Goal: Task Accomplishment & Management: Use online tool/utility

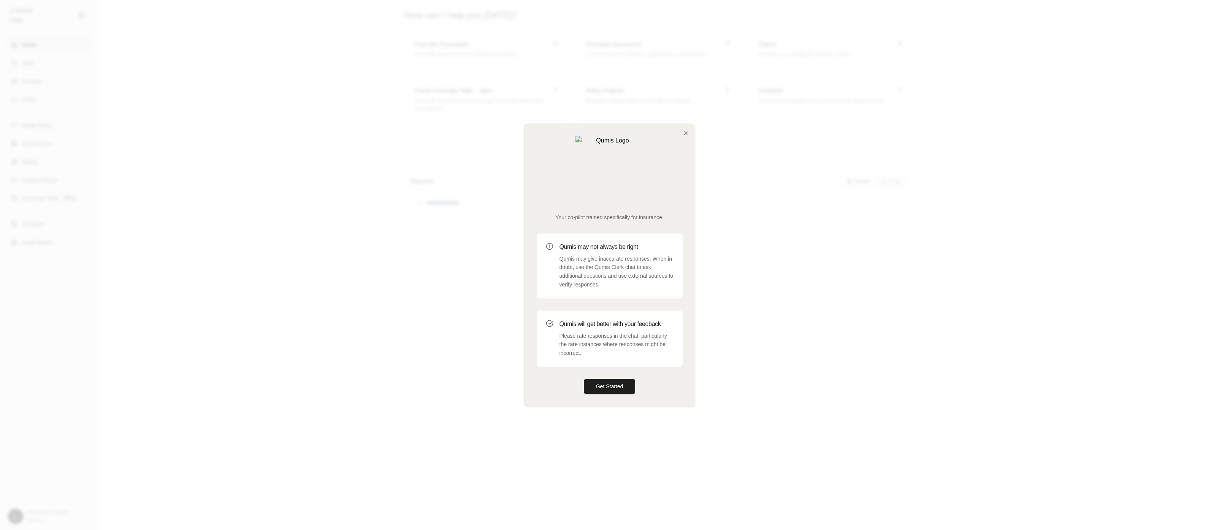
click at [1002, 221] on div at bounding box center [609, 265] width 1219 height 530
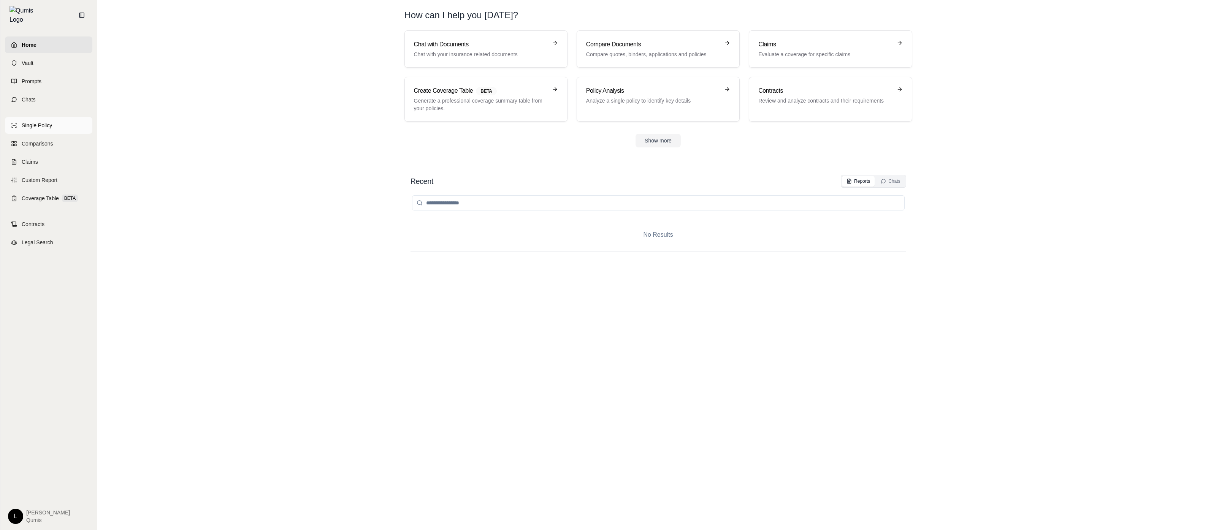
click at [75, 121] on link "Single Policy" at bounding box center [48, 125] width 87 height 17
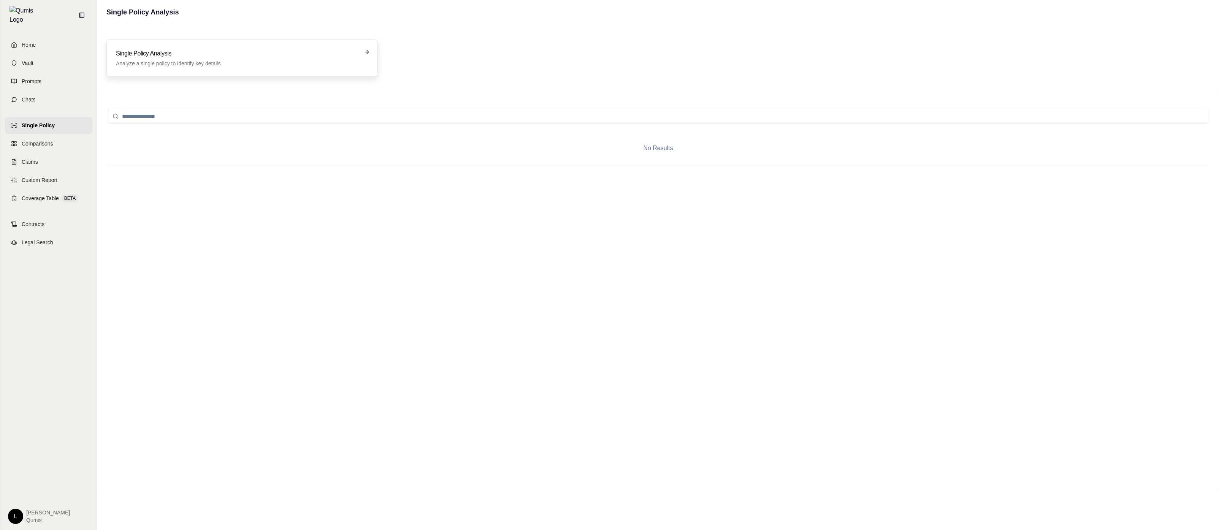
click at [180, 73] on div "Single Policy Analysis Analyze a single policy to identify key details" at bounding box center [241, 58] width 271 height 37
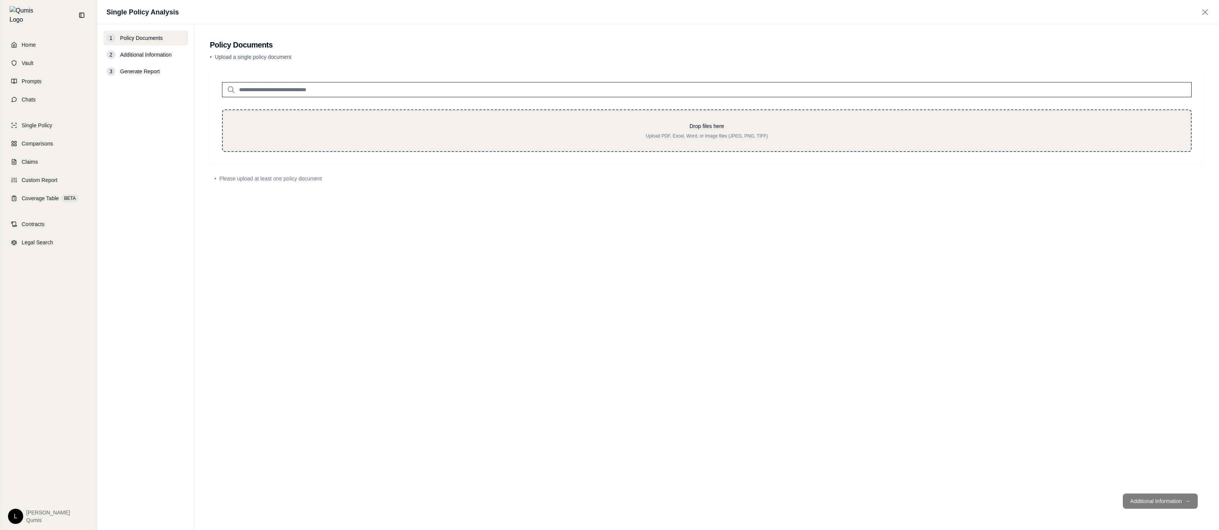
click at [391, 136] on p "Upload PDF, Excel, Word, or Image files (JPEG, PNG, TIFF)" at bounding box center [707, 136] width 944 height 6
click at [593, 141] on div "Drop files here Upload PDF, Excel, Word, or Image files (JPEG, PNG, TIFF)" at bounding box center [706, 130] width 969 height 43
click at [518, 120] on div "Drop files here Upload PDF, Excel, Word, or Image files (JPEG, PNG, TIFF)" at bounding box center [706, 130] width 969 height 43
type input "**********"
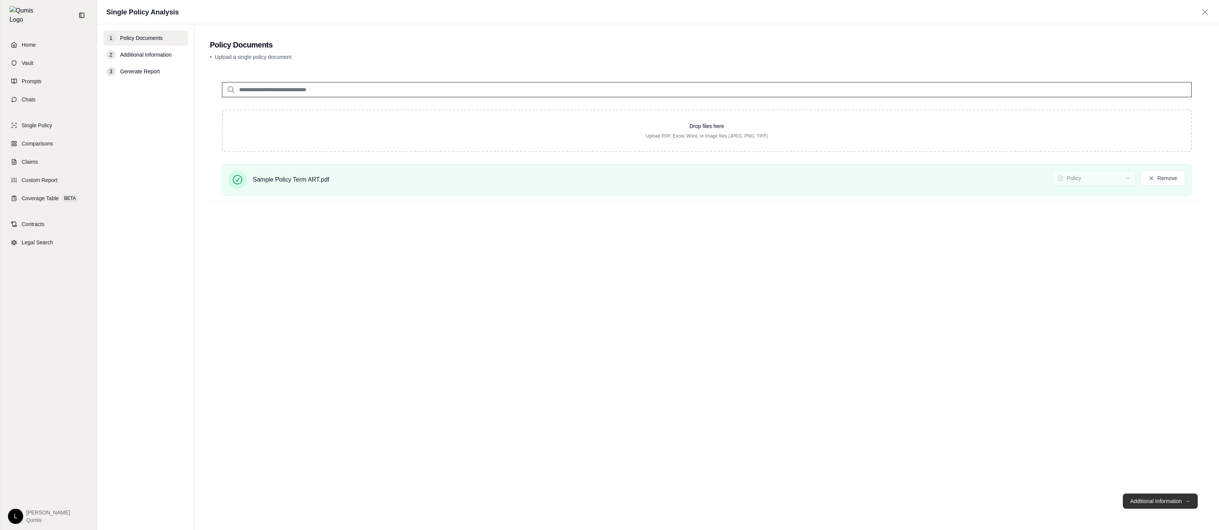
click at [1163, 499] on button "Additional Information →" at bounding box center [1159, 501] width 75 height 15
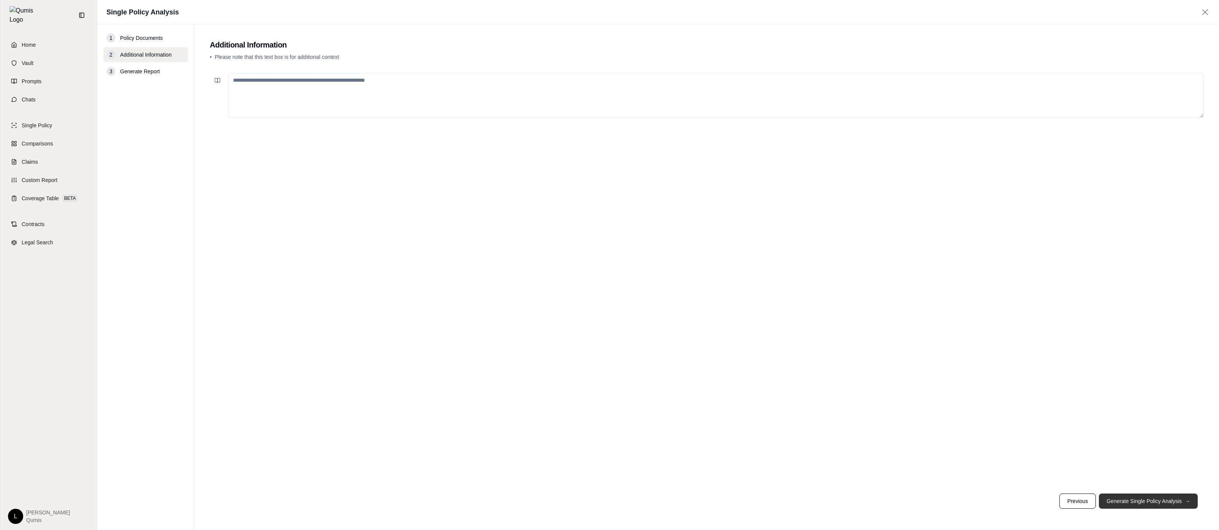
click at [1163, 499] on button "Generate Single Policy Analysis →" at bounding box center [1148, 501] width 99 height 15
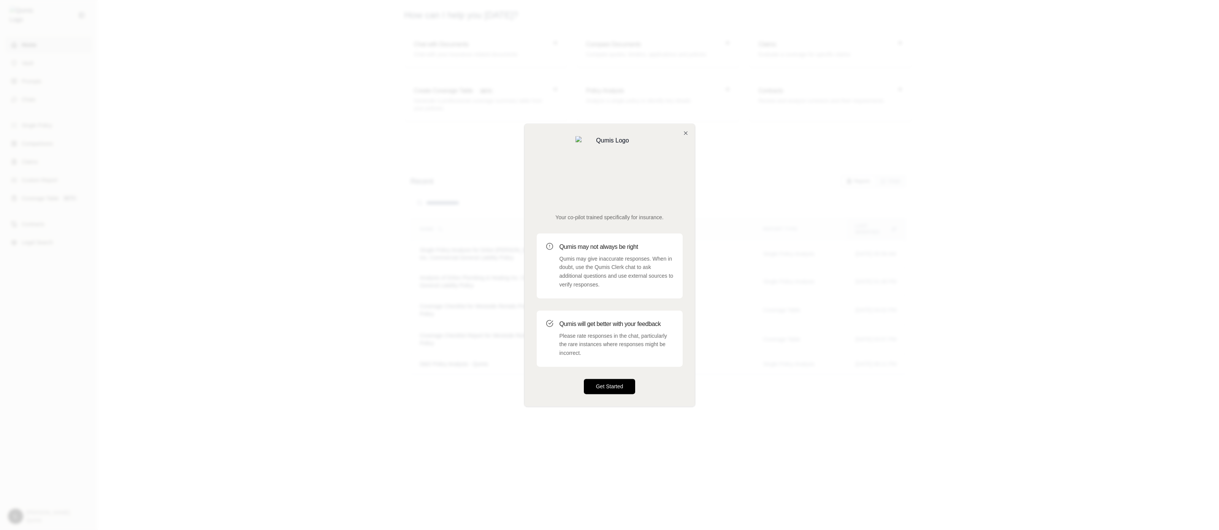
click at [626, 379] on button "Get Started" at bounding box center [610, 386] width 52 height 15
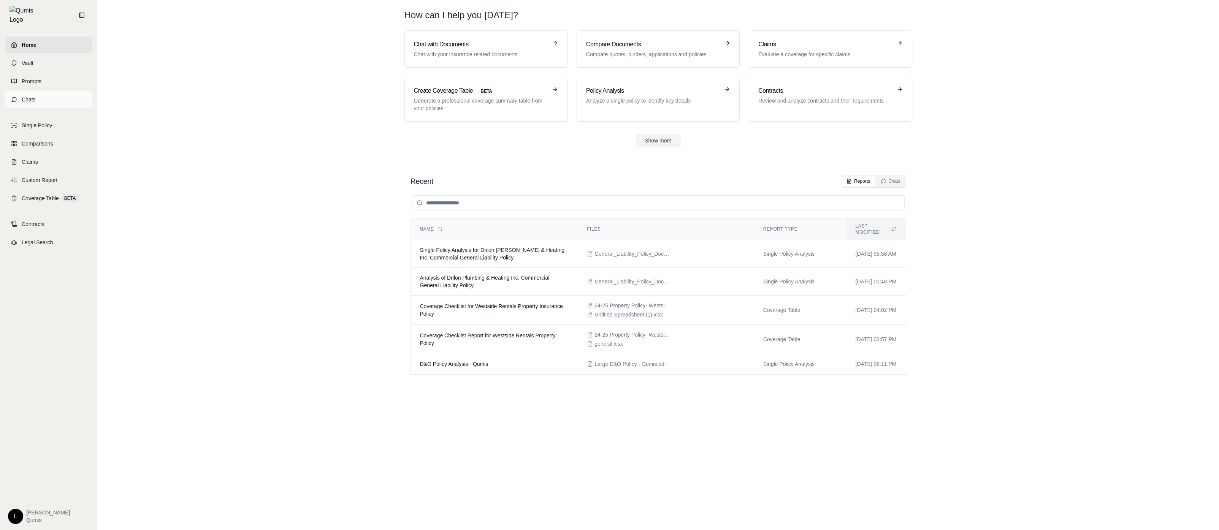
click at [53, 94] on link "Chats" at bounding box center [48, 99] width 87 height 17
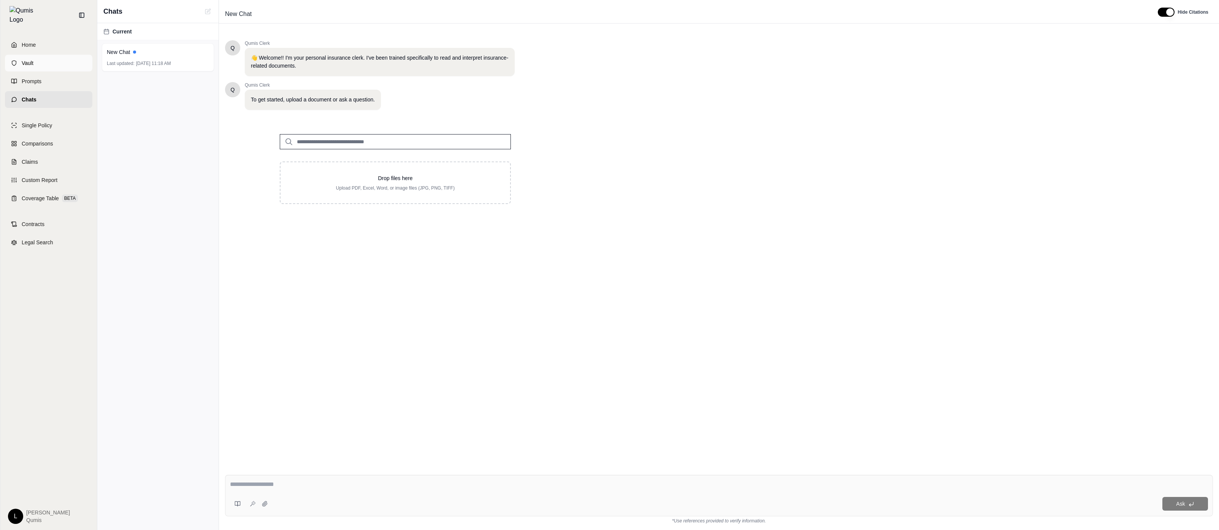
click at [50, 55] on link "Vault" at bounding box center [48, 63] width 87 height 17
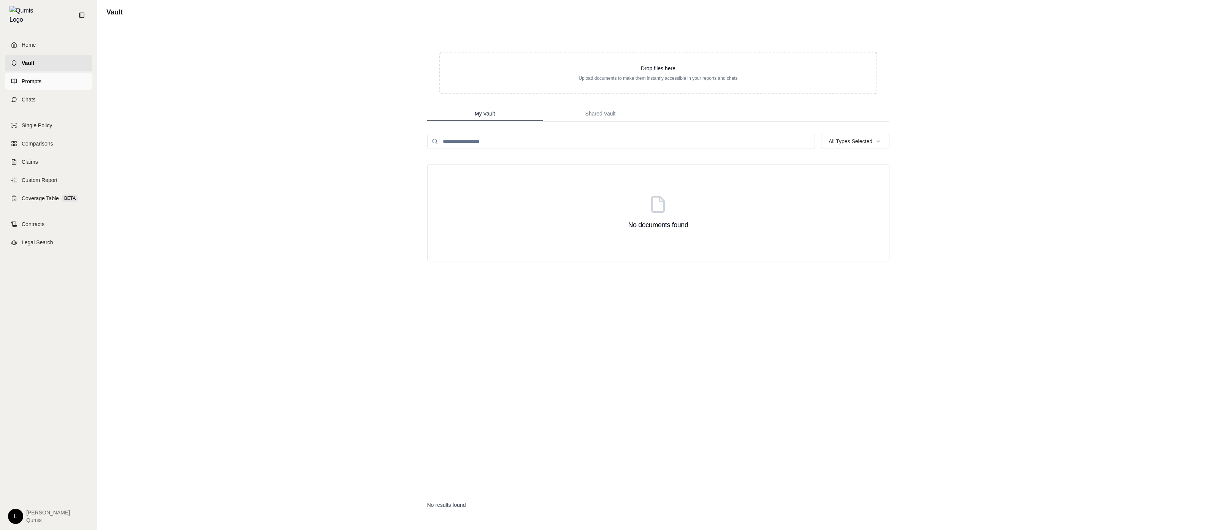
click at [51, 73] on link "Prompts" at bounding box center [48, 81] width 87 height 17
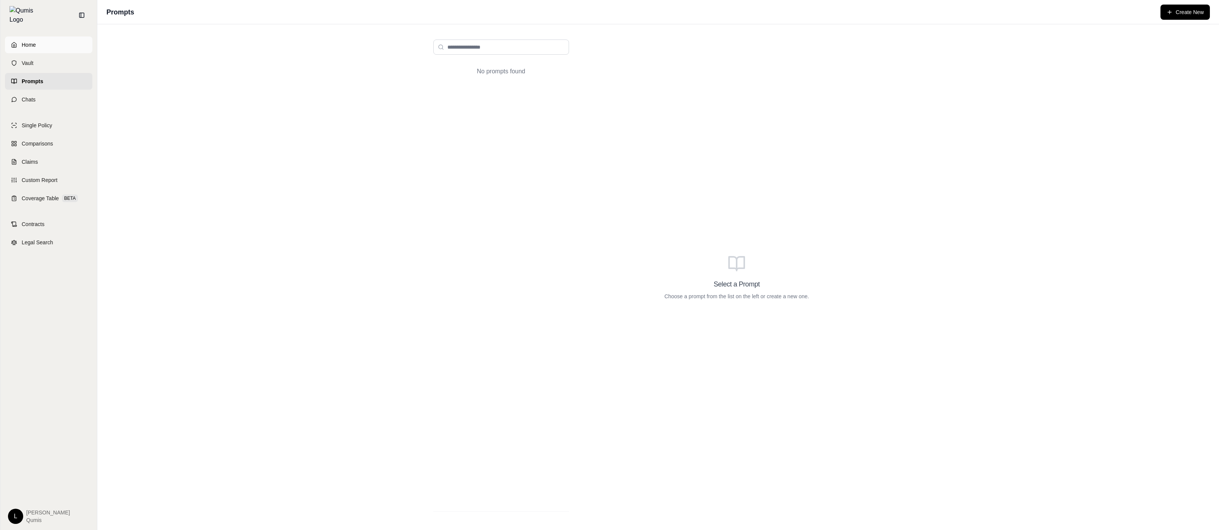
click at [58, 46] on link "Home" at bounding box center [48, 44] width 87 height 17
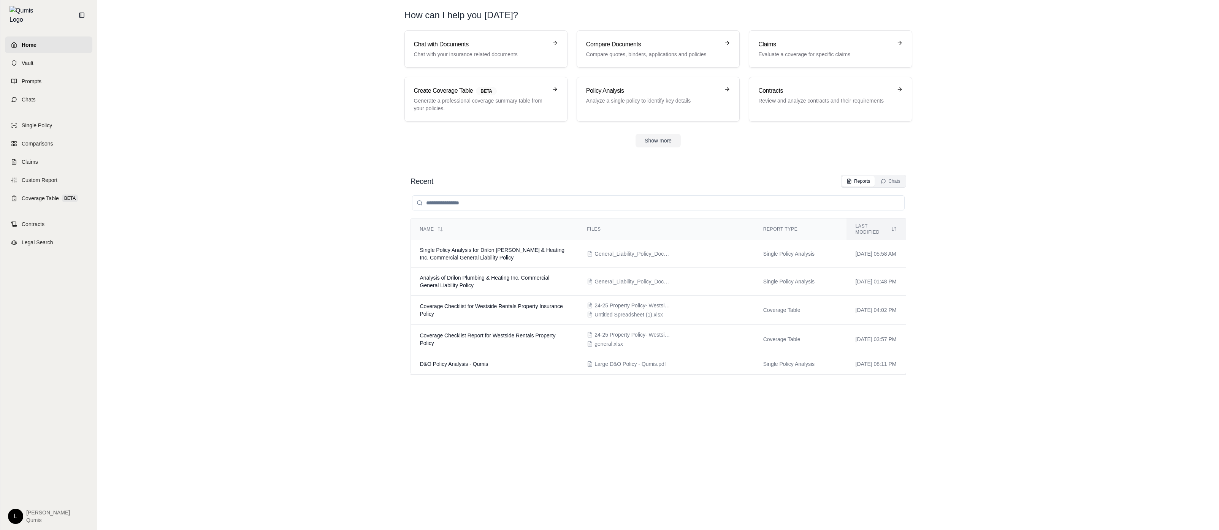
click at [689, 146] on div "Show more" at bounding box center [658, 141] width 508 height 14
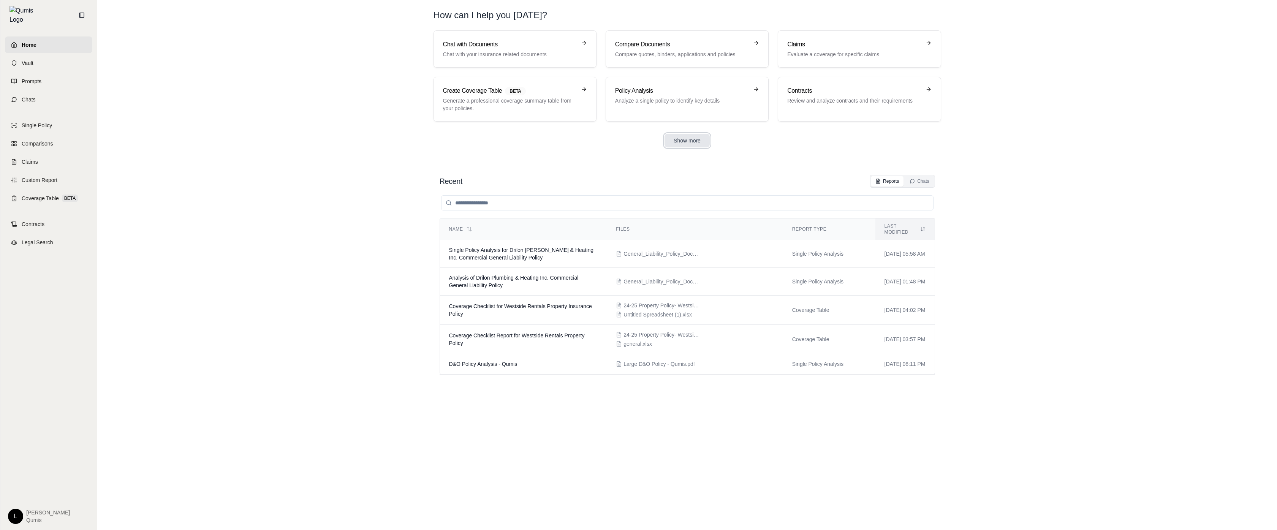
click at [690, 144] on button "Show more" at bounding box center [687, 141] width 45 height 14
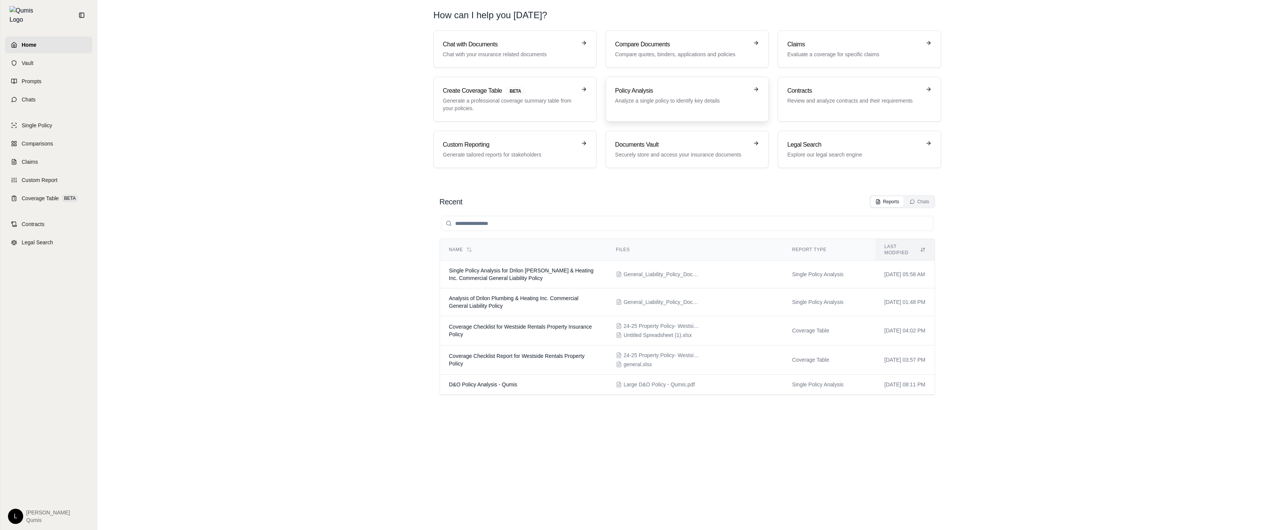
click at [714, 104] on p "Analyze a single policy to identify key details" at bounding box center [681, 101] width 133 height 8
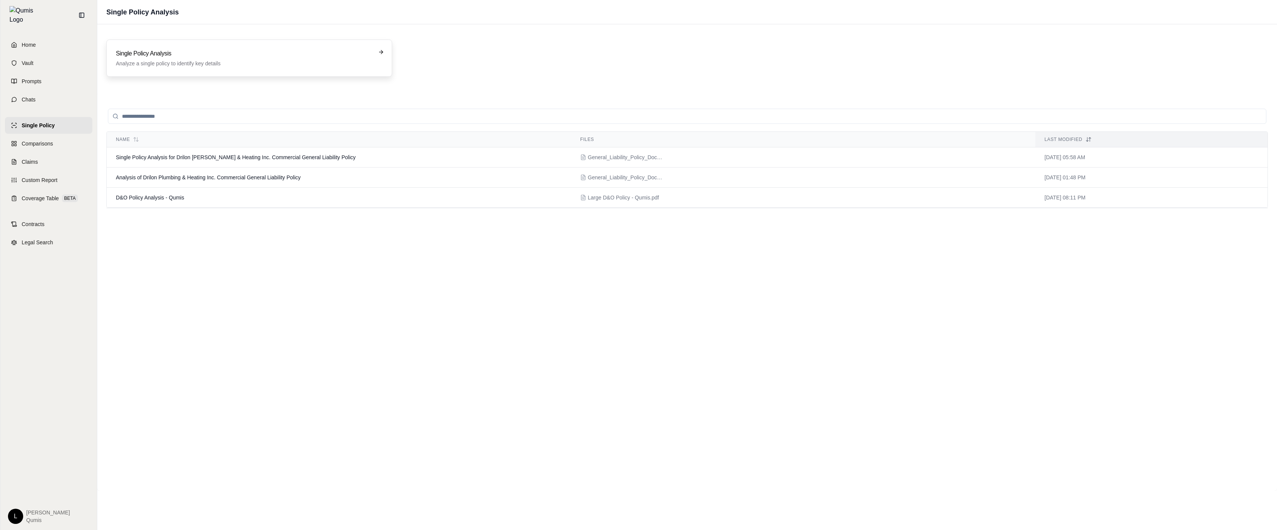
click at [221, 49] on h3 "Single Policy Analysis" at bounding box center [244, 53] width 256 height 9
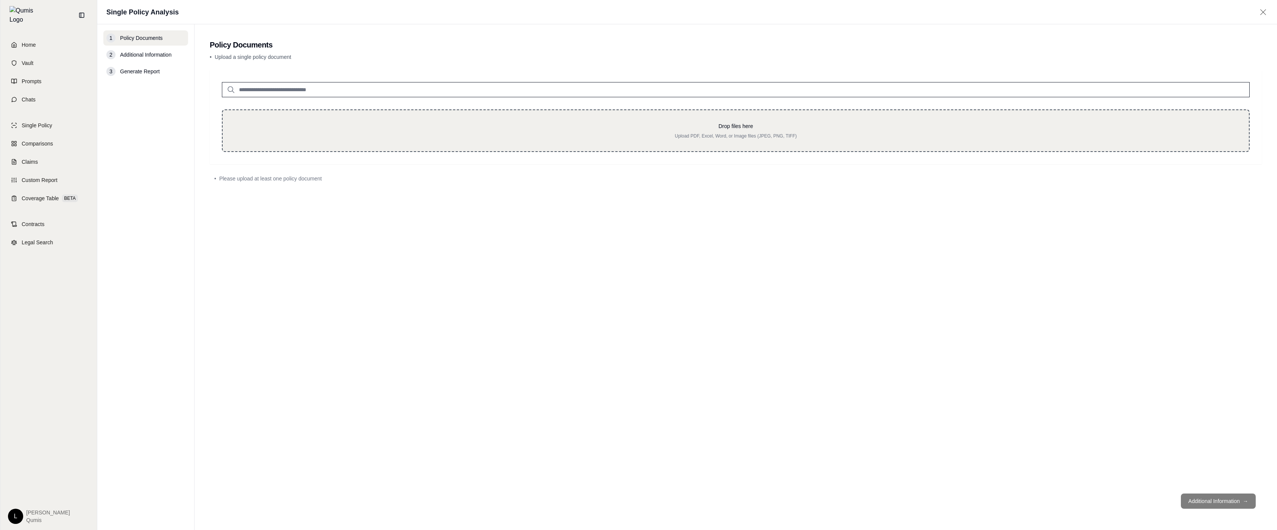
click at [447, 128] on p "Drop files here" at bounding box center [736, 126] width 1002 height 8
type input "**********"
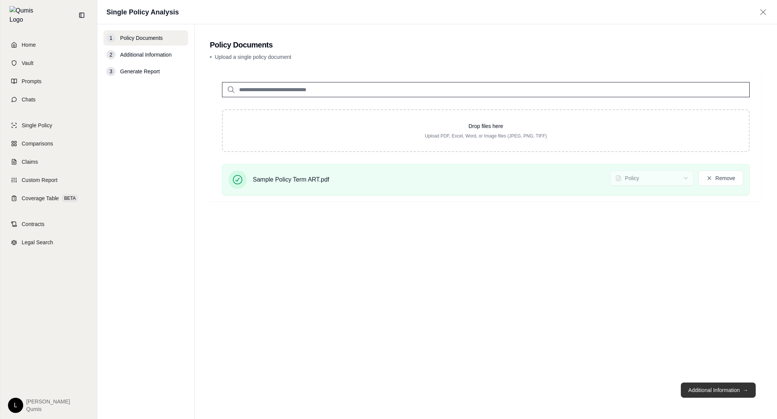
click at [725, 394] on button "Additional Information →" at bounding box center [718, 390] width 75 height 15
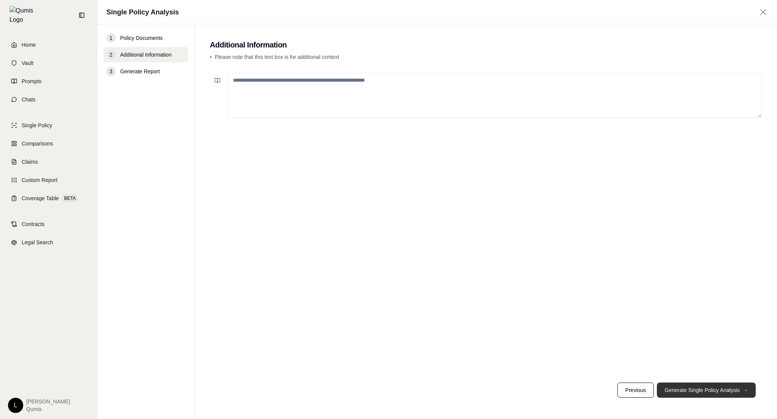
click at [720, 394] on button "Generate Single Policy Analysis →" at bounding box center [706, 390] width 99 height 15
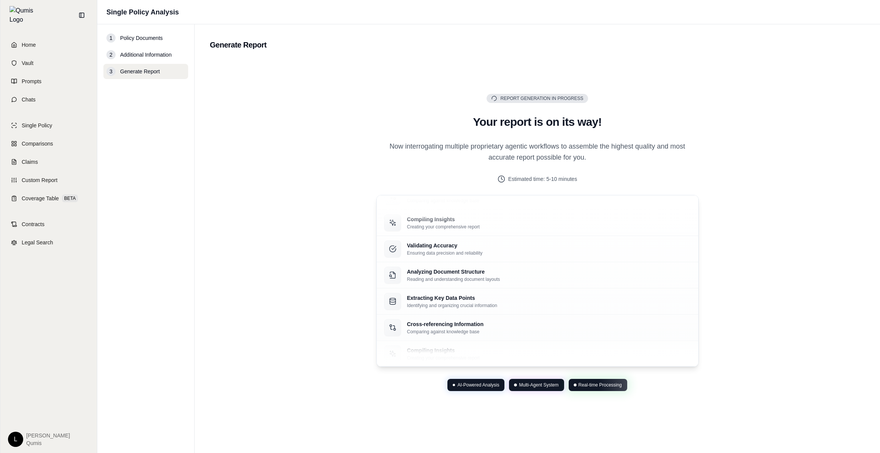
click at [827, 419] on div "Report Generation in Progress Your report is on its way! Now interrogating mult…" at bounding box center [537, 242] width 655 height 366
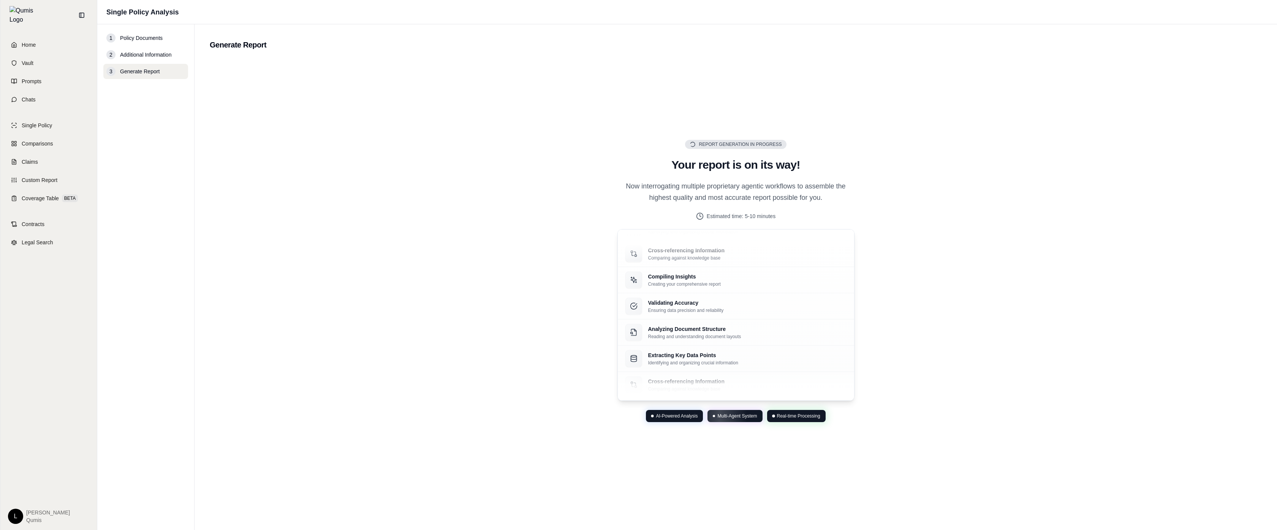
click at [974, 299] on div "Report Generation in Progress Your report is on its way! Now interrogating mult…" at bounding box center [736, 280] width 1052 height 443
click at [1218, 528] on main "Generate Report Report Generation in Progress Your report is on its way! Now in…" at bounding box center [736, 277] width 1083 height 506
click at [710, 295] on div "Analyzing Document Structure Reading and understanding document layouts" at bounding box center [736, 287] width 236 height 26
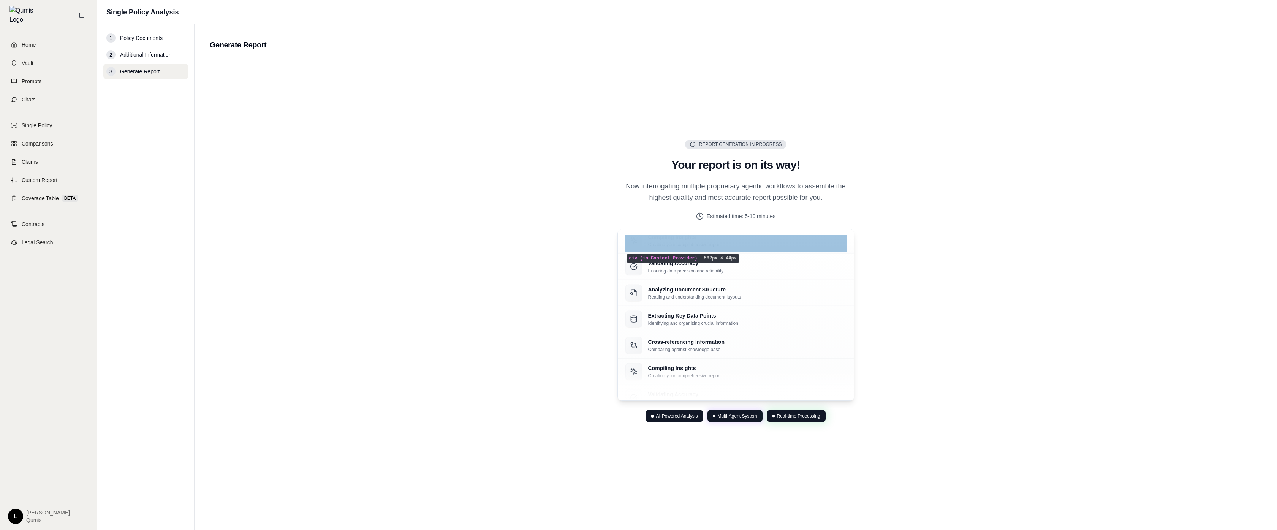
click at [794, 241] on div "Compiling Insights Creating your comprehensive report" at bounding box center [735, 240] width 221 height 17
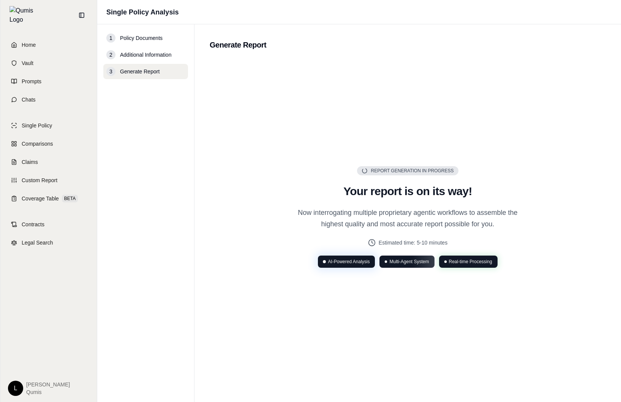
click at [547, 273] on div "Report Generation in Progress Your report is on its way! Now interrogating mult…" at bounding box center [408, 216] width 396 height 315
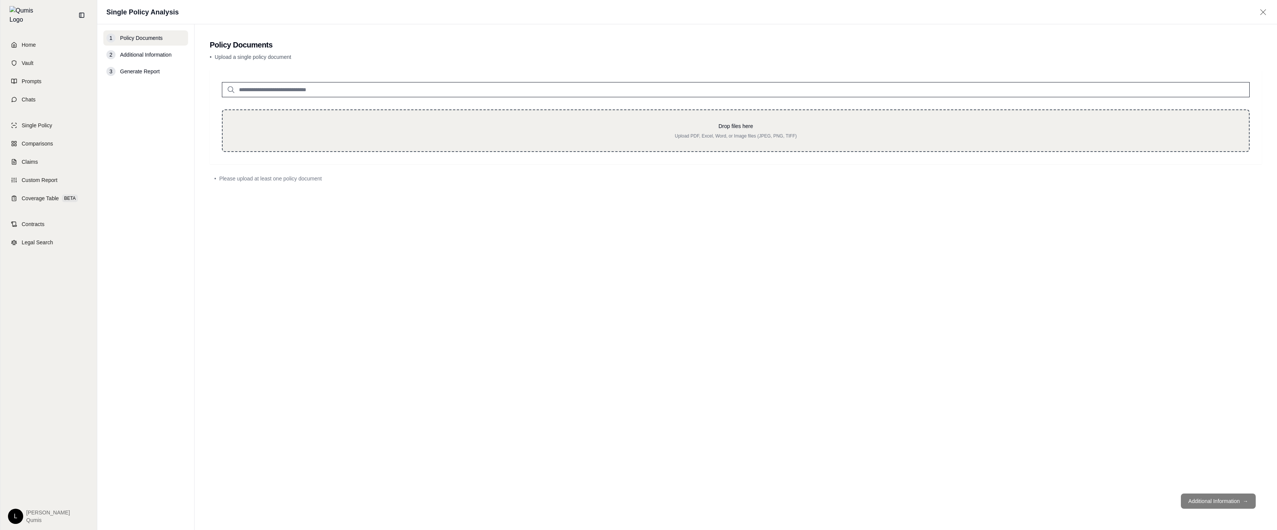
click at [731, 145] on div "Drop files here Upload PDF, Excel, Word, or Image files (JPEG, PNG, TIFF)" at bounding box center [736, 130] width 1028 height 43
type input "**********"
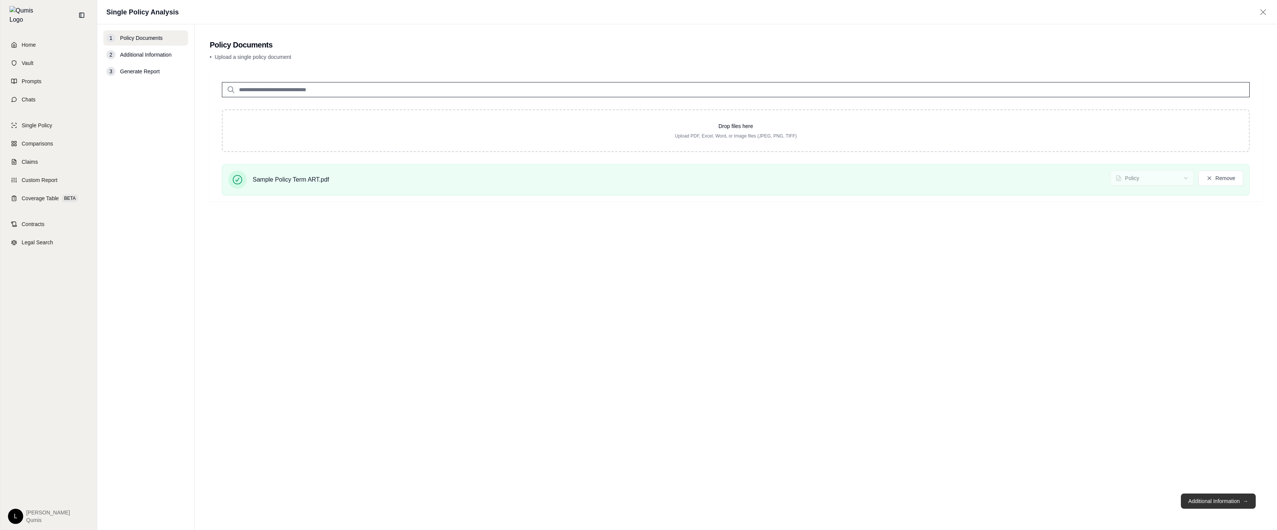
click at [1233, 506] on button "Additional Information →" at bounding box center [1218, 501] width 75 height 15
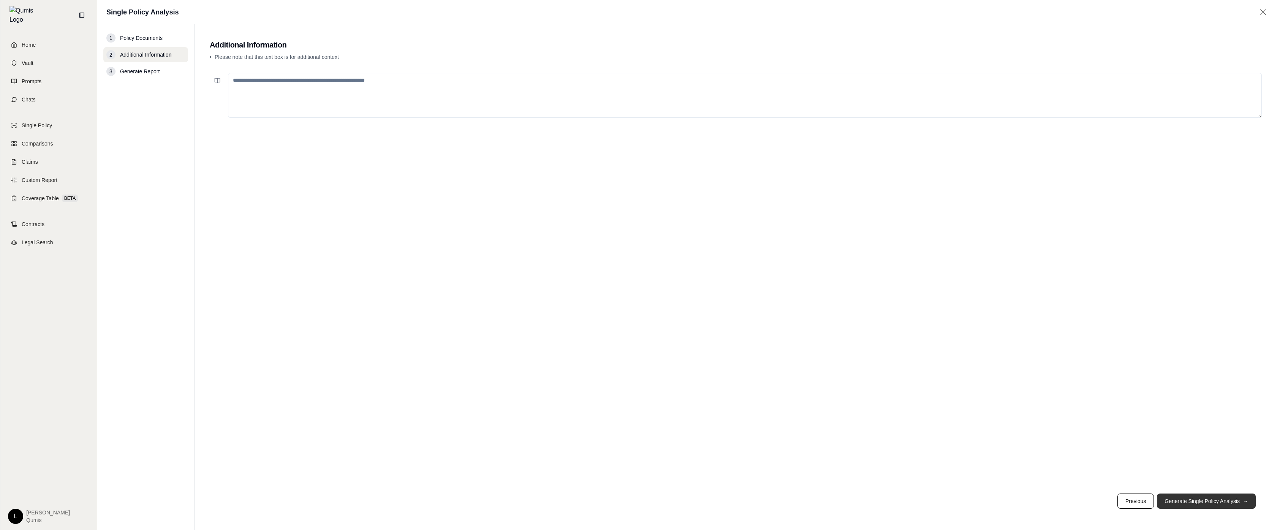
click at [1233, 506] on button "Generate Single Policy Analysis →" at bounding box center [1206, 501] width 99 height 15
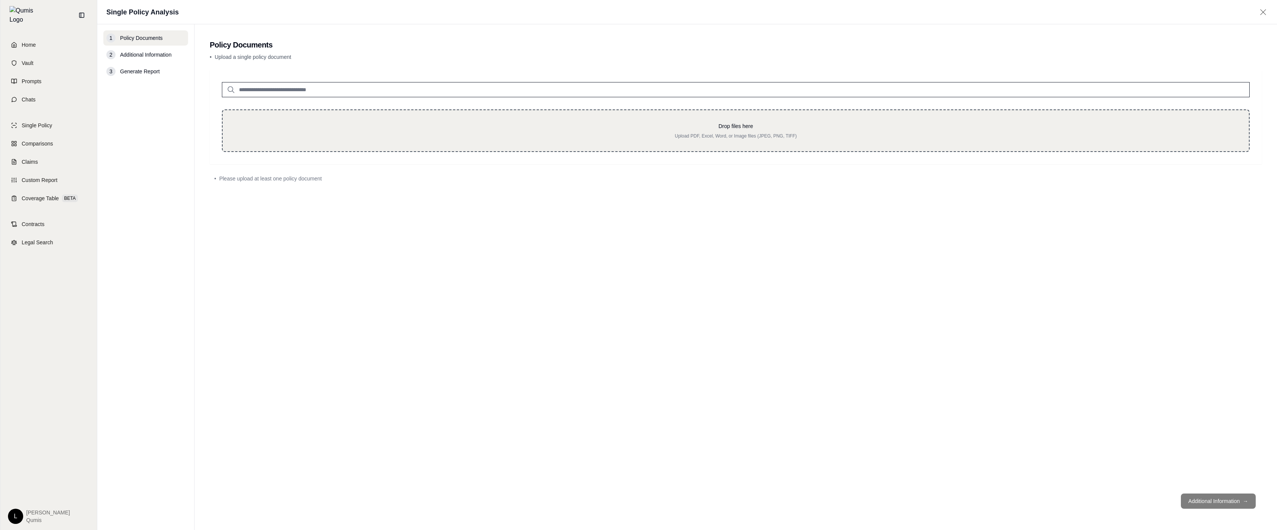
click at [803, 147] on div "Drop files here Upload PDF, Excel, Word, or Image files (JPEG, PNG, TIFF)" at bounding box center [736, 130] width 1028 height 43
type input "**********"
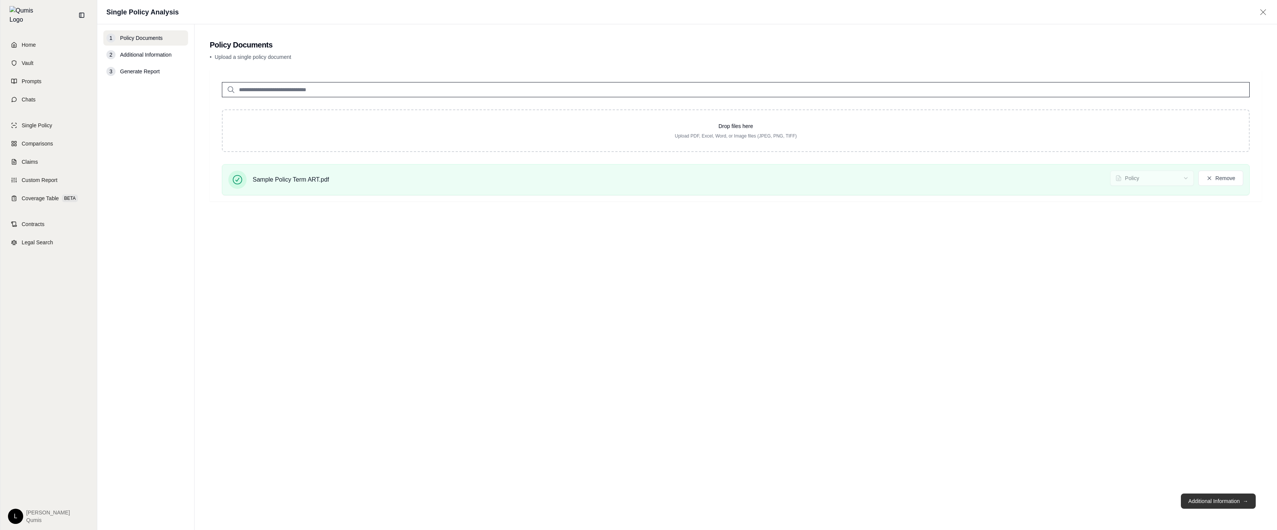
click at [1222, 503] on button "Additional Information →" at bounding box center [1218, 501] width 75 height 15
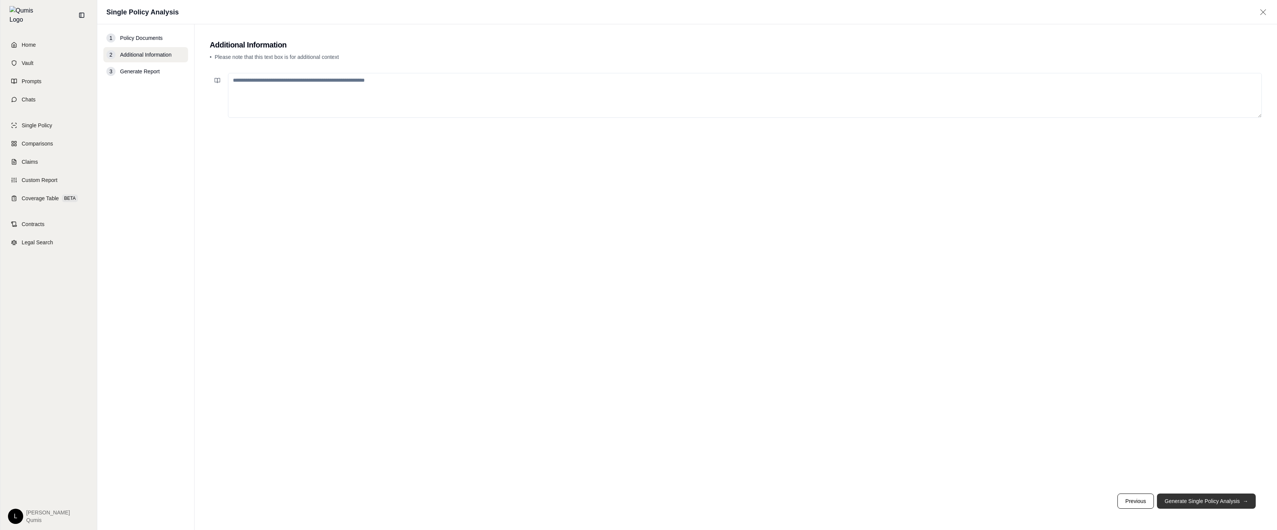
click at [1222, 503] on button "Generate Single Policy Analysis →" at bounding box center [1206, 501] width 99 height 15
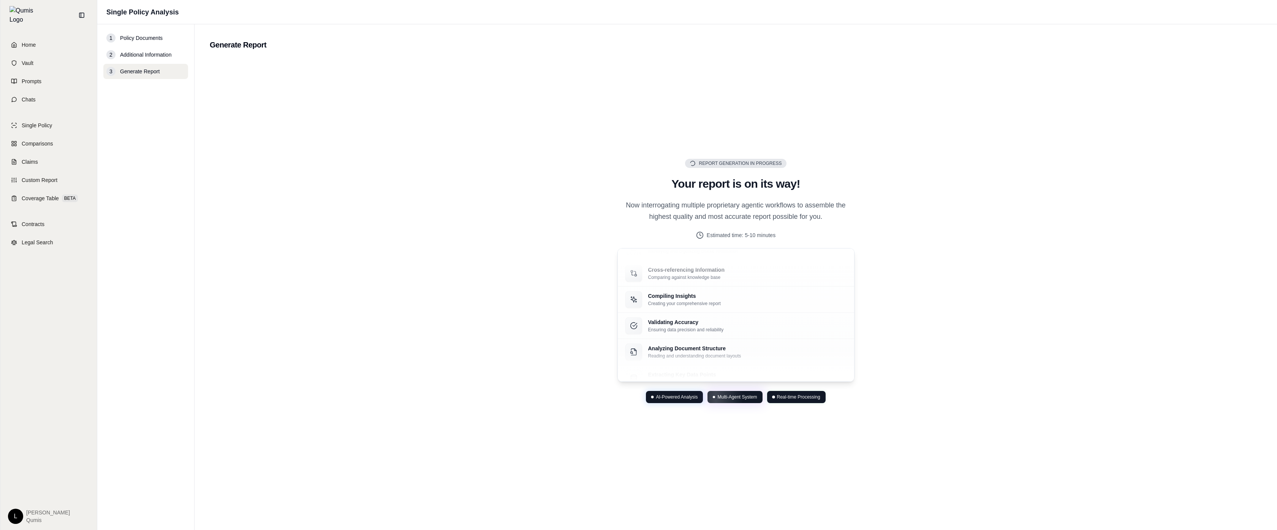
click at [1093, 421] on div "Report Generation in Progress Your report is on its way! Now interrogating mult…" at bounding box center [736, 280] width 1052 height 443
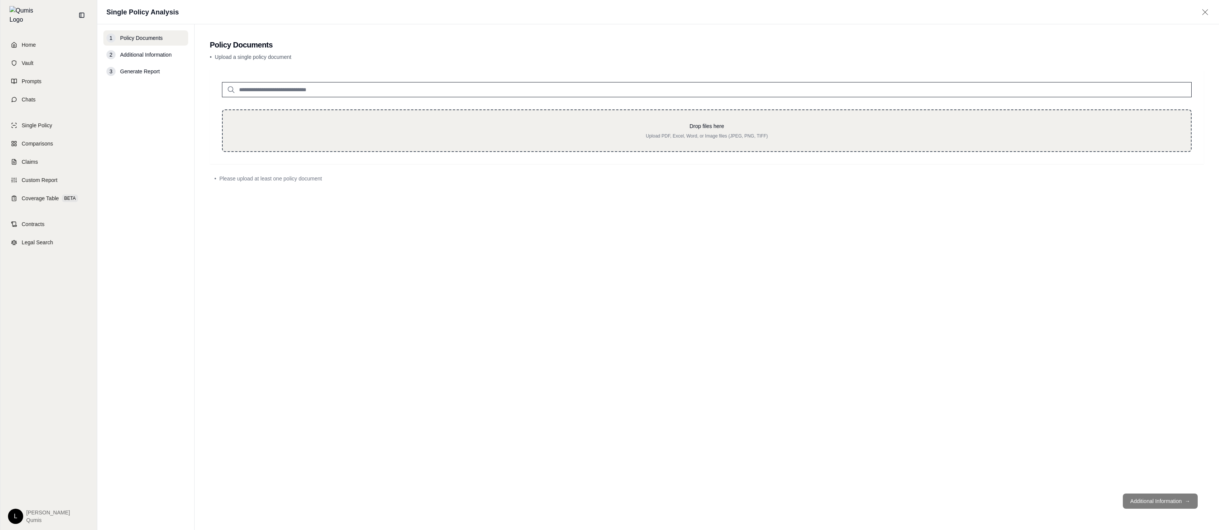
click at [741, 132] on div "Drop files here Upload PDF, Excel, Word, or Image files (JPEG, PNG, TIFF)" at bounding box center [707, 130] width 944 height 17
type input "**********"
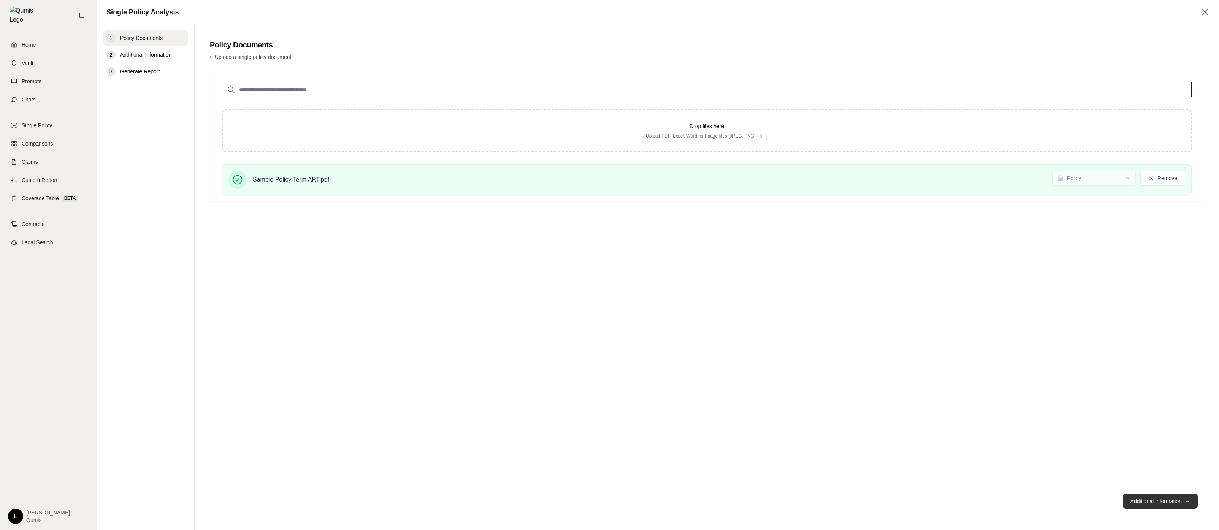
click at [1152, 500] on button "Additional Information →" at bounding box center [1159, 501] width 75 height 15
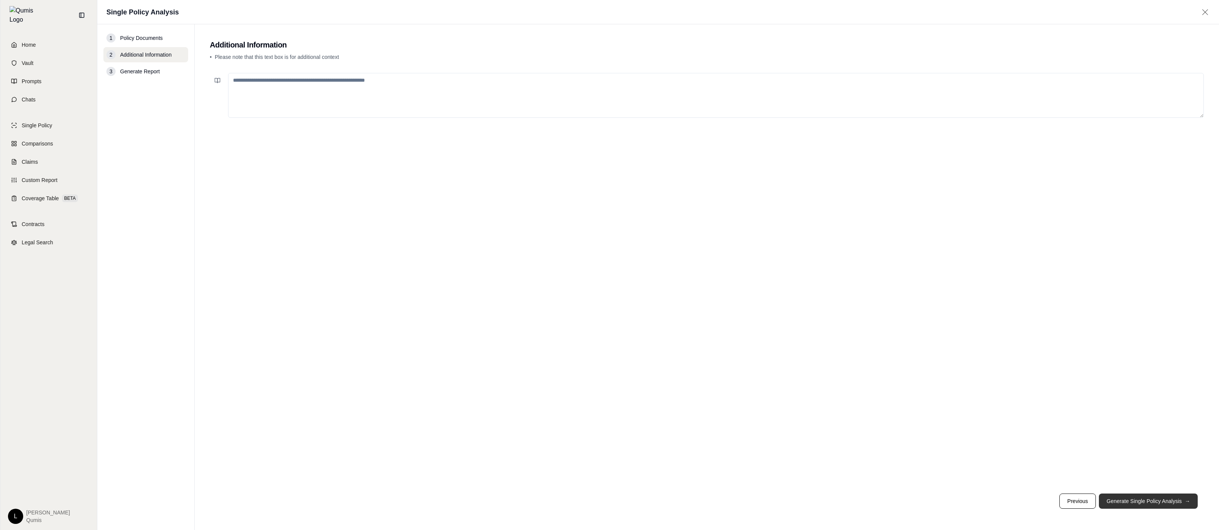
click at [1161, 508] on button "Generate Single Policy Analysis →" at bounding box center [1148, 501] width 99 height 15
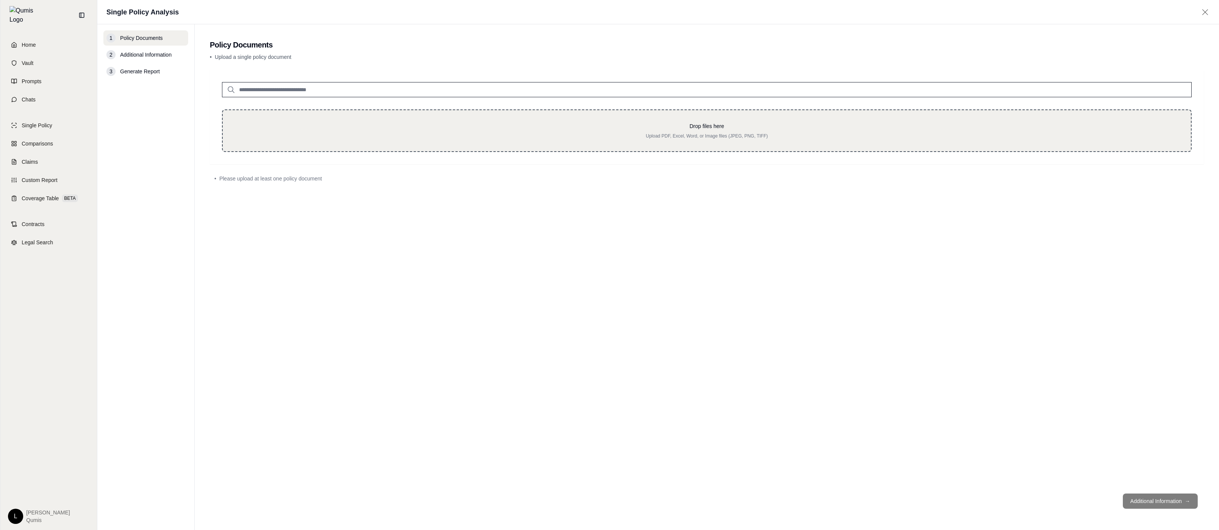
click at [515, 145] on div "Drop files here Upload PDF, Excel, Word, or Image files (JPEG, PNG, TIFF)" at bounding box center [706, 130] width 969 height 43
type input "**********"
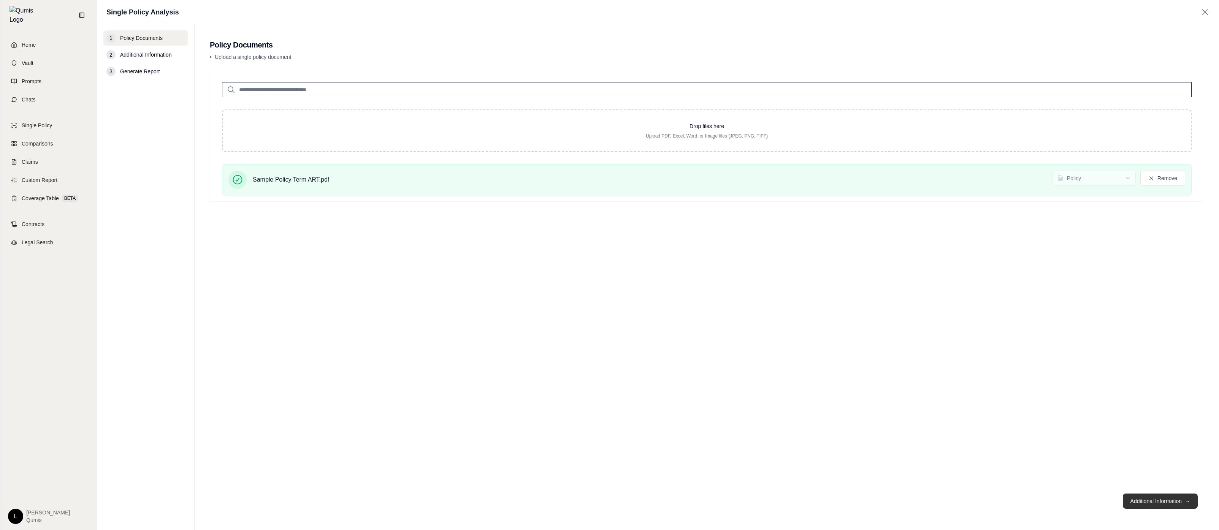
click at [1163, 500] on button "Additional Information →" at bounding box center [1159, 501] width 75 height 15
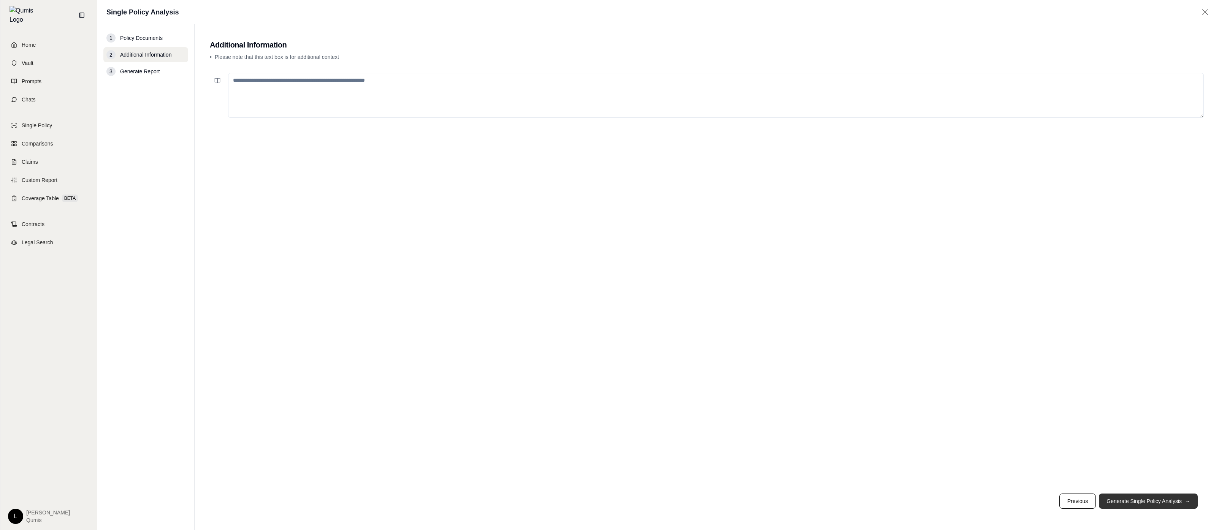
click at [1163, 500] on button "Generate Single Policy Analysis →" at bounding box center [1148, 501] width 99 height 15
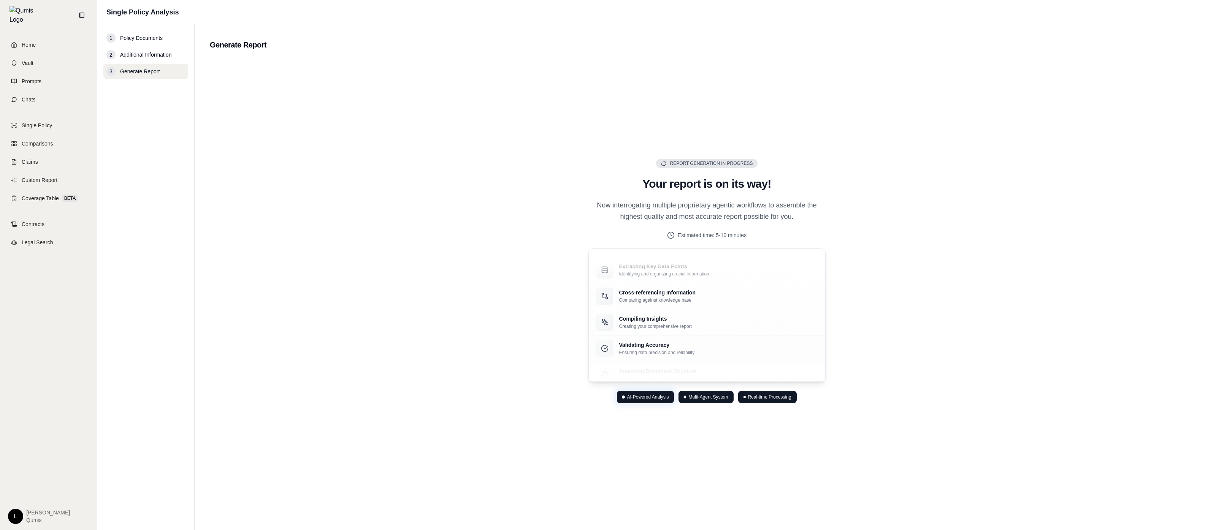
click at [1216, 529] on main "Generate Report Report Generation in Progress Your report is on its way! Now in…" at bounding box center [707, 277] width 1024 height 506
click at [1218, 528] on main "Generate Report Report Generation in Progress Your report is on its way! Now in…" at bounding box center [707, 277] width 1024 height 506
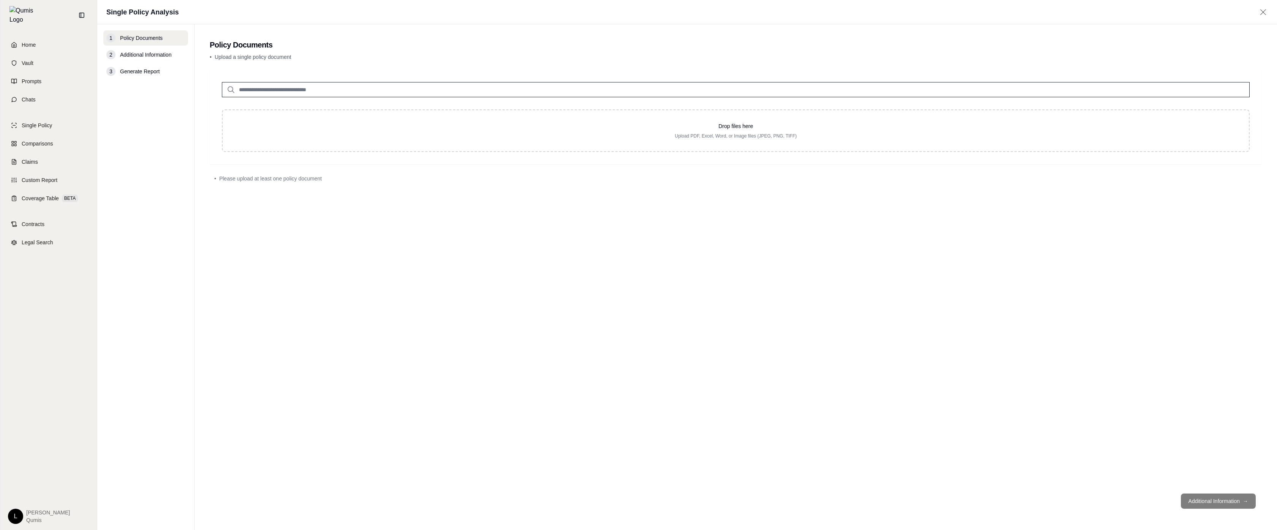
click at [860, 152] on div "Drop files here Upload PDF, Excel, Word, or Image files (JPEG, PNG, TIFF)" at bounding box center [736, 117] width 1052 height 94
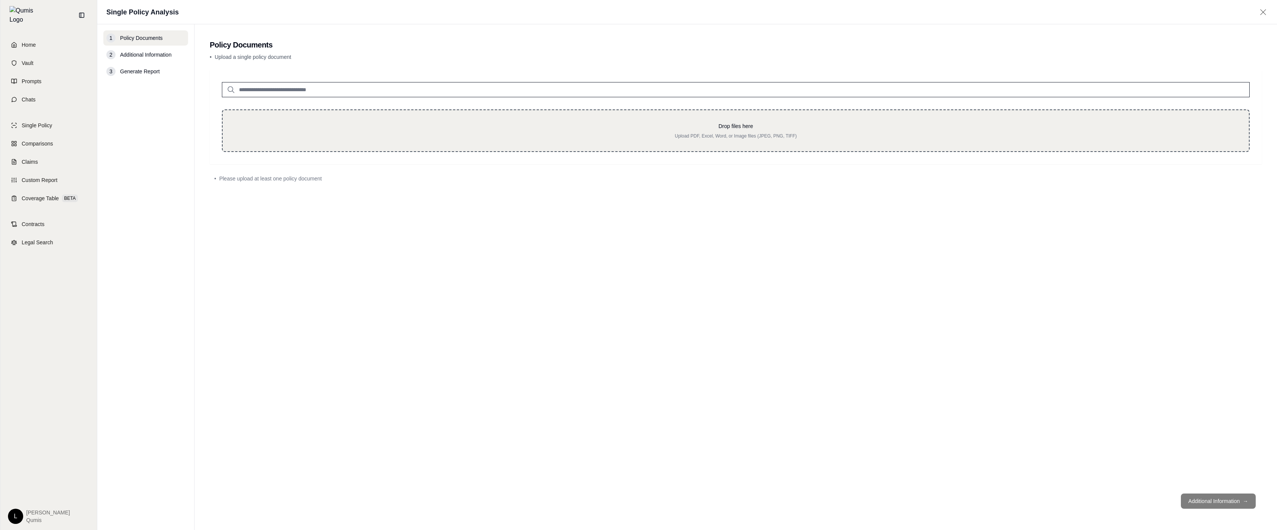
click at [862, 128] on p "Drop files here" at bounding box center [736, 126] width 1002 height 8
type input "**********"
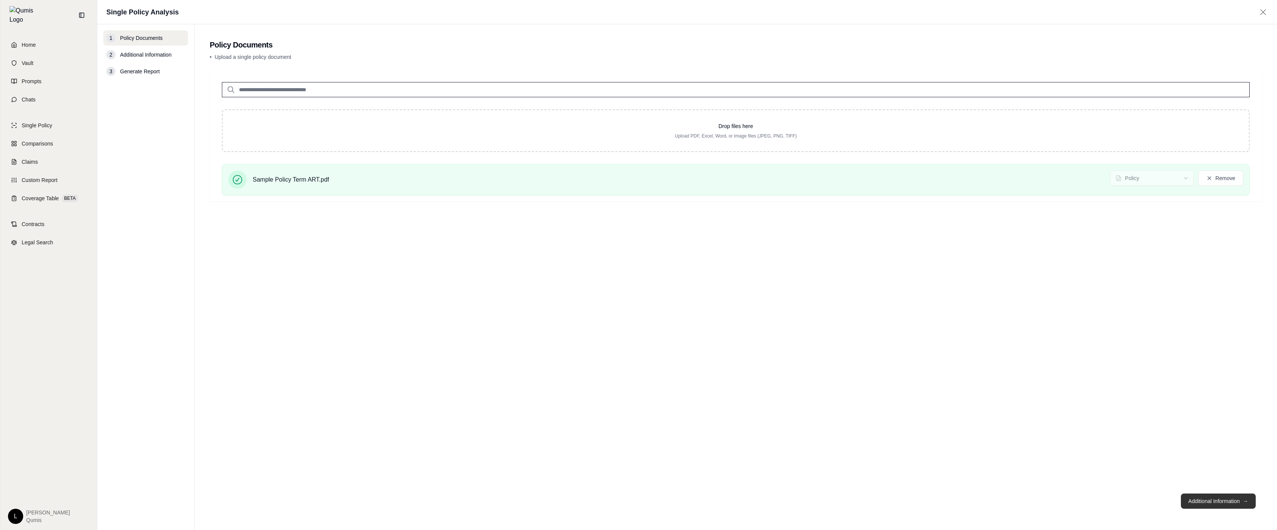
click at [1214, 497] on button "Additional Information →" at bounding box center [1218, 501] width 75 height 15
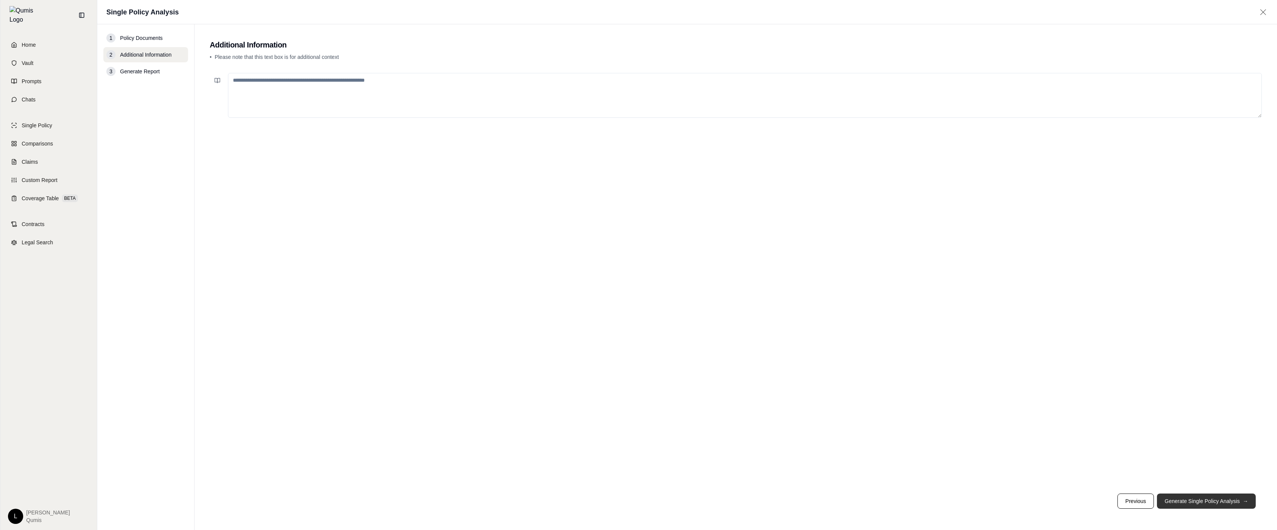
click at [1214, 497] on button "Generate Single Policy Analysis →" at bounding box center [1206, 501] width 99 height 15
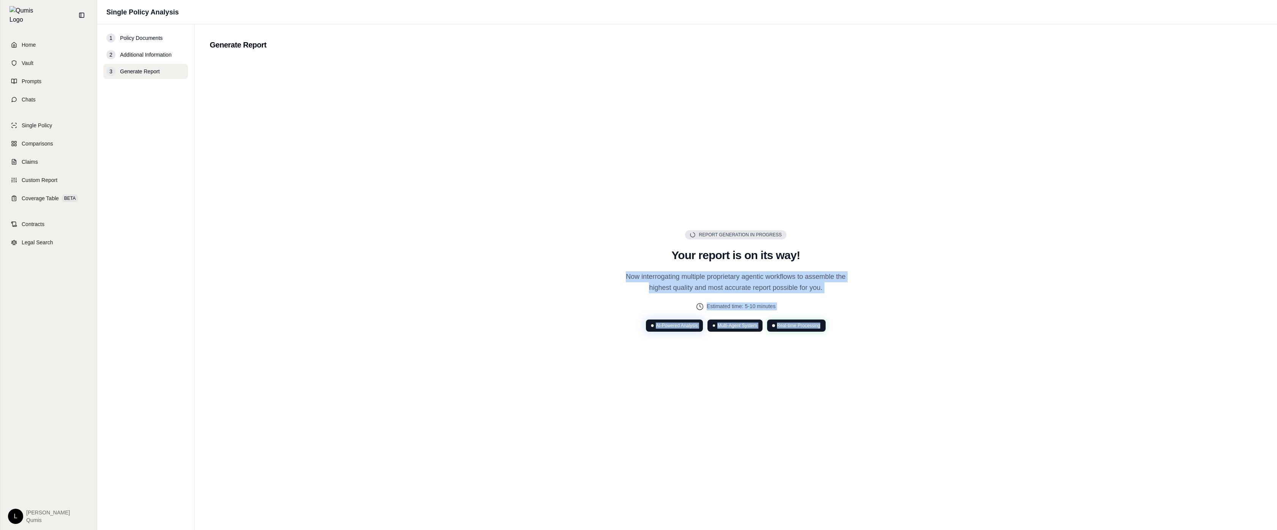
drag, startPoint x: 1276, startPoint y: 528, endPoint x: 624, endPoint y: 276, distance: 698.7
click at [624, 276] on main "Generate Report Report Generation in Progress Your report is on its way! Now in…" at bounding box center [736, 277] width 1083 height 506
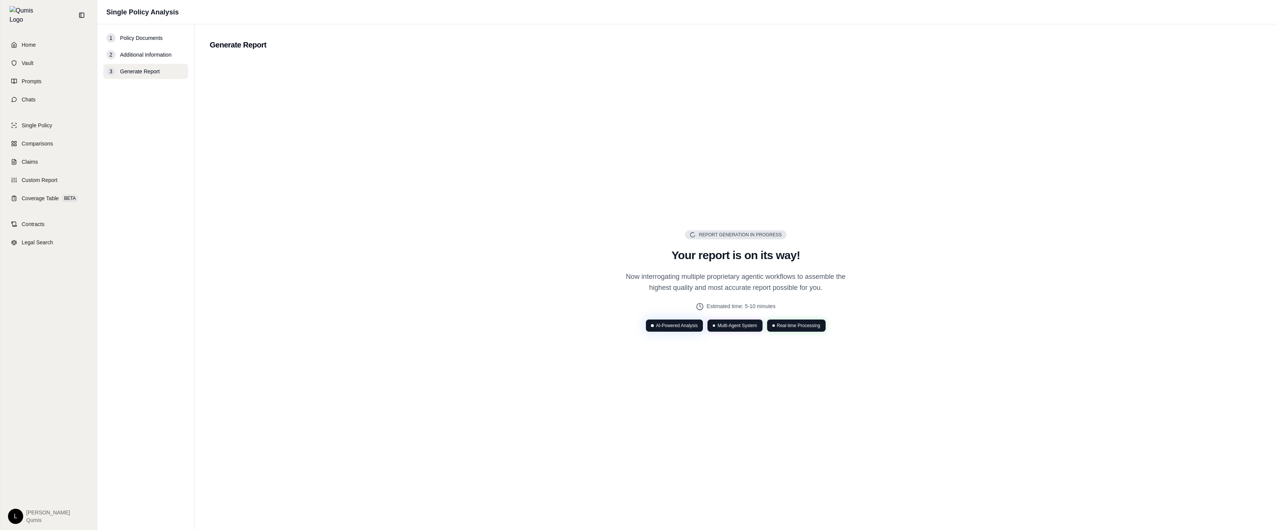
click at [980, 411] on div "Report Generation in Progress Your report is on its way! Now interrogating mult…" at bounding box center [736, 280] width 1052 height 443
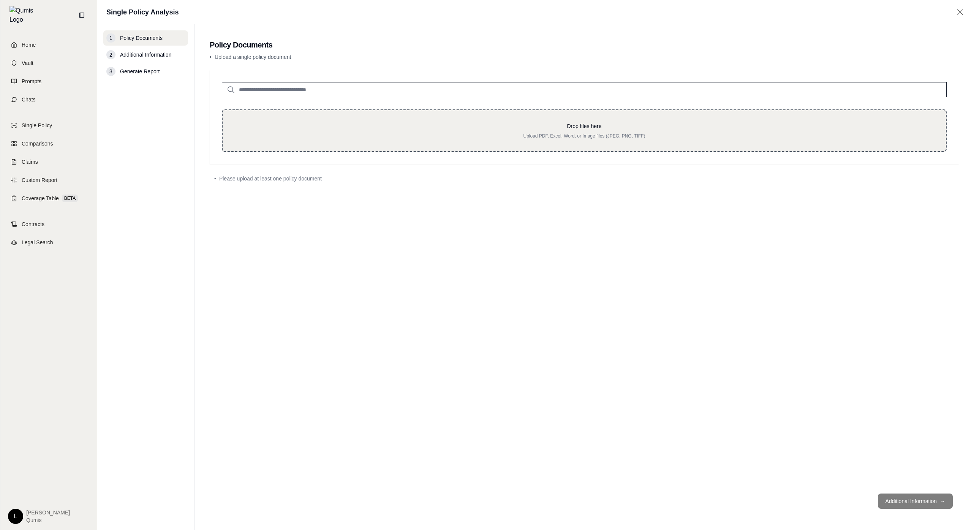
click at [590, 139] on p "Upload PDF, Excel, Word, or Image files (JPEG, PNG, TIFF)" at bounding box center [584, 136] width 699 height 6
type input "**********"
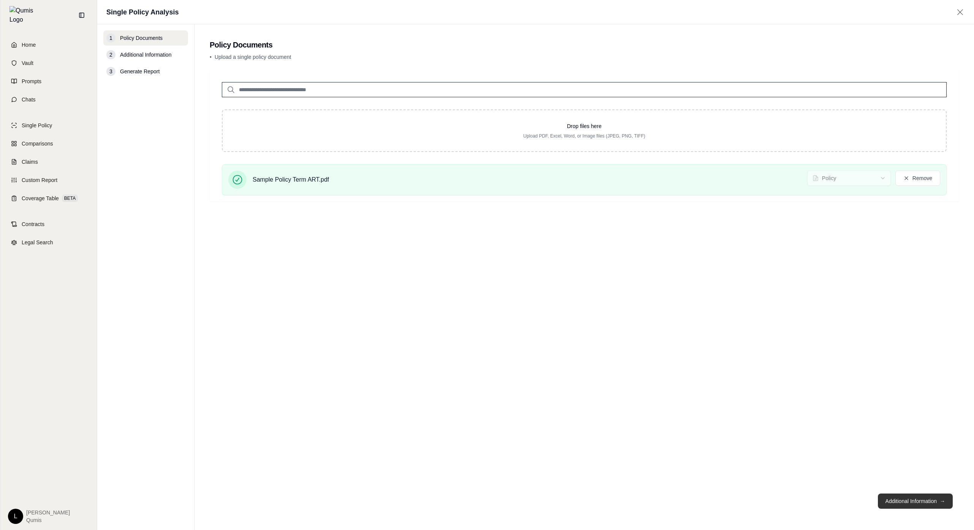
click at [948, 498] on button "Additional Information →" at bounding box center [915, 501] width 75 height 15
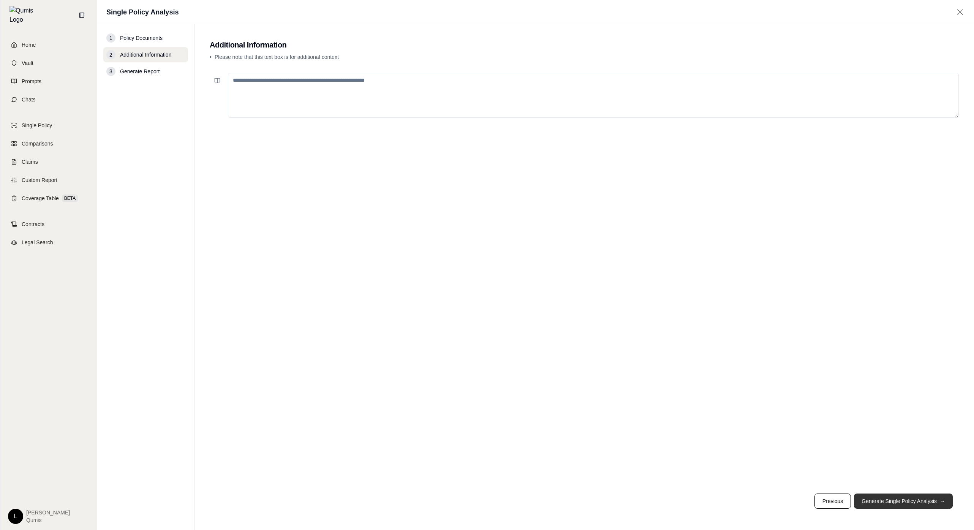
click at [947, 499] on button "Generate Single Policy Analysis →" at bounding box center [903, 501] width 99 height 15
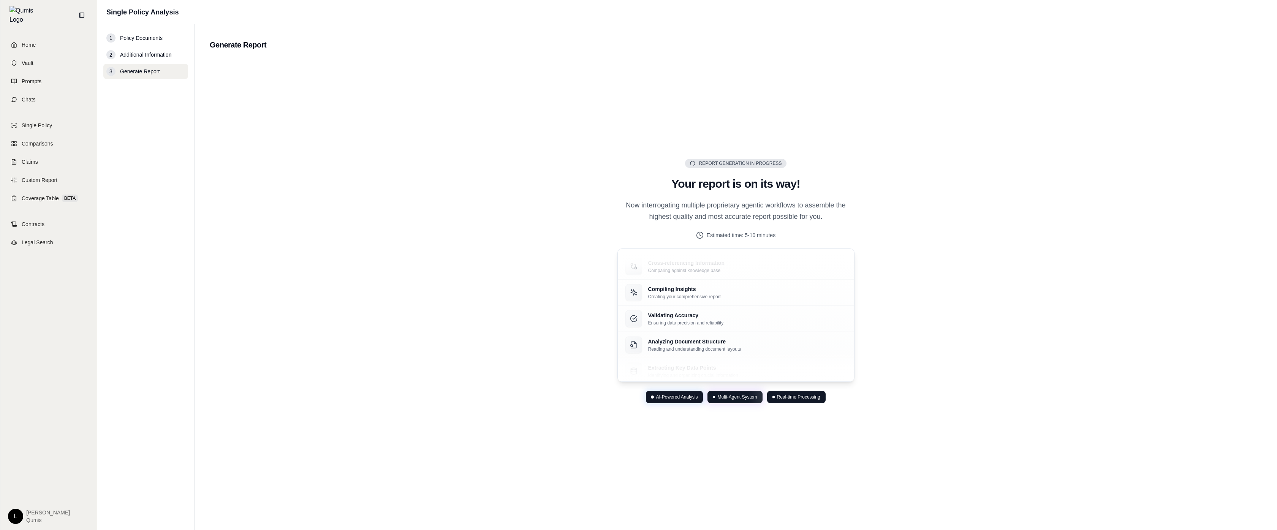
click at [930, 394] on div "Report Generation in Progress Your report is on its way! Now interrogating mult…" at bounding box center [736, 280] width 1052 height 443
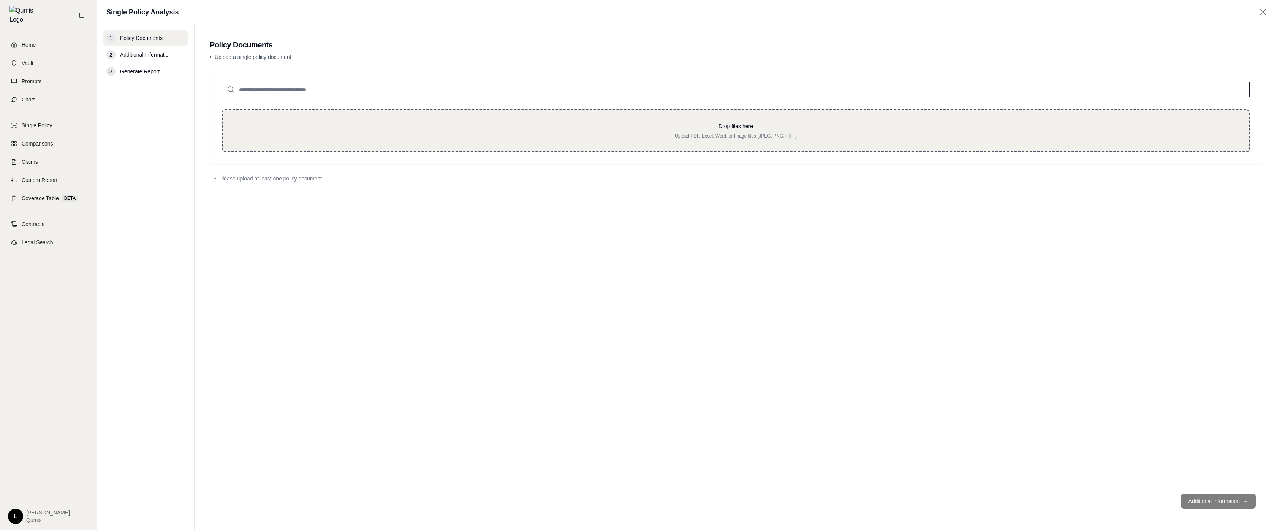
click at [844, 131] on div "Drop files here Upload PDF, Excel, Word, or Image files (JPEG, PNG, TIFF)" at bounding box center [736, 130] width 1002 height 17
type input "**********"
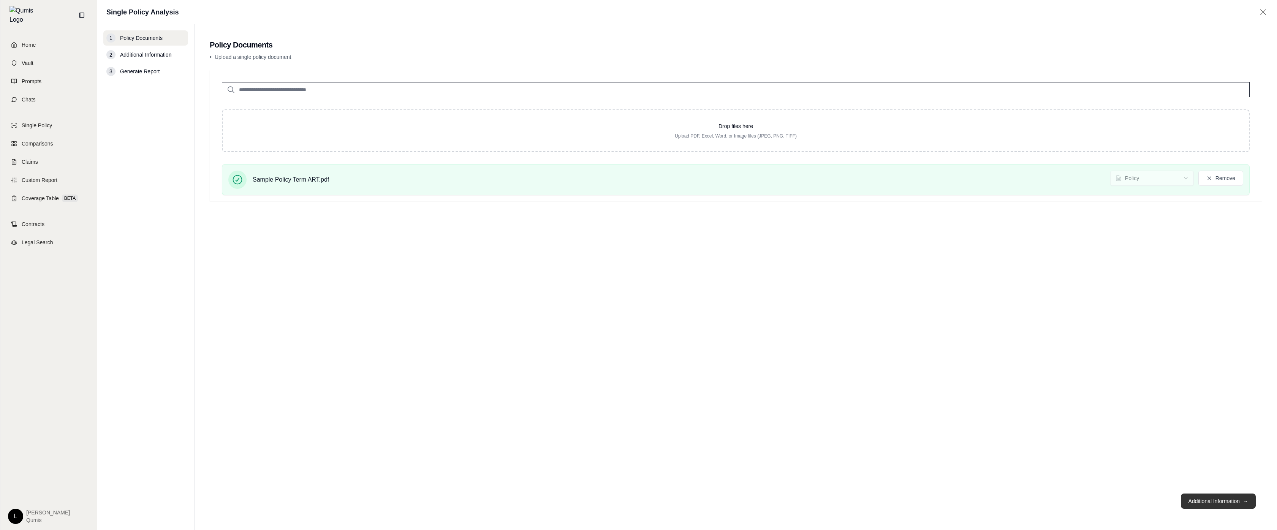
click at [1238, 505] on button "Additional Information →" at bounding box center [1218, 501] width 75 height 15
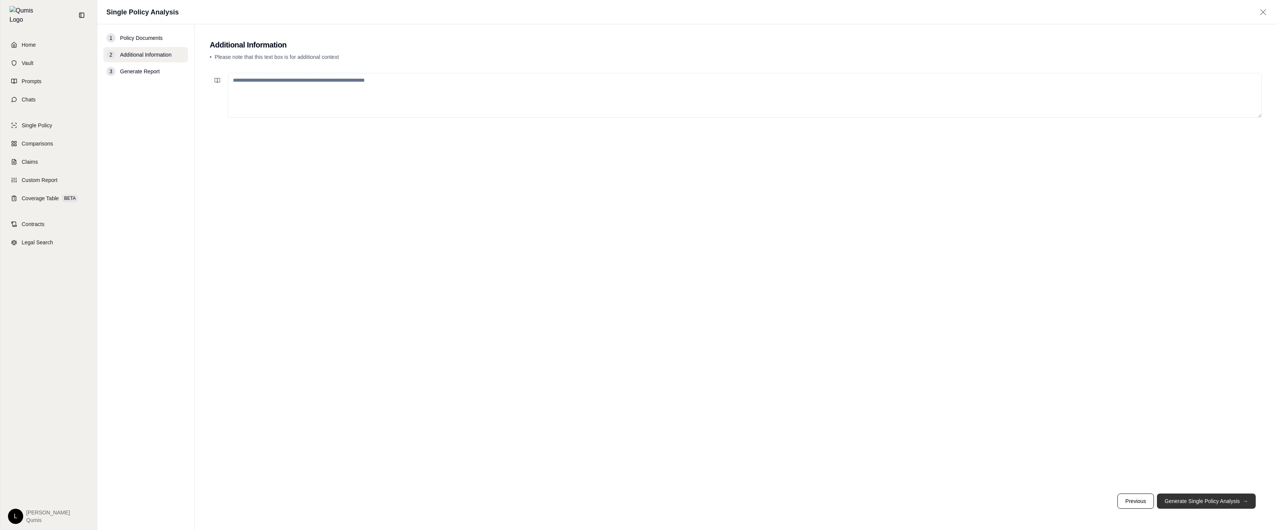
click at [1238, 505] on button "Generate Single Policy Analysis →" at bounding box center [1206, 501] width 99 height 15
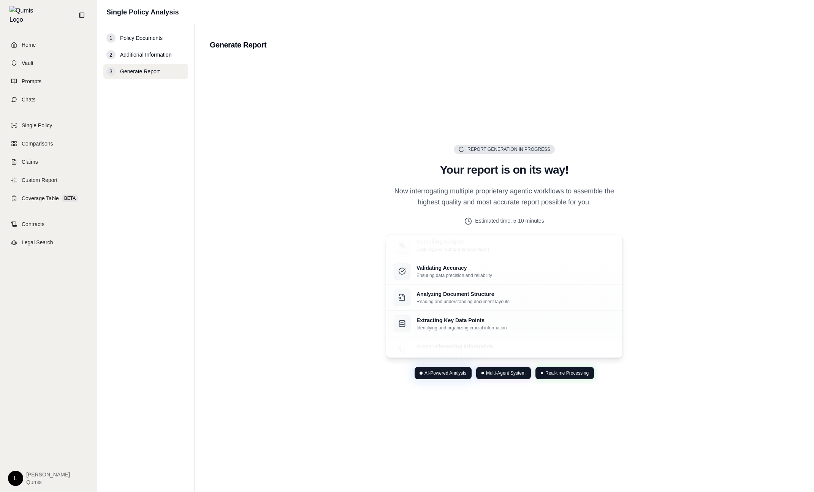
click at [716, 402] on div "Report Generation in Progress Your report is on its way! Now interrogating mult…" at bounding box center [504, 261] width 589 height 405
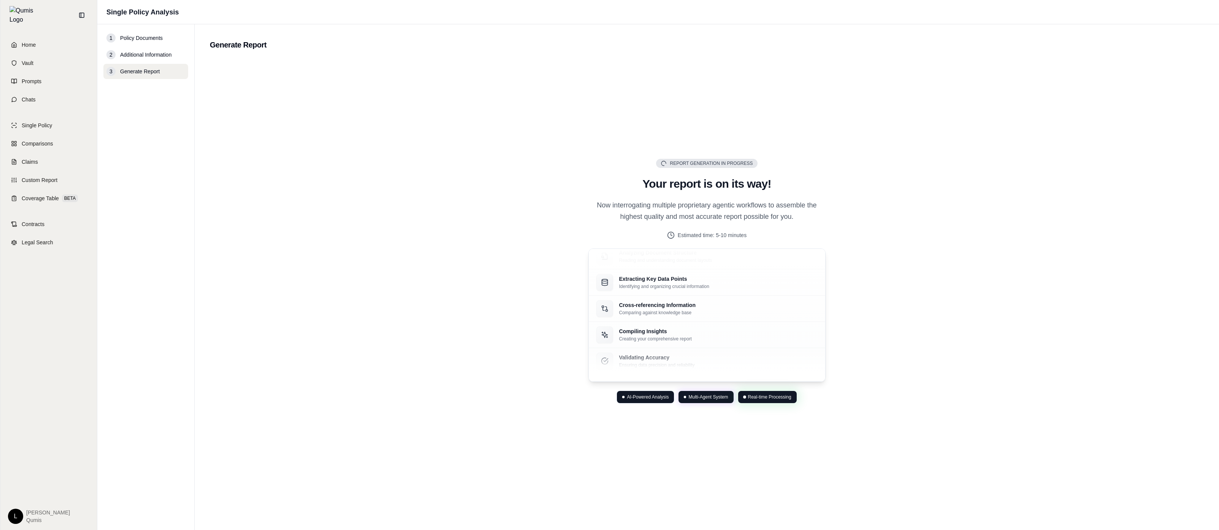
click at [932, 182] on div "Report Generation in Progress Your report is on its way! Now interrogating mult…" at bounding box center [707, 280] width 994 height 443
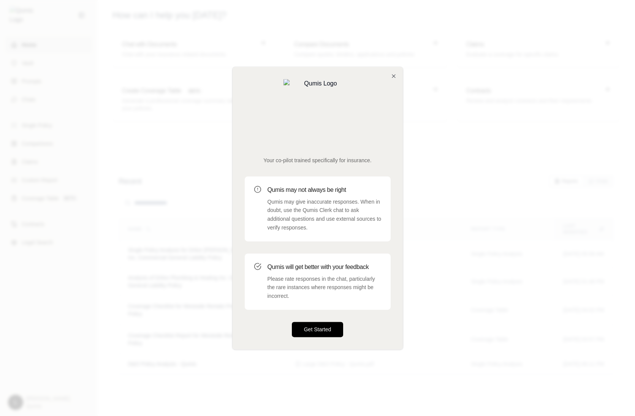
click at [318, 322] on button "Get Started" at bounding box center [318, 329] width 52 height 15
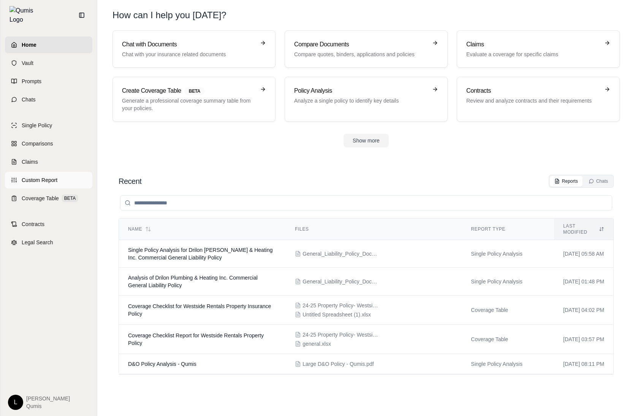
click at [64, 179] on link "Custom Report" at bounding box center [48, 180] width 87 height 17
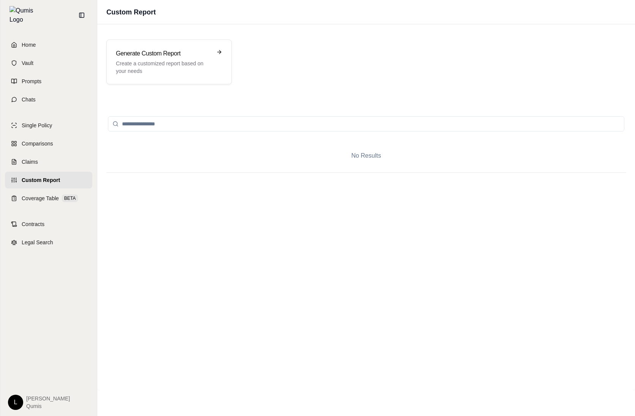
click at [349, 72] on div "Generate Custom Report Create a customized report based on your needs" at bounding box center [365, 62] width 519 height 45
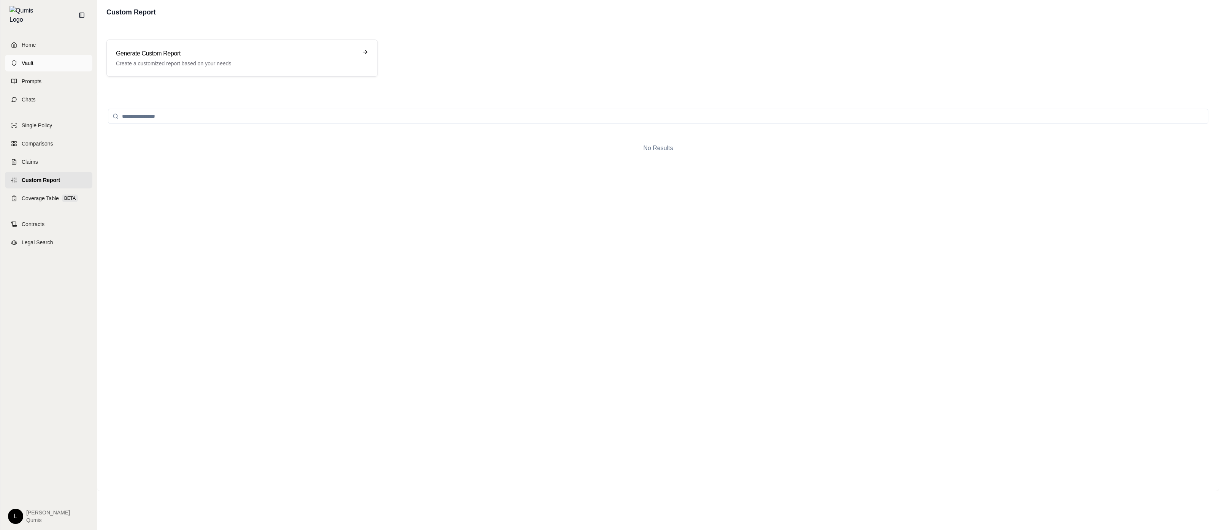
click at [70, 55] on link "Vault" at bounding box center [48, 63] width 87 height 17
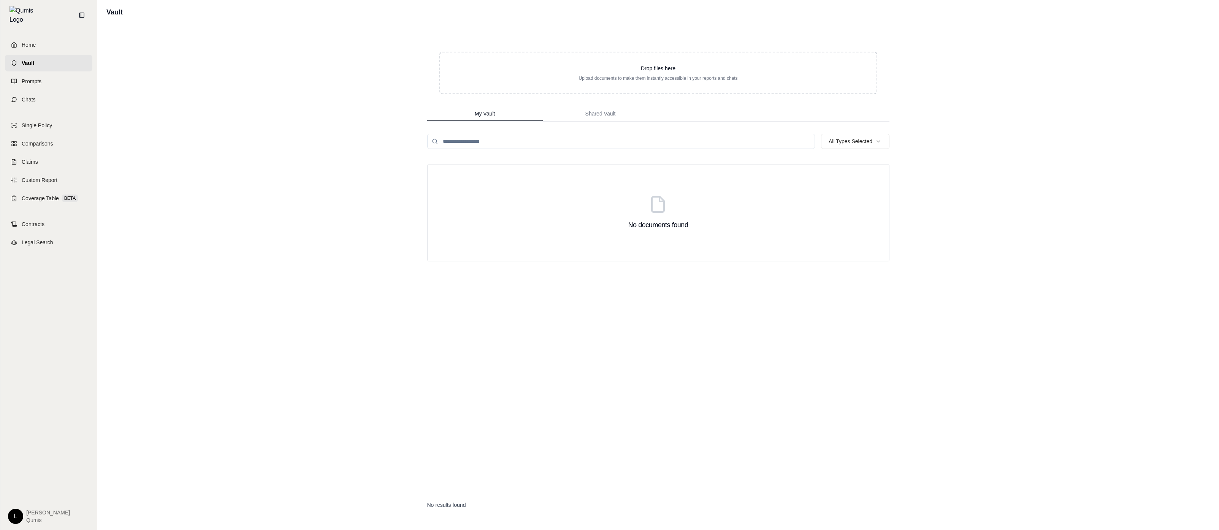
click at [95, 132] on div "Home Vault Prompts Chats Single Policy Comparisons Claims Custom Report Coverag…" at bounding box center [48, 280] width 97 height 500
click at [76, 139] on link "Comparisons" at bounding box center [48, 143] width 87 height 17
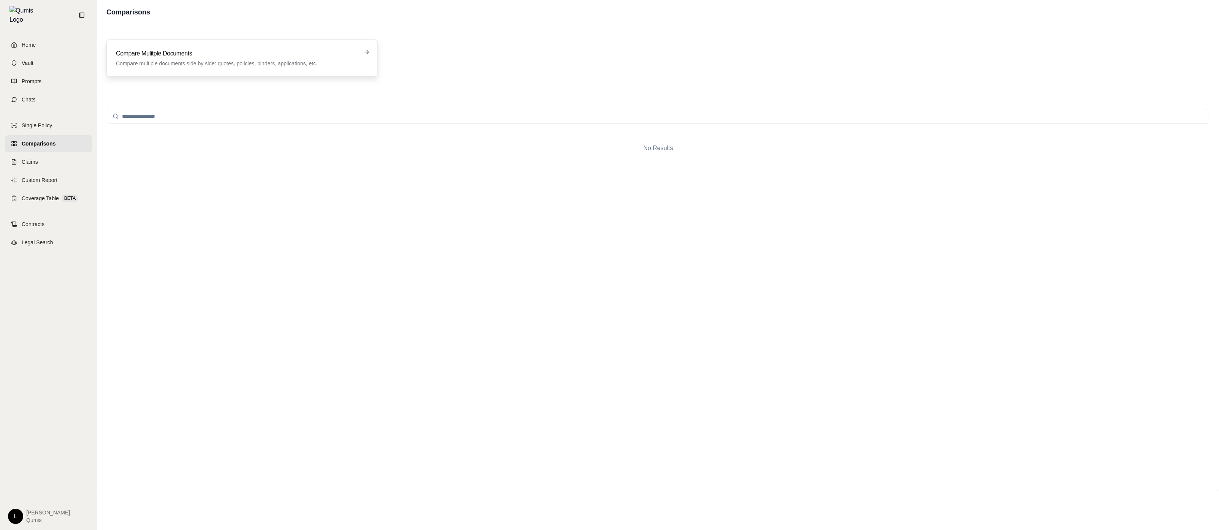
click at [268, 46] on div "Compare Mulitple Documents Compare multiple documents side by side: quotes, pol…" at bounding box center [241, 58] width 271 height 37
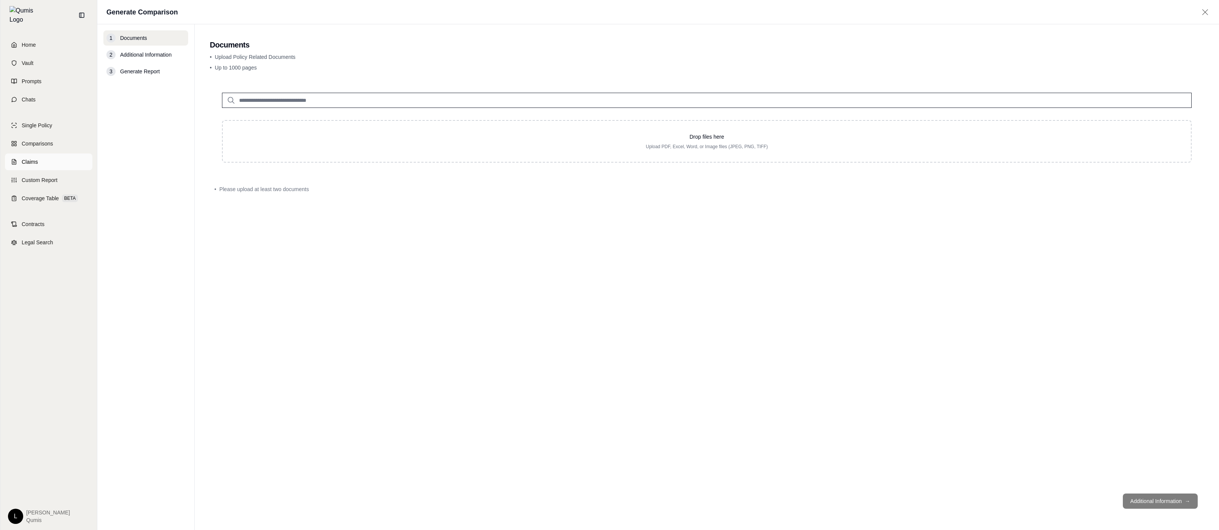
click at [55, 154] on link "Claims" at bounding box center [48, 162] width 87 height 17
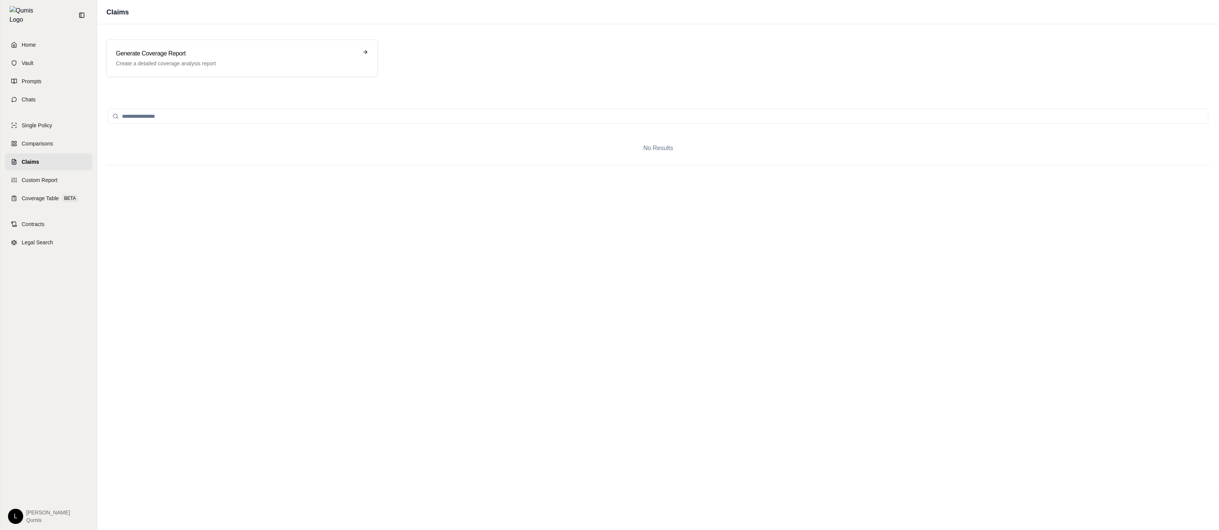
click at [269, 21] on div "Claims" at bounding box center [657, 12] width 1121 height 24
click at [71, 172] on link "Custom Report" at bounding box center [48, 180] width 87 height 17
click at [75, 195] on span "BETA" at bounding box center [70, 199] width 16 height 8
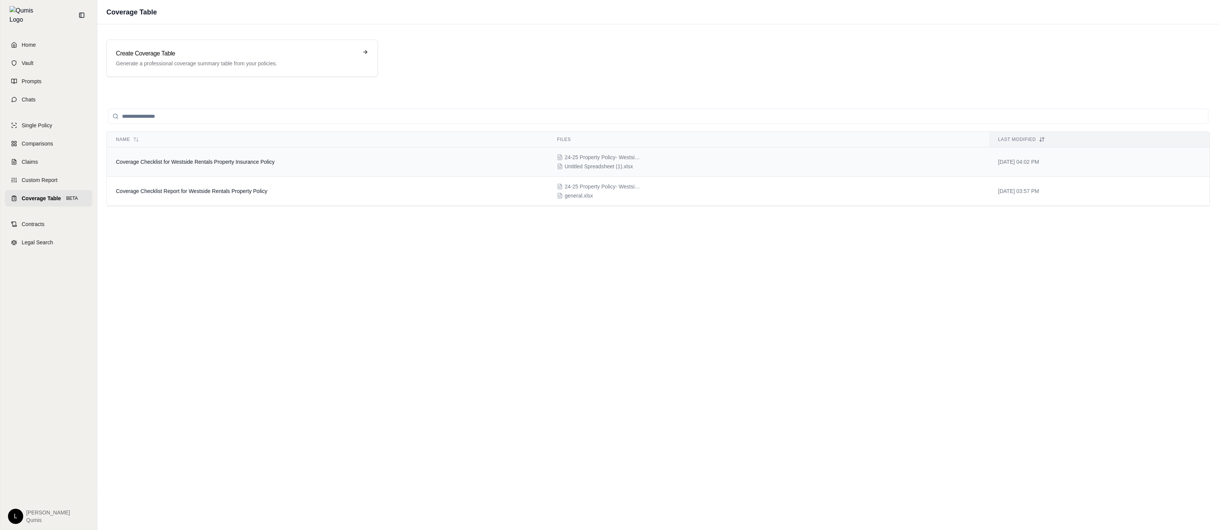
click at [280, 148] on td "Coverage Checklist for Westside Rentals Property Insurance Policy" at bounding box center [327, 161] width 441 height 29
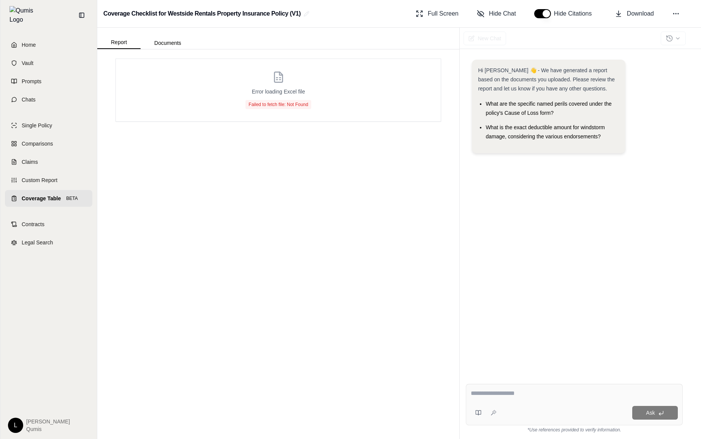
click at [361, 226] on div "Error loading Excel file Failed to fetch file: Not Found" at bounding box center [278, 243] width 362 height 389
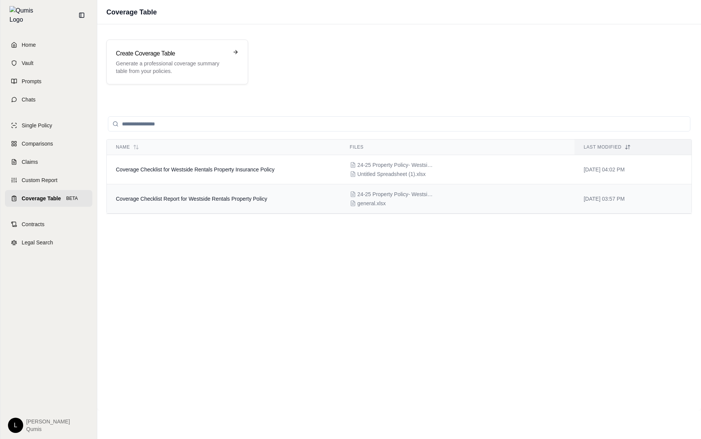
click at [240, 206] on td "Coverage Checklist Report for Westside Rentals Property Policy" at bounding box center [224, 198] width 234 height 29
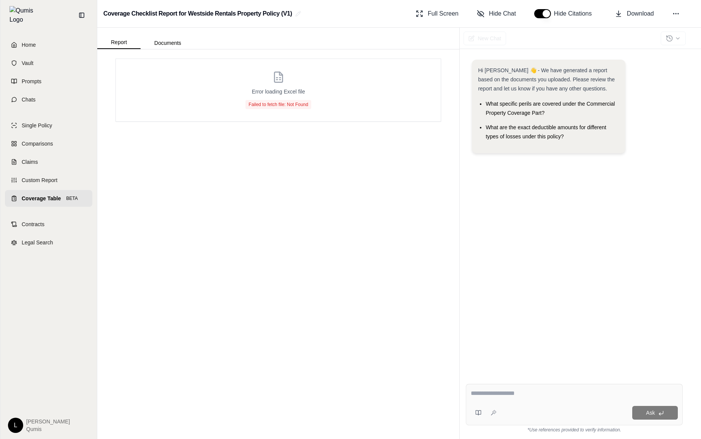
click at [302, 109] on div "Error loading Excel file Failed to fetch file: Not Found" at bounding box center [278, 90] width 325 height 62
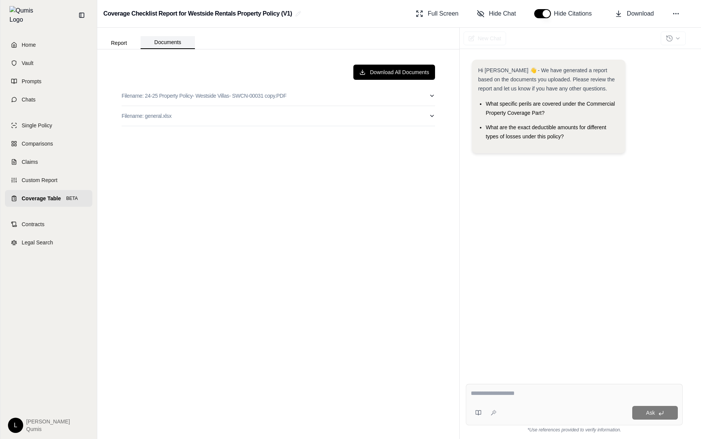
click at [171, 43] on button "Documents" at bounding box center [168, 42] width 54 height 13
click at [171, 117] on p "Filename: general.xlsx" at bounding box center [147, 116] width 50 height 8
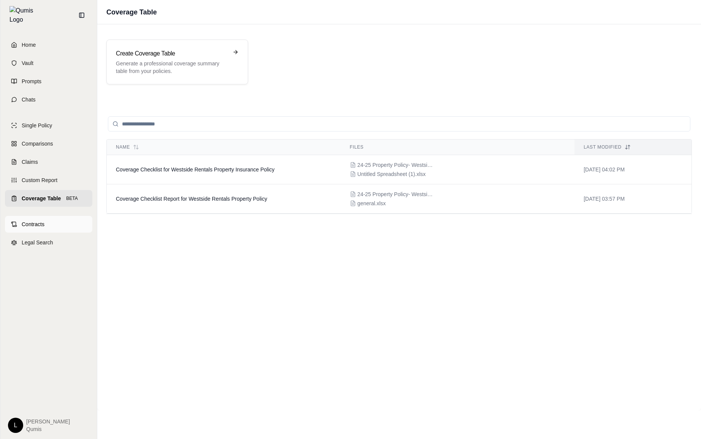
click at [52, 219] on link "Contracts" at bounding box center [48, 224] width 87 height 17
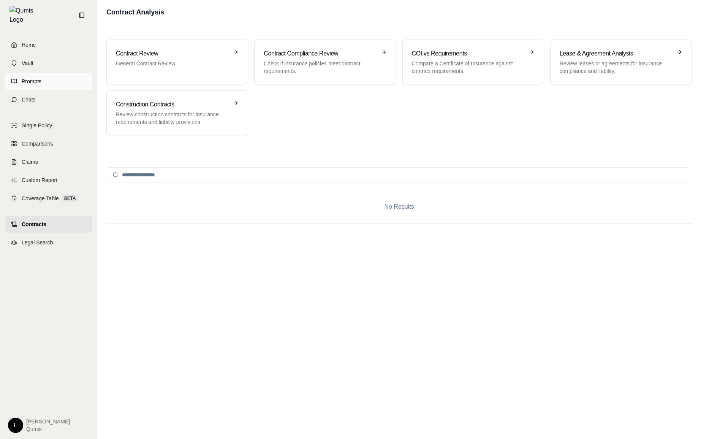
click at [52, 79] on link "Prompts" at bounding box center [48, 81] width 87 height 17
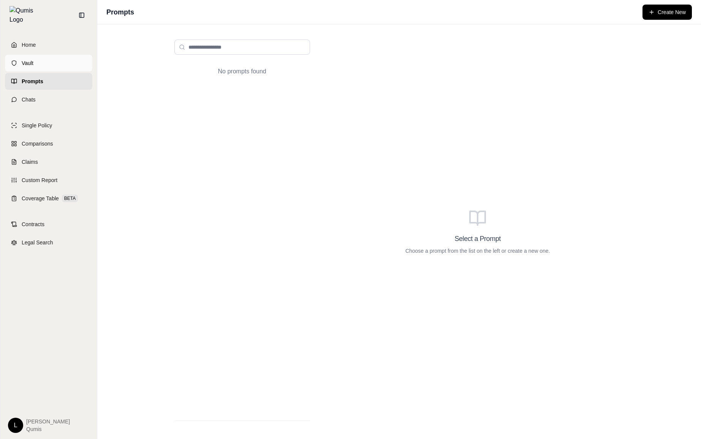
click at [58, 65] on link "Vault" at bounding box center [48, 63] width 87 height 17
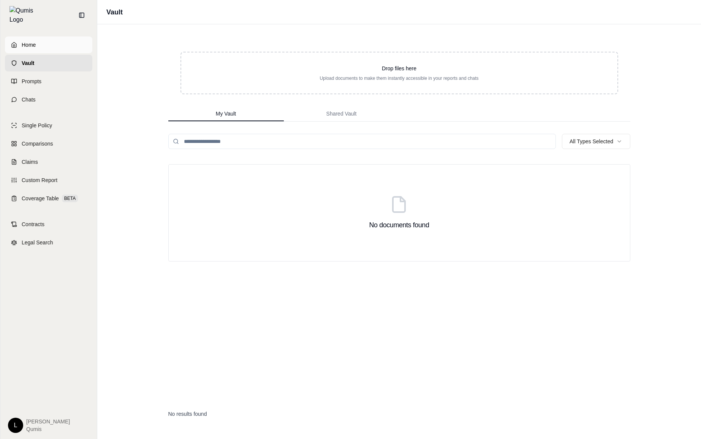
click at [64, 47] on link "Home" at bounding box center [48, 44] width 87 height 17
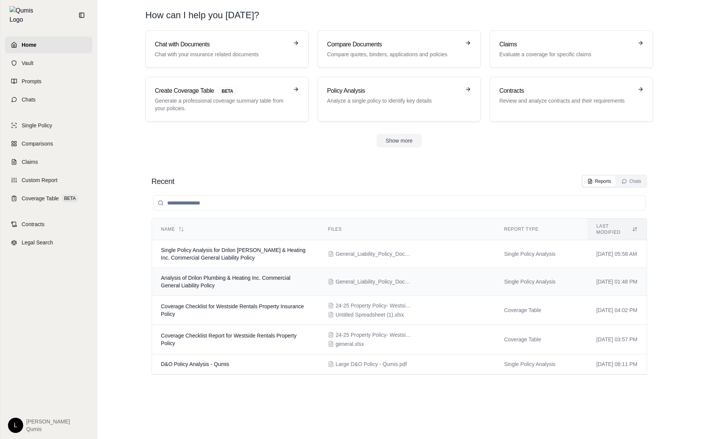
click at [288, 268] on td "Analysis of Drilon Plumbing & Heating Inc. Commercial General Liability Policy" at bounding box center [235, 282] width 167 height 28
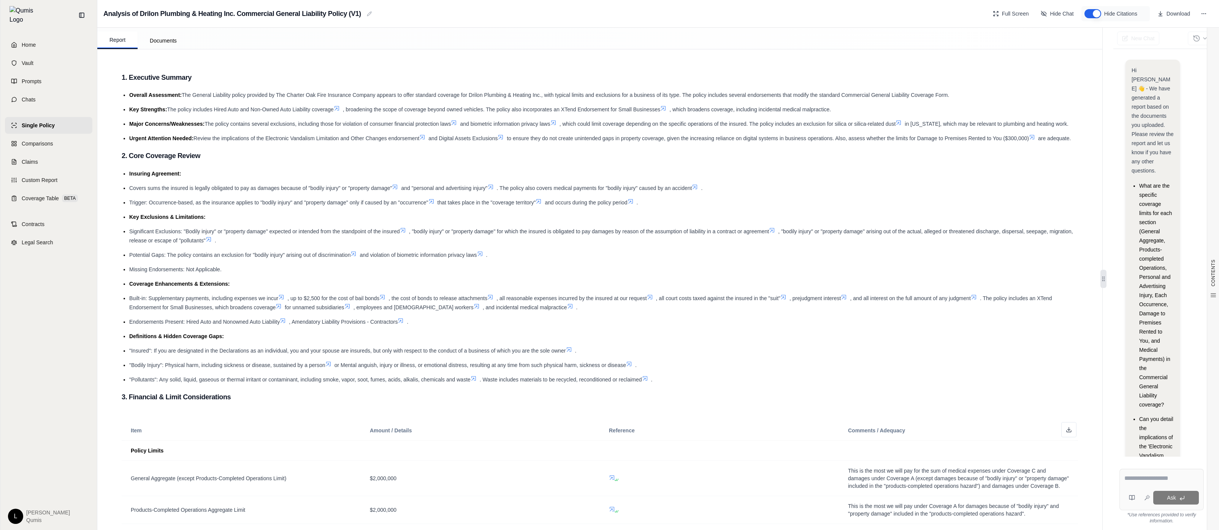
scroll to position [91, 0]
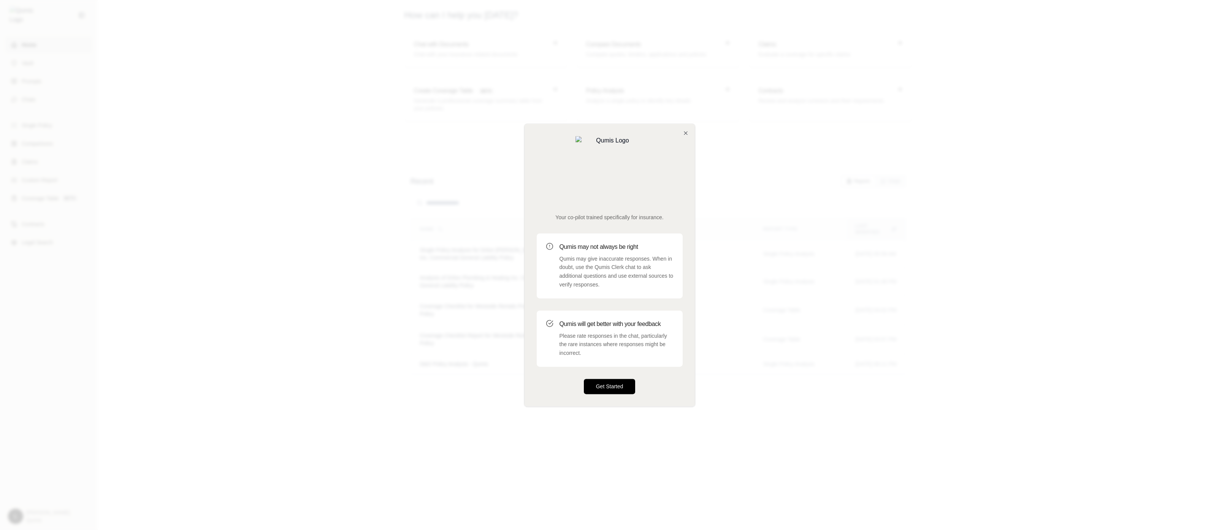
click at [616, 379] on button "Get Started" at bounding box center [610, 386] width 52 height 15
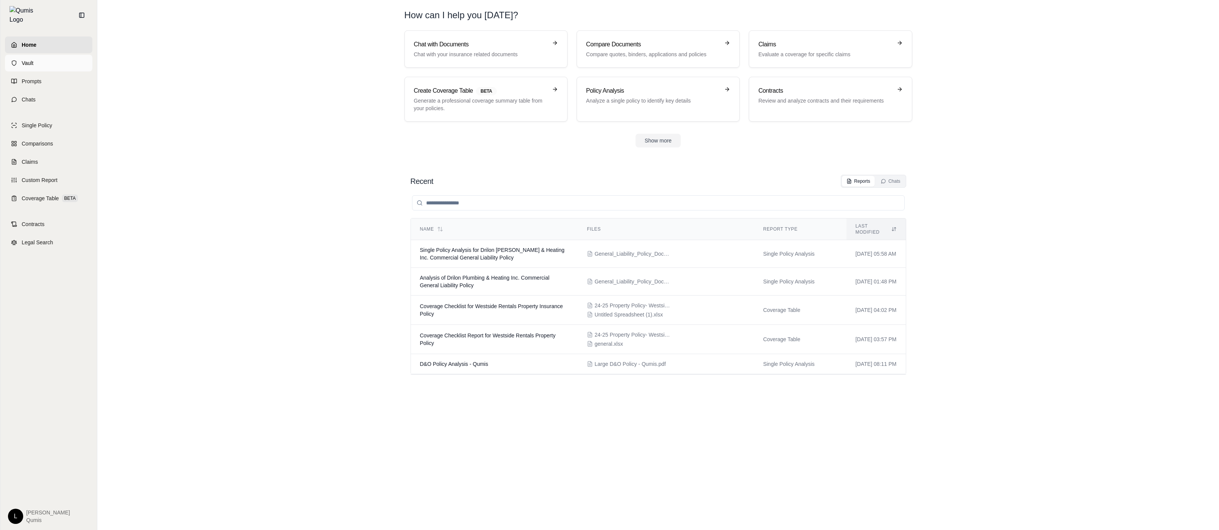
click at [87, 62] on link "Vault" at bounding box center [48, 63] width 87 height 17
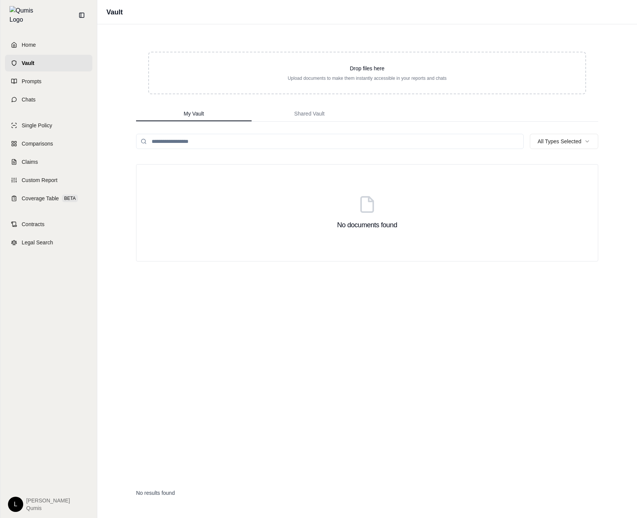
click at [543, 334] on div "No documents found" at bounding box center [367, 320] width 462 height 313
click at [521, 295] on div "No documents found" at bounding box center [367, 320] width 462 height 313
click at [459, 394] on div "No documents found" at bounding box center [367, 320] width 462 height 313
click at [279, 345] on div "No documents found" at bounding box center [367, 320] width 462 height 313
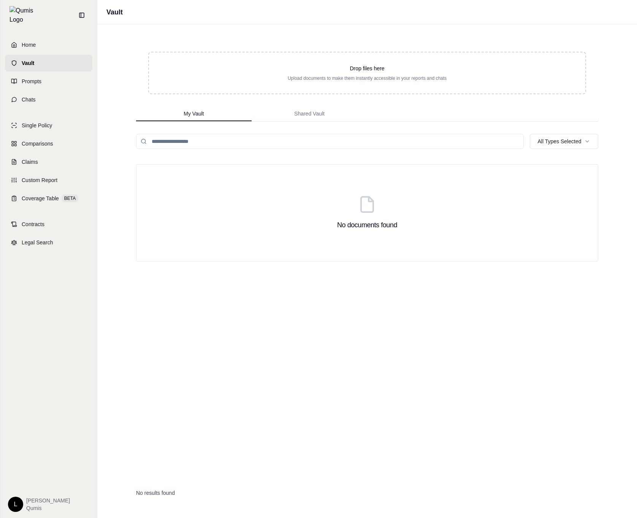
click at [377, 427] on div "No documents found" at bounding box center [367, 320] width 462 height 313
click at [380, 406] on div "No documents found" at bounding box center [367, 320] width 462 height 313
click at [41, 117] on link "Single Policy" at bounding box center [48, 125] width 87 height 17
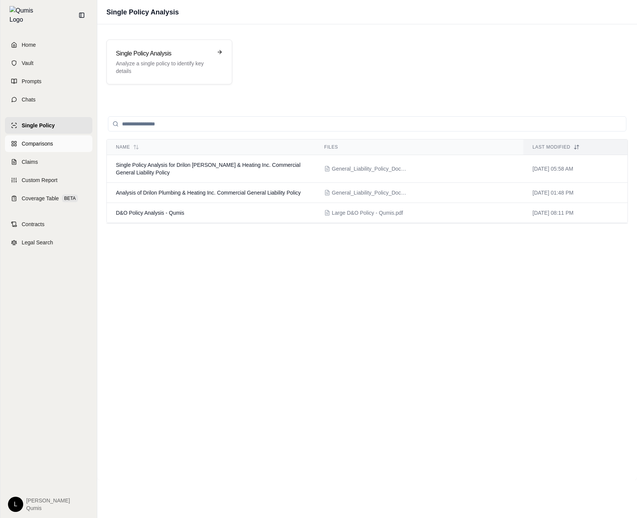
click at [65, 144] on link "Comparisons" at bounding box center [48, 143] width 87 height 17
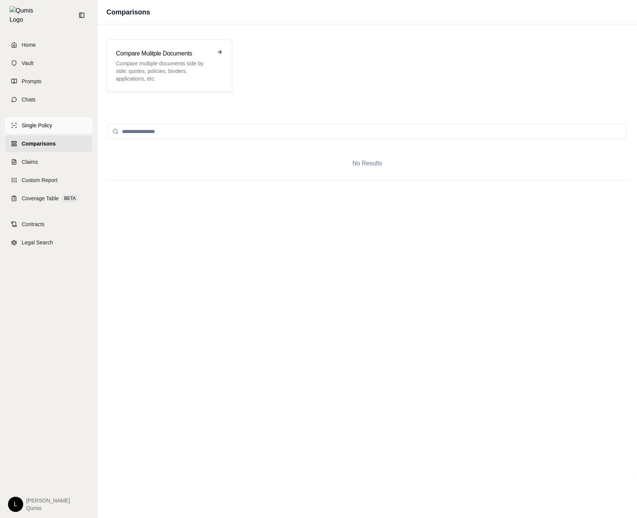
click at [73, 123] on link "Single Policy" at bounding box center [48, 125] width 87 height 17
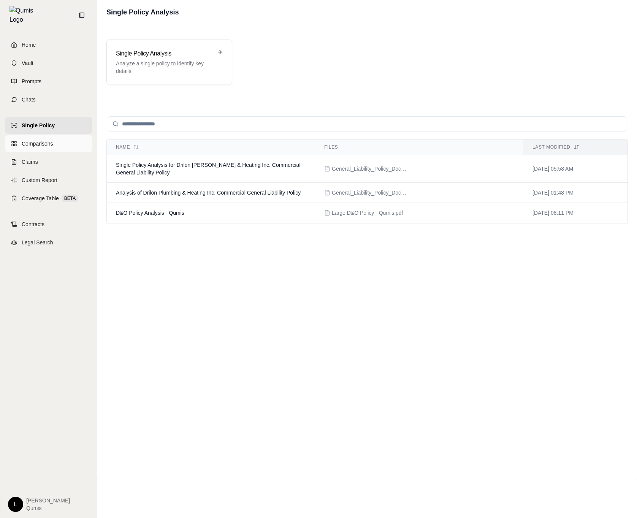
click at [69, 145] on link "Comparisons" at bounding box center [48, 143] width 87 height 17
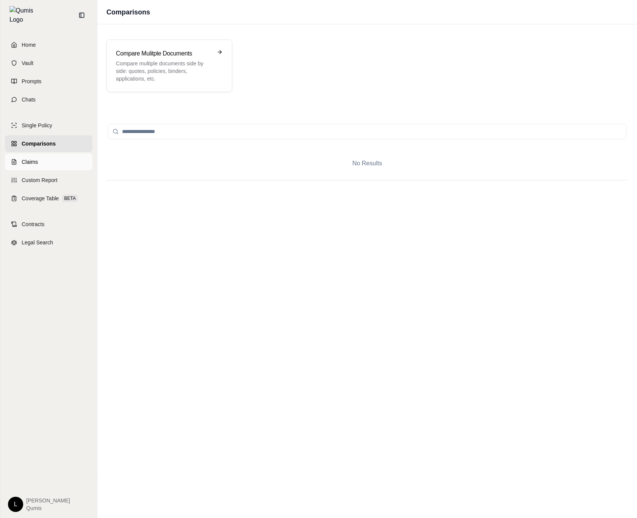
click at [71, 154] on link "Claims" at bounding box center [48, 162] width 87 height 17
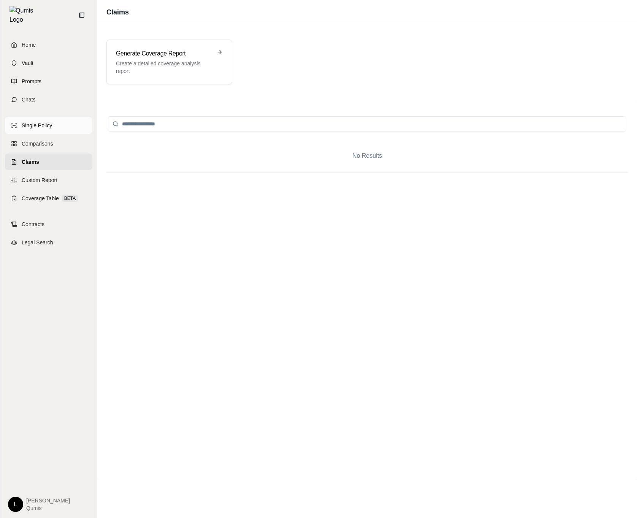
click at [74, 125] on link "Single Policy" at bounding box center [48, 125] width 87 height 17
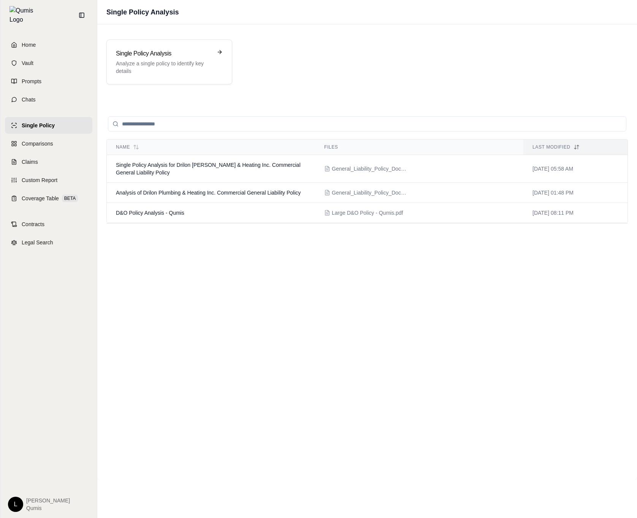
click at [222, 252] on div "Name Files Last modified Single Policy Analysis for Drilon Plumbing & Heating I…" at bounding box center [366, 290] width 521 height 362
click at [564, 280] on div "Name Files Last modified Single Policy Analysis for Drilon Plumbing & Heating I…" at bounding box center [366, 290] width 521 height 362
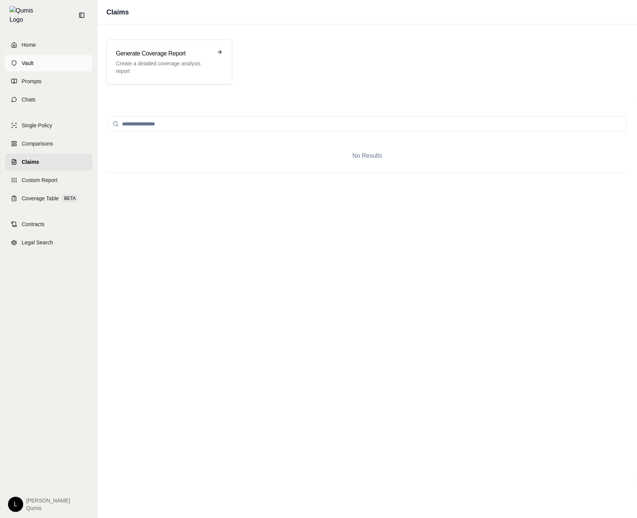
click at [53, 59] on link "Vault" at bounding box center [48, 63] width 87 height 17
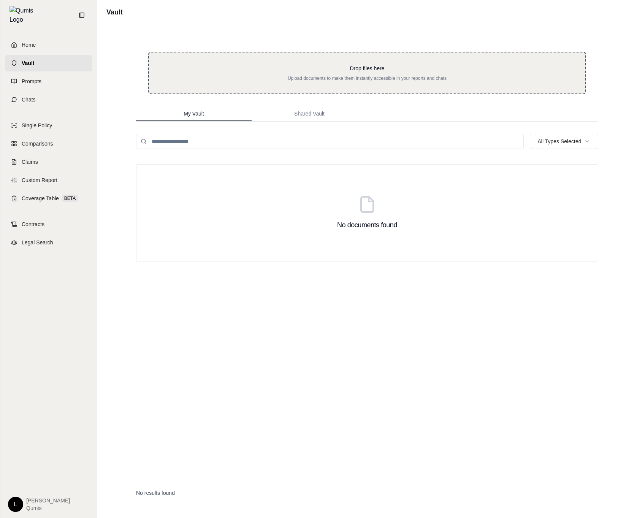
click at [377, 85] on div "Drop files here Upload documents to make them instantly accessible in your repo…" at bounding box center [367, 73] width 438 height 43
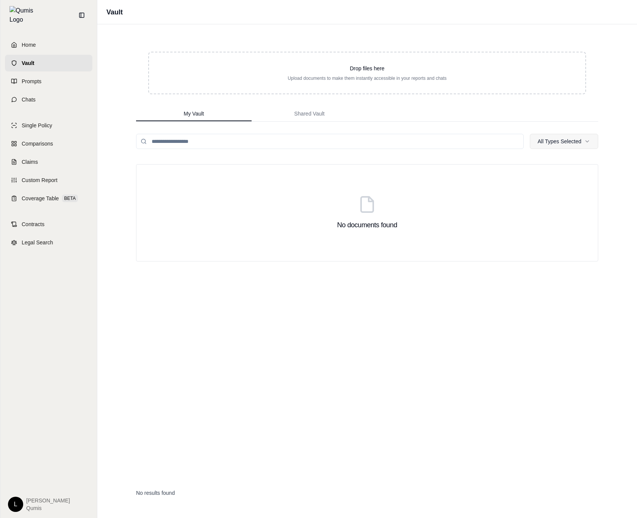
click at [573, 142] on html "Home Vault Prompts Chats Single Policy Comparisons Claims Custom Report Coverag…" at bounding box center [318, 259] width 637 height 518
click at [342, 155] on html "Home Vault Prompts Chats Single Policy Comparisons Claims Custom Report Coverag…" at bounding box center [318, 259] width 637 height 518
click at [324, 113] on span "Shared Vault" at bounding box center [309, 114] width 30 height 8
click at [204, 112] on button "My Vault" at bounding box center [194, 113] width 116 height 15
click at [70, 78] on link "Prompts" at bounding box center [48, 81] width 87 height 17
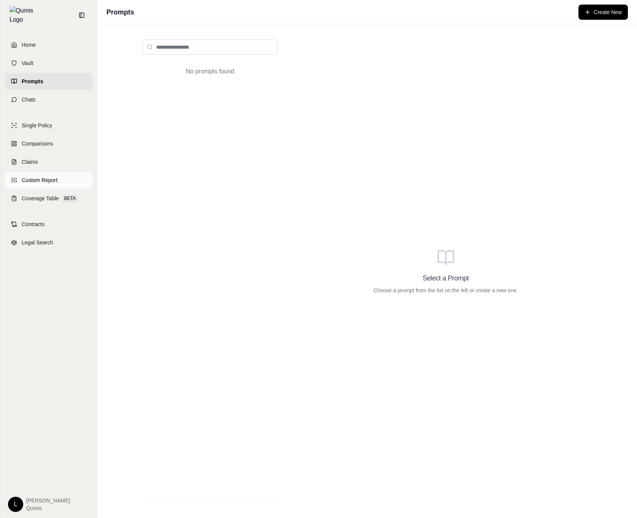
click at [68, 175] on link "Custom Report" at bounding box center [48, 180] width 87 height 17
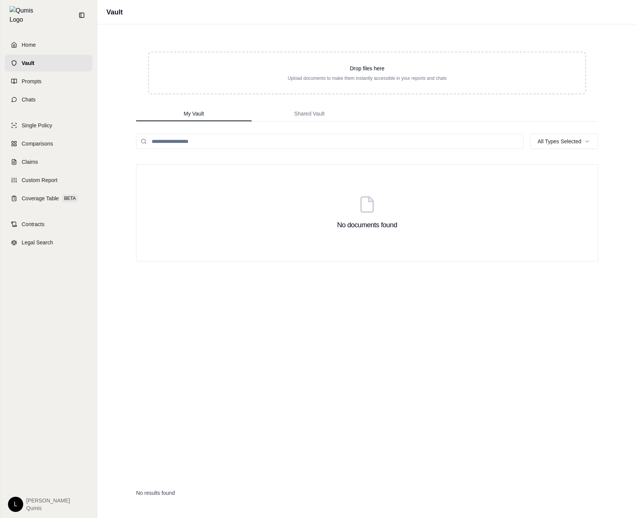
click at [434, 166] on div "No documents found" at bounding box center [367, 212] width 462 height 97
click at [41, 30] on div "Home Vault Prompts Chats Single Policy Comparisons Claims Custom Report Coverag…" at bounding box center [48, 274] width 97 height 488
click at [42, 39] on link "Home" at bounding box center [48, 44] width 87 height 17
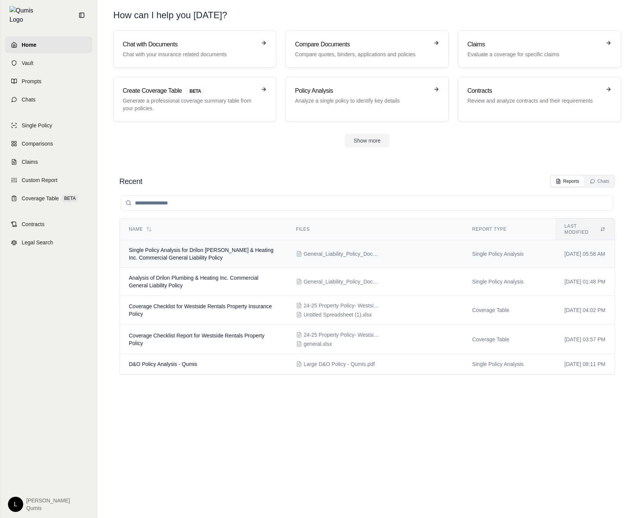
click at [243, 240] on td "Single Policy Analysis for Drilon [PERSON_NAME] & Heating Inc. Commercial Gener…" at bounding box center [203, 254] width 167 height 28
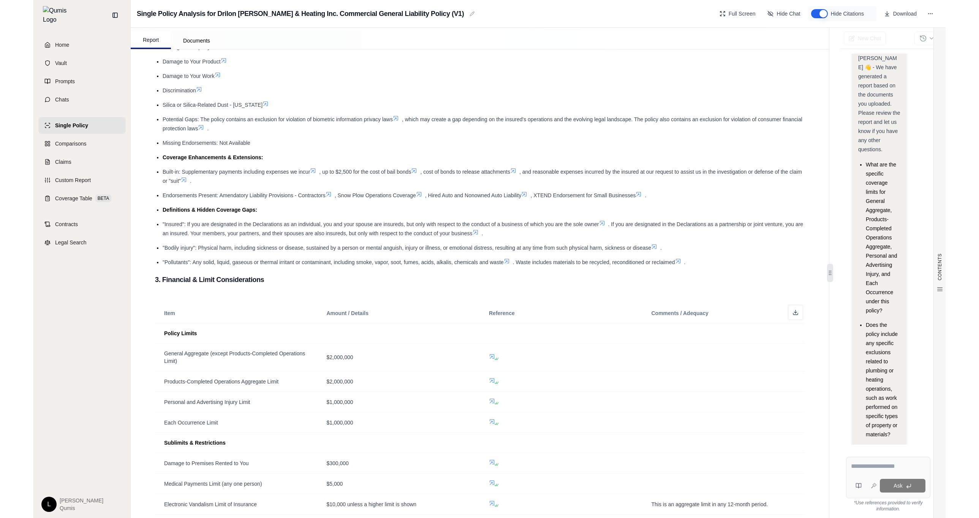
scroll to position [327, 0]
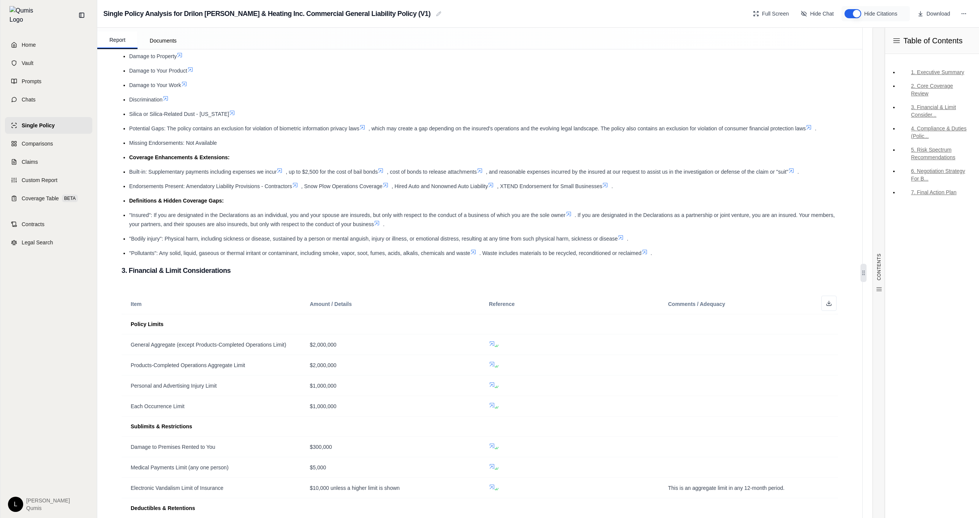
click at [636, 264] on h3 "3. Financial & Limit Considerations" at bounding box center [480, 271] width 717 height 14
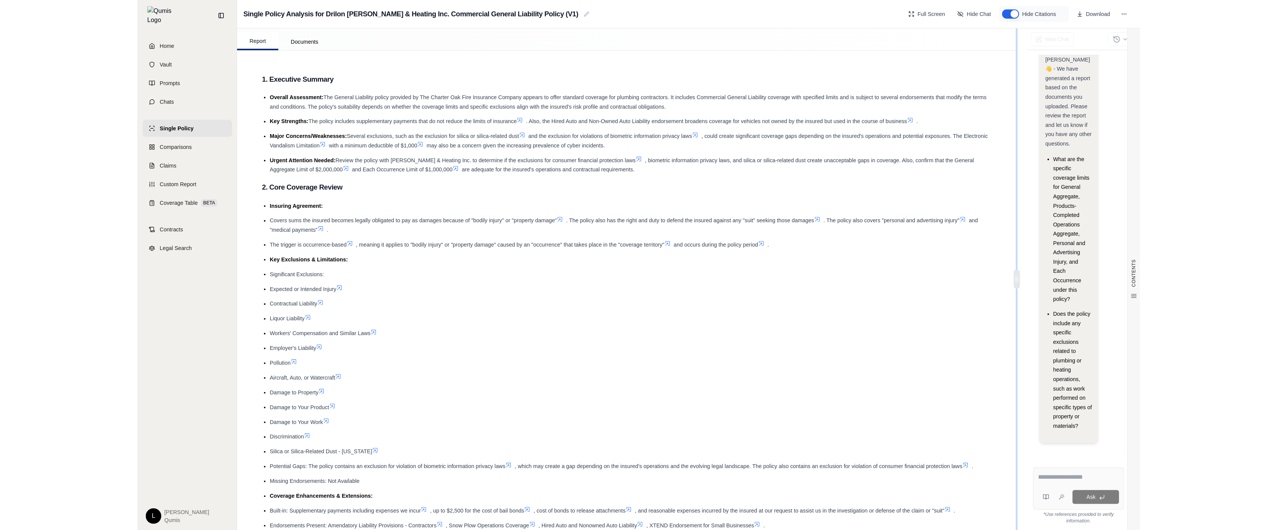
scroll to position [3, 0]
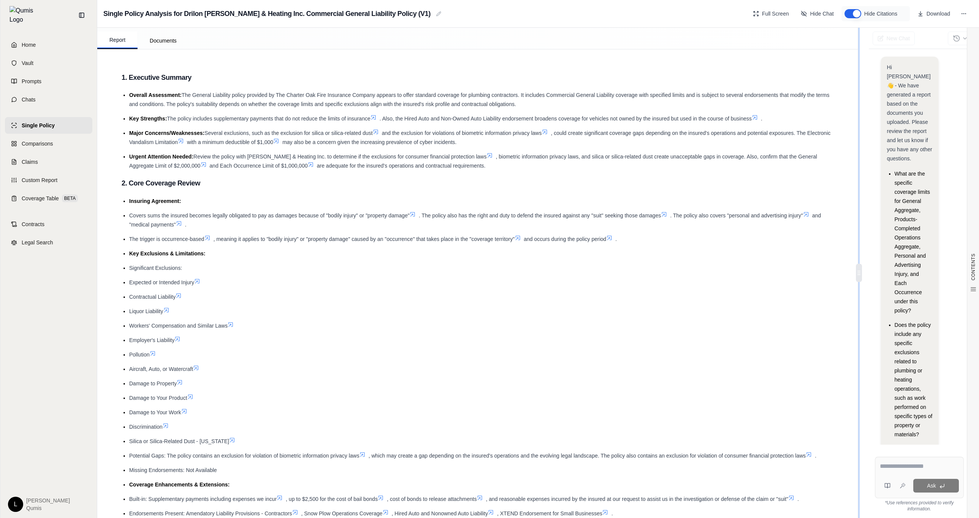
drag, startPoint x: 865, startPoint y: 270, endPoint x: 750, endPoint y: 269, distance: 114.8
click at [750, 269] on div "Report Documents CONTENTS Table of Contents 1. Executive Summary 2. Core Covera…" at bounding box center [538, 273] width 882 height 490
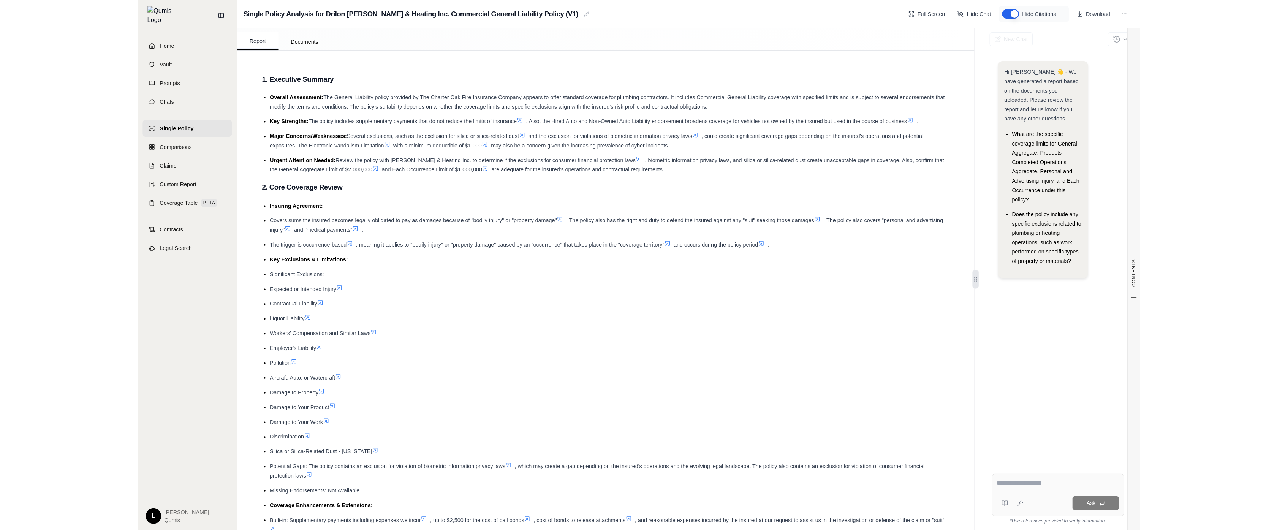
scroll to position [0, 0]
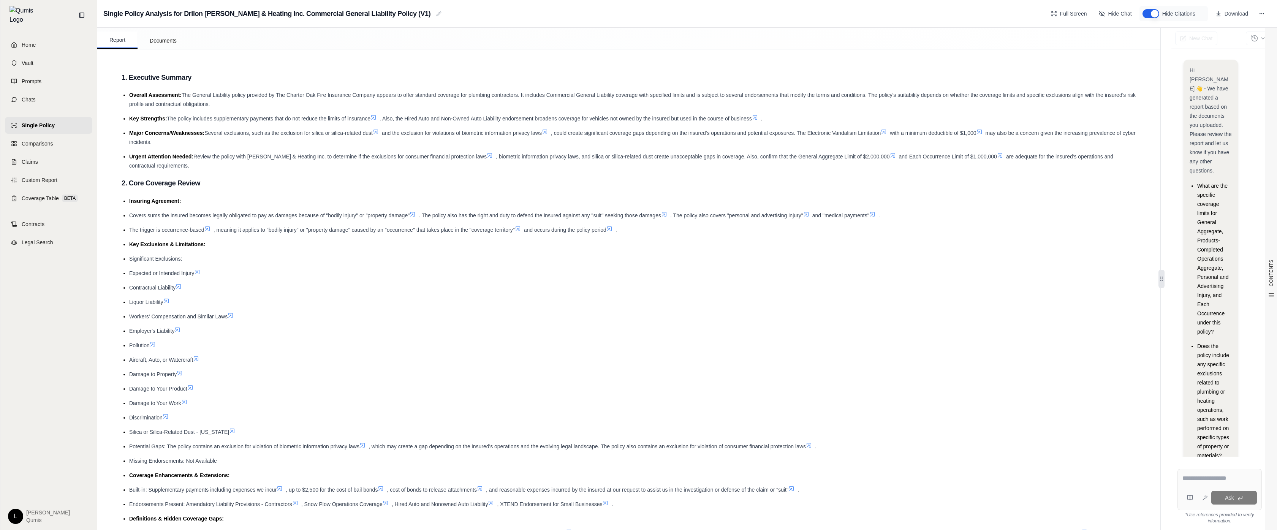
scroll to position [9, 0]
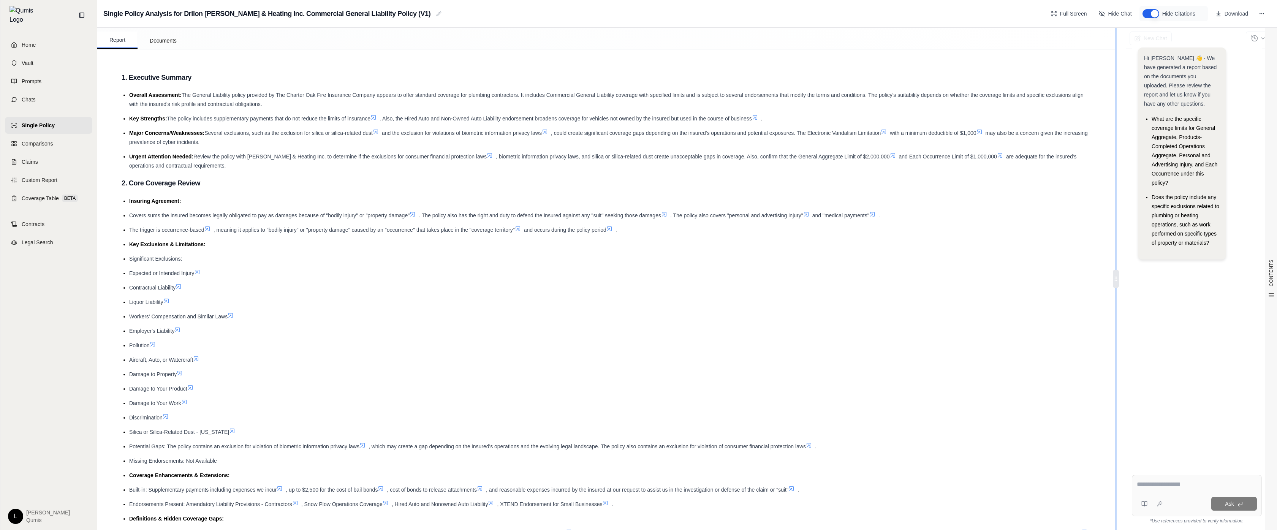
drag, startPoint x: 1161, startPoint y: 280, endPoint x: 960, endPoint y: 278, distance: 201.4
click at [960, 278] on div "Report Documents CONTENTS Table of Contents 1. Executive Summary 2. Core Covera…" at bounding box center [687, 279] width 1180 height 502
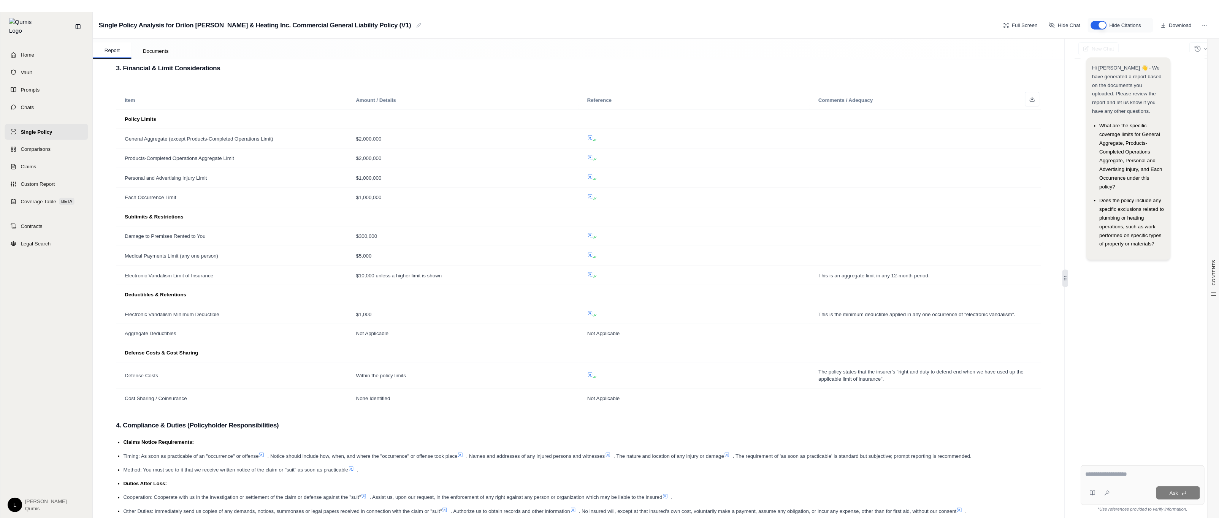
scroll to position [0, 0]
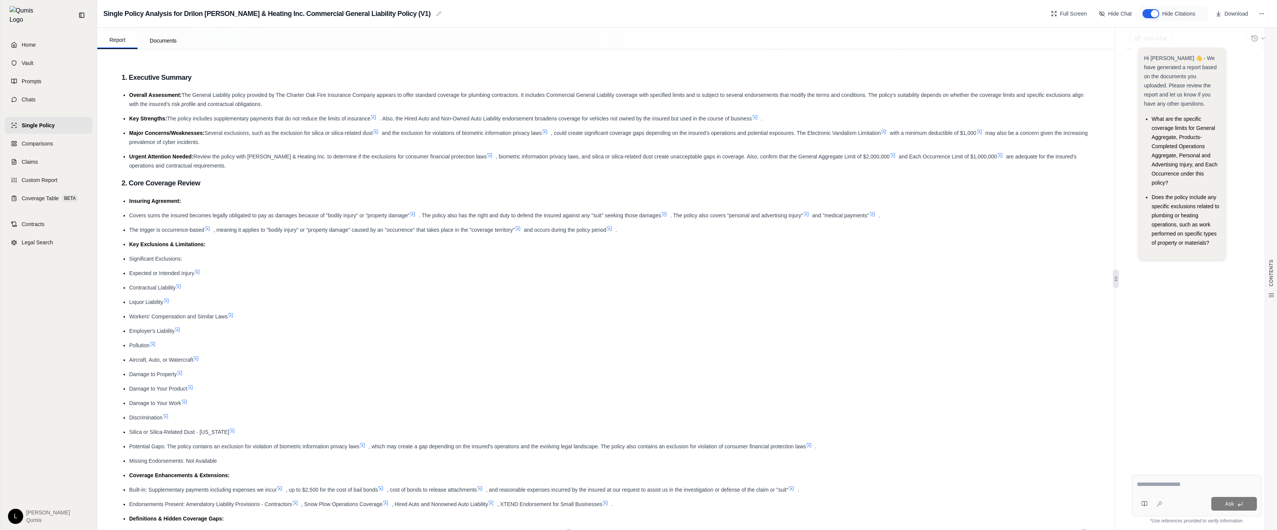
click at [1153, 12] on button "Hide Citations" at bounding box center [1151, 13] width 17 height 9
click at [1153, 12] on button "Show Citations" at bounding box center [1151, 13] width 17 height 9
click at [1110, 11] on span "Hide Chat" at bounding box center [1120, 14] width 24 height 8
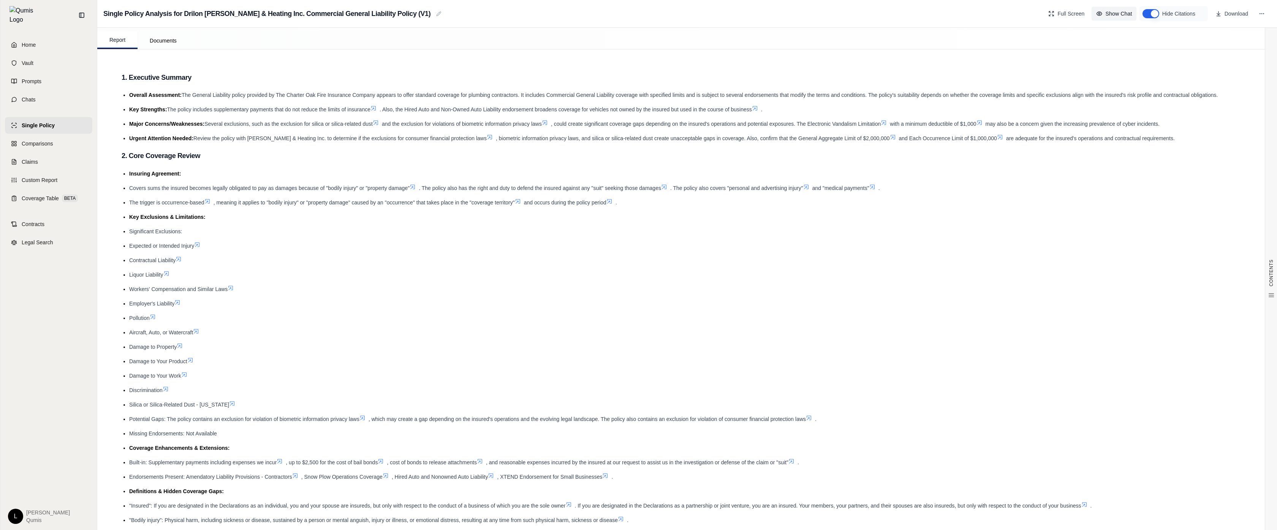
click at [1110, 11] on span "Show Chat" at bounding box center [1119, 14] width 27 height 8
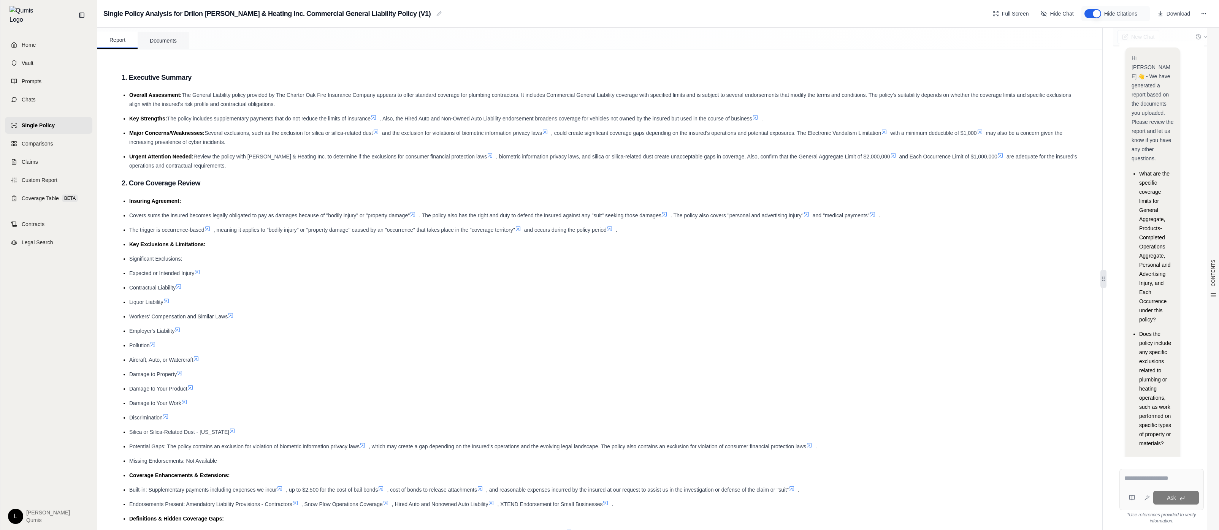
click at [165, 44] on button "Documents" at bounding box center [163, 40] width 51 height 17
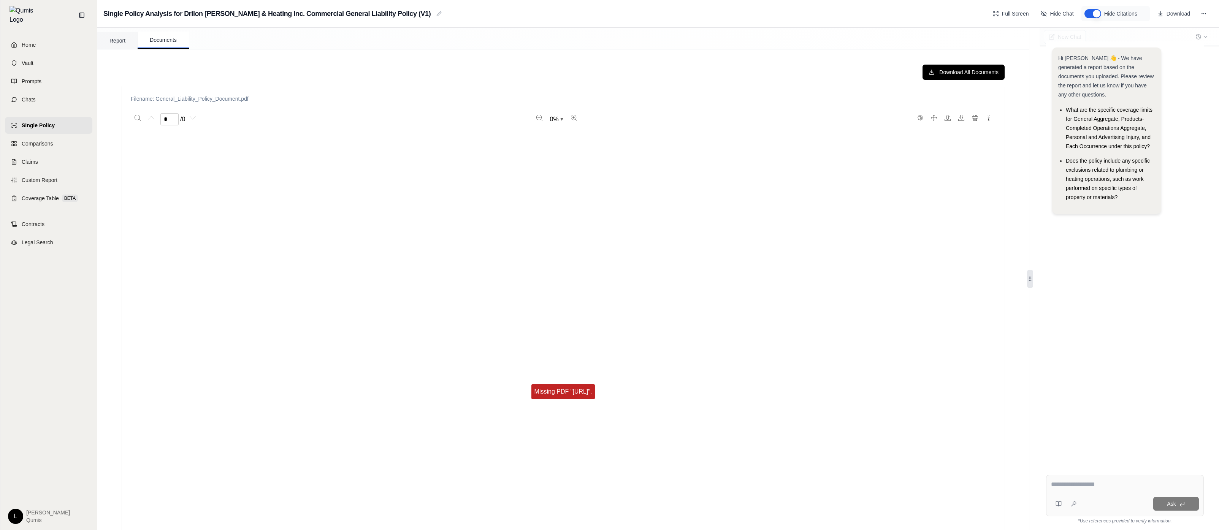
click at [120, 38] on button "Report" at bounding box center [117, 40] width 40 height 17
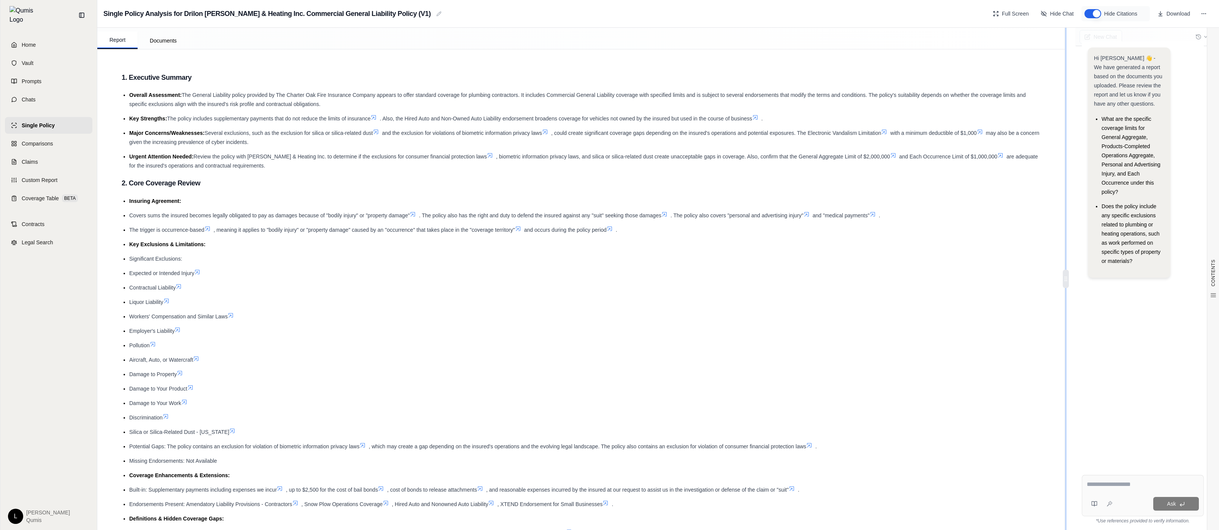
drag, startPoint x: 1103, startPoint y: 282, endPoint x: 870, endPoint y: 278, distance: 233.4
click at [870, 278] on div "Report Documents CONTENTS Table of Contents 1. Executive Summary 2. Core Covera…" at bounding box center [657, 279] width 1121 height 502
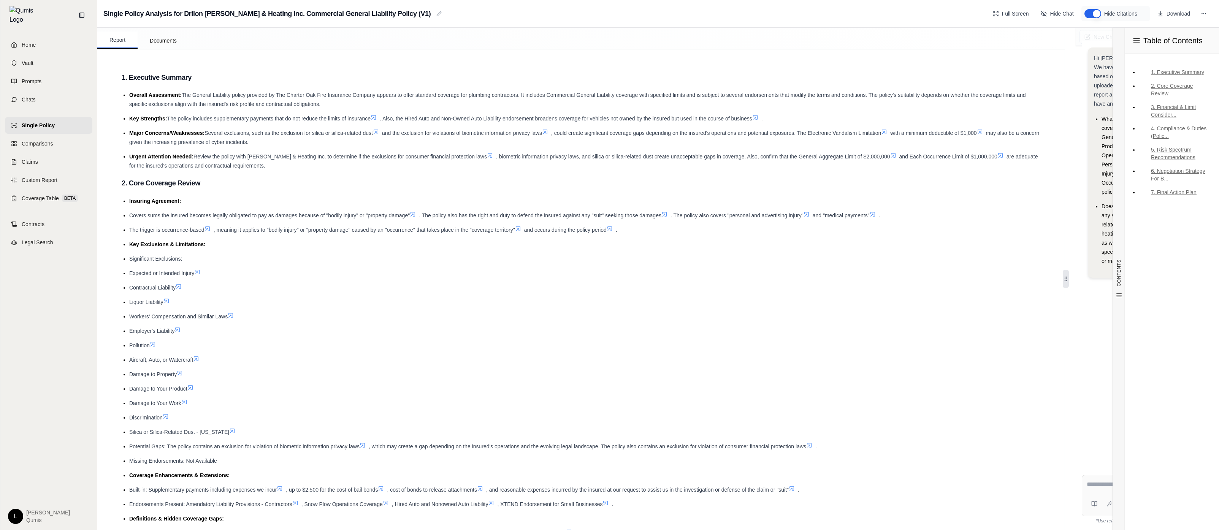
click at [802, 318] on li "Workers' Compensation and Similar Laws" at bounding box center [584, 316] width 911 height 9
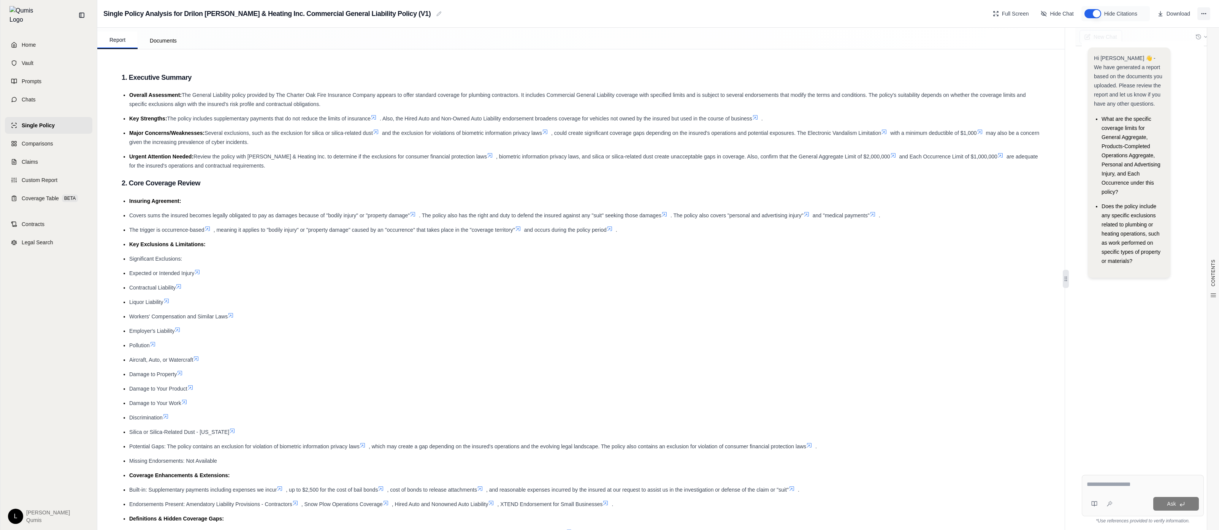
click at [1201, 14] on icon at bounding box center [1203, 14] width 6 height 6
click at [925, 98] on li "Overall Assessment: The General Liability policy provided by The Charter Oak Fi…" at bounding box center [584, 99] width 911 height 18
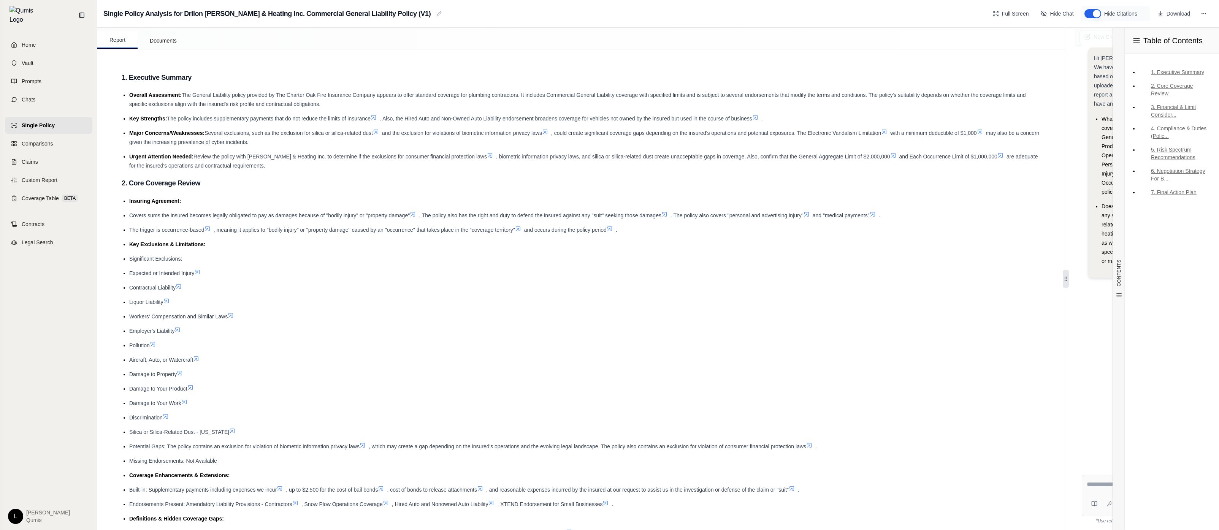
click at [956, 284] on ul "Insuring Agreement: Covers sums the insured becomes legally obligated to pay as…" at bounding box center [581, 385] width 918 height 379
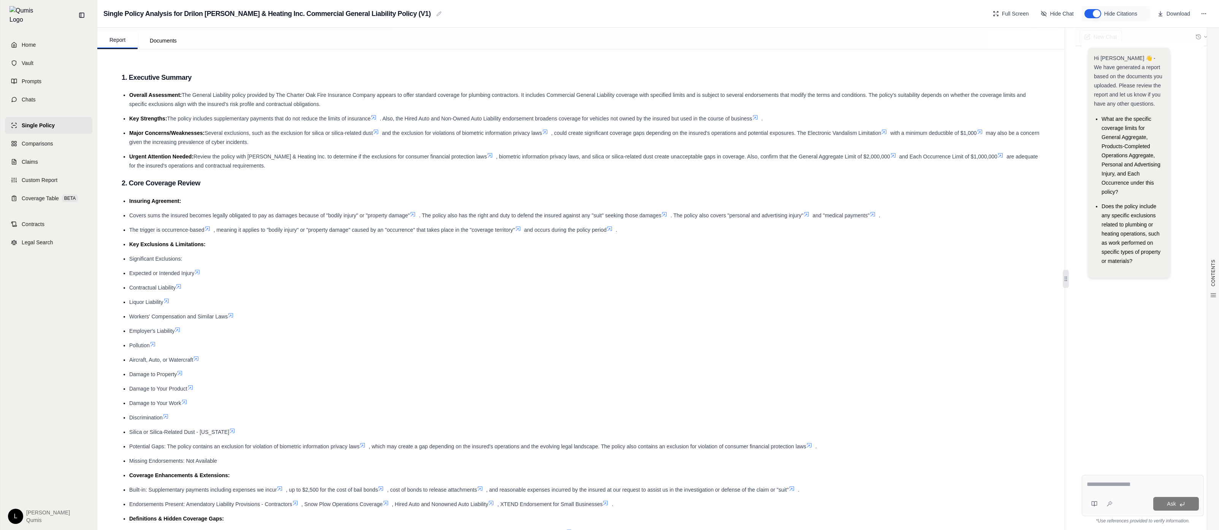
click at [374, 262] on li "Significant Exclusions:" at bounding box center [584, 258] width 911 height 9
drag, startPoint x: 1066, startPoint y: 275, endPoint x: 993, endPoint y: 270, distance: 73.9
click at [974, 268] on div "Report Documents CONTENTS Table of Contents 1. Executive Summary 2. Core Covera…" at bounding box center [657, 279] width 1121 height 502
click at [1068, 279] on icon at bounding box center [1065, 279] width 6 height 6
drag, startPoint x: 1068, startPoint y: 279, endPoint x: 867, endPoint y: 272, distance: 201.5
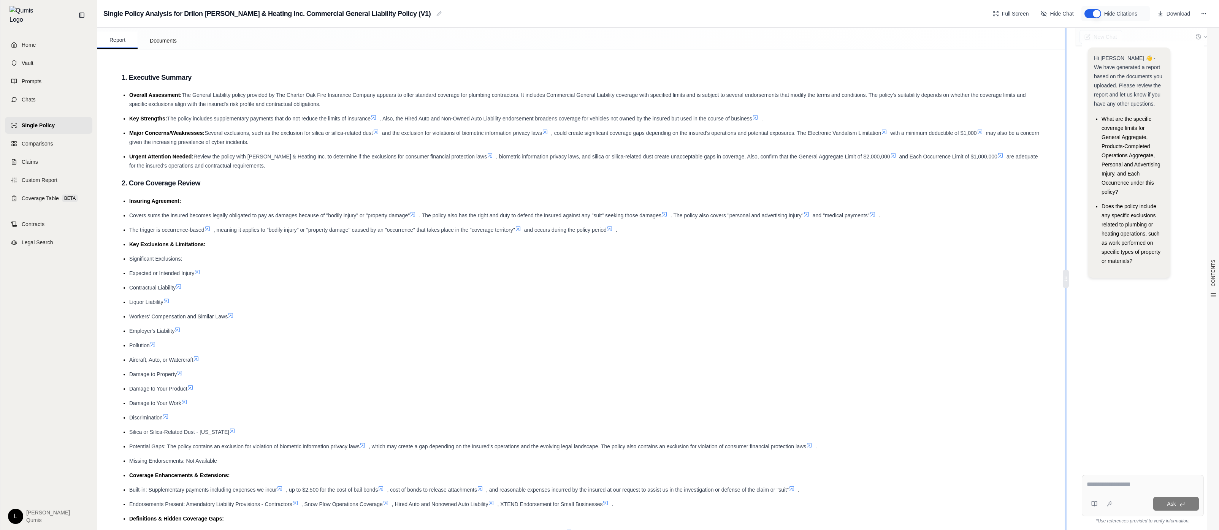
click at [867, 272] on div "Report Documents CONTENTS Table of Contents 1. Executive Summary 2. Core Covera…" at bounding box center [657, 279] width 1121 height 502
click at [956, 220] on ul "Insuring Agreement: Covers sums the insured becomes legally obligated to pay as…" at bounding box center [581, 385] width 918 height 379
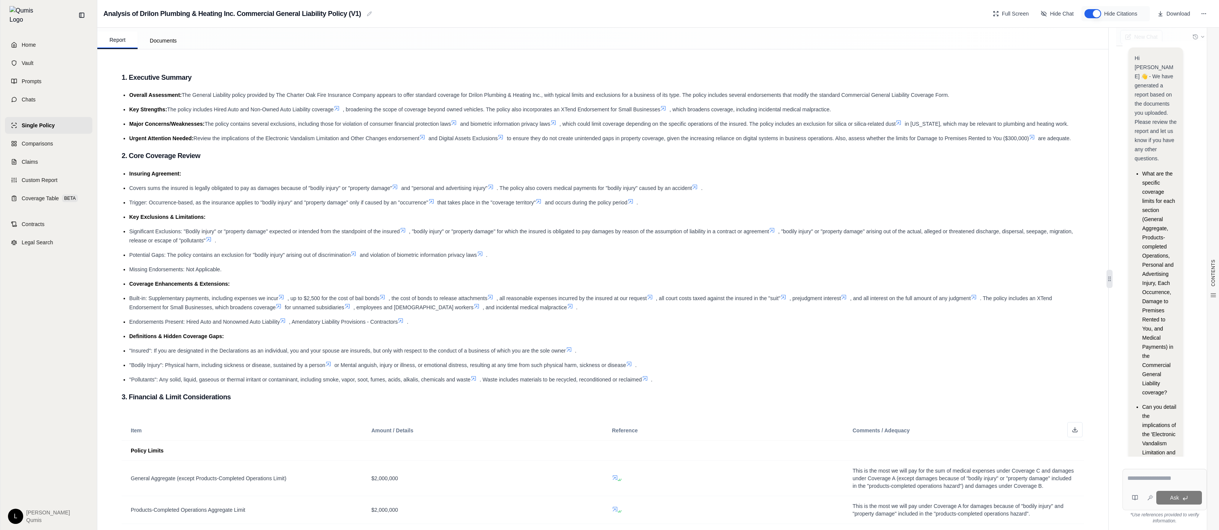
scroll to position [79, 0]
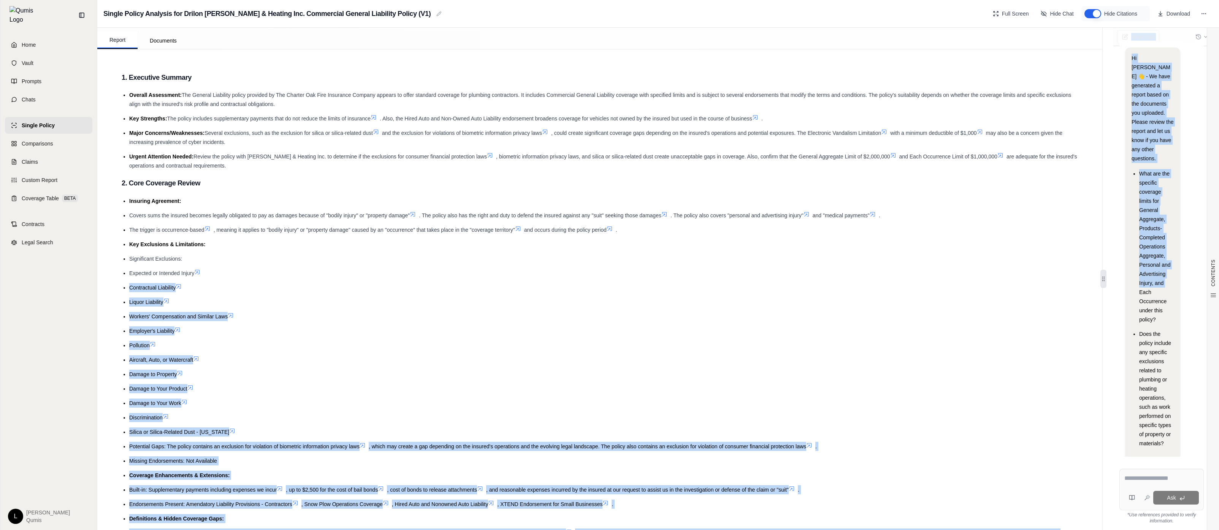
drag, startPoint x: 1106, startPoint y: 276, endPoint x: 1095, endPoint y: 279, distance: 11.4
click at [1095, 279] on div "Report Documents CONTENTS Table of Contents 1. Executive Summary 2. Core Covera…" at bounding box center [657, 279] width 1121 height 502
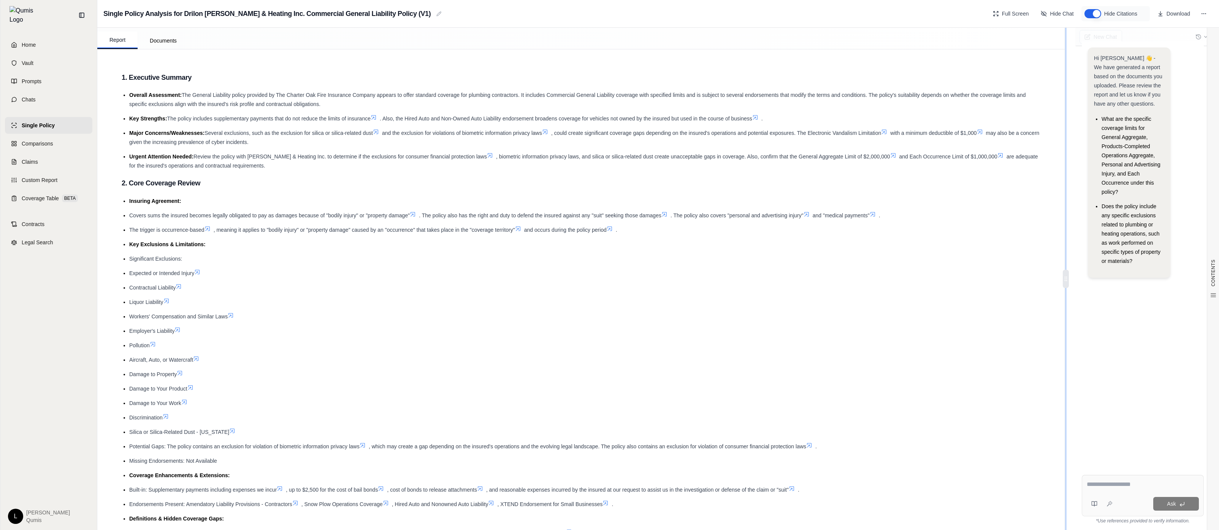
drag, startPoint x: 1102, startPoint y: 277, endPoint x: 856, endPoint y: 273, distance: 245.9
click at [856, 273] on div "Report Documents CONTENTS Table of Contents 1. Executive Summary 2. Core Covera…" at bounding box center [657, 279] width 1121 height 502
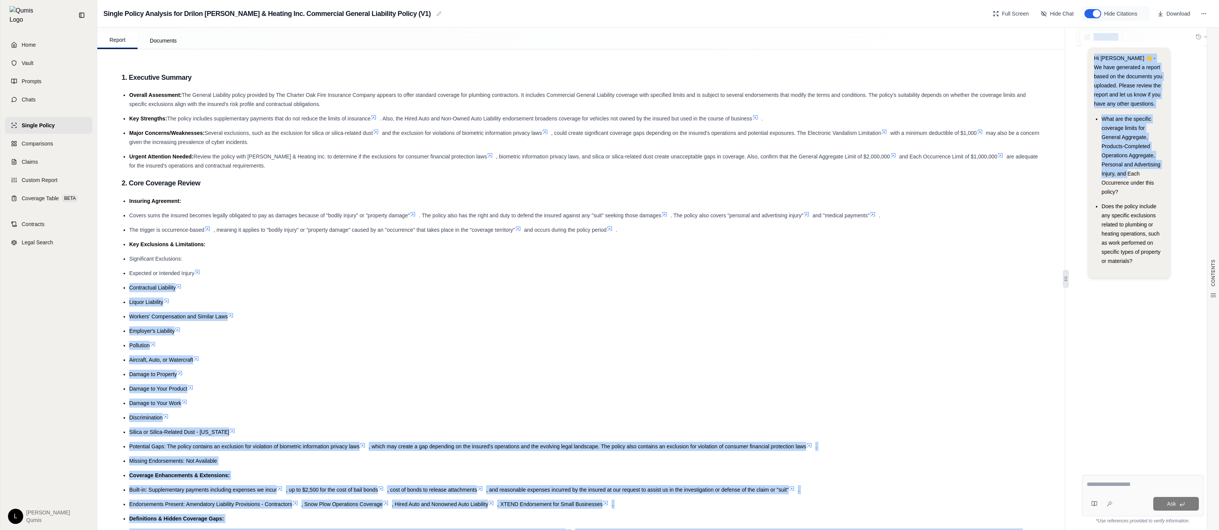
click at [995, 298] on li "Liquor Liability" at bounding box center [584, 302] width 911 height 9
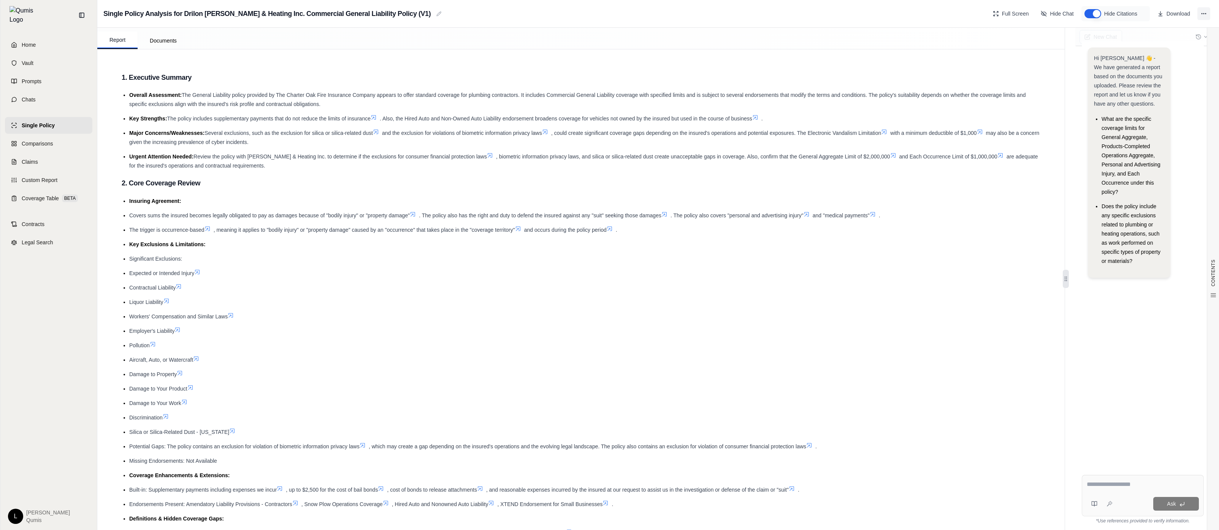
click at [1204, 14] on icon at bounding box center [1203, 14] width 6 height 6
click at [743, 125] on ul "Overall Assessment: The General Liability policy provided by The Charter Oak Fi…" at bounding box center [581, 130] width 918 height 80
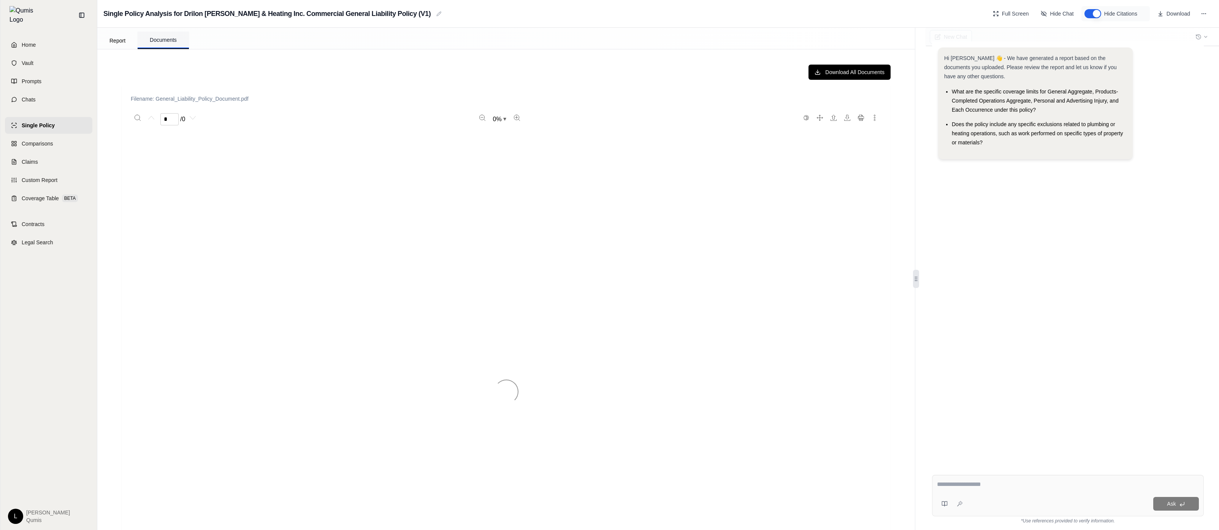
click at [176, 45] on button "Documents" at bounding box center [163, 40] width 51 height 17
click at [122, 40] on button "Report" at bounding box center [117, 40] width 40 height 17
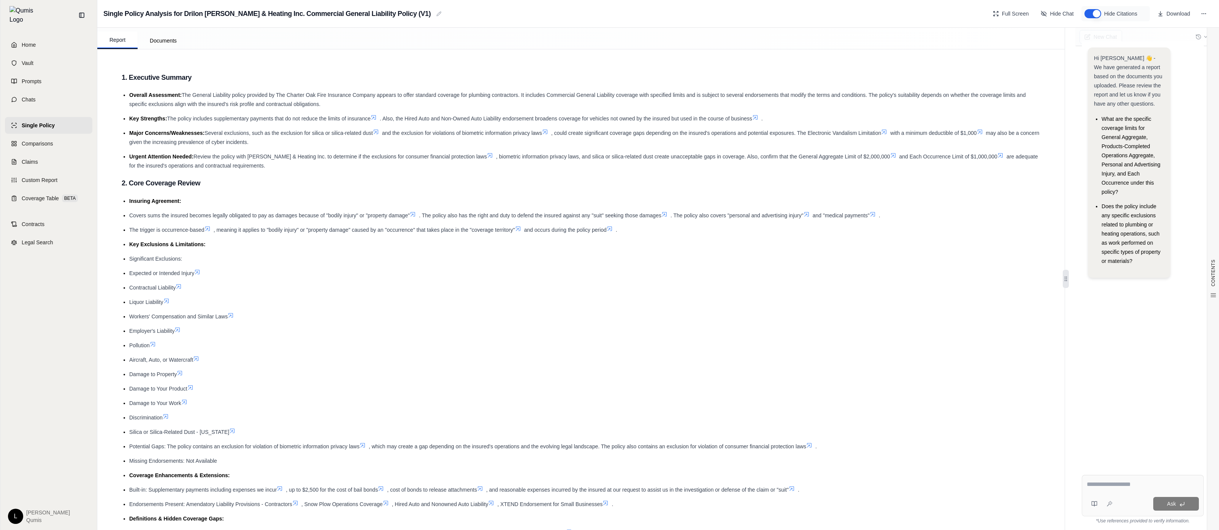
click at [82, 118] on link "Single Policy" at bounding box center [48, 125] width 87 height 17
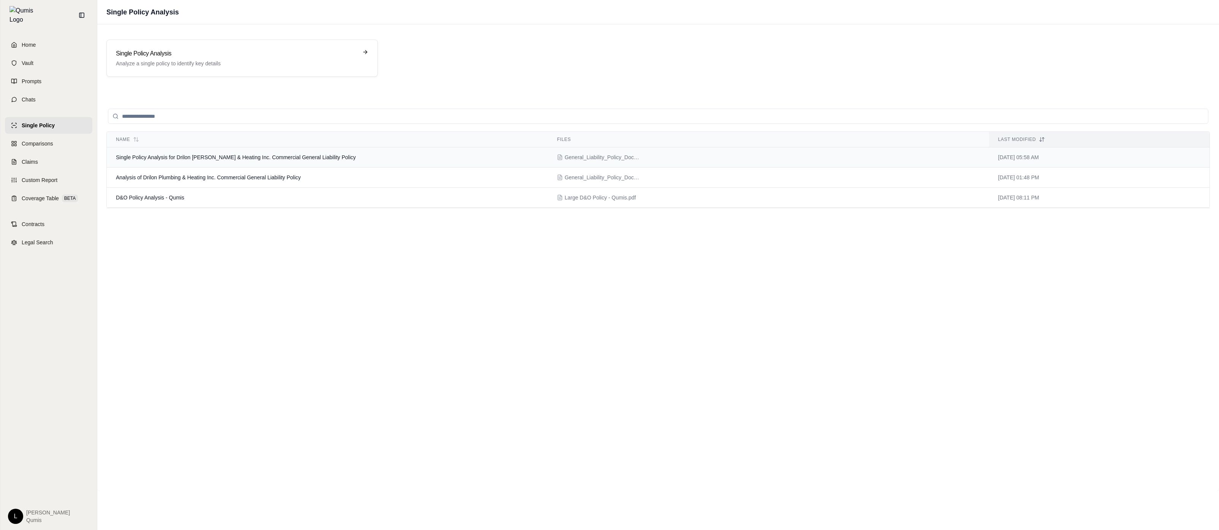
click at [231, 160] on td "Single Policy Analysis for Drilon Plumbing & Heating Inc. Commercial General Li…" at bounding box center [327, 157] width 441 height 20
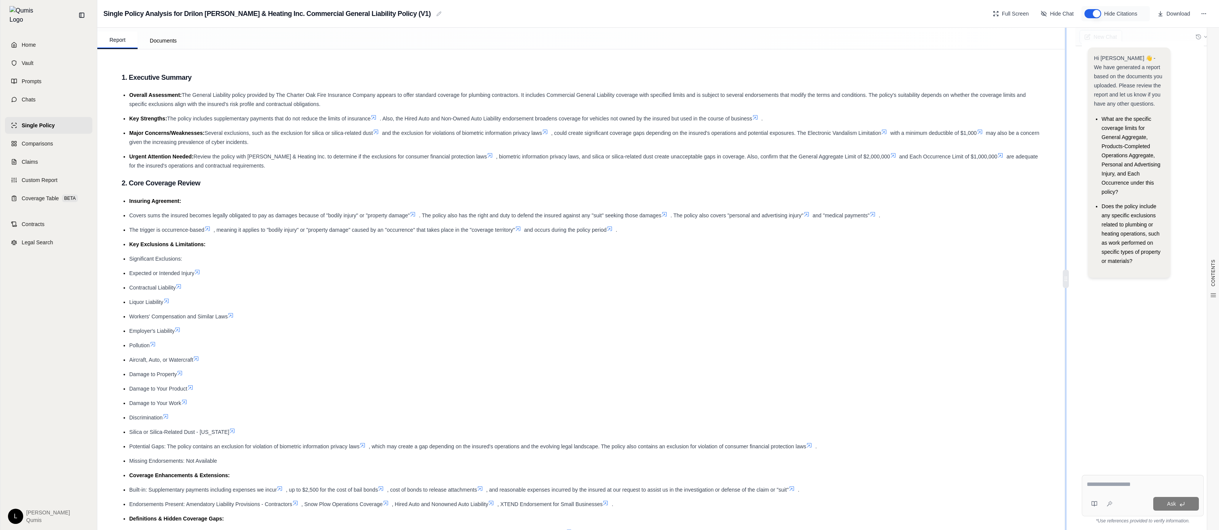
drag, startPoint x: 1103, startPoint y: 280, endPoint x: 877, endPoint y: 274, distance: 226.9
click at [877, 274] on div "Report Documents CONTENTS Table of Contents 1. Executive Summary 2. Core Covera…" at bounding box center [657, 279] width 1121 height 502
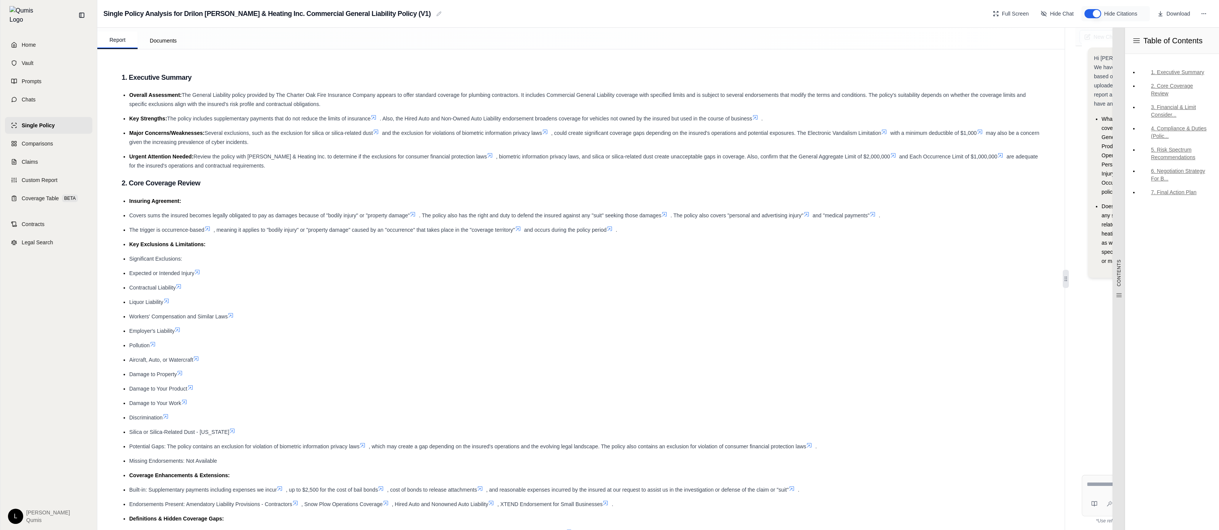
click at [1117, 287] on div "CONTENTS" at bounding box center [1119, 279] width 6 height 49
click at [1117, 294] on icon at bounding box center [1118, 296] width 5 height 4
click at [1168, 85] on link "2. Core Coverage Review" at bounding box center [1175, 90] width 74 height 20
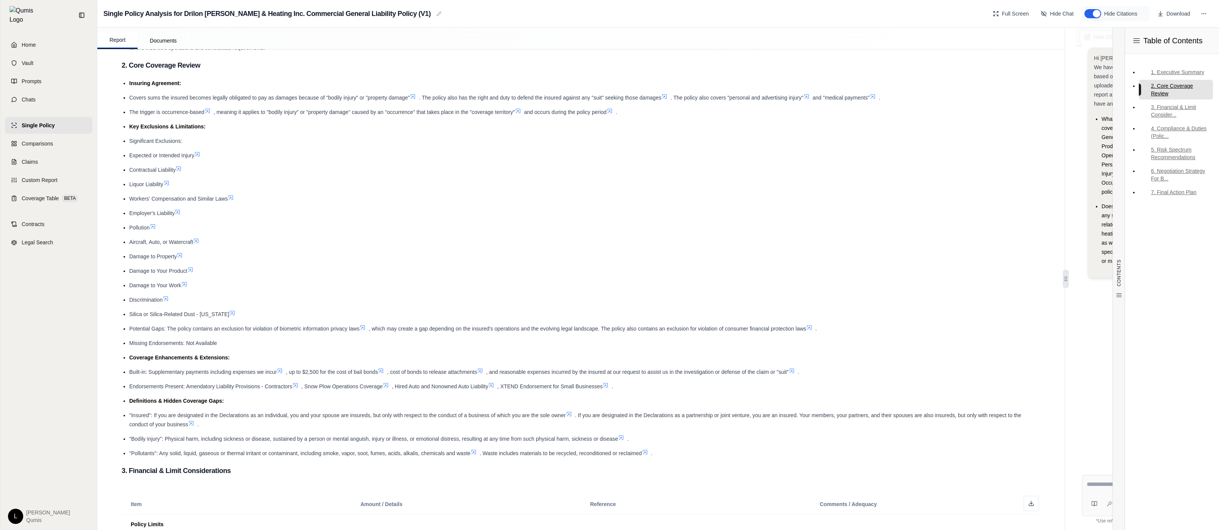
scroll to position [127, 0]
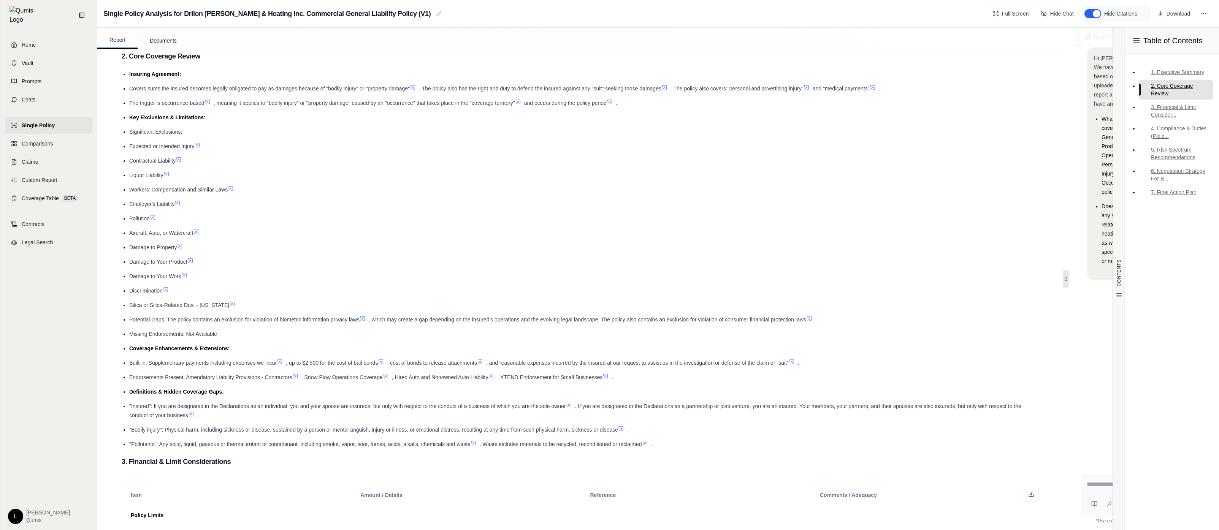
click at [877, 226] on ul "Insuring Agreement: Covers sums the insured becomes legally obligated to pay as…" at bounding box center [581, 259] width 918 height 379
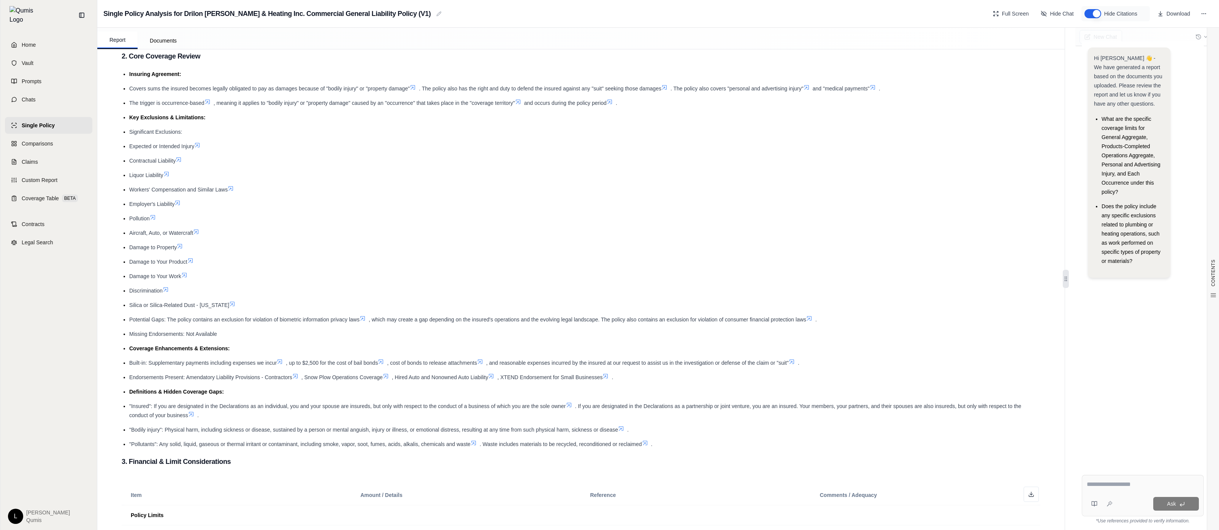
scroll to position [0, 0]
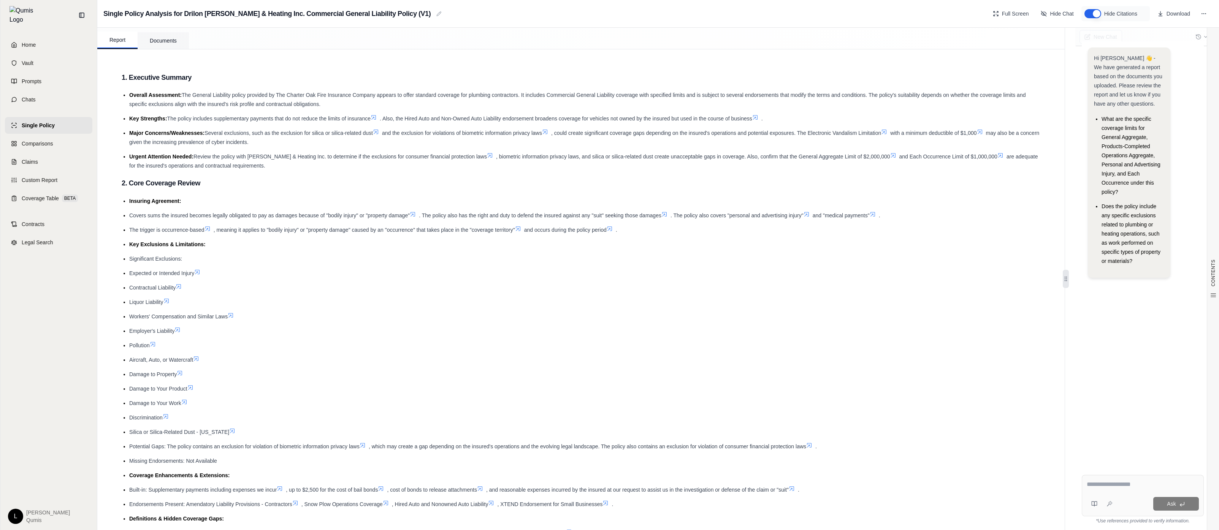
click at [178, 36] on button "Documents" at bounding box center [163, 40] width 51 height 17
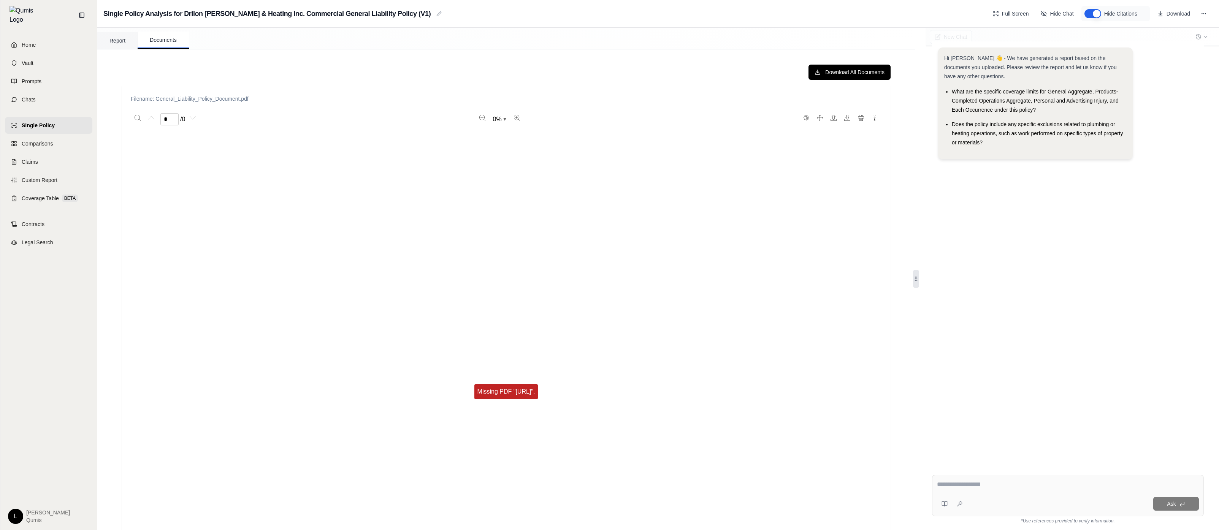
click at [133, 38] on button "Report" at bounding box center [117, 40] width 40 height 17
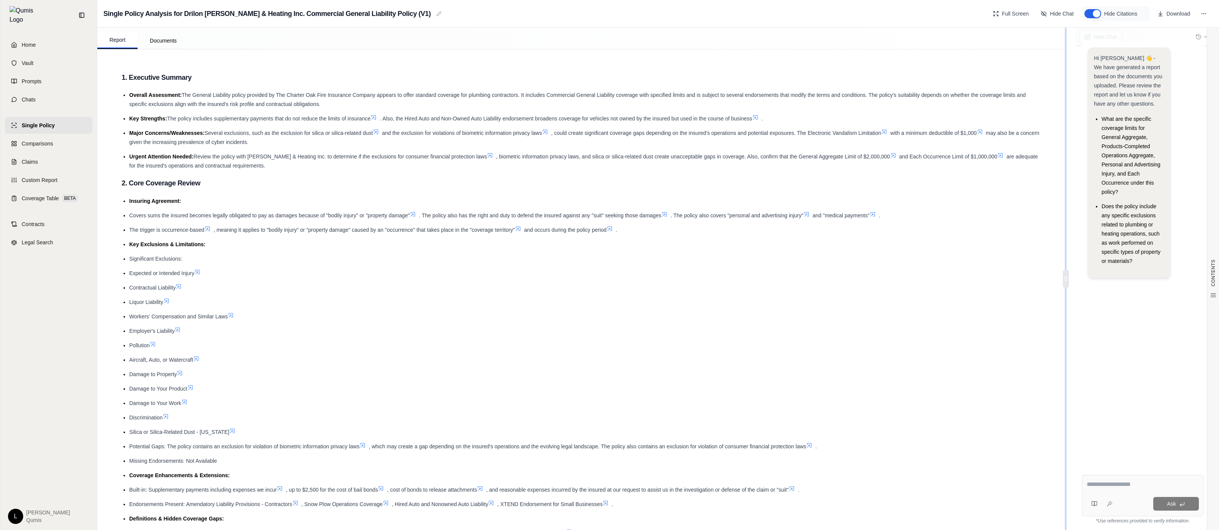
drag, startPoint x: 1066, startPoint y: 279, endPoint x: 789, endPoint y: 282, distance: 277.0
click at [789, 282] on div "Report Documents CONTENTS Table of Contents 1. Executive Summary 2. Core Covera…" at bounding box center [657, 279] width 1121 height 502
click at [1032, 14] on button "Full Screen" at bounding box center [1010, 14] width 46 height 14
click at [1199, 13] on button "More options" at bounding box center [1203, 13] width 13 height 13
click at [698, 157] on span ", biometric information privacy laws, and silica or silica-related dust create …" at bounding box center [693, 157] width 394 height 6
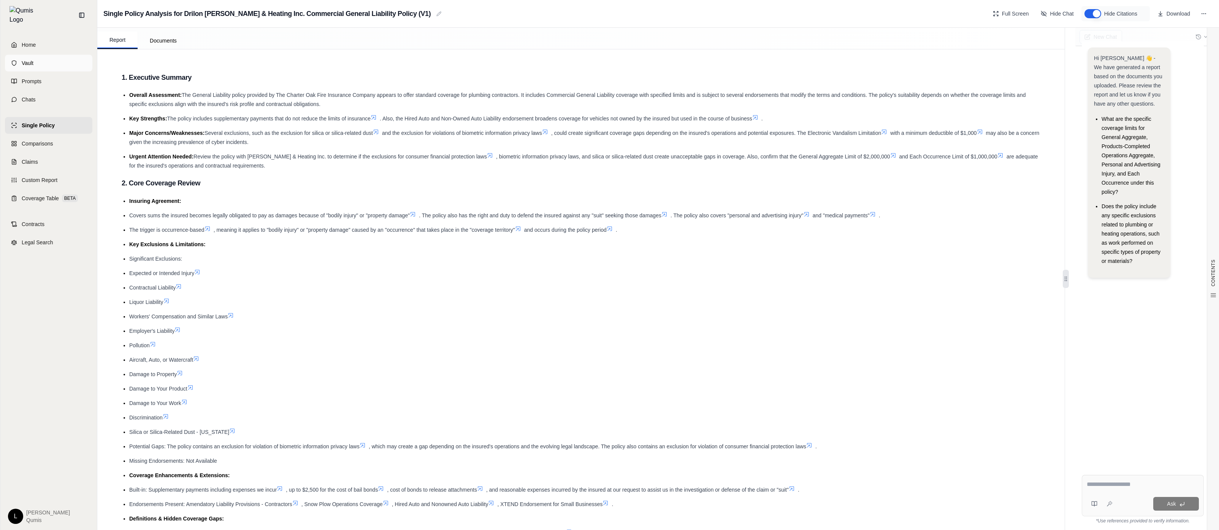
click at [65, 66] on div "Home Vault Prompts Chats" at bounding box center [48, 71] width 87 height 71
click at [67, 63] on link "Vault" at bounding box center [48, 63] width 87 height 17
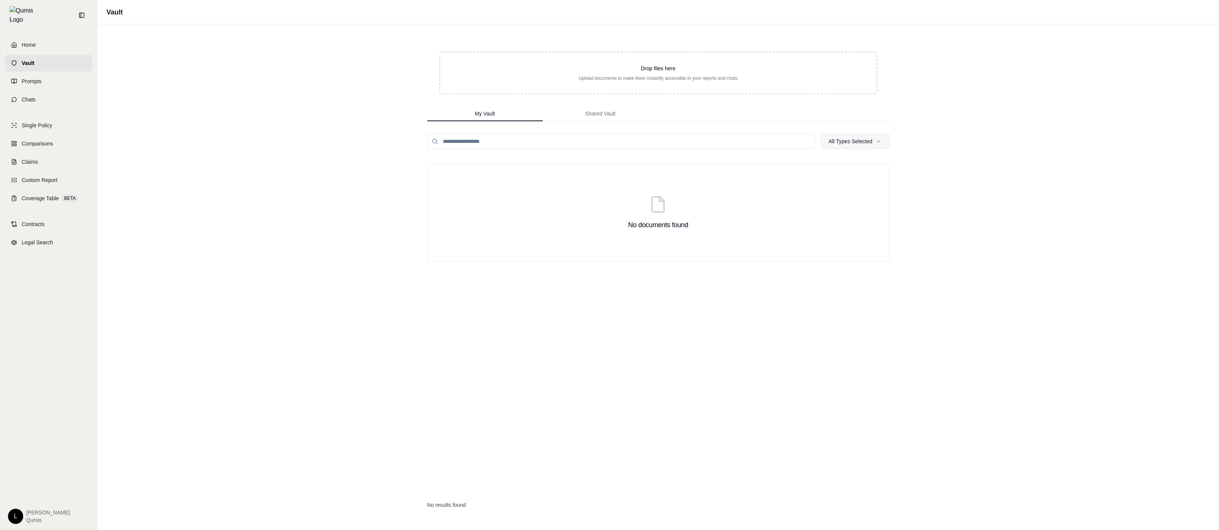
click at [853, 141] on html "Home Vault Prompts Chats Single Policy Comparisons Claims Custom Report Coverag…" at bounding box center [609, 265] width 1219 height 530
click at [864, 199] on div "Quote" at bounding box center [854, 202] width 81 height 12
click at [582, 207] on html "Home Vault Prompts Chats Single Policy Comparisons Claims Custom Report Coverag…" at bounding box center [609, 265] width 1219 height 530
click at [51, 117] on link "Single Policy" at bounding box center [48, 125] width 87 height 17
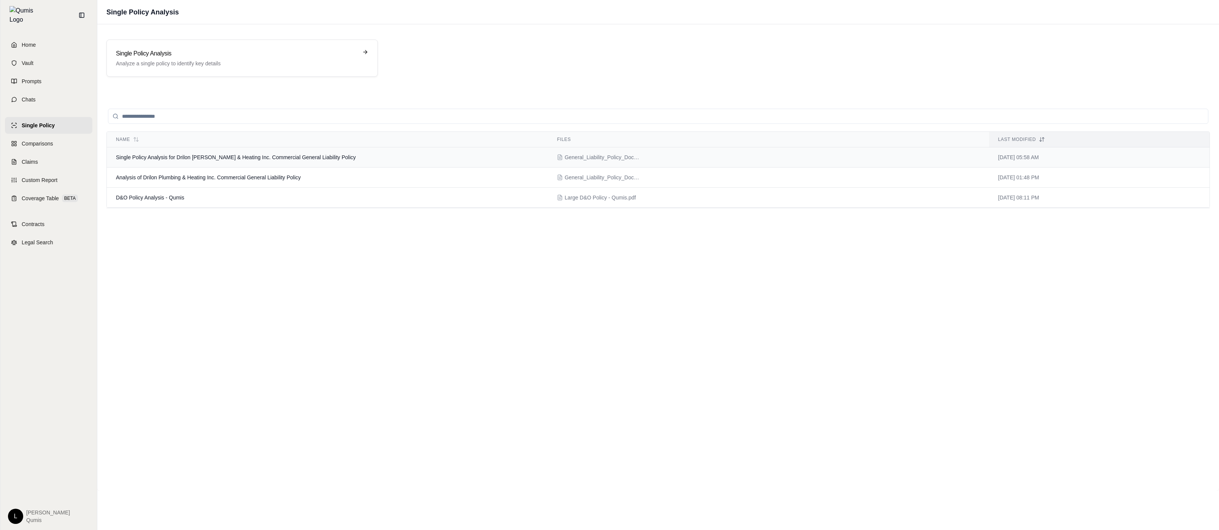
click at [337, 152] on td "Single Policy Analysis for Drilon Plumbing & Heating Inc. Commercial General Li…" at bounding box center [327, 157] width 441 height 20
click at [342, 66] on p "Analyze a single policy to identify key details" at bounding box center [237, 64] width 242 height 8
click at [342, 154] on td "Single Policy Analysis for Drilon Plumbing & Heating Inc. Commercial General Li…" at bounding box center [327, 157] width 441 height 20
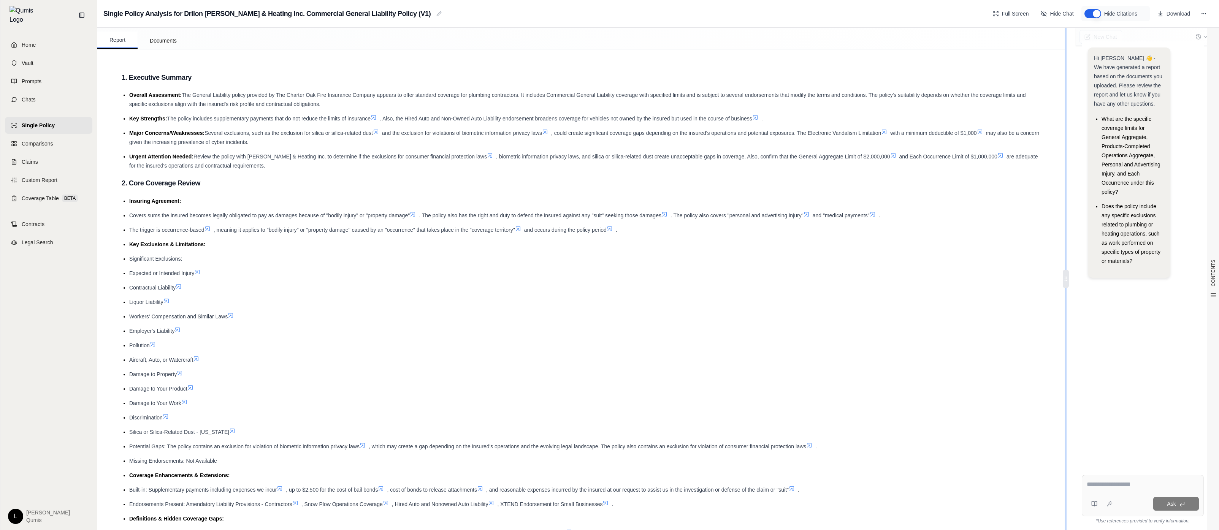
drag, startPoint x: 1105, startPoint y: 278, endPoint x: 831, endPoint y: 279, distance: 273.2
click at [832, 279] on div "Report Documents CONTENTS Table of Contents 1. Executive Summary 2. Core Covera…" at bounding box center [657, 279] width 1121 height 502
click at [943, 269] on li "Expected or Intended Injury" at bounding box center [584, 273] width 911 height 9
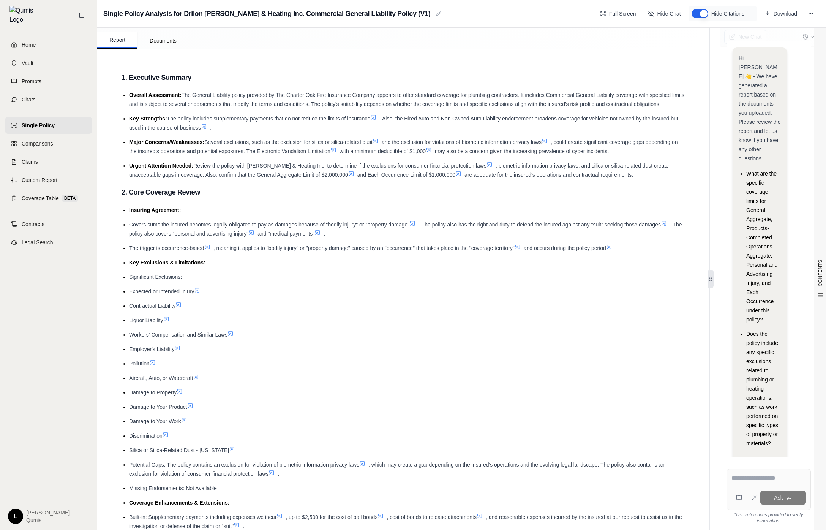
click at [488, 313] on ul "Insuring Agreement: Covers sums the insured becomes legally obligated to pay as…" at bounding box center [404, 409] width 564 height 407
drag, startPoint x: 711, startPoint y: 274, endPoint x: 586, endPoint y: 272, distance: 125.0
click at [587, 272] on div "Report Documents CONTENTS Table of Contents 1. Executive Summary 2. Core Covera…" at bounding box center [461, 279] width 729 height 502
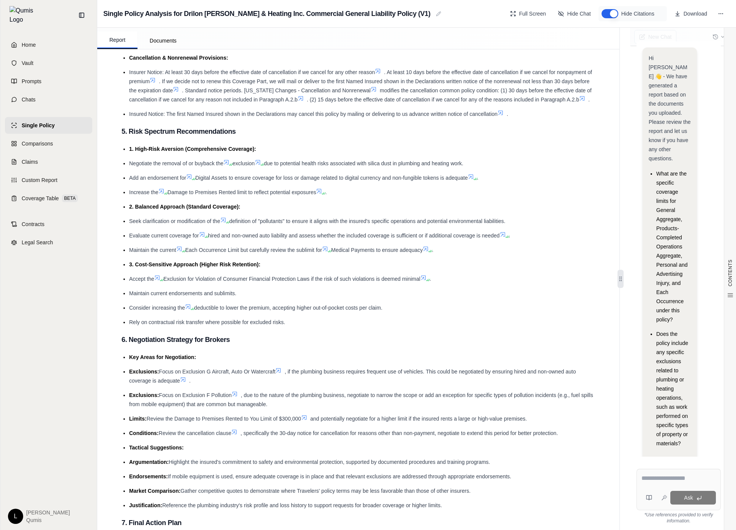
scroll to position [1450, 0]
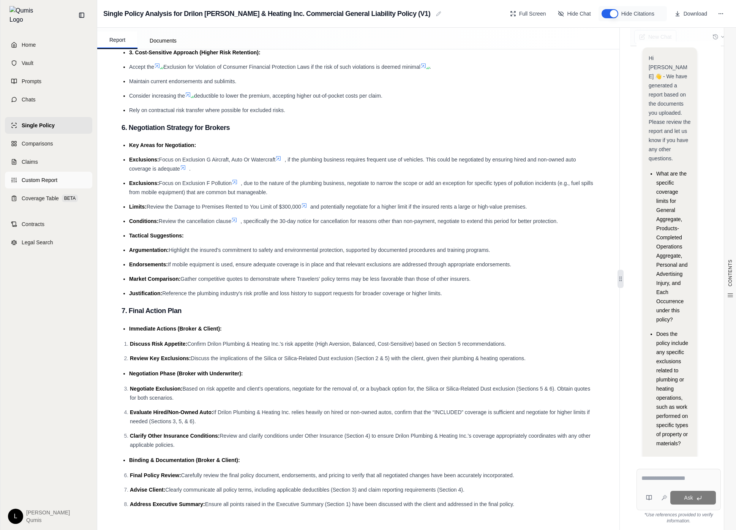
click at [68, 174] on link "Custom Report" at bounding box center [48, 180] width 87 height 17
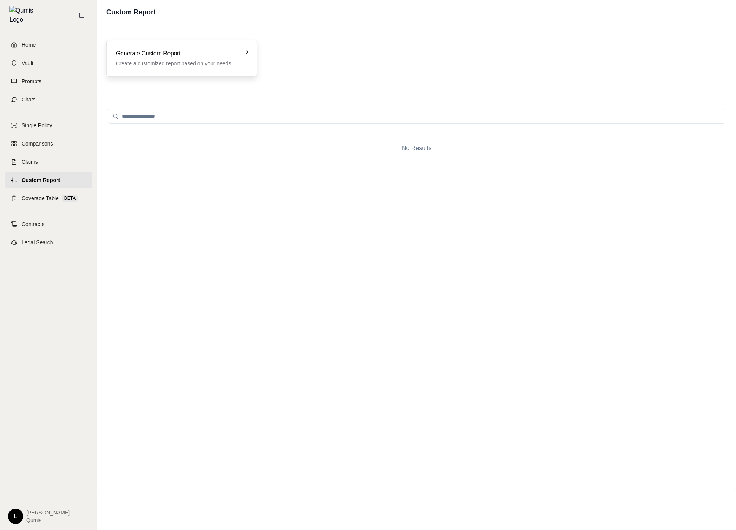
click at [174, 54] on h3 "Generate Custom Report" at bounding box center [176, 53] width 121 height 9
click at [68, 100] on link "Chats" at bounding box center [48, 99] width 87 height 17
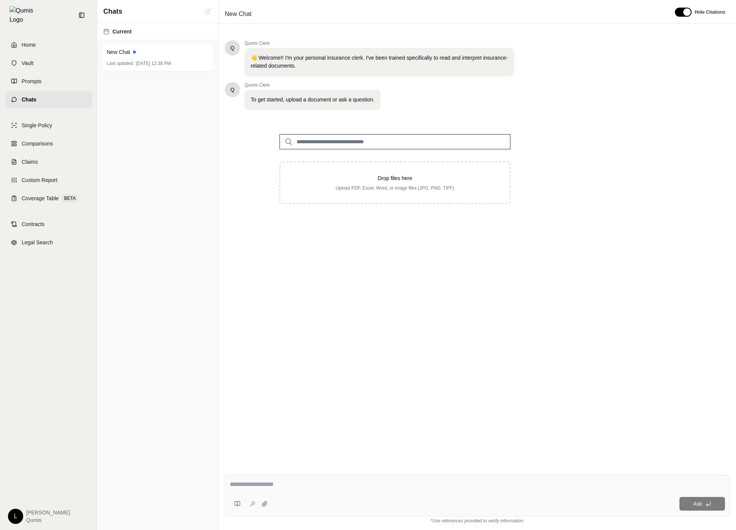
click at [507, 240] on div "Q Qumis Clerk 👋 Welcome!! I'm your personal insurance clerk. I've been trained …" at bounding box center [477, 248] width 505 height 429
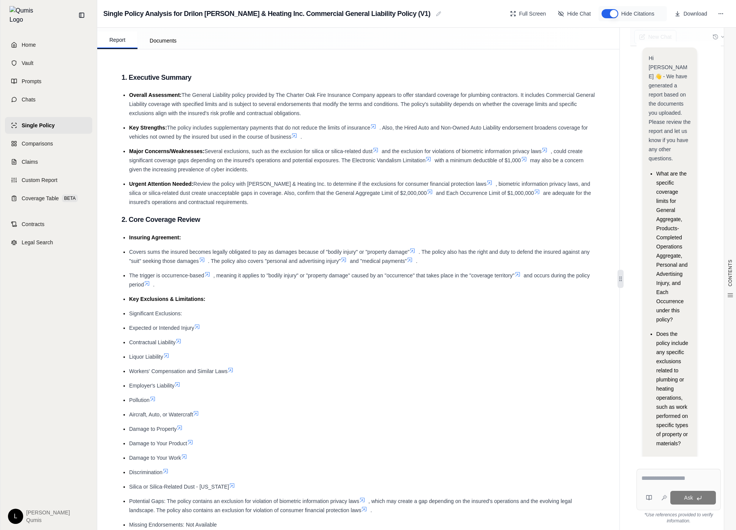
click at [615, 12] on button "Hide Citations" at bounding box center [610, 13] width 17 height 9
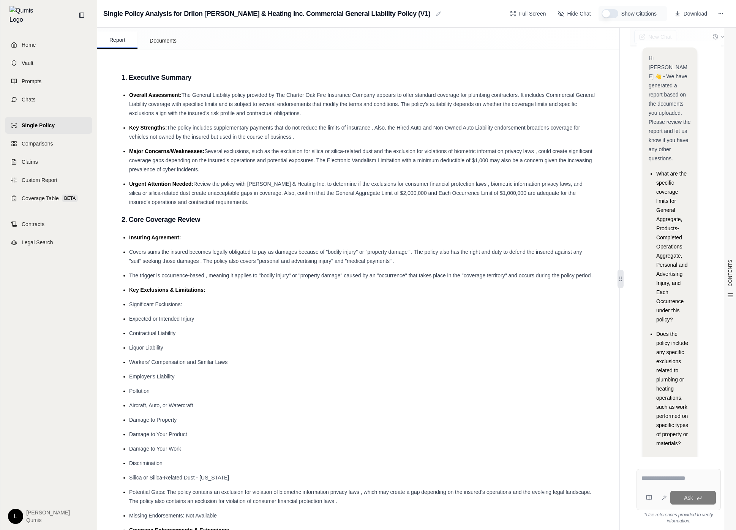
click at [615, 12] on button "Show Citations" at bounding box center [610, 13] width 17 height 9
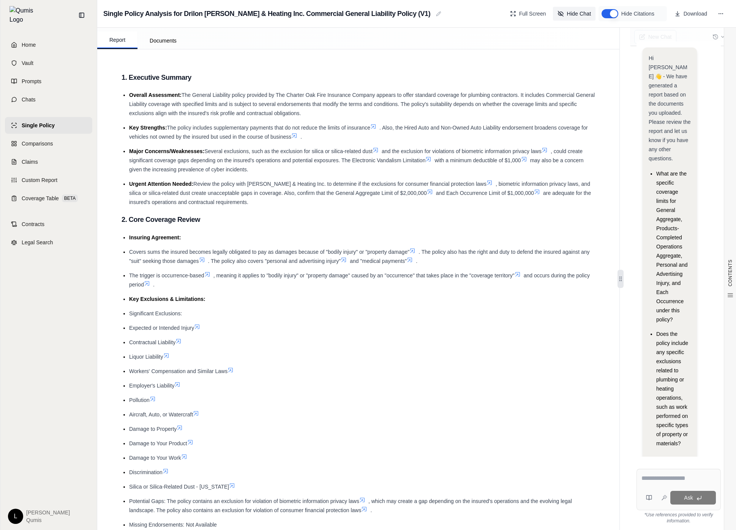
click at [578, 15] on span "Hide Chat" at bounding box center [579, 14] width 24 height 8
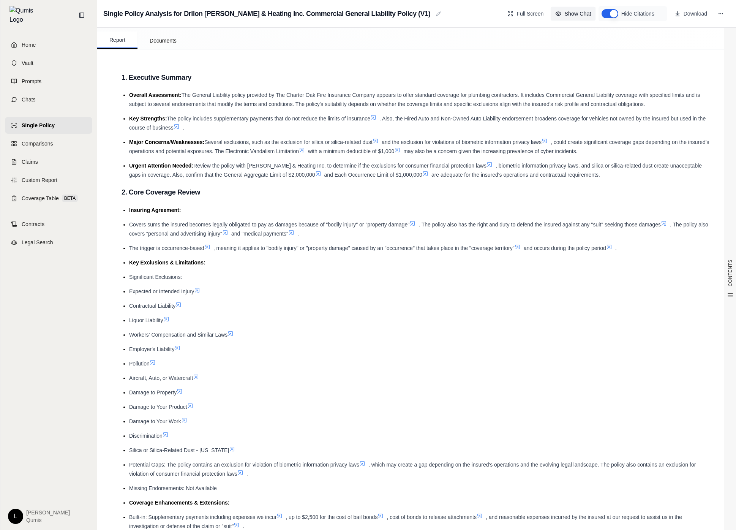
click at [578, 15] on span "Show Chat" at bounding box center [578, 14] width 27 height 8
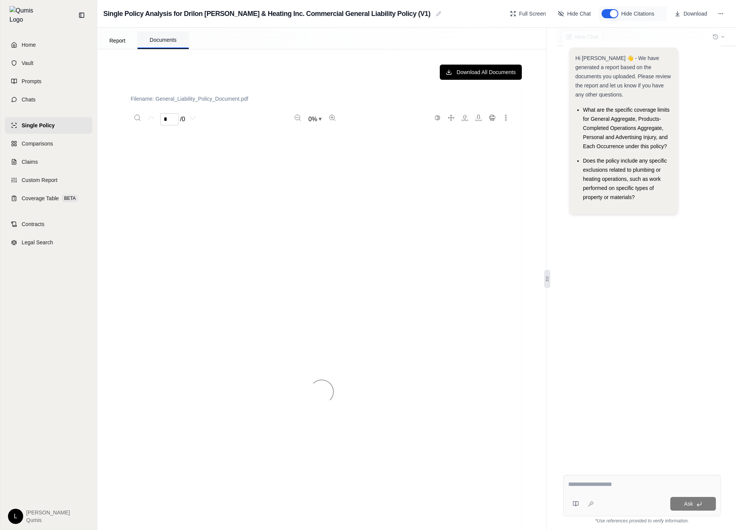
click at [178, 39] on button "Documents" at bounding box center [163, 40] width 51 height 17
click at [122, 41] on button "Report" at bounding box center [117, 40] width 40 height 17
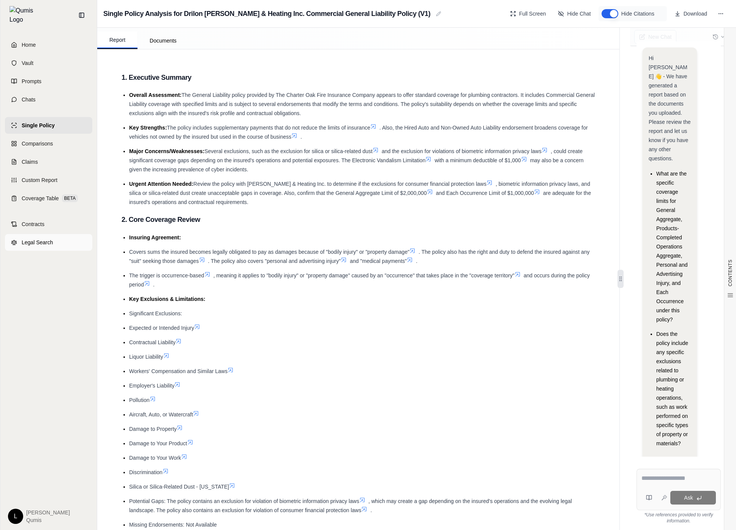
click at [92, 242] on link "Legal Search" at bounding box center [48, 242] width 87 height 17
click at [84, 13] on icon at bounding box center [81, 15] width 5 height 5
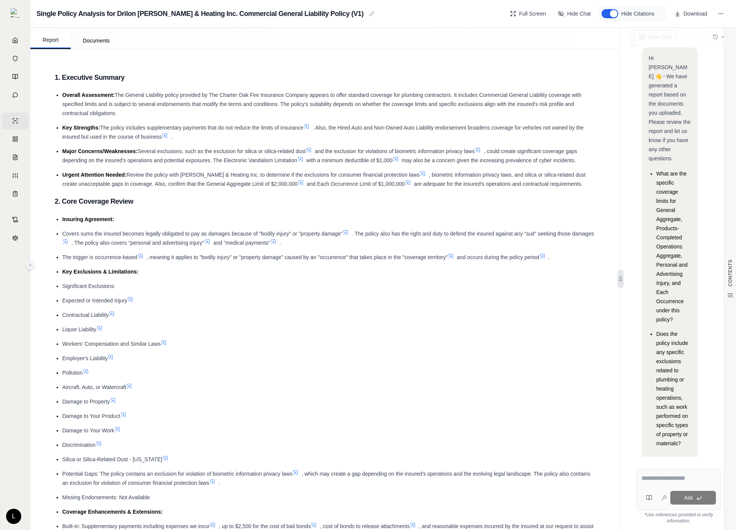
click at [33, 266] on button at bounding box center [30, 265] width 9 height 9
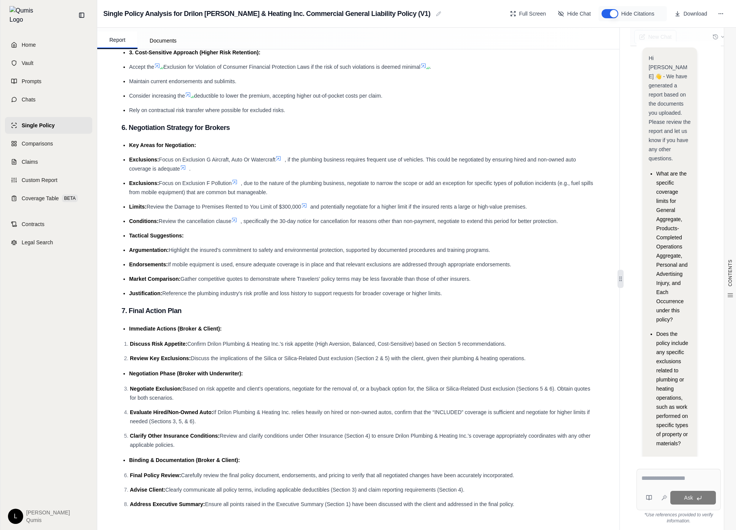
scroll to position [1428, 0]
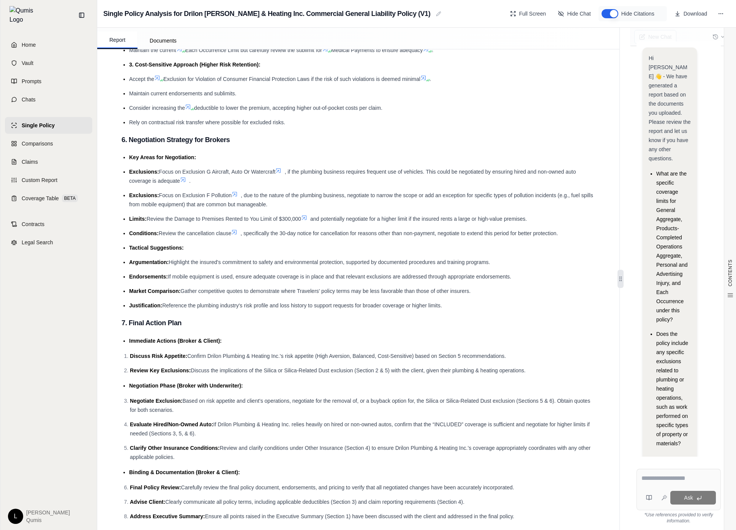
click at [282, 174] on icon at bounding box center [278, 171] width 6 height 6
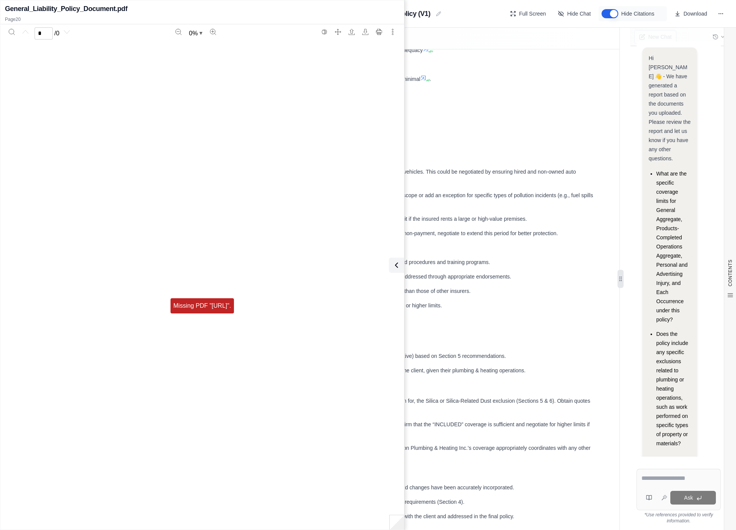
click at [436, 209] on li "Exclusions: Focus on Exclusion F Pollution , due to the nature of the plumbing …" at bounding box center [362, 200] width 466 height 18
click at [394, 264] on icon at bounding box center [395, 265] width 9 height 9
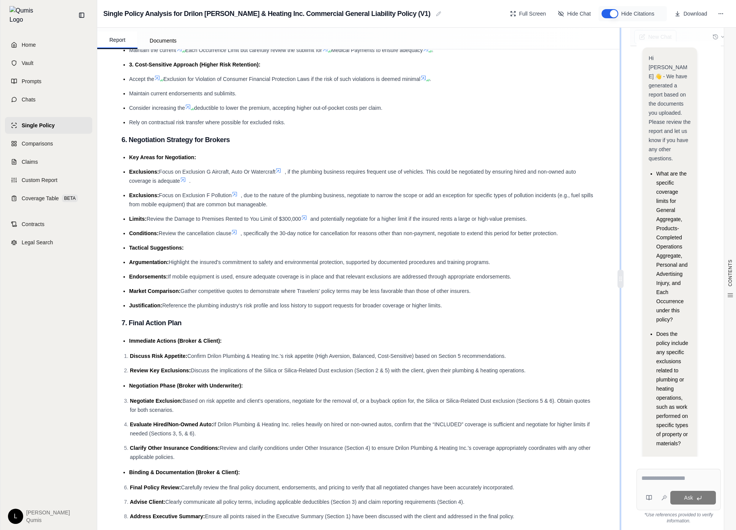
drag, startPoint x: 622, startPoint y: 280, endPoint x: 475, endPoint y: 279, distance: 146.7
click at [475, 279] on div "Report Documents CONTENTS Table of Contents 1. Executive Summary 2. Core Covera…" at bounding box center [416, 279] width 639 height 502
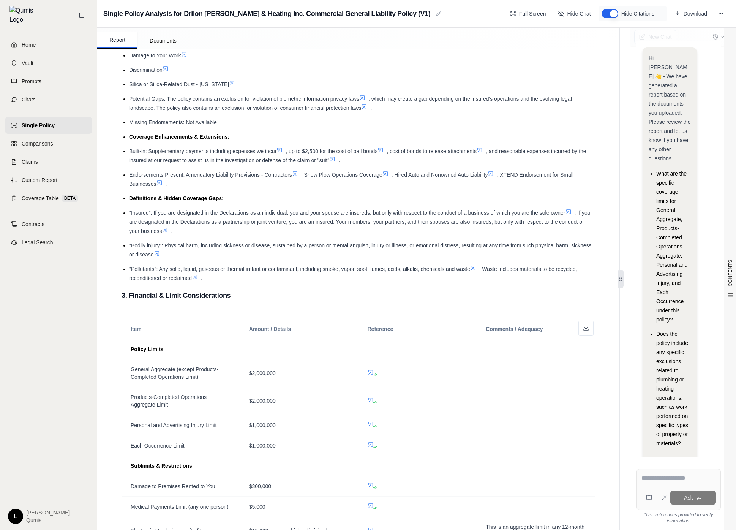
scroll to position [0, 0]
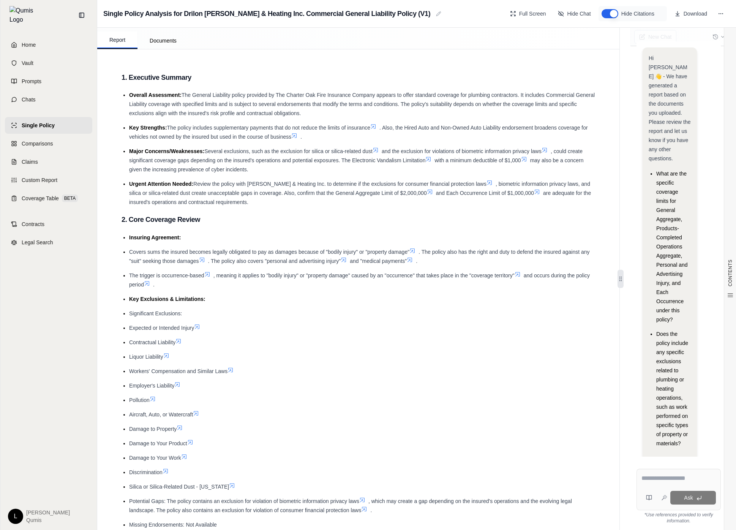
click at [519, 248] on li "Covers sums the insured becomes legally obligated to pay as damages because of …" at bounding box center [362, 256] width 466 height 18
drag, startPoint x: 619, startPoint y: 277, endPoint x: 512, endPoint y: 260, distance: 108.0
click at [512, 260] on div "Report Documents CONTENTS Table of Contents 1. Executive Summary 2. Core Covera…" at bounding box center [416, 279] width 639 height 502
drag, startPoint x: 620, startPoint y: 279, endPoint x: 450, endPoint y: 264, distance: 170.8
click at [445, 263] on div "Report Documents CONTENTS Table of Contents 1. Executive Summary 2. Core Covera…" at bounding box center [416, 279] width 639 height 502
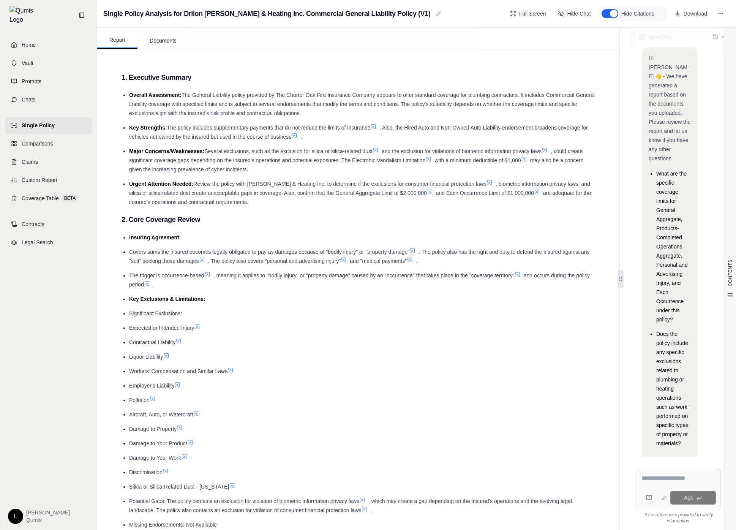
click at [544, 249] on span ". The policy also has the right and duty to defend the insured against any "sui…" at bounding box center [359, 256] width 461 height 15
drag, startPoint x: 622, startPoint y: 277, endPoint x: 691, endPoint y: 286, distance: 69.0
click at [693, 285] on div "New Chat Hi [PERSON_NAME] 👋 - We have generated a report based on the documents…" at bounding box center [678, 279] width 117 height 502
drag, startPoint x: 618, startPoint y: 278, endPoint x: 692, endPoint y: 282, distance: 73.8
click at [692, 282] on div "New Chat Hi Erik 👋 - We have generated a report based on the documents you uplo…" at bounding box center [678, 279] width 117 height 502
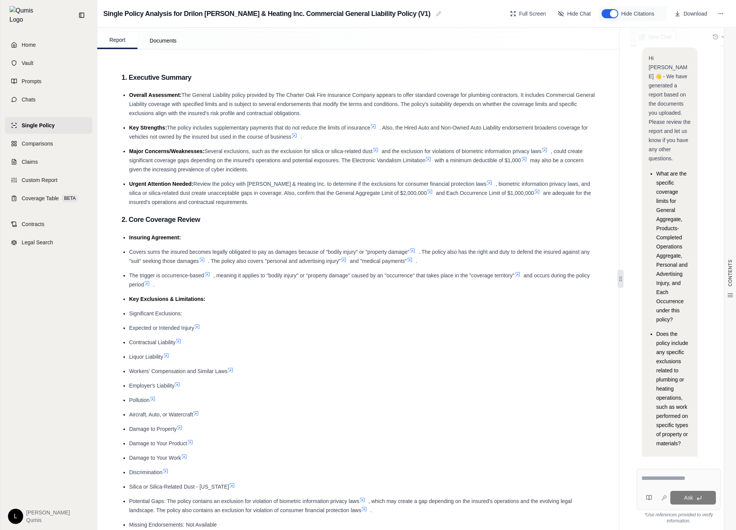
click at [715, 36] on div "Hi Erik 👋 - We have generated a report based on the documents you uploaded. Ple…" at bounding box center [679, 248] width 97 height 427
click at [663, 40] on div "Hi Erik 👋 - We have generated a report based on the documents you uploaded. Ple…" at bounding box center [679, 248] width 97 height 427
drag, startPoint x: 623, startPoint y: 275, endPoint x: 517, endPoint y: 277, distance: 106.4
click at [517, 277] on div "Report Documents CONTENTS Table of Contents 1. Executive Summary 2. Core Covera…" at bounding box center [416, 279] width 639 height 502
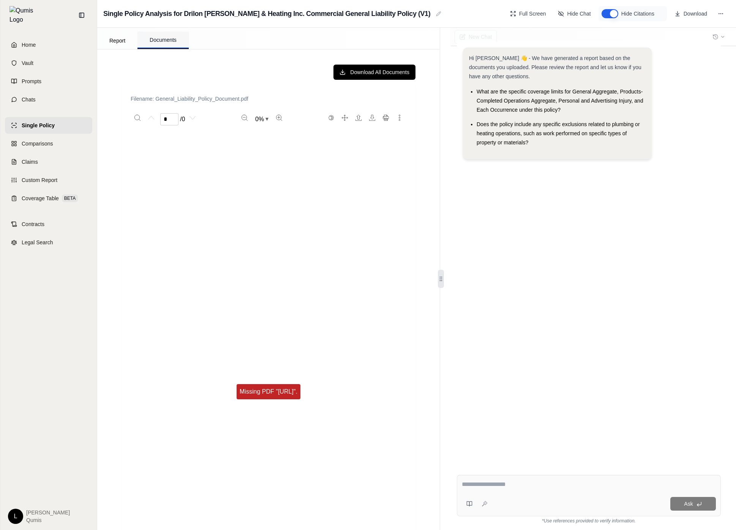
click at [159, 43] on button "Documents" at bounding box center [163, 40] width 51 height 17
click at [117, 41] on button "Report" at bounding box center [117, 40] width 40 height 17
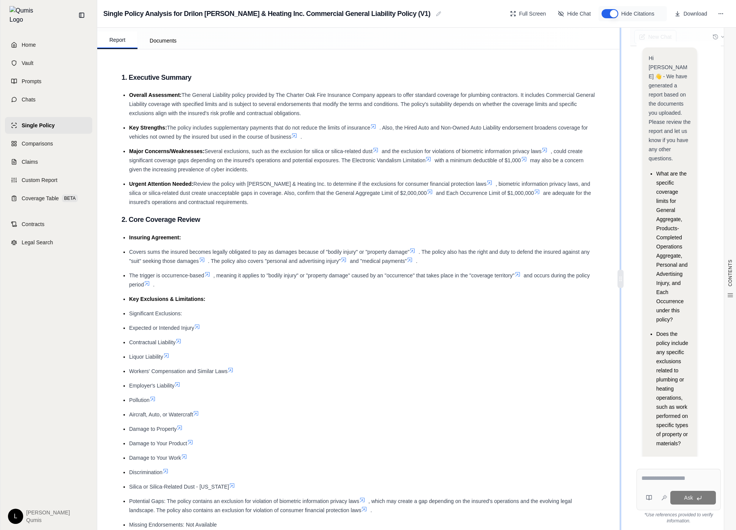
drag, startPoint x: 619, startPoint y: 281, endPoint x: 498, endPoint y: 274, distance: 121.4
click at [498, 274] on div "Report Documents CONTENTS Table of Contents 1. Executive Summary 2. Core Covera…" at bounding box center [416, 279] width 639 height 502
drag, startPoint x: 621, startPoint y: 275, endPoint x: 500, endPoint y: 265, distance: 121.2
click at [500, 265] on div "Report Documents CONTENTS Table of Contents 1. Executive Summary 2. Core Covera…" at bounding box center [416, 279] width 639 height 502
drag, startPoint x: 621, startPoint y: 279, endPoint x: 493, endPoint y: 271, distance: 127.9
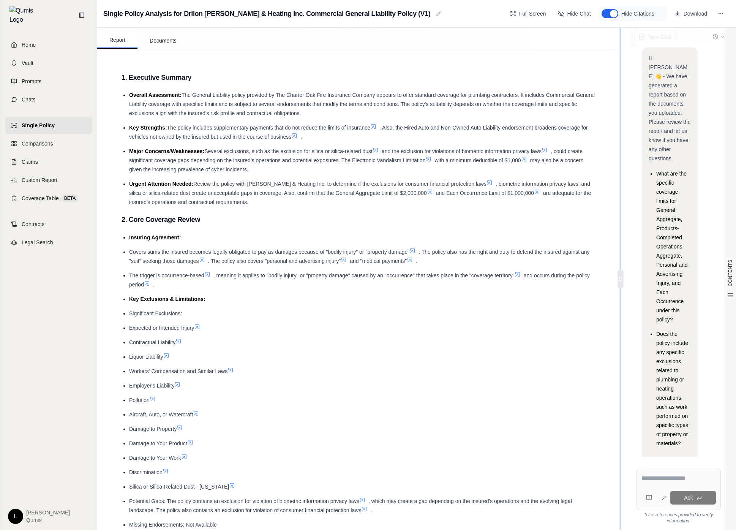
click at [493, 271] on div "Report Documents CONTENTS Table of Contents 1. Executive Summary 2. Core Covera…" at bounding box center [416, 279] width 639 height 502
drag, startPoint x: 622, startPoint y: 272, endPoint x: 548, endPoint y: 275, distance: 74.1
click at [548, 275] on div "Report Documents CONTENTS Table of Contents 1. Executive Summary 2. Core Covera…" at bounding box center [416, 279] width 639 height 502
drag, startPoint x: 621, startPoint y: 275, endPoint x: 521, endPoint y: 273, distance: 100.0
click at [521, 273] on div "Report Documents CONTENTS Table of Contents 1. Executive Summary 2. Core Covera…" at bounding box center [416, 279] width 639 height 502
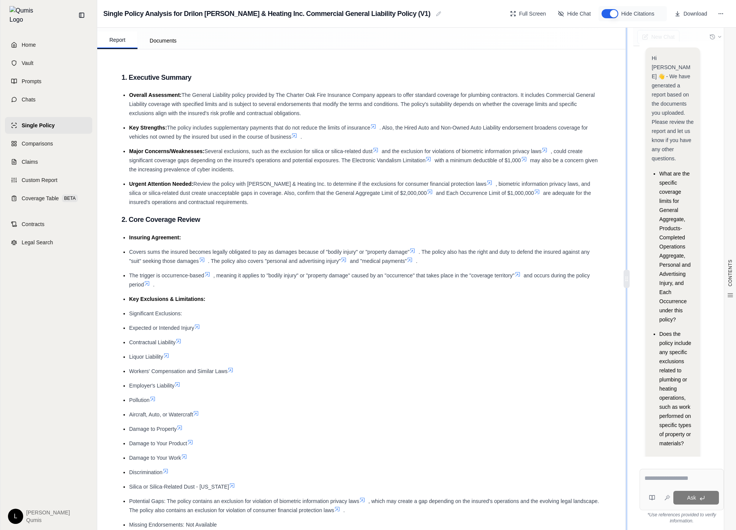
drag, startPoint x: 626, startPoint y: 279, endPoint x: 523, endPoint y: 274, distance: 103.1
click at [523, 274] on div "Report Documents CONTENTS Table of Contents 1. Executive Summary 2. Core Covera…" at bounding box center [416, 279] width 639 height 502
drag, startPoint x: 627, startPoint y: 278, endPoint x: 556, endPoint y: 278, distance: 70.7
click at [556, 278] on div "Report Documents CONTENTS Table of Contents 1. Executive Summary 2. Core Covera…" at bounding box center [416, 279] width 639 height 502
drag, startPoint x: 629, startPoint y: 278, endPoint x: 507, endPoint y: 270, distance: 123.0
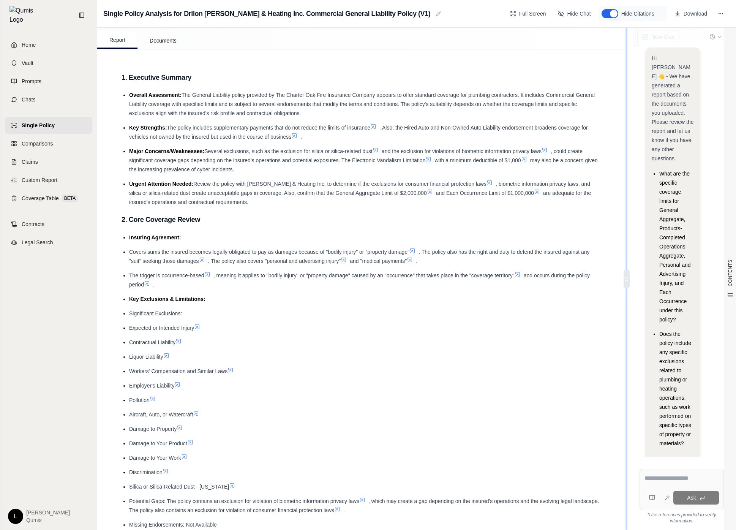
click at [507, 270] on div "Report Documents CONTENTS Table of Contents 1. Executive Summary 2. Core Covera…" at bounding box center [416, 279] width 639 height 502
drag, startPoint x: 627, startPoint y: 276, endPoint x: 539, endPoint y: 272, distance: 88.3
click at [539, 272] on div "Report Documents CONTENTS Table of Contents 1. Executive Summary 2. Core Covera…" at bounding box center [416, 279] width 639 height 502
drag, startPoint x: 626, startPoint y: 282, endPoint x: 523, endPoint y: 279, distance: 103.0
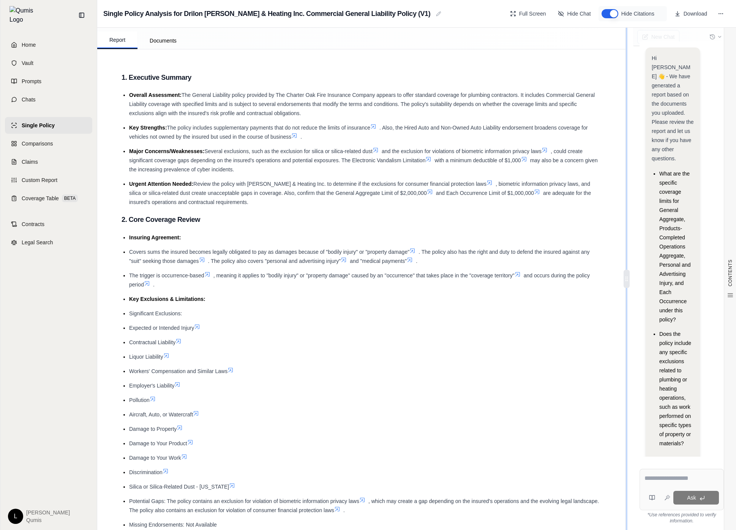
click at [518, 276] on div "Report Documents CONTENTS Table of Contents 1. Executive Summary 2. Core Covera…" at bounding box center [416, 279] width 639 height 502
drag, startPoint x: 628, startPoint y: 280, endPoint x: 490, endPoint y: 275, distance: 138.4
click at [490, 275] on div "Report Documents CONTENTS Table of Contents 1. Executive Summary 2. Core Covera…" at bounding box center [416, 279] width 639 height 502
click at [204, 39] on div "Report Documents" at bounding box center [361, 38] width 529 height 21
click at [65, 60] on link "Vault" at bounding box center [48, 63] width 87 height 17
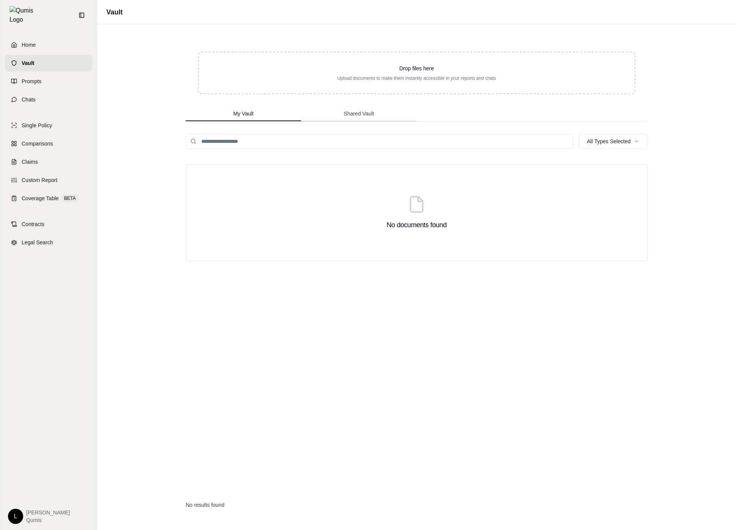
click at [382, 118] on button "Shared Vault" at bounding box center [359, 113] width 116 height 15
click at [51, 95] on link "Chats" at bounding box center [48, 99] width 87 height 17
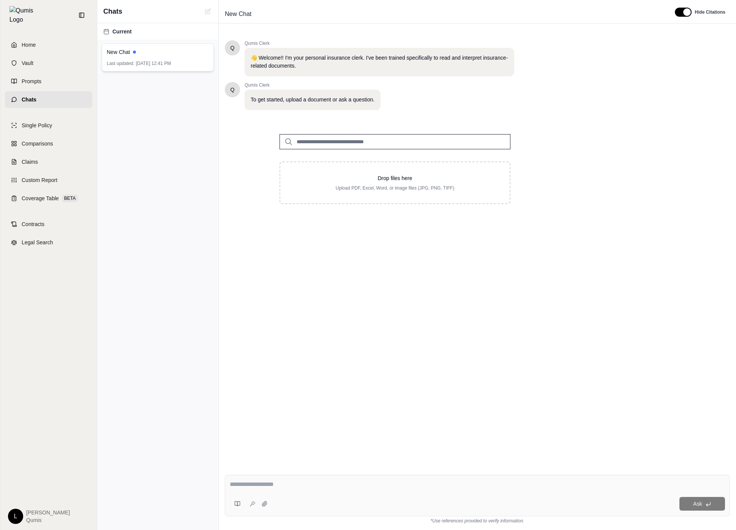
click at [158, 61] on span "Sep 24, 2025, 12:41 PM" at bounding box center [153, 63] width 35 height 6
click at [57, 91] on link "Chats" at bounding box center [48, 99] width 87 height 17
click at [55, 117] on link "Single Policy" at bounding box center [48, 125] width 87 height 17
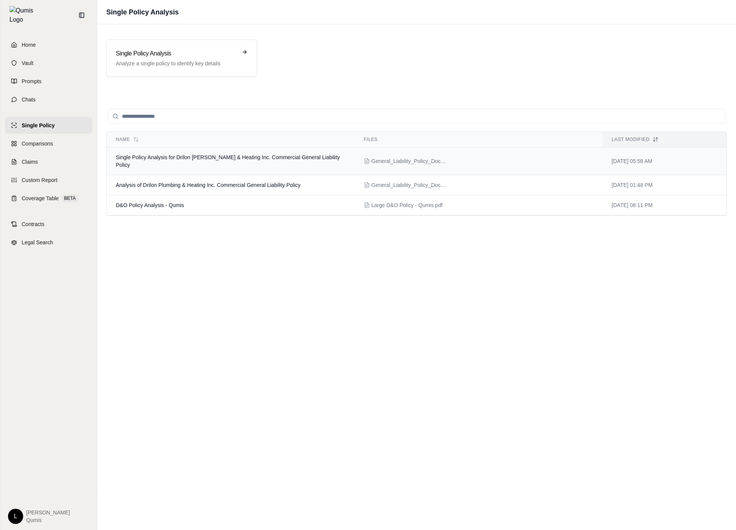
click at [237, 159] on span "Single Policy Analysis for Drilon Plumbing & Heating Inc. Commercial General Li…" at bounding box center [228, 161] width 224 height 14
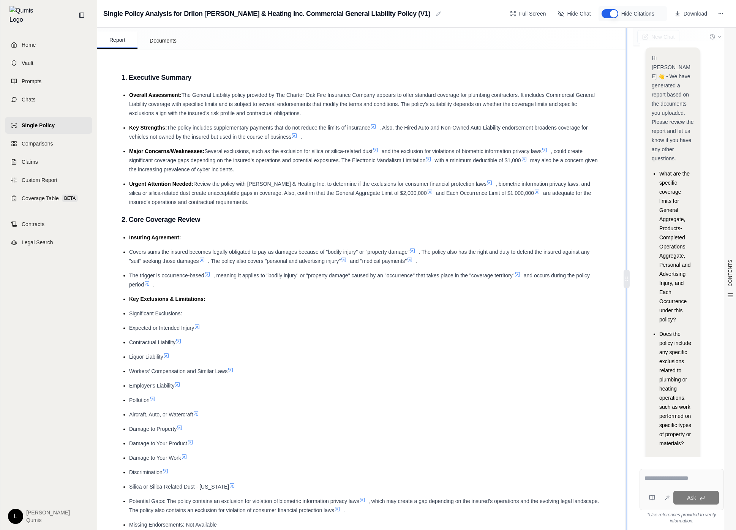
drag, startPoint x: 625, startPoint y: 278, endPoint x: 537, endPoint y: 273, distance: 87.9
click at [537, 273] on div "Report Documents CONTENTS Table of Contents 1. Executive Summary 2. Core Covera…" at bounding box center [416, 279] width 639 height 502
click at [630, 279] on div "New Chat Hi [PERSON_NAME] 👋 - We have generated a report based on the documents…" at bounding box center [682, 279] width 109 height 502
drag, startPoint x: 628, startPoint y: 279, endPoint x: 522, endPoint y: 279, distance: 106.0
click at [522, 279] on div "Report Documents CONTENTS Table of Contents 1. Executive Summary 2. Core Covera…" at bounding box center [416, 279] width 639 height 502
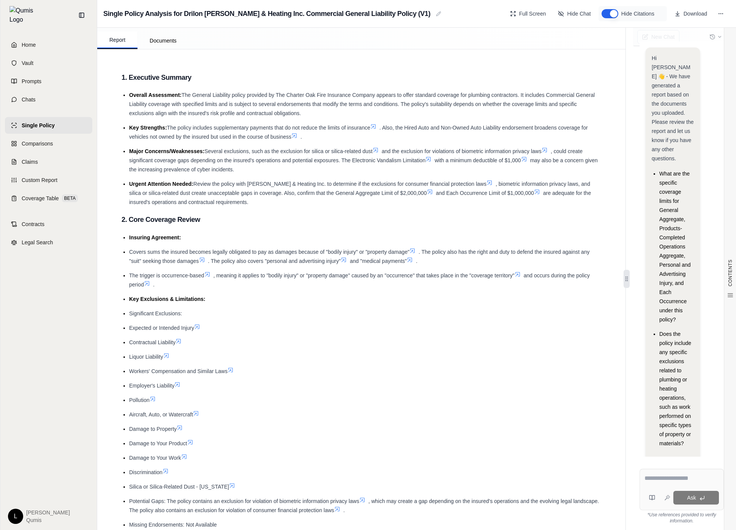
click at [550, 123] on ul "Overall Assessment: The General Liability policy provided by The Charter Oak Fi…" at bounding box center [362, 148] width 480 height 116
click at [628, 276] on icon at bounding box center [627, 279] width 6 height 6
drag, startPoint x: 628, startPoint y: 278, endPoint x: 531, endPoint y: 271, distance: 97.5
click at [526, 272] on div "Report Documents CONTENTS Table of Contents 1. Executive Summary 2. Core Covera…" at bounding box center [416, 279] width 639 height 502
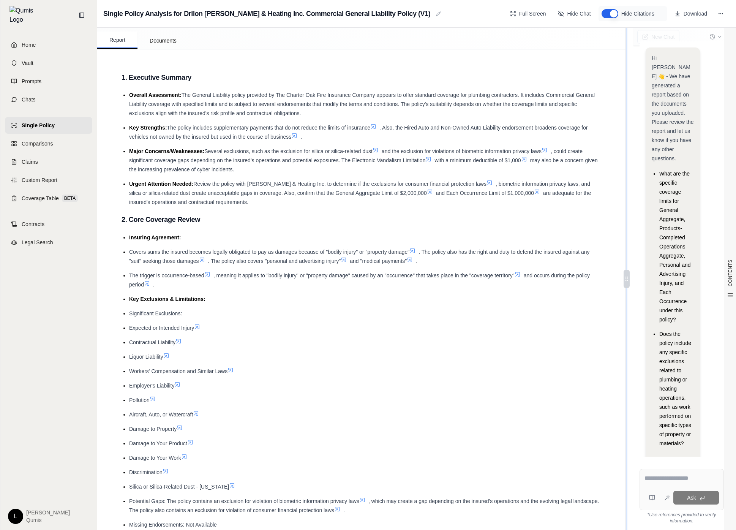
click at [630, 279] on icon at bounding box center [627, 279] width 6 height 6
click at [631, 279] on div "New Chat Hi Erik 👋 - We have generated a report based on the documents you uplo…" at bounding box center [682, 279] width 109 height 502
click at [627, 279] on circle at bounding box center [627, 279] width 0 height 0
drag, startPoint x: 626, startPoint y: 274, endPoint x: 516, endPoint y: 267, distance: 109.7
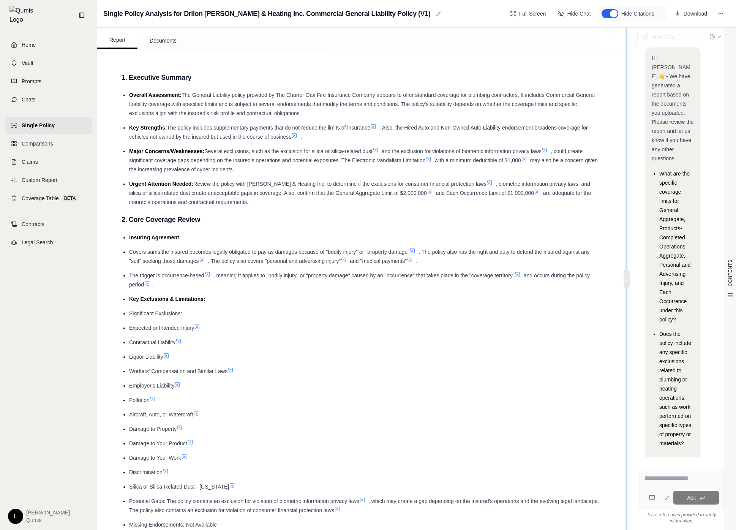
click at [516, 267] on div "Report Documents CONTENTS Table of Contents 1. Executive Summary 2. Core Covera…" at bounding box center [416, 279] width 639 height 502
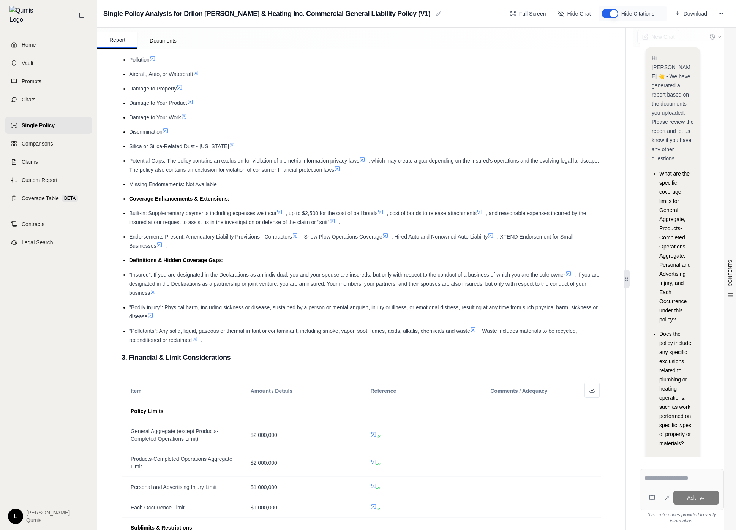
scroll to position [678, 0]
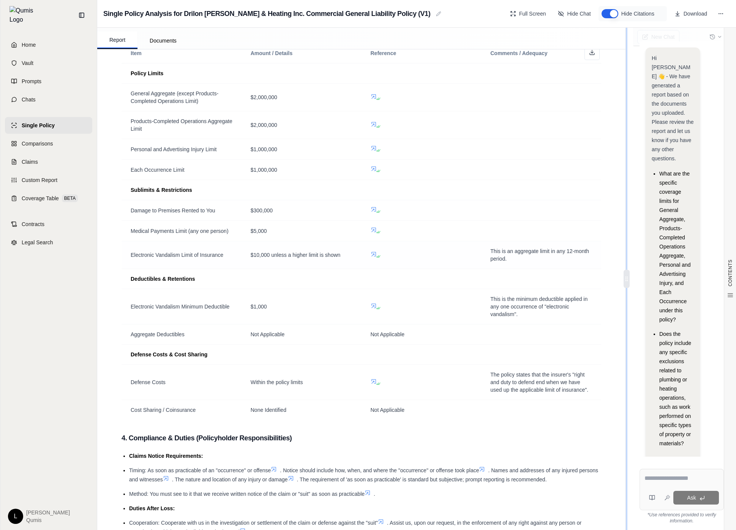
drag, startPoint x: 628, startPoint y: 280, endPoint x: 502, endPoint y: 266, distance: 127.0
click at [501, 266] on div "Report Documents CONTENTS Table of Contents 1. Executive Summary 2. Core Covera…" at bounding box center [416, 279] width 639 height 502
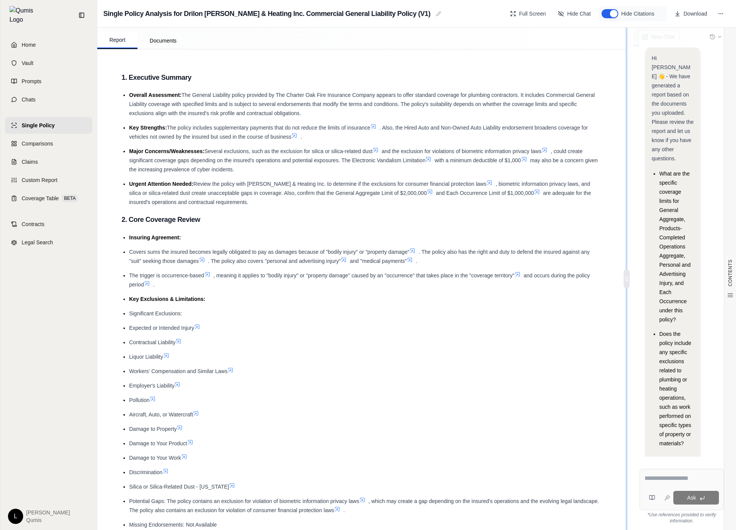
drag, startPoint x: 627, startPoint y: 282, endPoint x: 483, endPoint y: 273, distance: 144.3
click at [483, 273] on div "Report Documents CONTENTS Table of Contents 1. Executive Summary 2. Core Covera…" at bounding box center [416, 279] width 639 height 502
drag, startPoint x: 626, startPoint y: 278, endPoint x: 571, endPoint y: 281, distance: 55.6
click at [559, 280] on div "Report Documents CONTENTS Table of Contents 1. Executive Summary 2. Core Covera…" at bounding box center [416, 279] width 639 height 502
click at [629, 281] on icon at bounding box center [627, 279] width 6 height 6
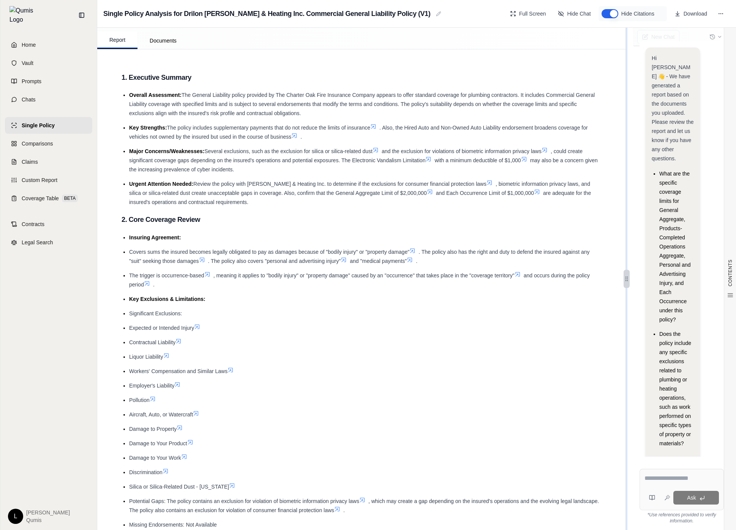
click at [625, 282] on icon at bounding box center [627, 279] width 6 height 6
click at [681, 169] on li "What are the specific coverage limits for General Aggregate, Products-Completed…" at bounding box center [677, 246] width 35 height 155
click at [681, 186] on li "What are the specific coverage limits for General Aggregate, Products-Completed…" at bounding box center [677, 246] width 35 height 155
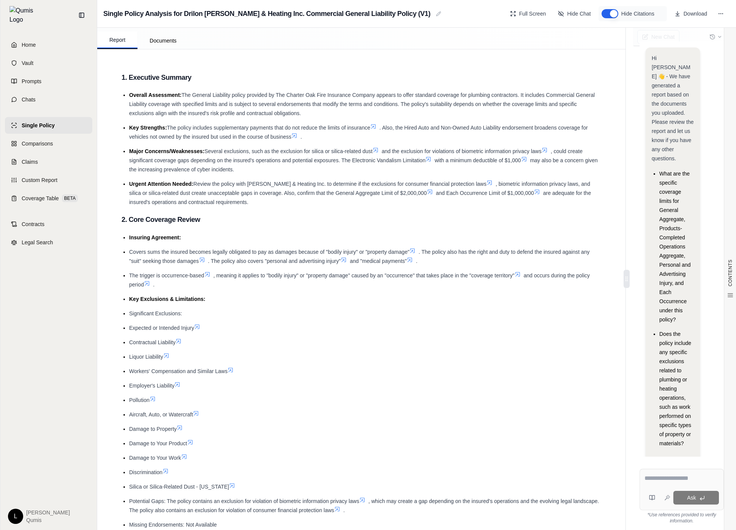
drag, startPoint x: 629, startPoint y: 280, endPoint x: 576, endPoint y: 275, distance: 53.1
click at [576, 275] on div "Report Documents CONTENTS Table of Contents 1. Executive Summary 2. Core Covera…" at bounding box center [416, 279] width 639 height 502
drag, startPoint x: 628, startPoint y: 280, endPoint x: 539, endPoint y: 270, distance: 89.5
click at [539, 269] on div "Report Documents CONTENTS Table of Contents 1. Executive Summary 2. Core Covera…" at bounding box center [416, 279] width 639 height 502
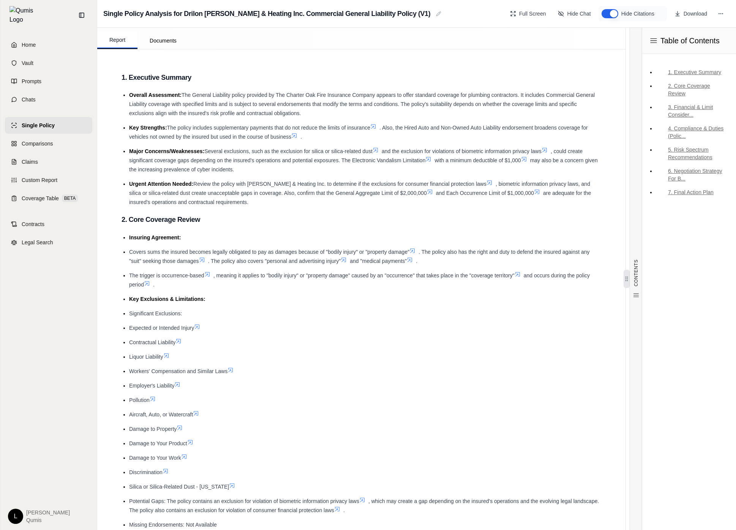
click at [485, 256] on li "Covers sums the insured becomes legally obligated to pay as damages because of …" at bounding box center [365, 256] width 472 height 18
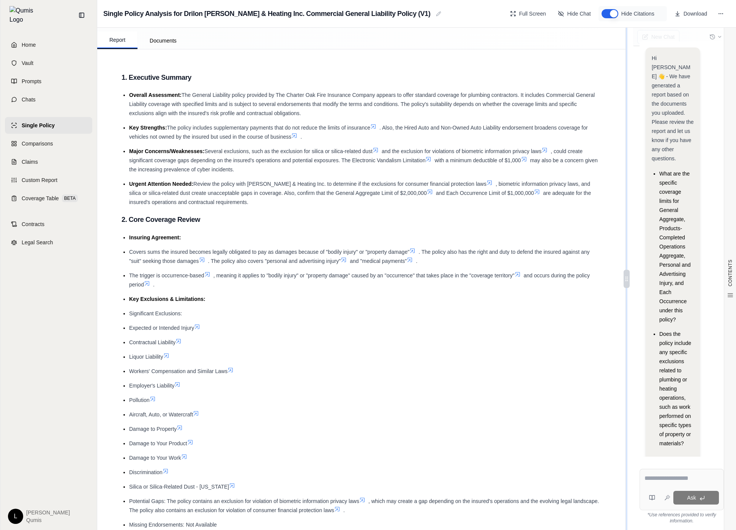
click at [626, 274] on div at bounding box center [627, 279] width 6 height 18
drag, startPoint x: 626, startPoint y: 274, endPoint x: 536, endPoint y: 268, distance: 90.3
click at [536, 268] on div "Report Documents CONTENTS Table of Contents 1. Executive Summary 2. Core Covera…" at bounding box center [416, 279] width 639 height 502
drag, startPoint x: 629, startPoint y: 280, endPoint x: 564, endPoint y: 278, distance: 64.6
click at [564, 278] on div "Report Documents CONTENTS Table of Contents 1. Executive Summary 2. Core Covera…" at bounding box center [416, 279] width 639 height 502
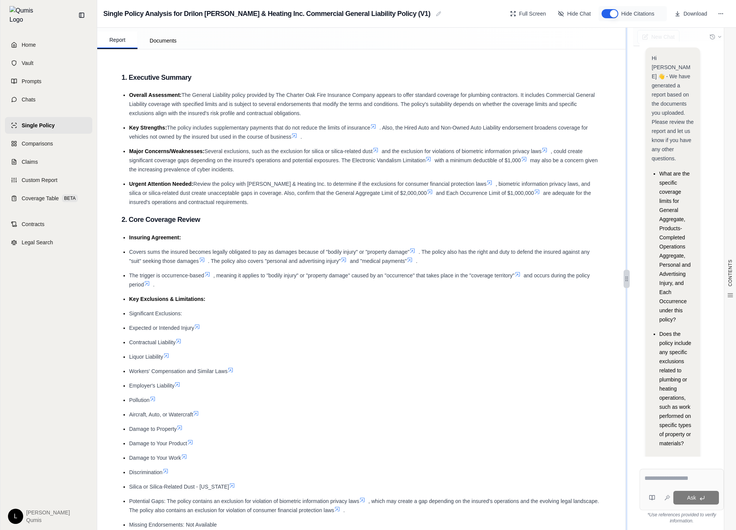
drag, startPoint x: 632, startPoint y: 276, endPoint x: 628, endPoint y: 277, distance: 4.0
click at [630, 276] on div "New Chat Hi [PERSON_NAME] 👋 - We have generated a report based on the documents…" at bounding box center [682, 279] width 109 height 502
drag, startPoint x: 627, startPoint y: 277, endPoint x: 562, endPoint y: 277, distance: 64.6
click at [562, 277] on div "Report Documents CONTENTS Table of Contents 1. Executive Summary 2. Core Covera…" at bounding box center [416, 279] width 639 height 502
click at [626, 279] on icon at bounding box center [627, 279] width 6 height 6
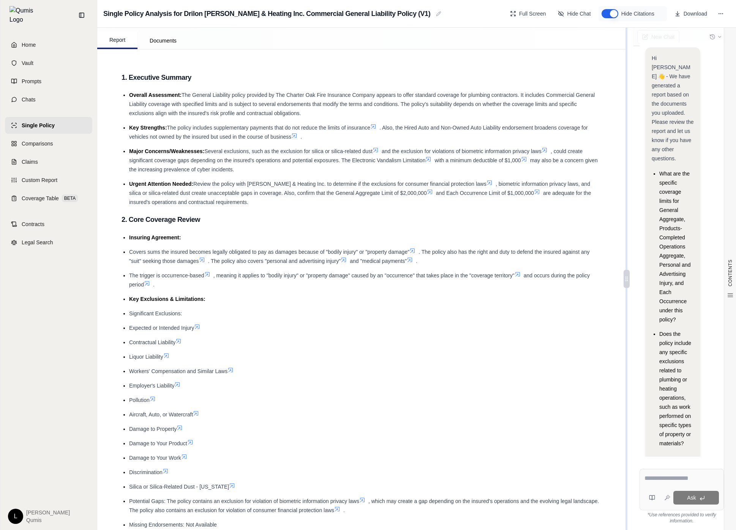
click at [627, 279] on icon at bounding box center [627, 279] width 6 height 6
click at [625, 279] on icon at bounding box center [627, 279] width 6 height 6
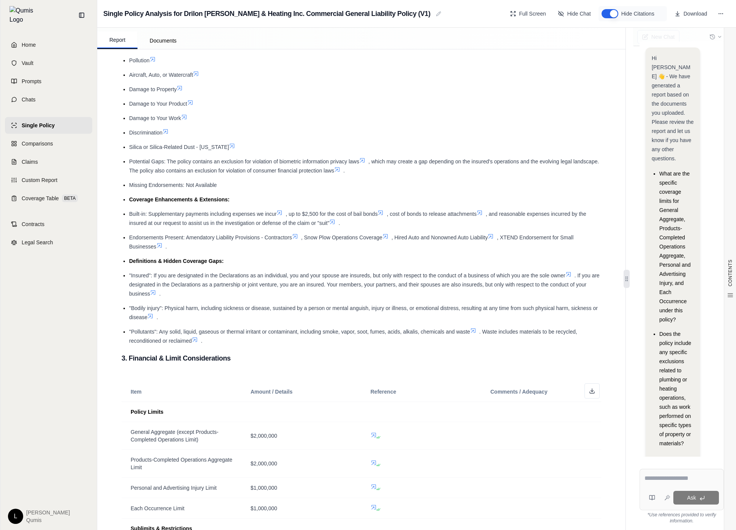
scroll to position [616, 0]
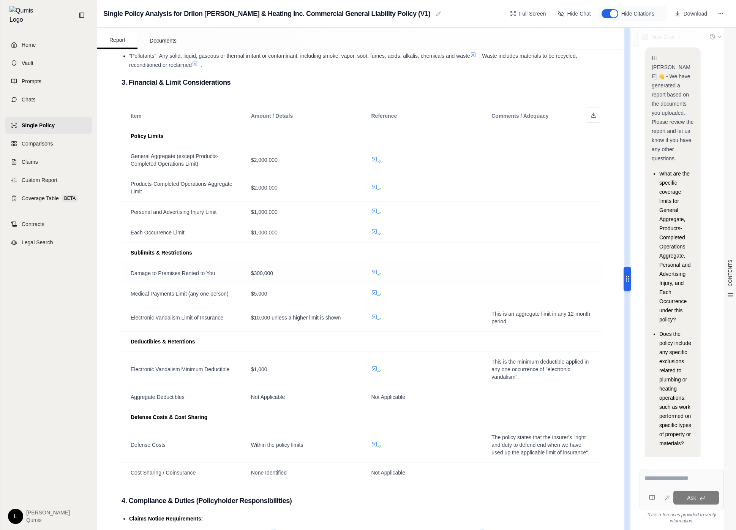
drag, startPoint x: 628, startPoint y: 275, endPoint x: 570, endPoint y: 272, distance: 58.6
click at [570, 272] on div "Report Documents CONTENTS Table of Contents 1. Executive Summary 2. Core Covera…" at bounding box center [416, 279] width 639 height 502
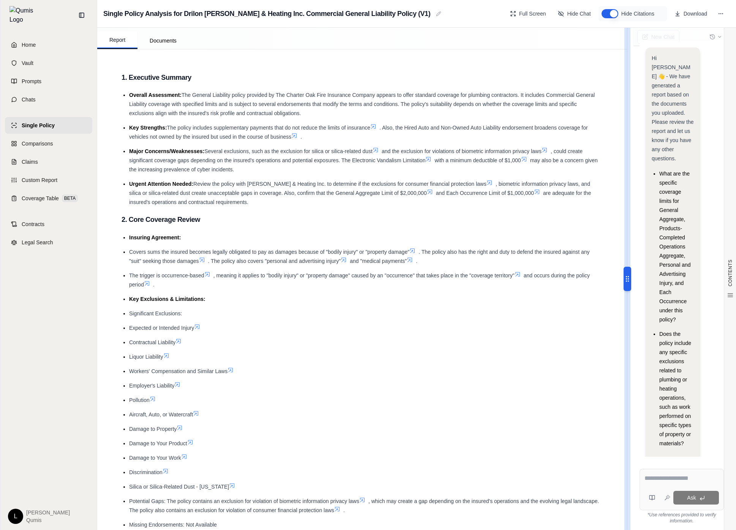
drag, startPoint x: 627, startPoint y: 279, endPoint x: 673, endPoint y: 279, distance: 46.0
click at [673, 278] on div "New Chat Hi [PERSON_NAME] 👋 - We have generated a report based on the documents…" at bounding box center [681, 279] width 109 height 502
click at [625, 280] on icon at bounding box center [628, 279] width 8 height 8
drag, startPoint x: 627, startPoint y: 277, endPoint x: 501, endPoint y: 241, distance: 131.8
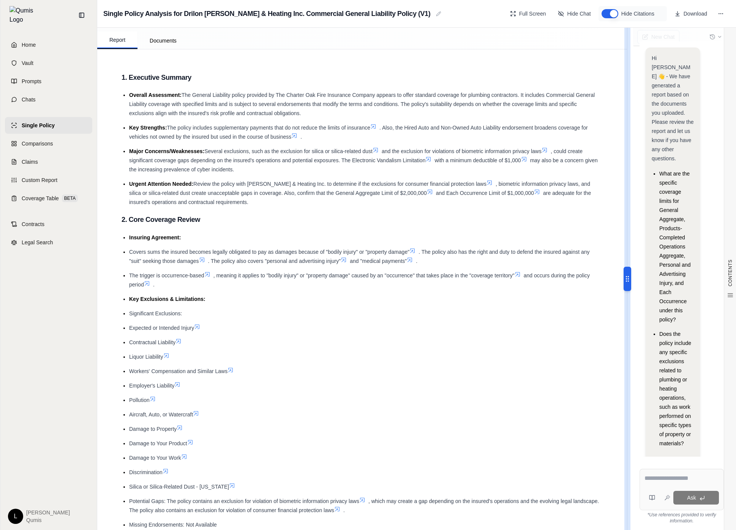
click at [499, 240] on div "Report Documents CONTENTS Table of Contents 1. Executive Summary 2. Core Covera…" at bounding box center [416, 279] width 639 height 502
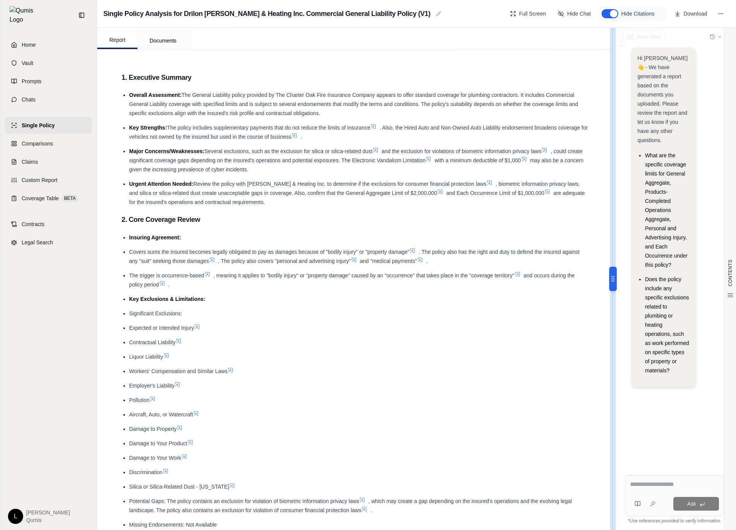
drag, startPoint x: 630, startPoint y: 279, endPoint x: 442, endPoint y: 276, distance: 188.1
click at [442, 276] on div "Report Documents CONTENTS Table of Contents 1. Executive Summary 2. Core Covera…" at bounding box center [416, 279] width 639 height 502
drag, startPoint x: 612, startPoint y: 281, endPoint x: 521, endPoint y: 274, distance: 91.9
click at [521, 274] on div "Report Documents CONTENTS Table of Contents 1. Executive Summary 2. Core Covera…" at bounding box center [416, 279] width 639 height 502
drag, startPoint x: 611, startPoint y: 275, endPoint x: 521, endPoint y: 269, distance: 90.3
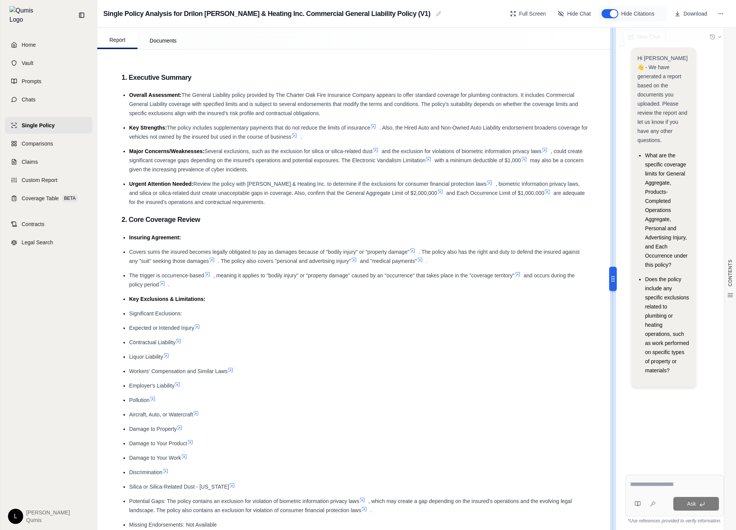
click at [521, 269] on div "Report Documents CONTENTS Table of Contents 1. Executive Summary 2. Core Covera…" at bounding box center [416, 279] width 639 height 502
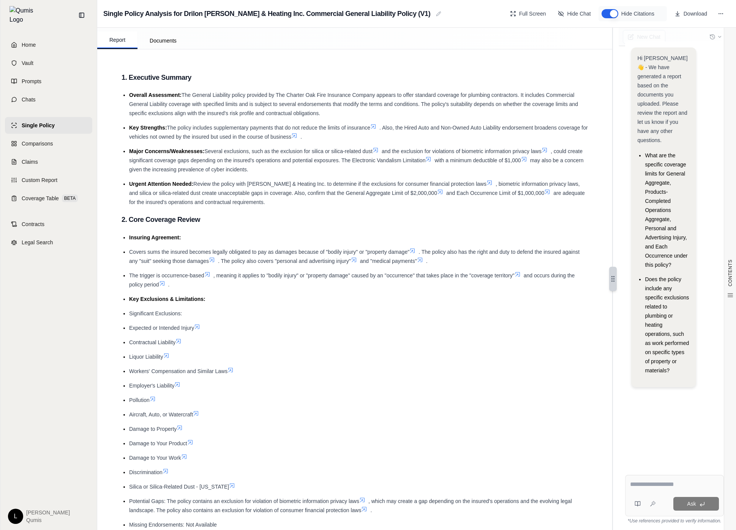
click at [605, 16] on button "Hide Citations" at bounding box center [610, 13] width 17 height 9
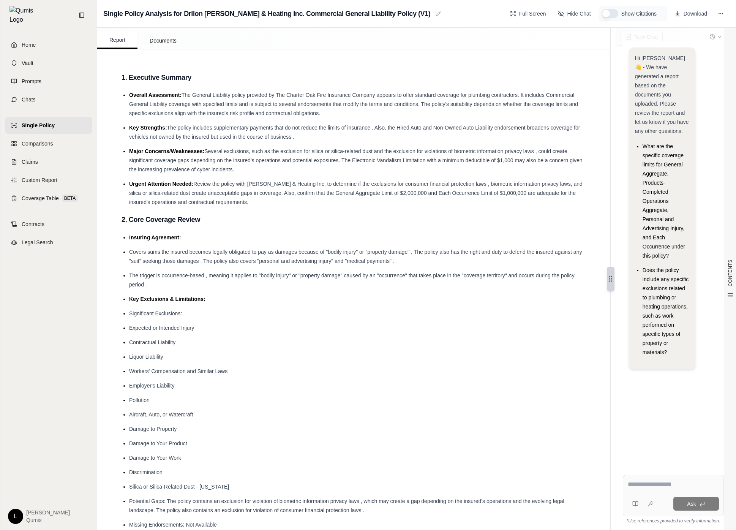
click at [605, 16] on button "Show Citations" at bounding box center [610, 13] width 17 height 9
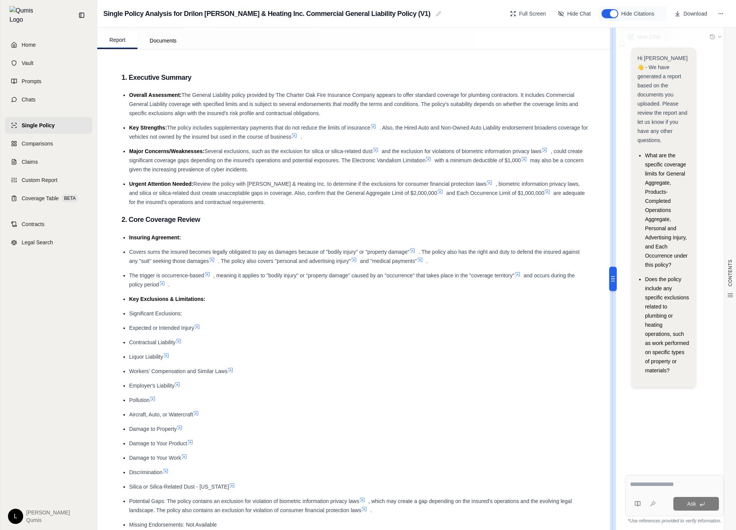
drag, startPoint x: 613, startPoint y: 271, endPoint x: 531, endPoint y: 265, distance: 81.5
click at [531, 265] on div "Report Documents CONTENTS Table of Contents 1. Executive Summary 2. Core Covera…" at bounding box center [416, 279] width 639 height 502
type button "on"
drag, startPoint x: 615, startPoint y: 281, endPoint x: 506, endPoint y: 270, distance: 109.6
click at [506, 270] on div "Report Documents CONTENTS Table of Contents 1. Executive Summary 2. Core Covera…" at bounding box center [416, 279] width 639 height 502
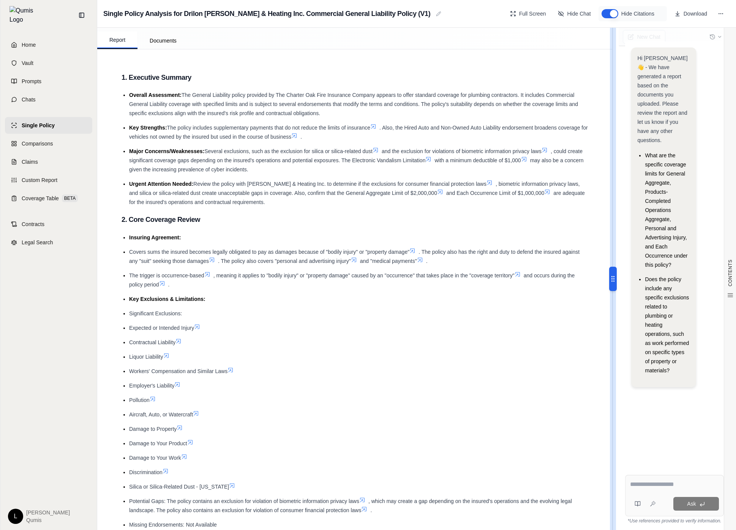
drag, startPoint x: 615, startPoint y: 279, endPoint x: 238, endPoint y: 288, distance: 376.7
click at [238, 288] on div "Report Documents CONTENTS Table of Contents 1. Executive Summary 2. Core Covera…" at bounding box center [416, 279] width 639 height 502
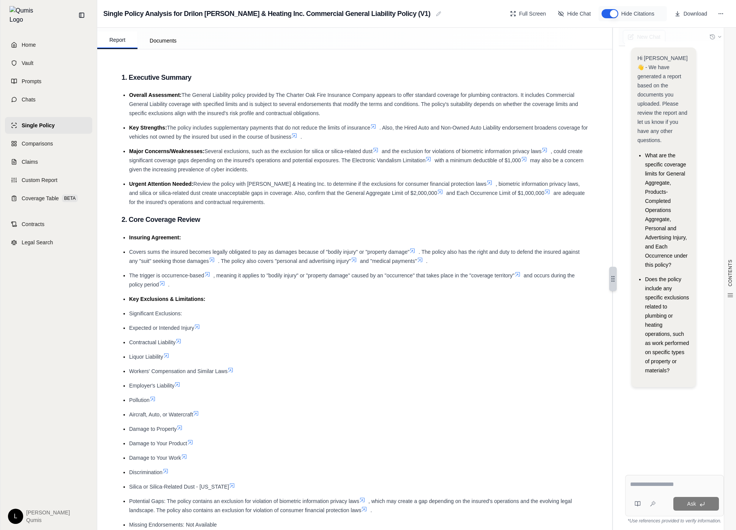
scroll to position [102, 0]
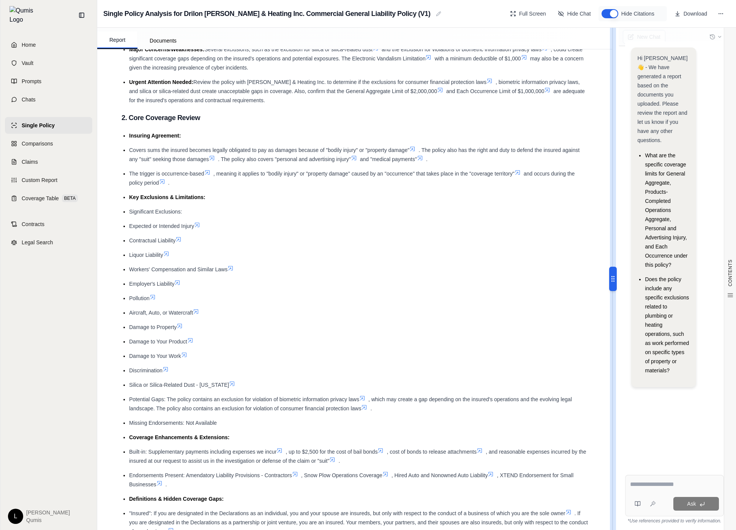
drag, startPoint x: 611, startPoint y: 284, endPoint x: 558, endPoint y: 285, distance: 53.6
click at [558, 285] on div "Report Documents CONTENTS Table of Contents 1. Executive Summary 2. Core Covera…" at bounding box center [416, 279] width 639 height 502
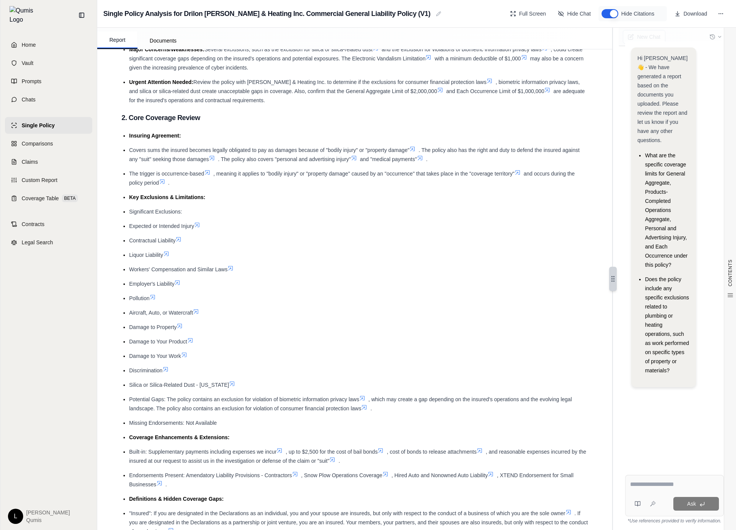
scroll to position [0, 0]
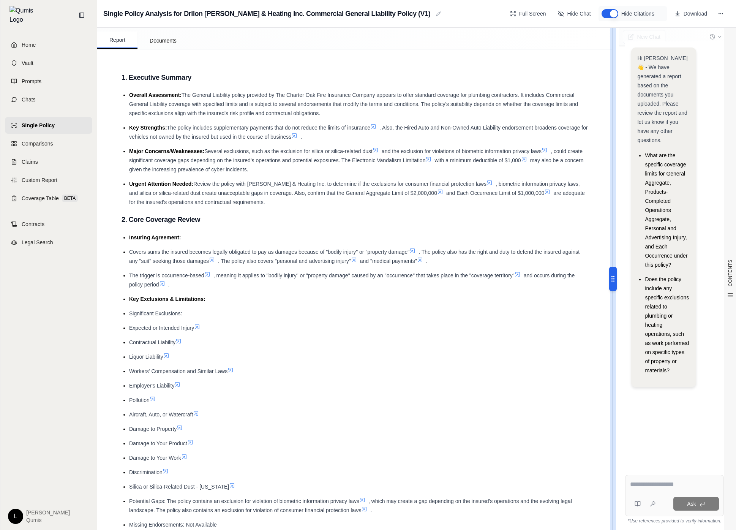
drag, startPoint x: 616, startPoint y: 283, endPoint x: 142, endPoint y: 256, distance: 474.6
click at [142, 256] on div "Report Documents CONTENTS Table of Contents 1. Executive Summary 2. Core Covera…" at bounding box center [416, 279] width 639 height 502
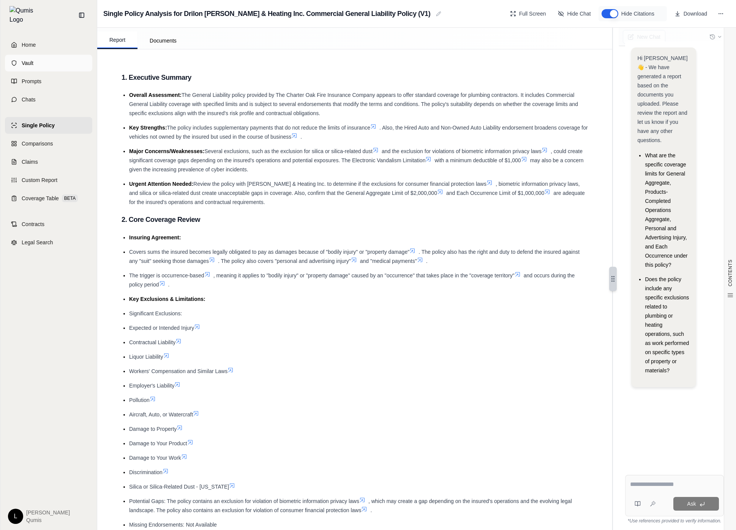
click at [71, 60] on link "Vault" at bounding box center [48, 63] width 87 height 17
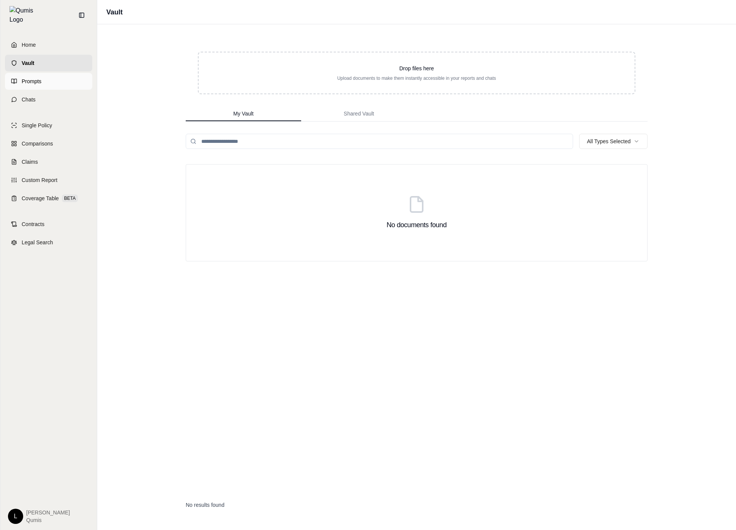
click at [85, 81] on link "Prompts" at bounding box center [48, 81] width 87 height 17
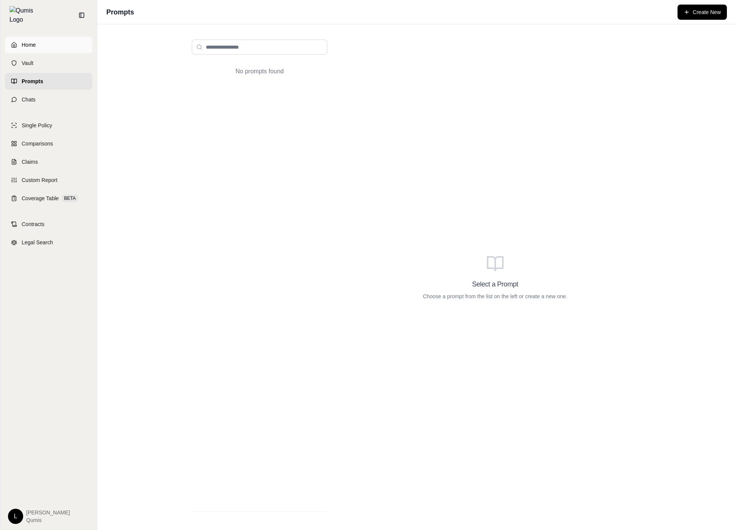
click at [66, 45] on link "Home" at bounding box center [48, 44] width 87 height 17
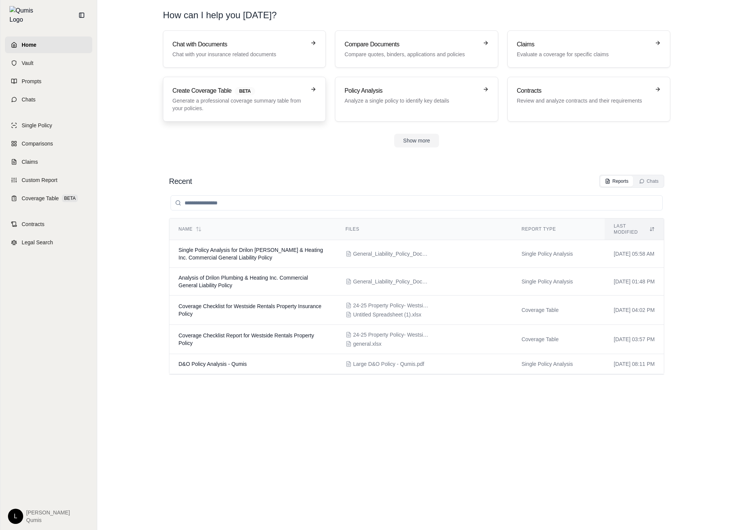
click at [259, 111] on p "Generate a professional coverage summary table from your policies." at bounding box center [239, 104] width 133 height 15
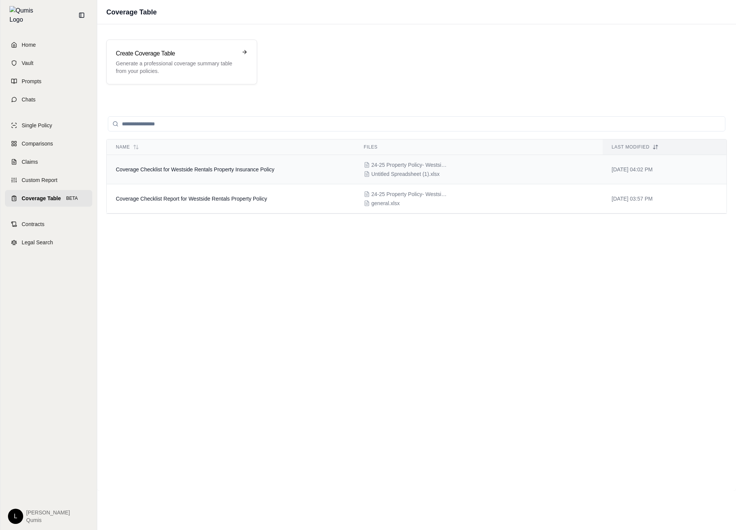
click at [271, 167] on span "Coverage Checklist for Westside Rentals Property Insurance Policy" at bounding box center [195, 169] width 159 height 6
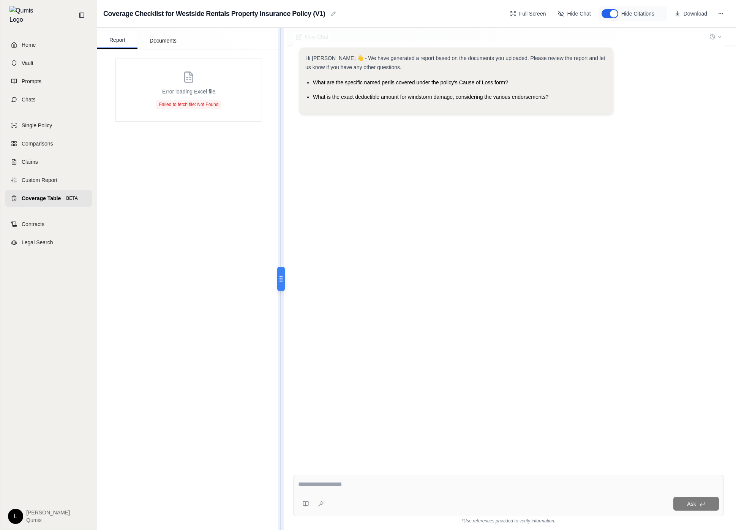
drag, startPoint x: 280, startPoint y: 278, endPoint x: 277, endPoint y: 281, distance: 4.3
click at [277, 281] on icon at bounding box center [281, 279] width 8 height 8
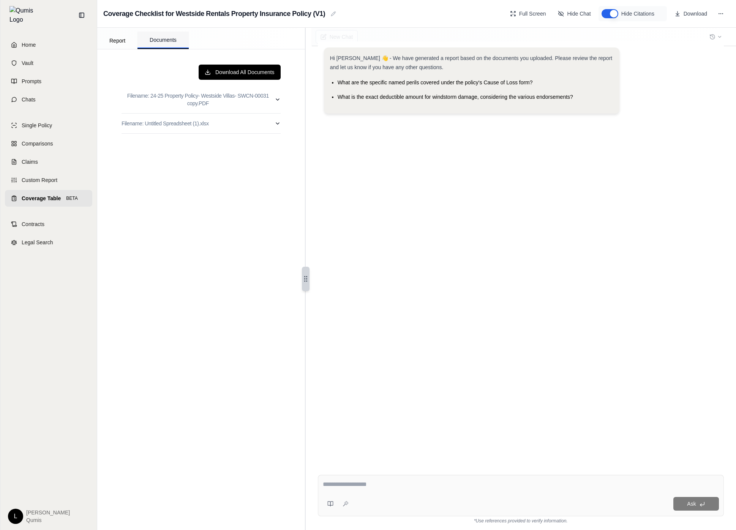
click at [177, 46] on button "Documents" at bounding box center [163, 40] width 51 height 17
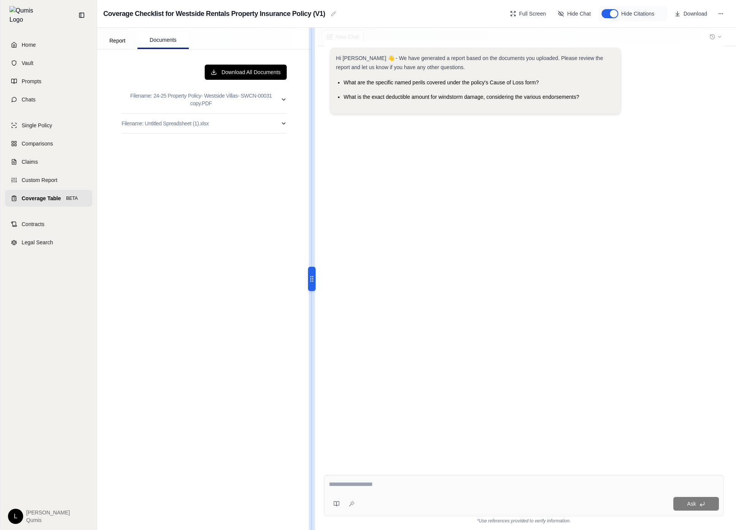
drag, startPoint x: 306, startPoint y: 268, endPoint x: 325, endPoint y: 266, distance: 19.4
click at [325, 266] on div "New Chat Hi Erik 👋 - We have generated a report based on the documents you uplo…" at bounding box center [523, 279] width 425 height 502
click at [66, 198] on link "Coverage Table BETA" at bounding box center [48, 198] width 87 height 17
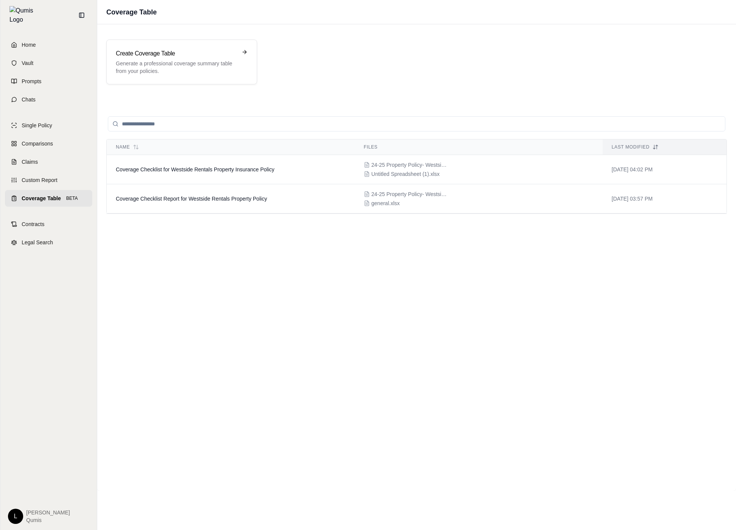
click at [214, 215] on div at bounding box center [416, 217] width 621 height 6
click at [227, 205] on td "Coverage Checklist Report for Westside Rentals Property Policy" at bounding box center [231, 198] width 248 height 29
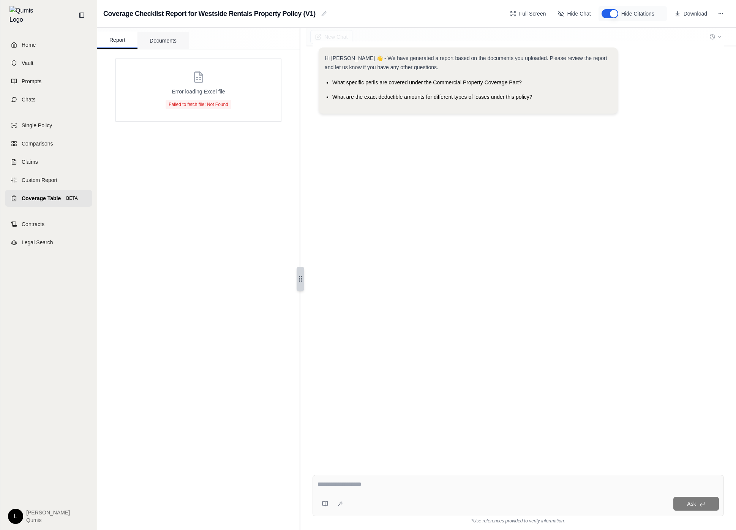
click at [171, 39] on button "Documents" at bounding box center [163, 40] width 51 height 17
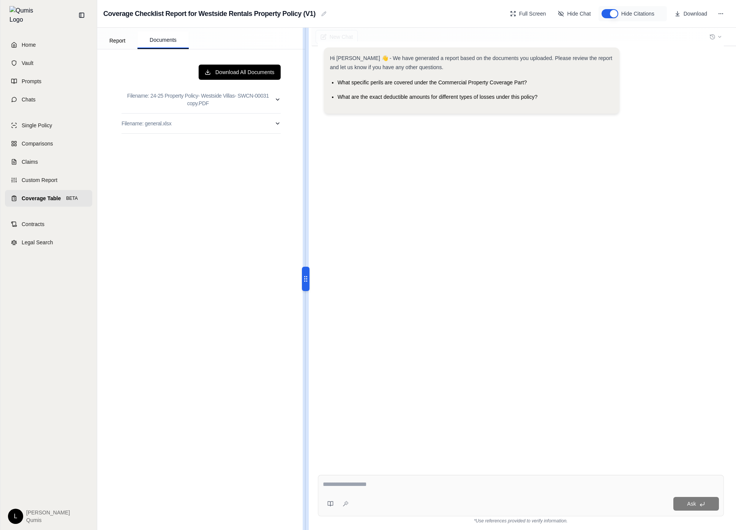
drag, startPoint x: 315, startPoint y: 285, endPoint x: 177, endPoint y: 262, distance: 140.2
click at [152, 261] on div "Report Documents Download All Documents Filename: 24-25 Property Policy- Westsi…" at bounding box center [416, 279] width 639 height 502
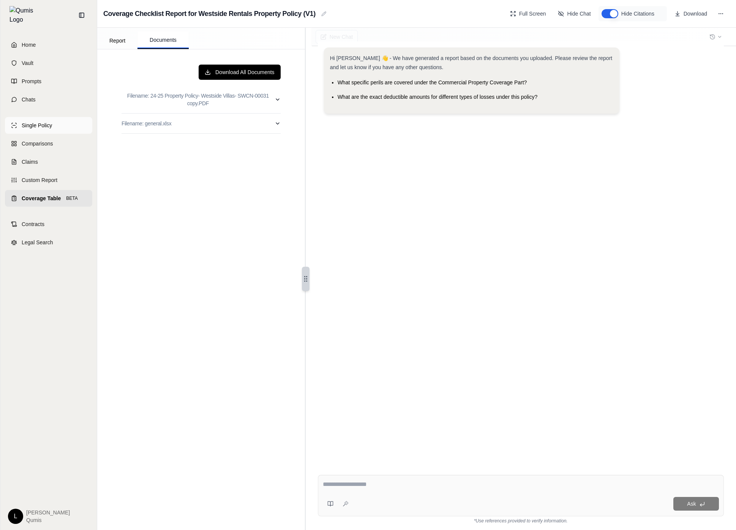
click at [57, 123] on link "Single Policy" at bounding box center [48, 125] width 87 height 17
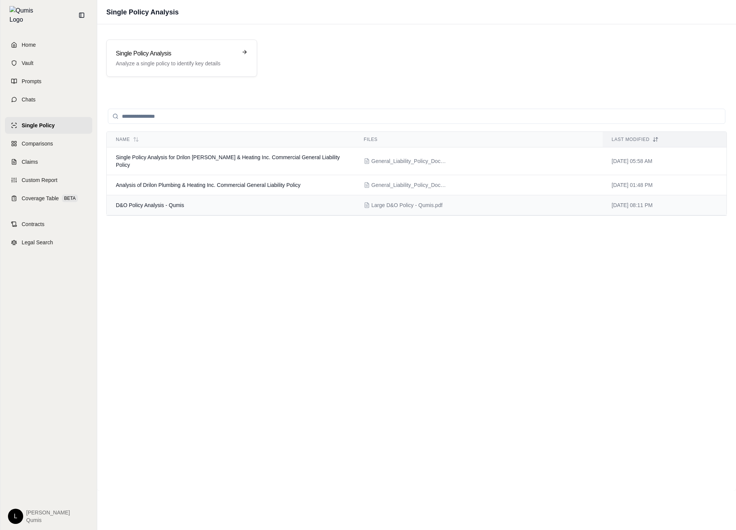
click at [264, 205] on td "D&O Policy Analysis - Qumis" at bounding box center [231, 205] width 248 height 20
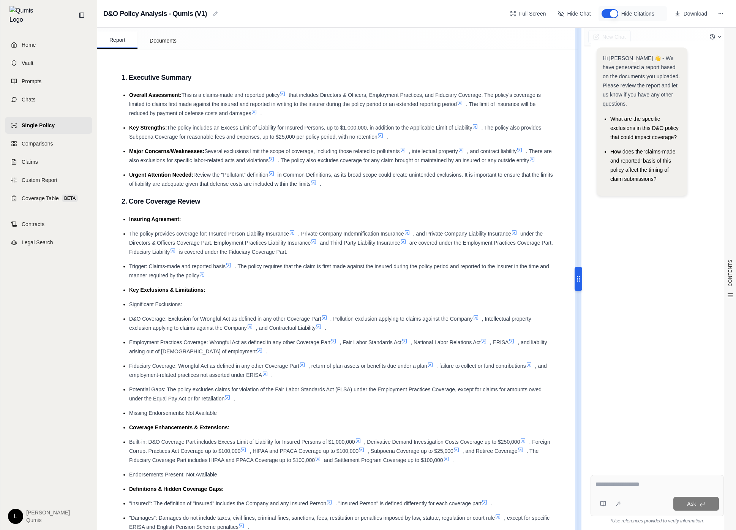
drag, startPoint x: 564, startPoint y: 278, endPoint x: 525, endPoint y: 277, distance: 39.2
click at [494, 274] on div "Report Documents CONTENTS Table of Contents 1. Executive Summary 2. Core Covera…" at bounding box center [416, 279] width 639 height 502
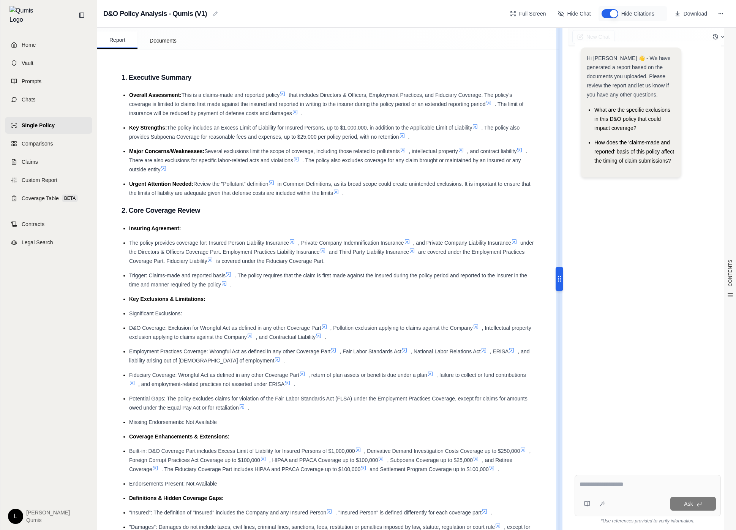
drag, startPoint x: 551, startPoint y: 276, endPoint x: 388, endPoint y: 270, distance: 163.1
click at [388, 270] on div "Report Documents CONTENTS Table of Contents 1. Executive Summary 2. Core Covera…" at bounding box center [416, 279] width 639 height 502
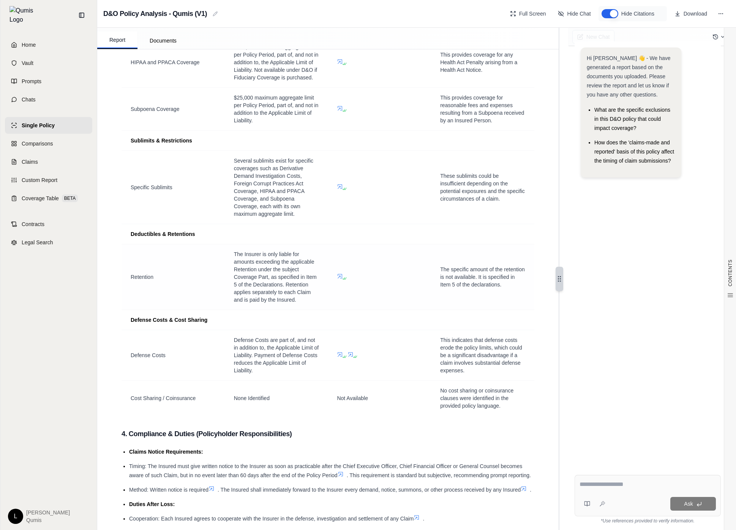
scroll to position [924, 0]
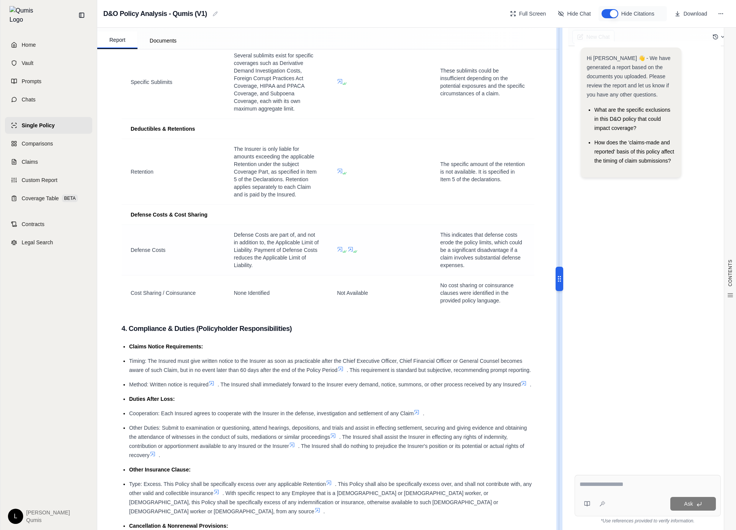
drag, startPoint x: 551, startPoint y: 279, endPoint x: 260, endPoint y: 268, distance: 290.9
click at [260, 268] on div "Report Documents CONTENTS Table of Contents 1. Executive Summary 2. Core Covera…" at bounding box center [416, 279] width 639 height 502
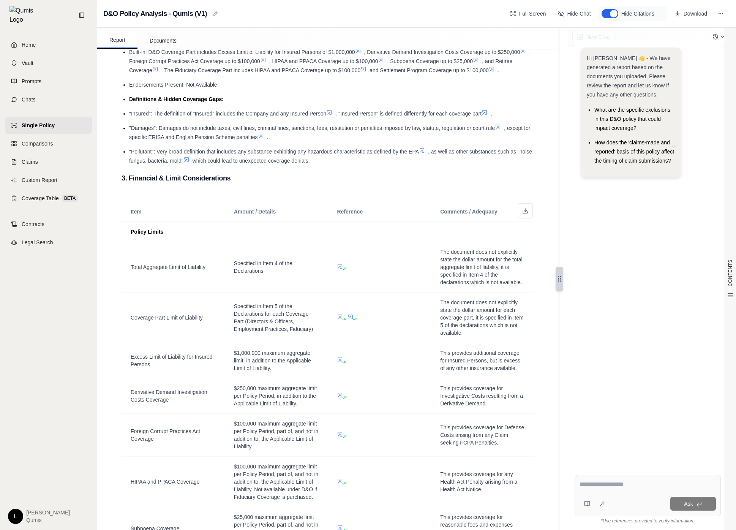
scroll to position [0, 0]
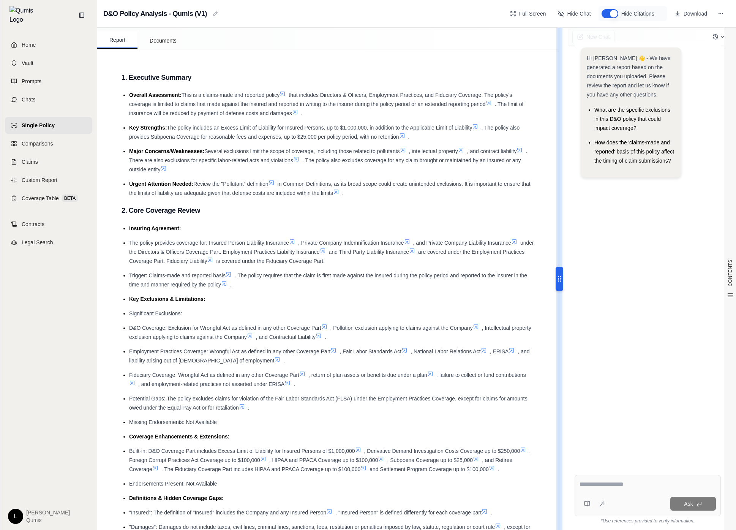
drag, startPoint x: 551, startPoint y: 284, endPoint x: 115, endPoint y: 273, distance: 436.4
click at [115, 273] on div "Report Documents CONTENTS Table of Contents 1. Executive Summary 2. Core Covera…" at bounding box center [416, 279] width 639 height 502
drag, startPoint x: 548, startPoint y: 273, endPoint x: 429, endPoint y: 268, distance: 119.4
click at [400, 276] on div "Report Documents CONTENTS Table of Contents 1. Executive Summary 2. Core Covera…" at bounding box center [416, 279] width 639 height 502
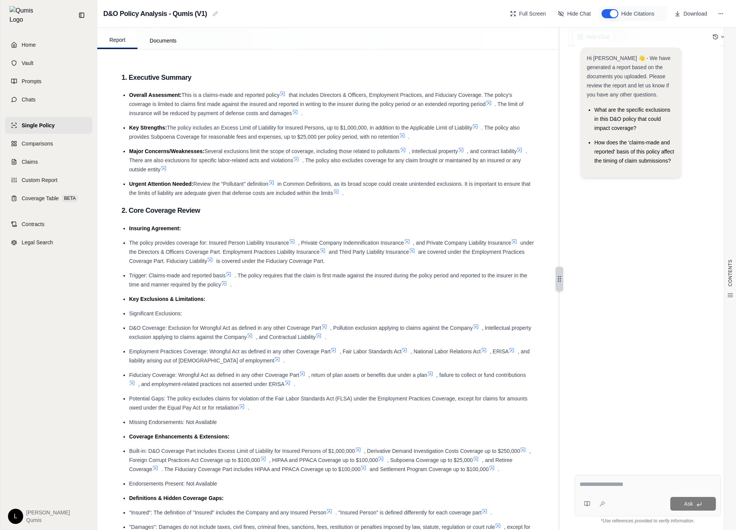
click at [598, 37] on div "Hi Erik 👋 - We have generated a report based on the documents you uploaded. Ple…" at bounding box center [648, 252] width 158 height 434
click at [588, 36] on div "Hi Erik 👋 - We have generated a report based on the documents you uploaded. Ple…" at bounding box center [648, 252] width 158 height 434
click at [713, 36] on div "Hi Erik 👋 - We have generated a report based on the documents you uploaded. Ple…" at bounding box center [648, 252] width 158 height 434
click at [719, 37] on div "Hi Erik 👋 - We have generated a report based on the documents you uploaded. Ple…" at bounding box center [648, 252] width 158 height 434
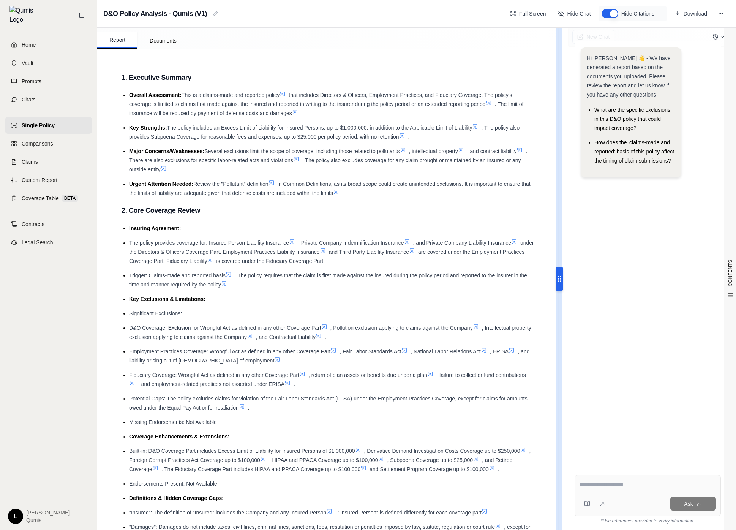
drag, startPoint x: 545, startPoint y: 277, endPoint x: 391, endPoint y: 285, distance: 154.9
click at [391, 285] on div "Report Documents CONTENTS Table of Contents 1. Executive Summary 2. Core Covera…" at bounding box center [416, 279] width 639 height 502
drag, startPoint x: 550, startPoint y: 280, endPoint x: 485, endPoint y: 280, distance: 65.0
click at [484, 280] on div "Report Documents CONTENTS Table of Contents 1. Executive Summary 2. Core Covera…" at bounding box center [416, 279] width 639 height 502
drag, startPoint x: 547, startPoint y: 274, endPoint x: 72, endPoint y: 286, distance: 475.1
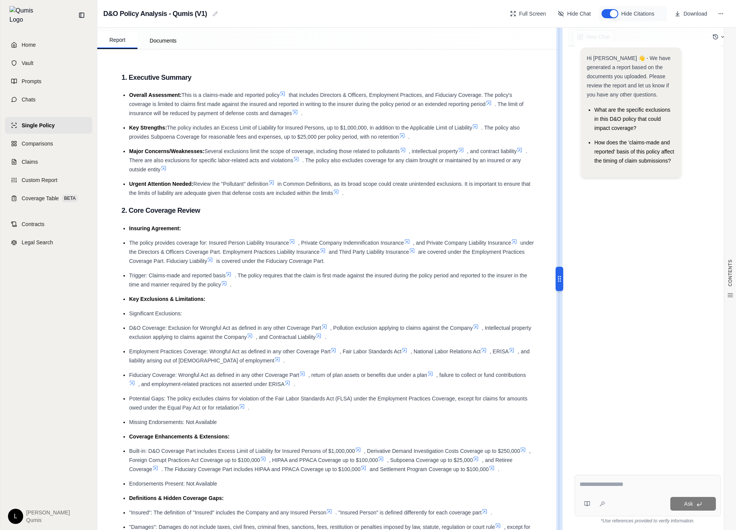
click at [72, 286] on div "Home Vault Prompts Chats Single Policy Comparisons Claims Custom Report Coverag…" at bounding box center [368, 265] width 736 height 530
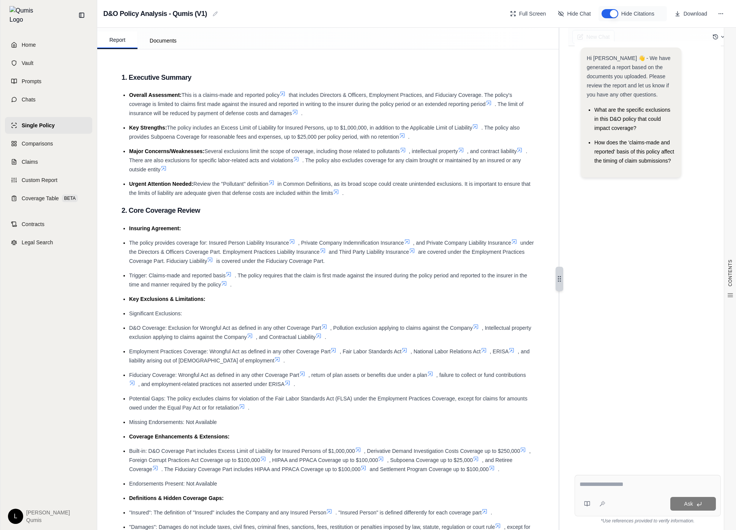
click at [644, 478] on div "Ask" at bounding box center [648, 495] width 146 height 41
click at [35, 67] on div "Home Vault Prompts Chats" at bounding box center [48, 71] width 87 height 71
click at [38, 73] on link "Prompts" at bounding box center [48, 81] width 87 height 17
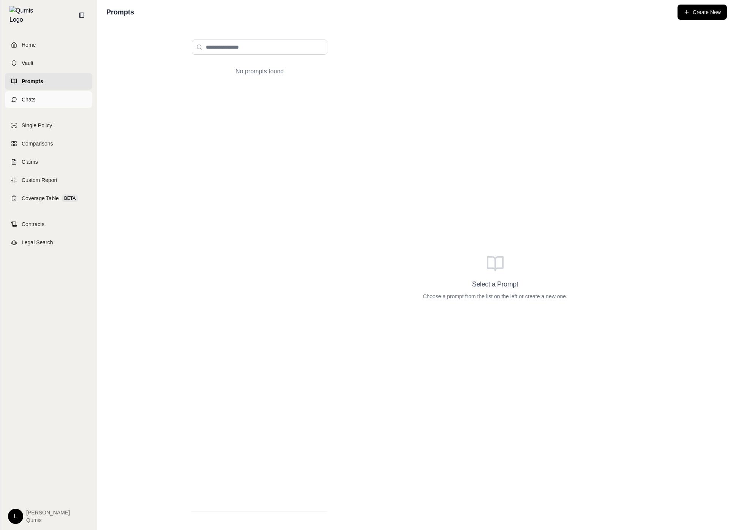
click at [47, 91] on link "Chats" at bounding box center [48, 99] width 87 height 17
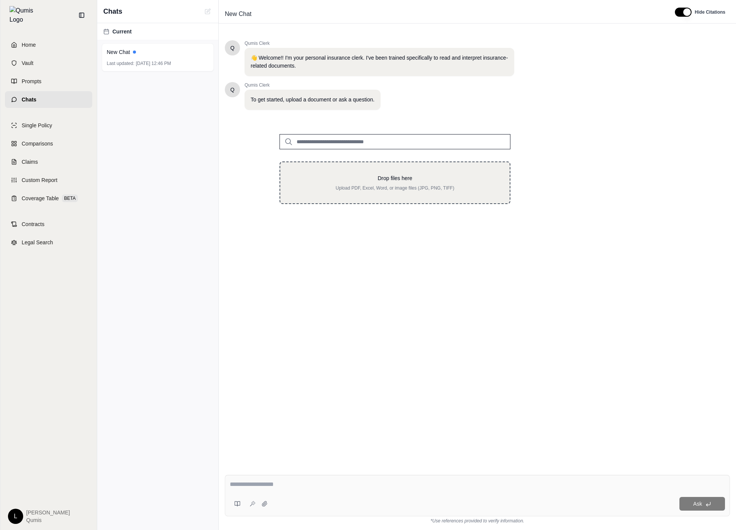
click at [367, 181] on p "Drop files here" at bounding box center [395, 178] width 205 height 8
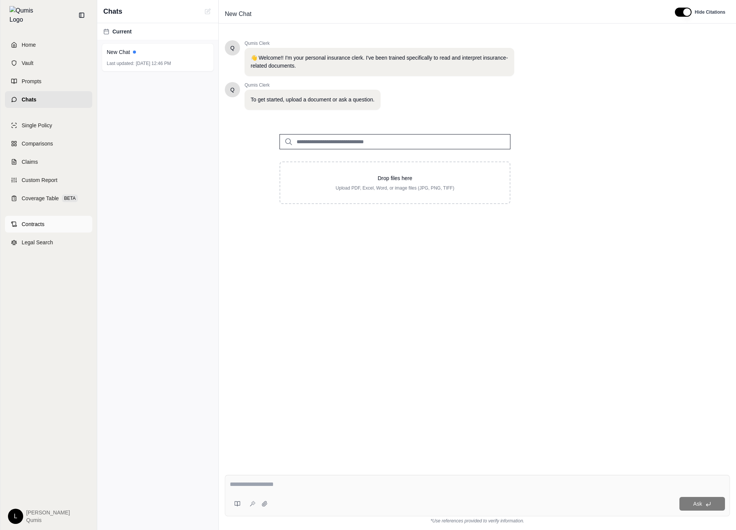
click at [48, 216] on link "Contracts" at bounding box center [48, 224] width 87 height 17
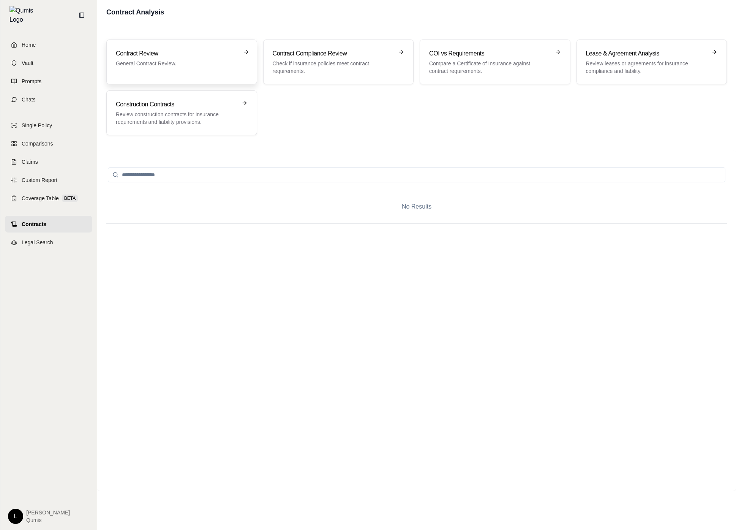
click at [215, 51] on h3 "Contract Review" at bounding box center [176, 53] width 121 height 9
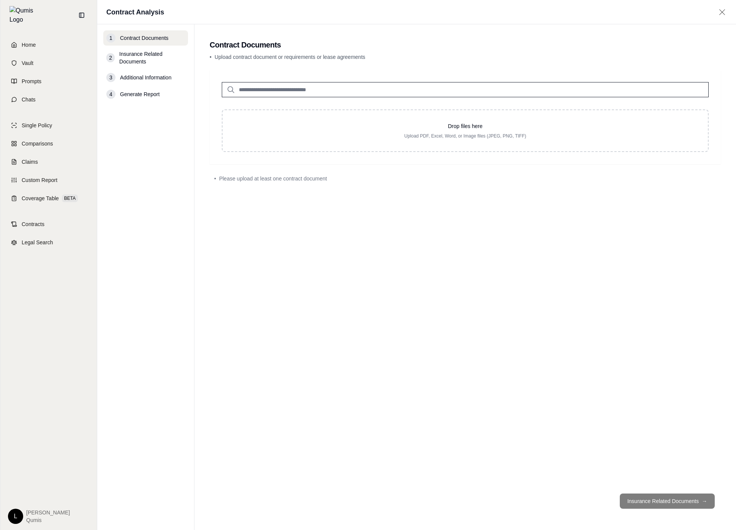
click at [165, 60] on span "Insurance Related Documents" at bounding box center [152, 57] width 66 height 15
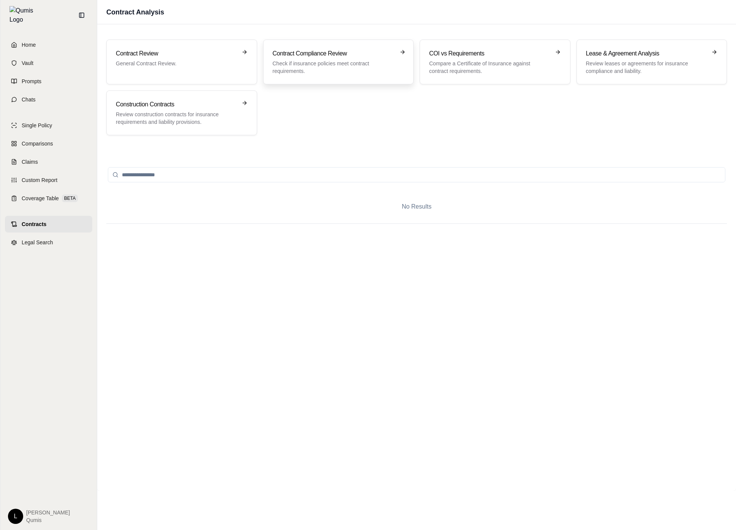
click at [342, 67] on p "Check if insurance policies meet contract requirements." at bounding box center [333, 67] width 121 height 15
click at [70, 195] on span "BETA" at bounding box center [70, 199] width 16 height 8
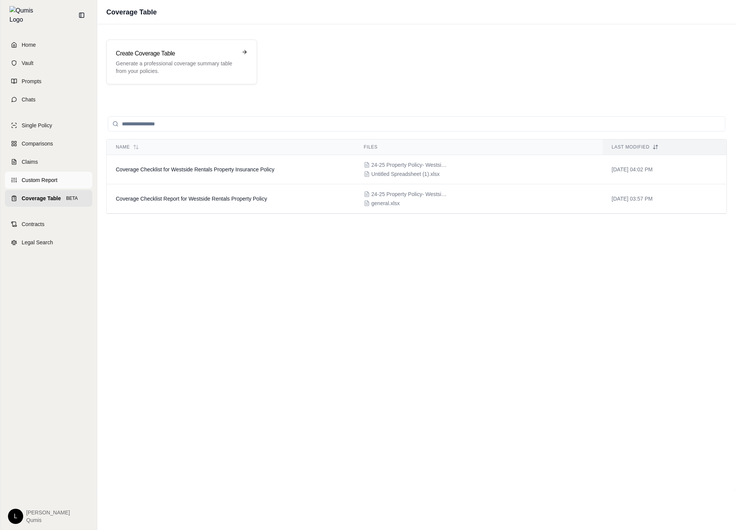
click at [75, 176] on link "Custom Report" at bounding box center [48, 180] width 87 height 17
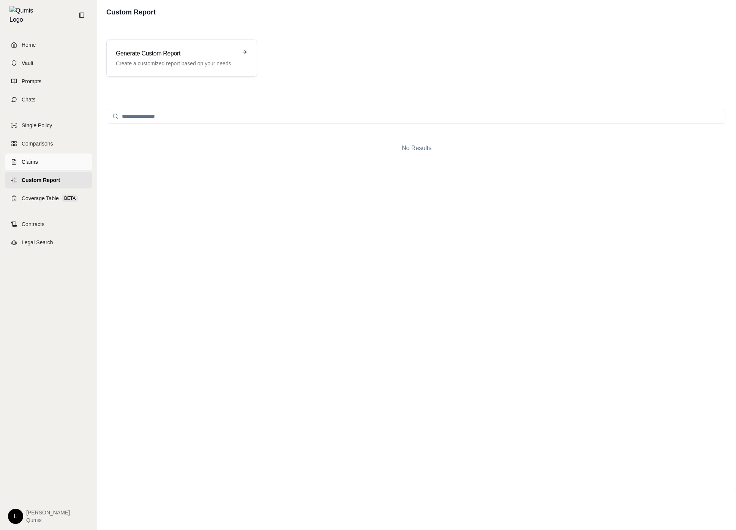
click at [40, 160] on link "Claims" at bounding box center [48, 162] width 87 height 17
click at [50, 142] on span "Comparisons" at bounding box center [37, 144] width 31 height 8
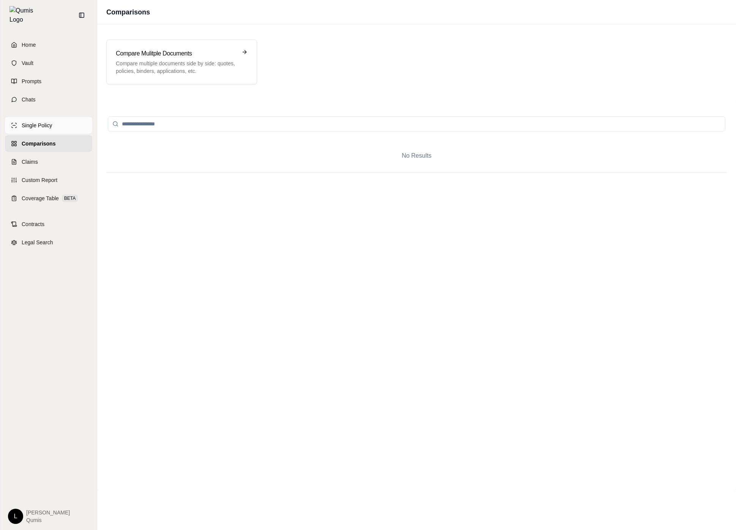
click at [54, 124] on link "Single Policy" at bounding box center [48, 125] width 87 height 17
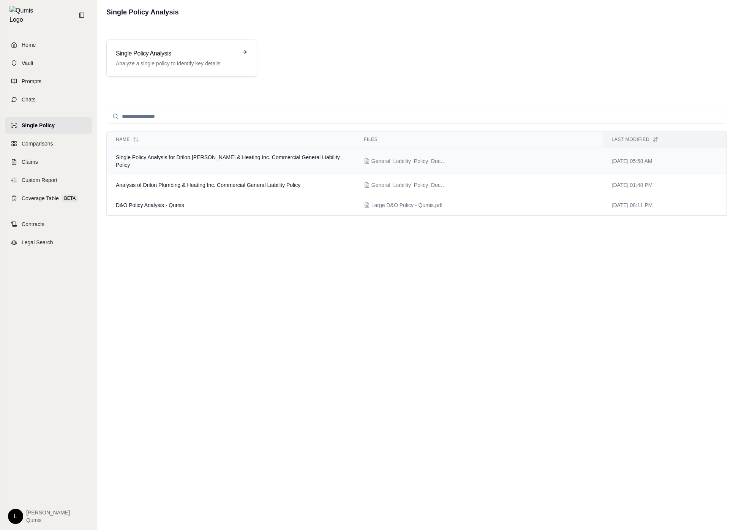
click at [261, 161] on td "Single Policy Analysis for Drilon [PERSON_NAME] & Heating Inc. Commercial Gener…" at bounding box center [231, 161] width 248 height 28
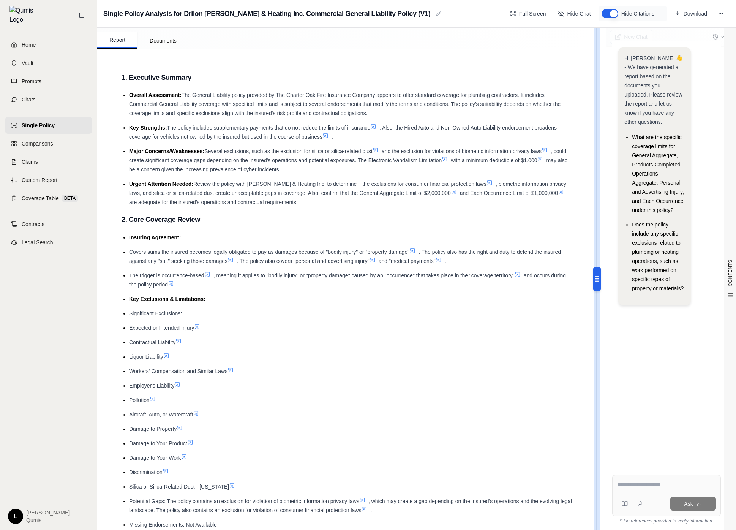
drag, startPoint x: 596, startPoint y: 281, endPoint x: 402, endPoint y: 274, distance: 194.3
click at [373, 274] on div "Report Documents CONTENTS Table of Contents 1. Executive Summary 2. Core Covera…" at bounding box center [416, 279] width 639 height 502
drag, startPoint x: 600, startPoint y: 275, endPoint x: 178, endPoint y: 272, distance: 421.8
click at [178, 272] on div "Report Documents CONTENTS Table of Contents 1. Executive Summary 2. Core Covera…" at bounding box center [416, 279] width 639 height 502
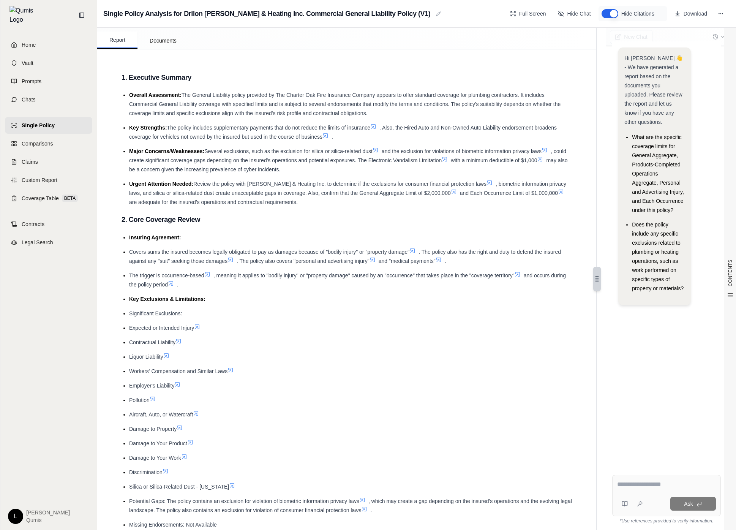
click at [645, 478] on div "Ask" at bounding box center [667, 495] width 109 height 41
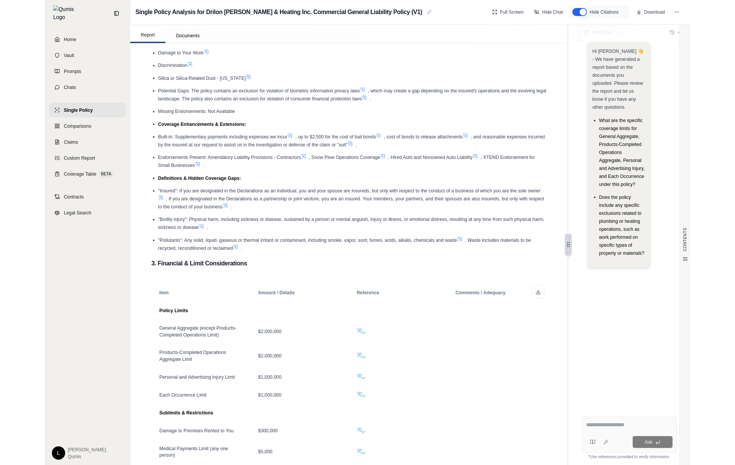
scroll to position [492, 0]
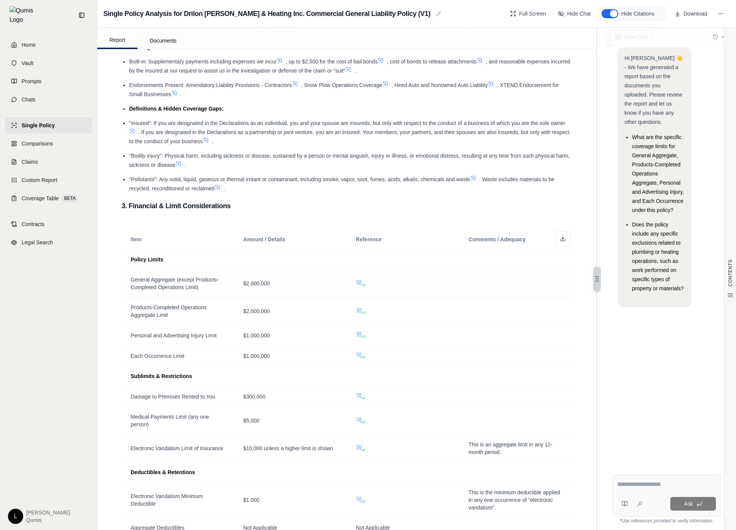
click at [358, 281] on icon at bounding box center [359, 282] width 5 height 5
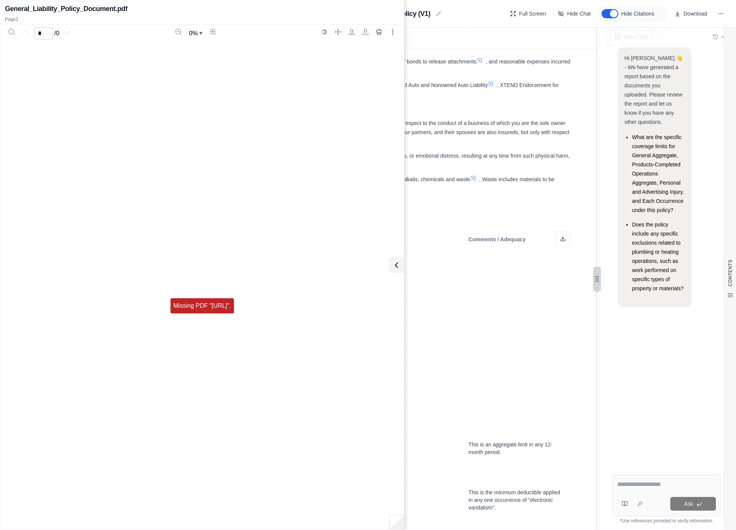
click at [451, 210] on h3 "3. Financial & Limit Considerations" at bounding box center [347, 206] width 451 height 14
click at [392, 269] on icon at bounding box center [395, 265] width 9 height 9
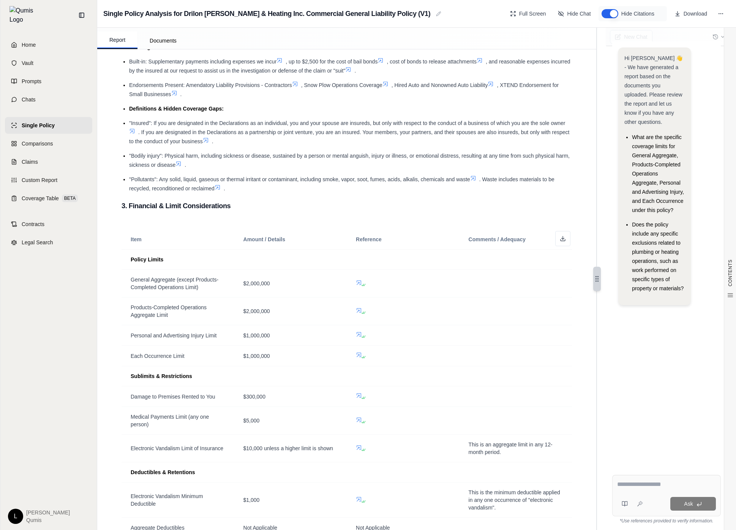
click at [74, 117] on link "Single Policy" at bounding box center [48, 125] width 87 height 17
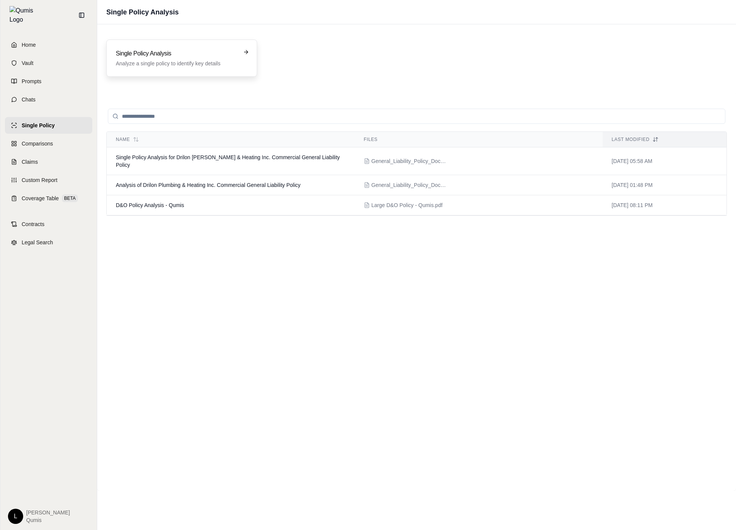
click at [190, 57] on h3 "Single Policy Analysis" at bounding box center [176, 53] width 121 height 9
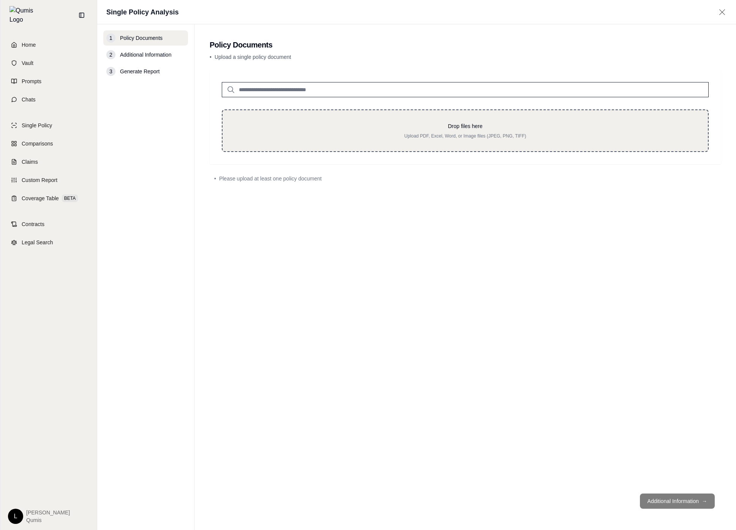
click at [326, 128] on p "Drop files here" at bounding box center [465, 126] width 461 height 8
type input "**********"
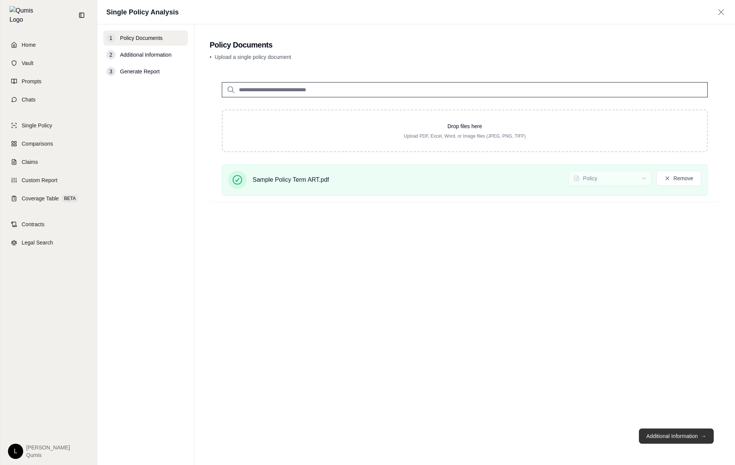
click at [700, 435] on button "Additional Information →" at bounding box center [676, 435] width 75 height 15
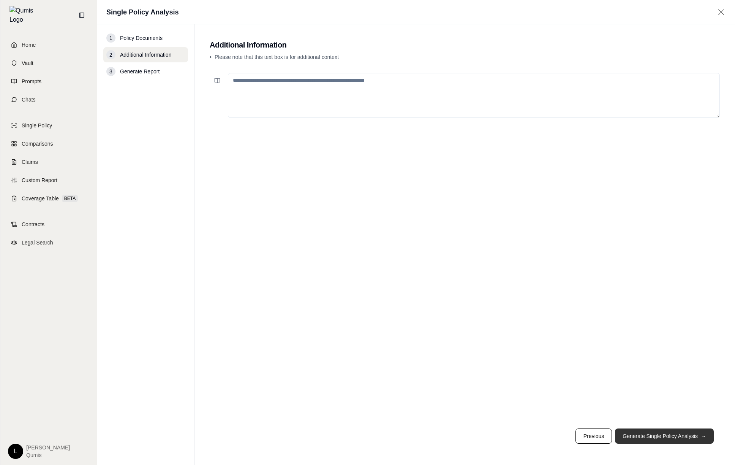
click at [700, 435] on button "Generate Single Policy Analysis →" at bounding box center [664, 435] width 99 height 15
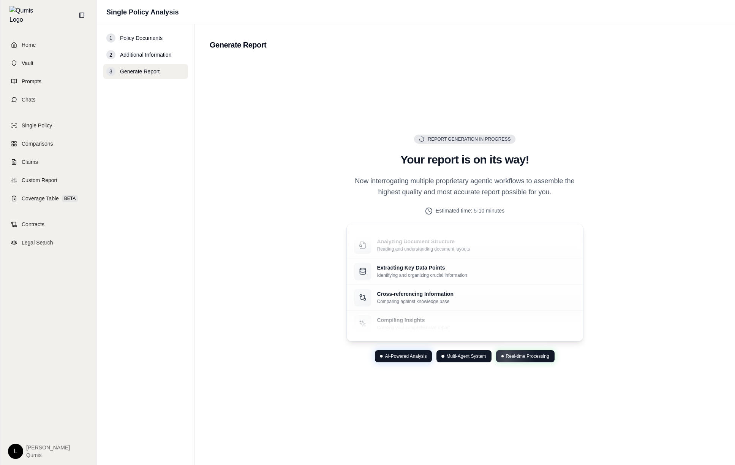
click at [713, 359] on div "Report Generation in Progress Your report is on its way! Now interrogating mult…" at bounding box center [465, 248] width 510 height 378
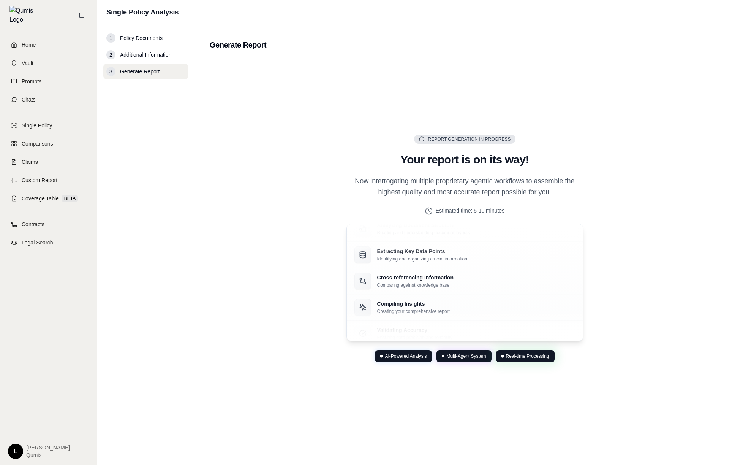
click at [123, 47] on div "2 Additional Information" at bounding box center [145, 54] width 85 height 15
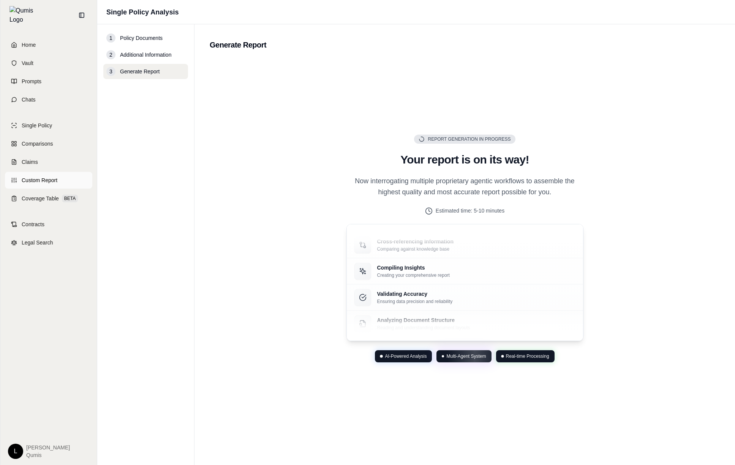
click at [58, 174] on link "Custom Report" at bounding box center [48, 180] width 87 height 17
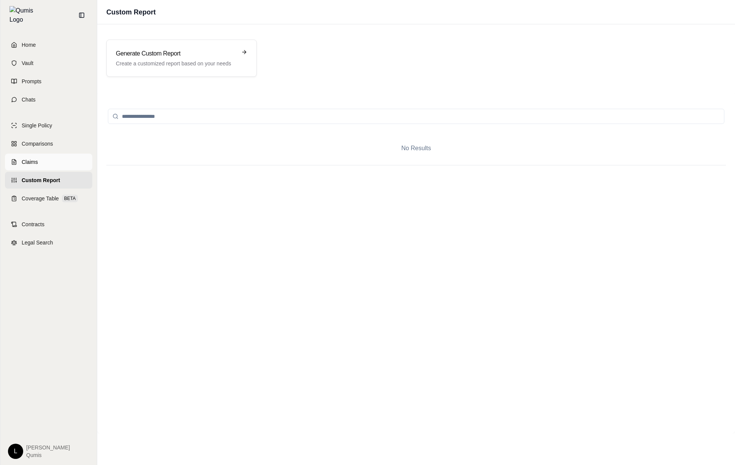
click at [59, 154] on link "Claims" at bounding box center [48, 162] width 87 height 17
click at [62, 141] on link "Comparisons" at bounding box center [48, 143] width 87 height 17
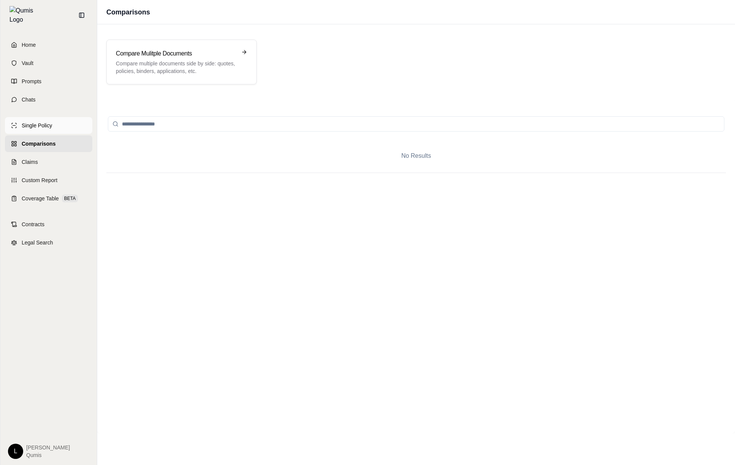
click at [62, 128] on link "Single Policy" at bounding box center [48, 125] width 87 height 17
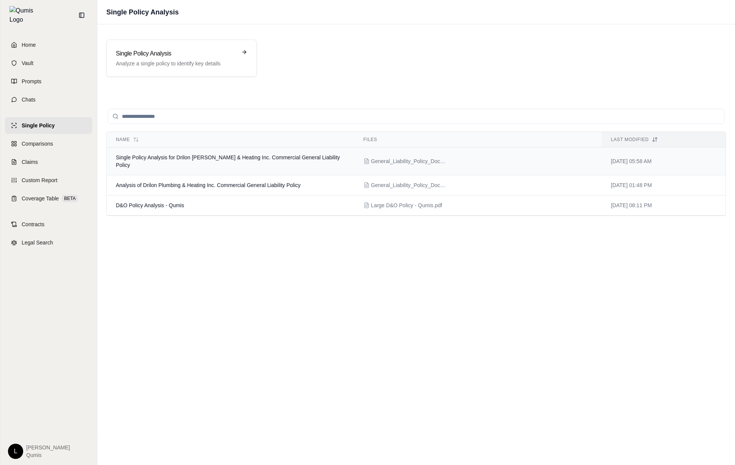
click at [190, 159] on span "Single Policy Analysis for Drilon Plumbing & Heating Inc. Commercial General Li…" at bounding box center [228, 161] width 224 height 14
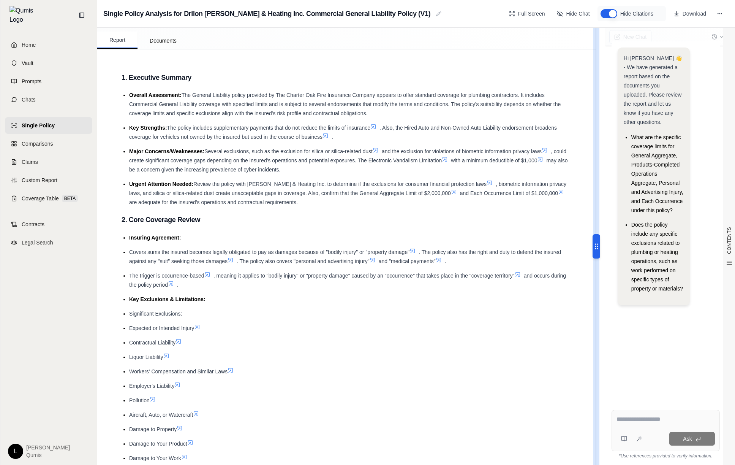
drag, startPoint x: 599, startPoint y: 246, endPoint x: 171, endPoint y: 202, distance: 430.1
click at [171, 202] on div "Report Documents CONTENTS Table of Contents 1. Executive Summary 2. Core Covera…" at bounding box center [416, 246] width 638 height 437
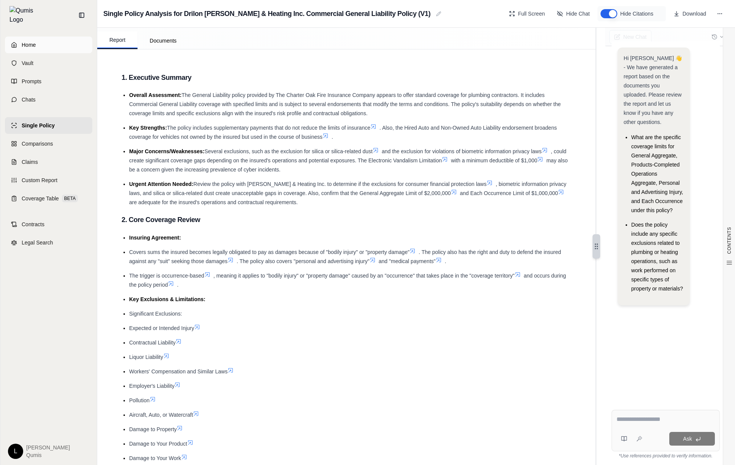
click at [63, 45] on link "Home" at bounding box center [48, 44] width 87 height 17
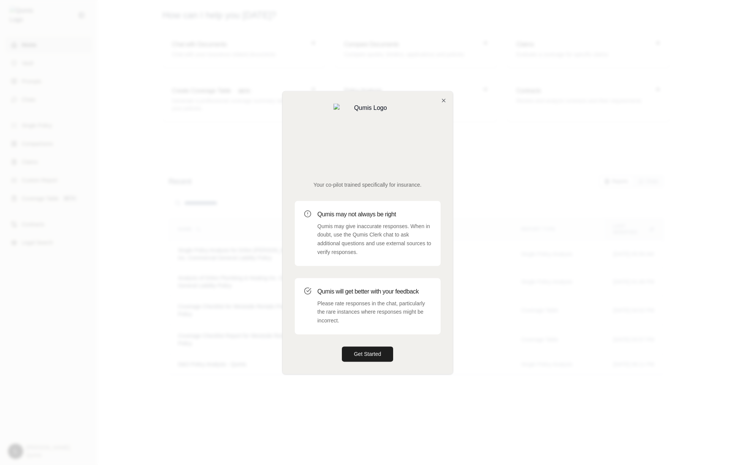
click at [118, 91] on div at bounding box center [367, 232] width 735 height 465
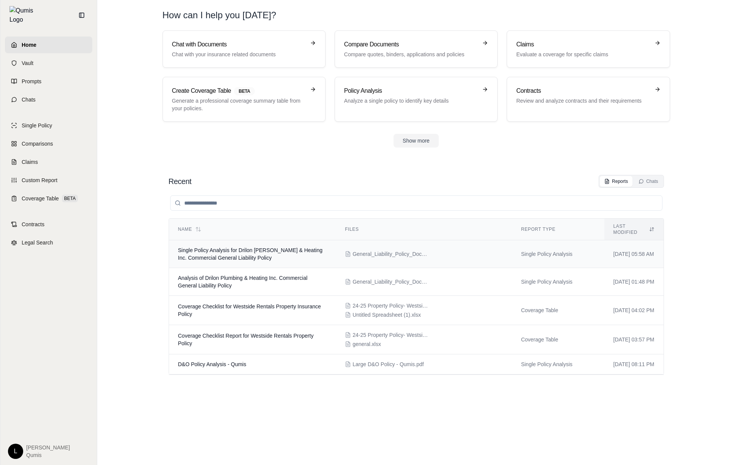
click at [267, 240] on td "Single Policy Analysis for Drilon Plumbing & Heating Inc. Commercial General Li…" at bounding box center [252, 254] width 167 height 28
click at [382, 110] on div "Policy Analysis Analyze a single policy to identify key details" at bounding box center [416, 99] width 144 height 26
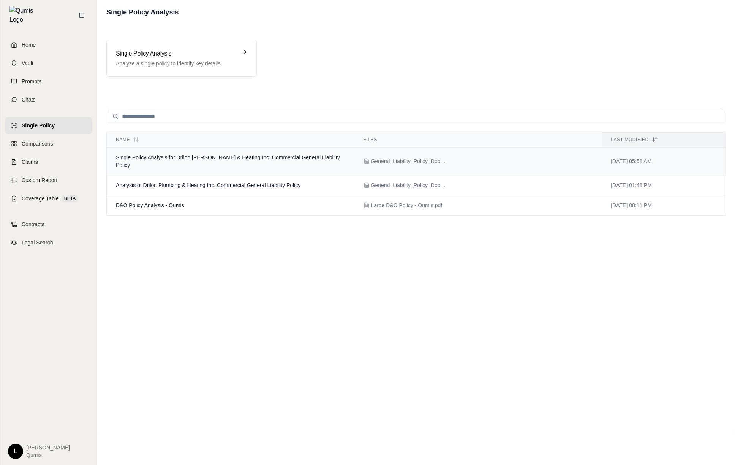
click at [307, 162] on td "Single Policy Analysis for Drilon Plumbing & Heating Inc. Commercial General Li…" at bounding box center [231, 161] width 248 height 28
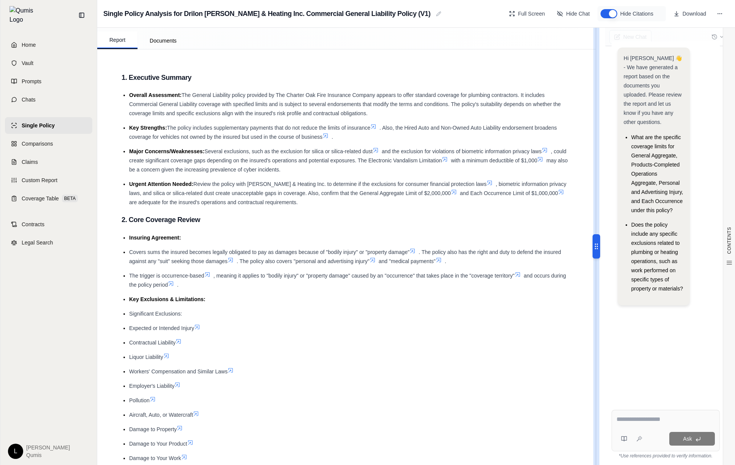
drag, startPoint x: 599, startPoint y: 246, endPoint x: 196, endPoint y: 237, distance: 403.3
click at [196, 237] on div "Report Documents CONTENTS Table of Contents 1. Executive Summary 2. Core Covera…" at bounding box center [416, 246] width 638 height 437
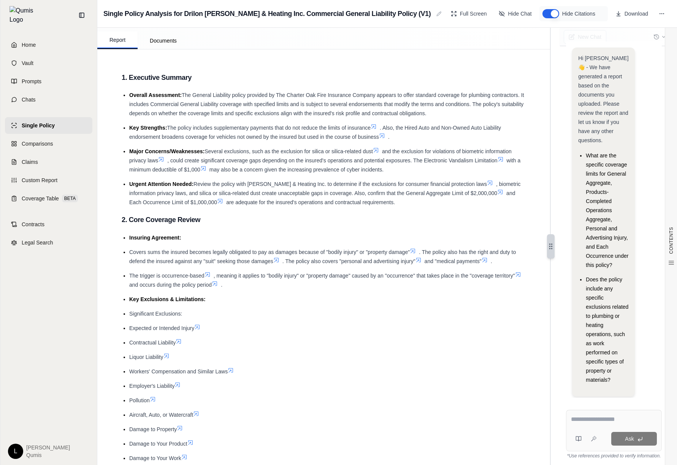
scroll to position [11, 0]
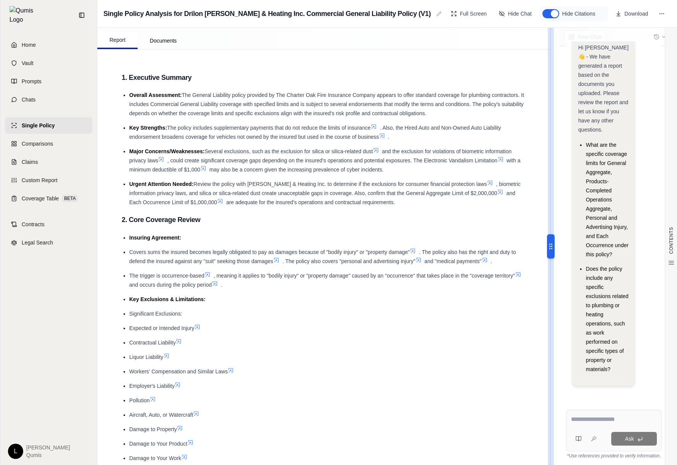
drag, startPoint x: 549, startPoint y: 244, endPoint x: 535, endPoint y: 252, distance: 16.2
click at [526, 252] on div "Report Documents CONTENTS Table of Contents 1. Executive Summary 2. Core Covera…" at bounding box center [386, 246] width 579 height 437
drag, startPoint x: 554, startPoint y: 251, endPoint x: 112, endPoint y: 257, distance: 441.2
click at [112, 257] on div "Report Documents CONTENTS Table of Contents 1. Executive Summary 2. Core Covera…" at bounding box center [386, 246] width 579 height 437
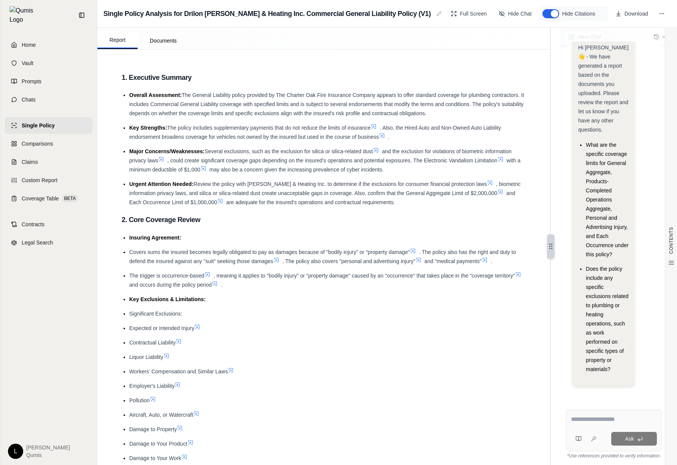
scroll to position [0, 0]
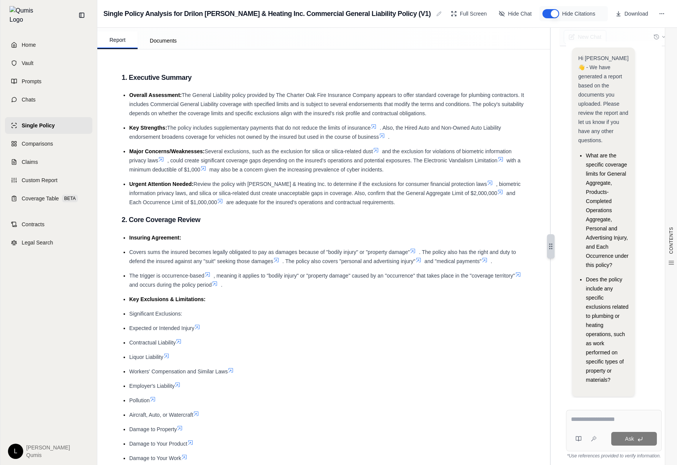
click at [636, 35] on div "Hi Erik 👋 - We have generated a report based on the documents you uploaded. Ple…" at bounding box center [614, 248] width 108 height 434
click at [67, 117] on link "Single Policy" at bounding box center [48, 125] width 87 height 17
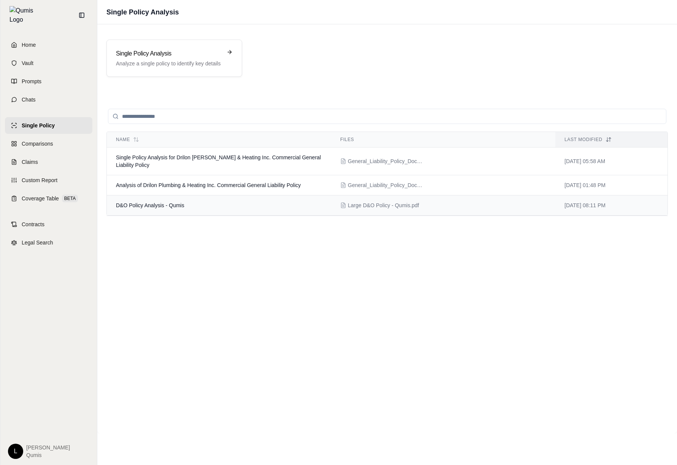
click at [237, 197] on td "D&O Policy Analysis - Qumis" at bounding box center [219, 205] width 224 height 20
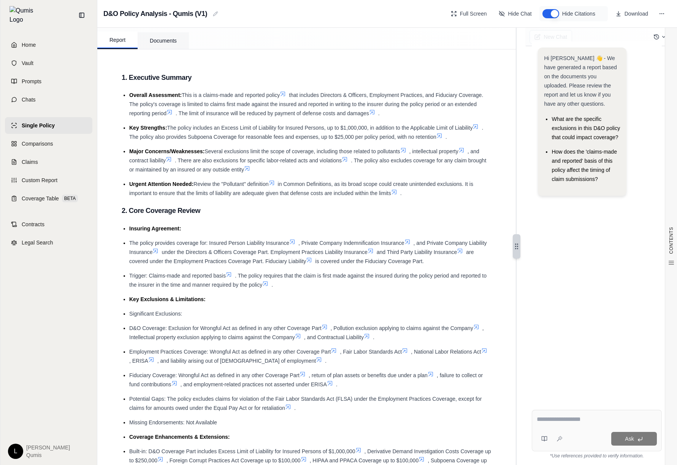
click at [147, 36] on button "Documents" at bounding box center [163, 40] width 51 height 17
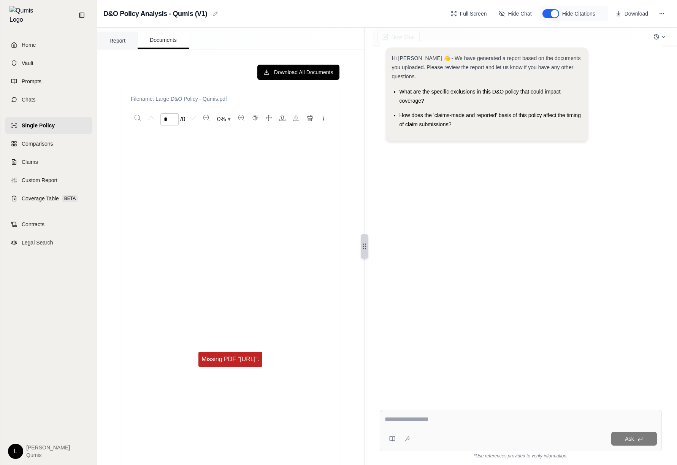
click at [121, 40] on button "Report" at bounding box center [117, 40] width 40 height 17
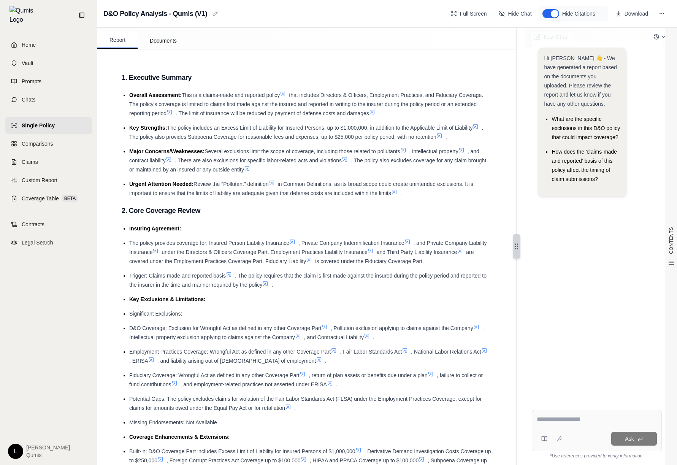
click at [546, 15] on button "Hide Citations" at bounding box center [550, 13] width 17 height 9
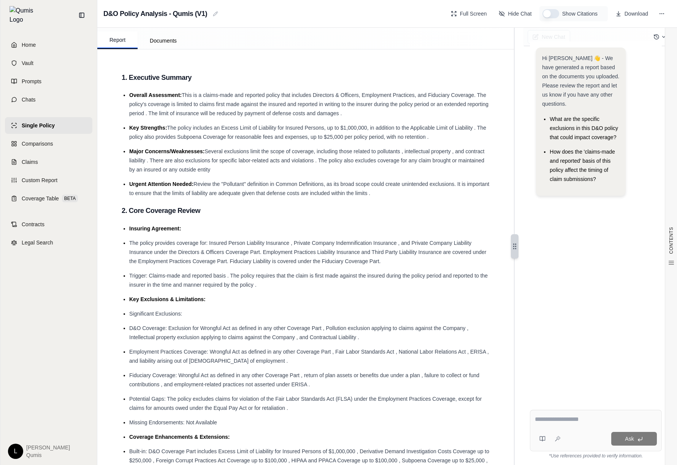
click at [547, 14] on button "Show Citations" at bounding box center [550, 13] width 17 height 9
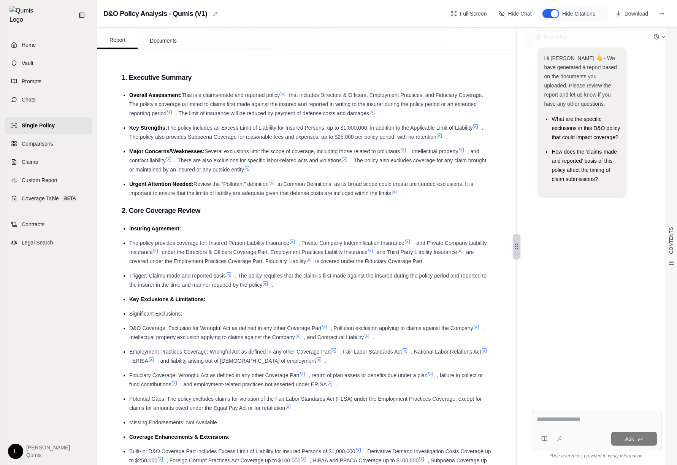
click at [616, 175] on div "Hi Erik 👋 - We have generated a report based on the documents you uploaded. Ple…" at bounding box center [582, 122] width 76 height 136
click at [613, 413] on div "Ask" at bounding box center [597, 430] width 130 height 41
click at [586, 137] on ul "What are the specific exclusions in this D&O policy that could impact coverage?…" at bounding box center [582, 148] width 76 height 69
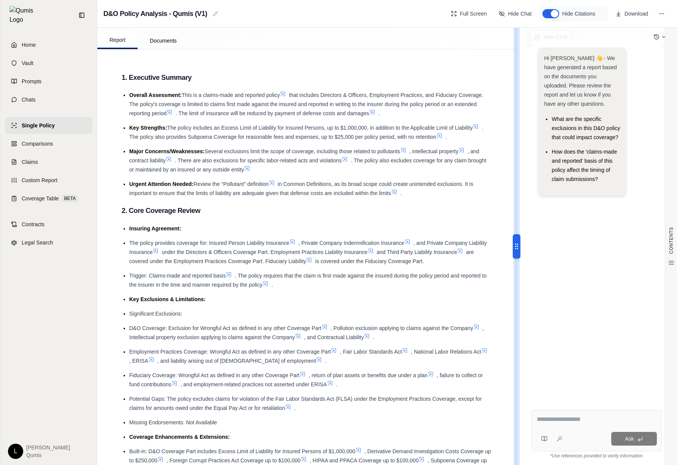
drag, startPoint x: 508, startPoint y: 246, endPoint x: 166, endPoint y: 261, distance: 341.9
click at [166, 261] on div "Report Documents CONTENTS Table of Contents 1. Executive Summary 2. Core Covera…" at bounding box center [386, 246] width 579 height 437
click at [517, 244] on circle at bounding box center [517, 244] width 1 height 1
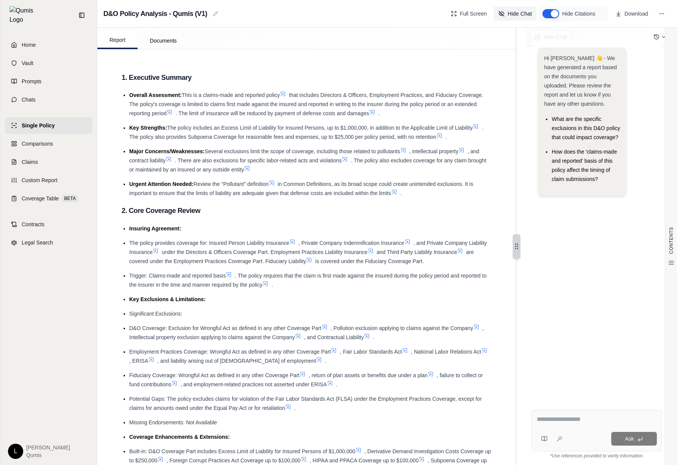
drag, startPoint x: 516, startPoint y: 2, endPoint x: 515, endPoint y: 8, distance: 6.1
click at [516, 2] on div "D&O Policy Analysis - Qumis (V1) Edit report name Full Screen Hide Chat Hide Ci…" at bounding box center [386, 14] width 579 height 28
click at [515, 9] on button "Hide Chat" at bounding box center [515, 14] width 43 height 14
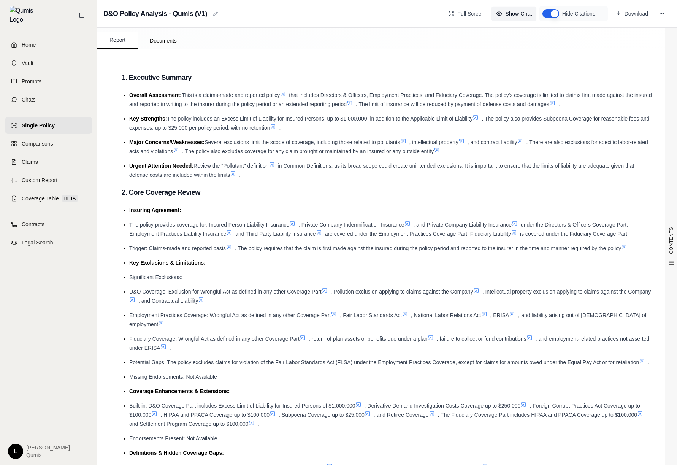
click at [515, 9] on button "Show Chat" at bounding box center [513, 14] width 45 height 14
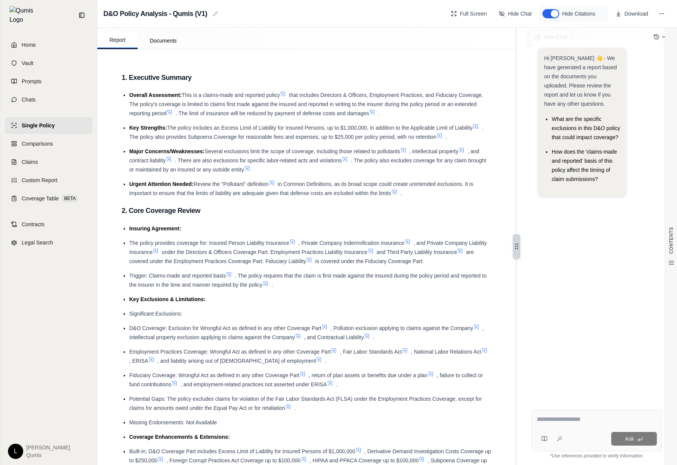
click at [560, 11] on div "Hide Citations" at bounding box center [573, 13] width 62 height 9
click at [557, 13] on button "Hide Citations" at bounding box center [550, 13] width 17 height 9
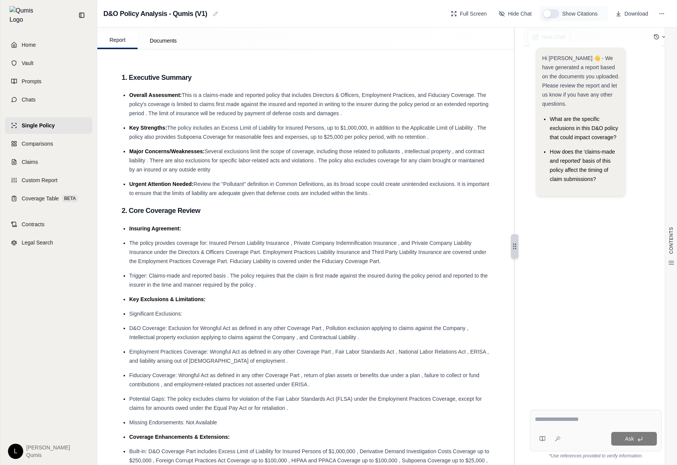
click at [557, 13] on button "Show Citations" at bounding box center [550, 13] width 17 height 9
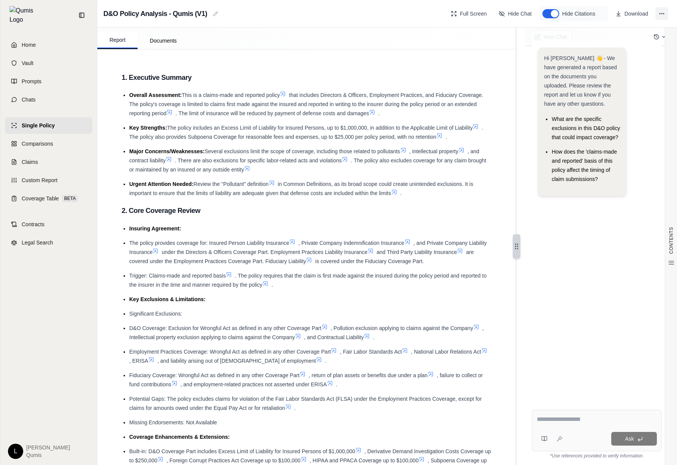
click at [661, 16] on icon at bounding box center [662, 14] width 6 height 6
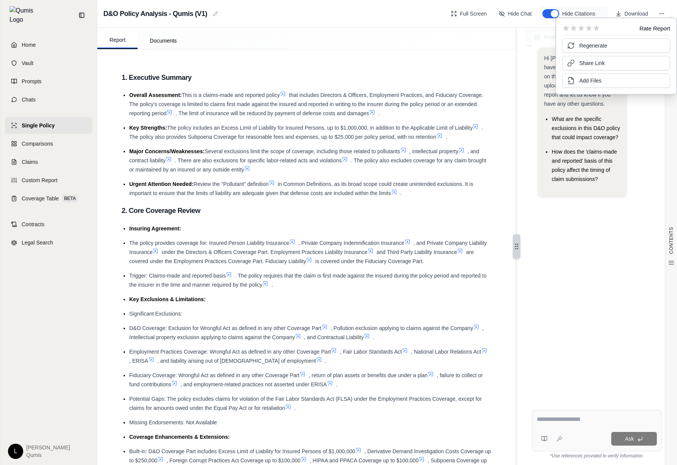
click at [615, 149] on span "How does the 'claims-made and reported' basis of this policy affect the timing …" at bounding box center [583, 165] width 65 height 33
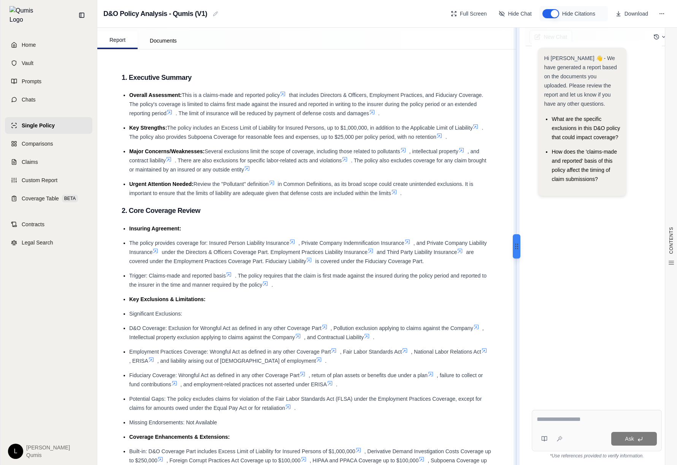
click at [513, 241] on div at bounding box center [517, 246] width 8 height 24
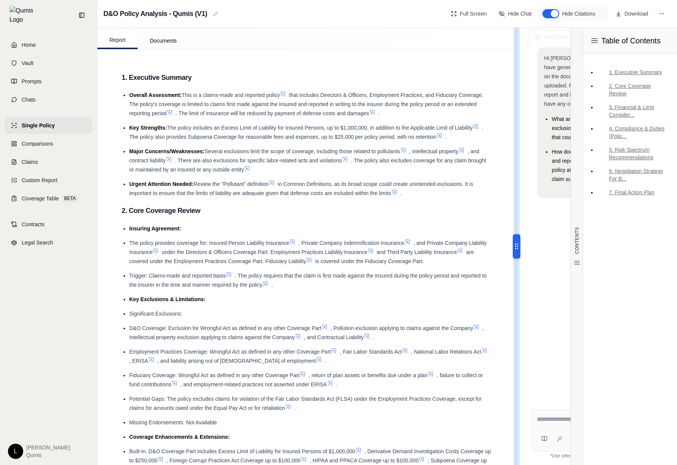
drag, startPoint x: 506, startPoint y: 241, endPoint x: 179, endPoint y: 244, distance: 327.6
click at [169, 242] on div "Report Documents CONTENTS Table of Contents 1. Executive Summary 2. Core Covera…" at bounding box center [386, 246] width 579 height 437
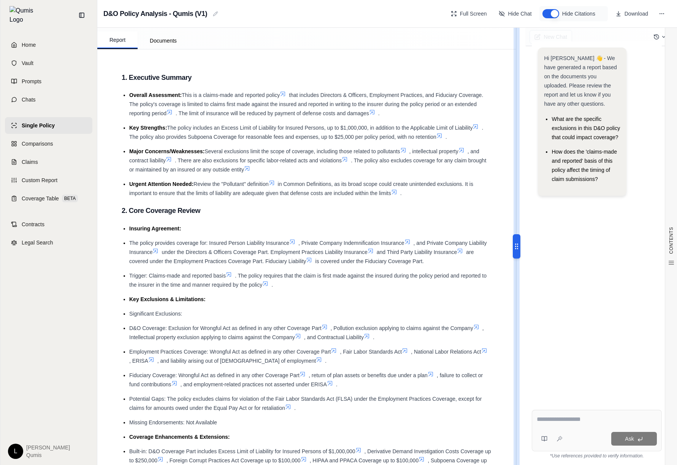
drag, startPoint x: 501, startPoint y: 249, endPoint x: 396, endPoint y: 250, distance: 104.9
click at [396, 250] on div "Report Documents CONTENTS Table of Contents 1. Executive Summary 2. Core Covera…" at bounding box center [386, 246] width 579 height 437
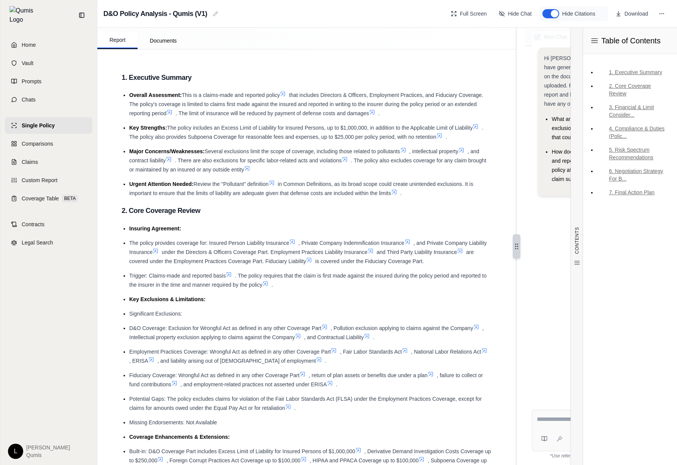
click at [443, 253] on span "and Third Party Liability Insurance" at bounding box center [417, 252] width 80 height 6
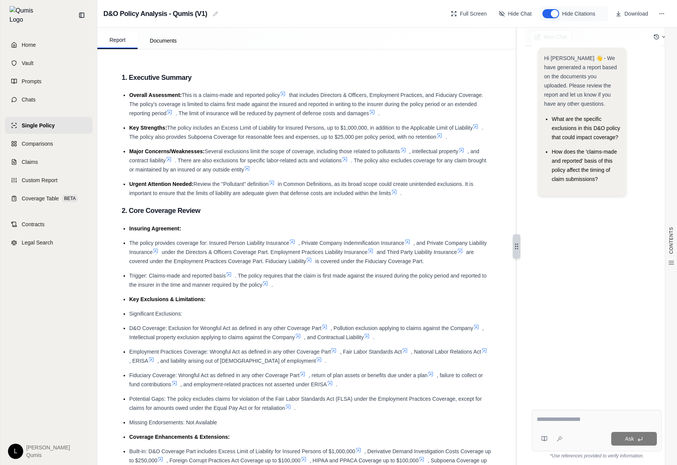
click at [516, 242] on div "New Chat Hi Erik 👋 - We have generated a report based on the documents you uplo…" at bounding box center [596, 246] width 160 height 437
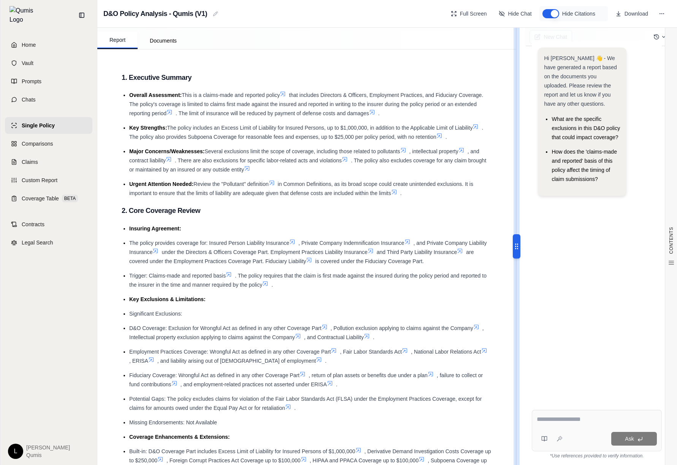
drag, startPoint x: 505, startPoint y: 244, endPoint x: 105, endPoint y: 260, distance: 400.4
click at [105, 260] on div "Report Documents CONTENTS Table of Contents 1. Executive Summary 2. Core Covera…" at bounding box center [386, 246] width 579 height 437
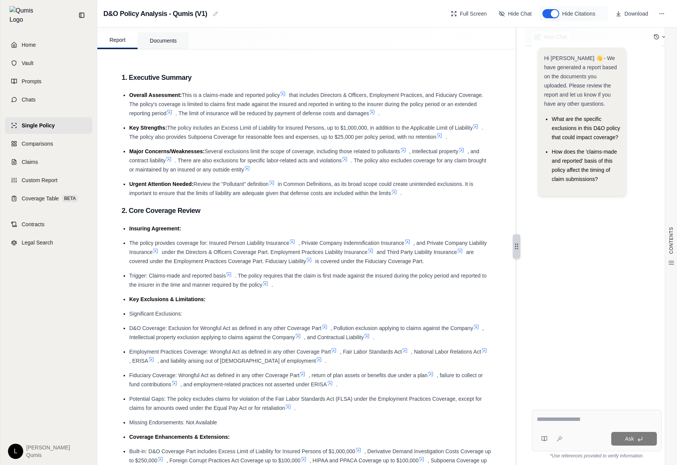
click at [167, 37] on button "Documents" at bounding box center [163, 40] width 51 height 17
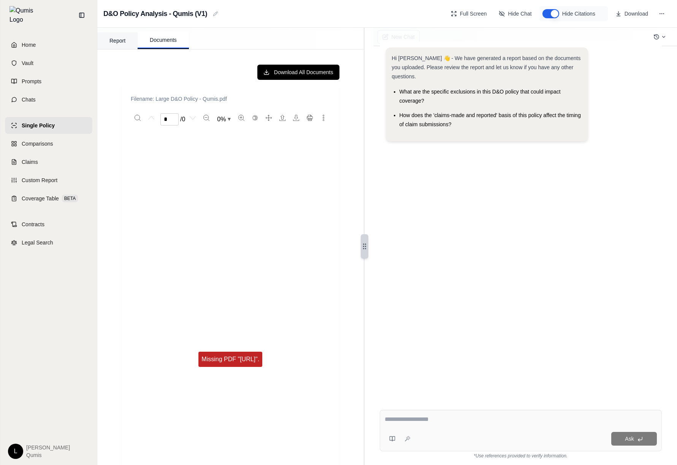
click at [102, 43] on button "Report" at bounding box center [117, 40] width 40 height 17
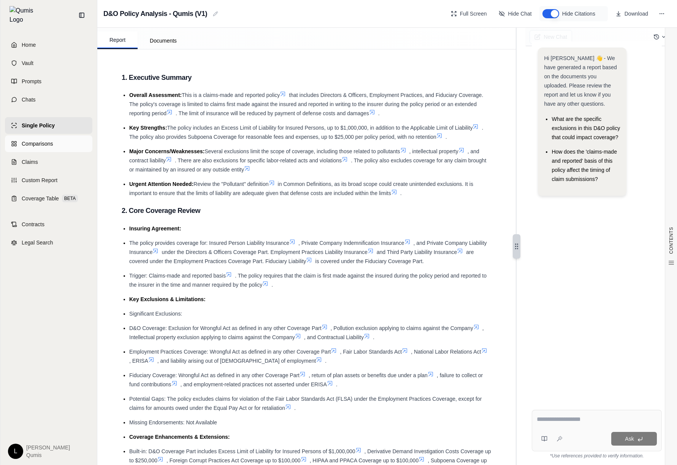
click at [69, 141] on link "Comparisons" at bounding box center [48, 143] width 87 height 17
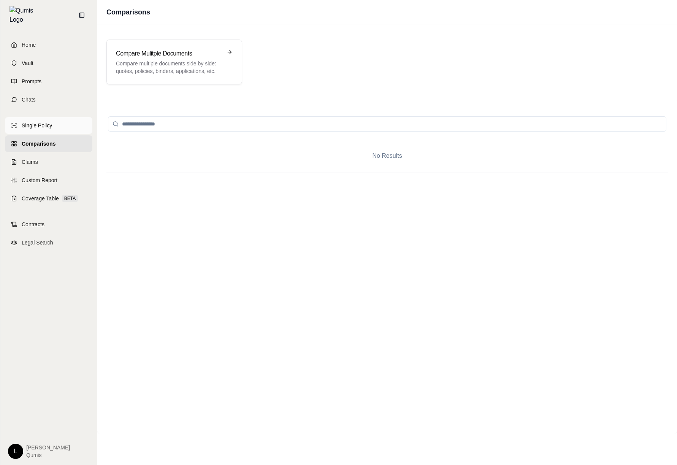
click at [73, 128] on link "Single Policy" at bounding box center [48, 125] width 87 height 17
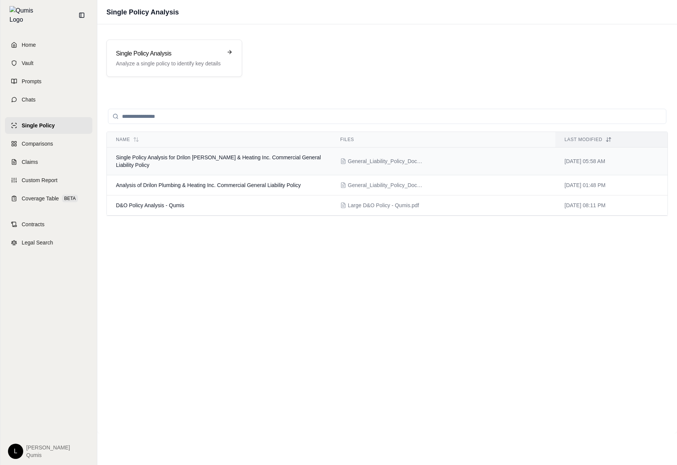
click at [223, 157] on span "Single Policy Analysis for Drilon [PERSON_NAME] & Heating Inc. Commercial Gener…" at bounding box center [218, 161] width 205 height 14
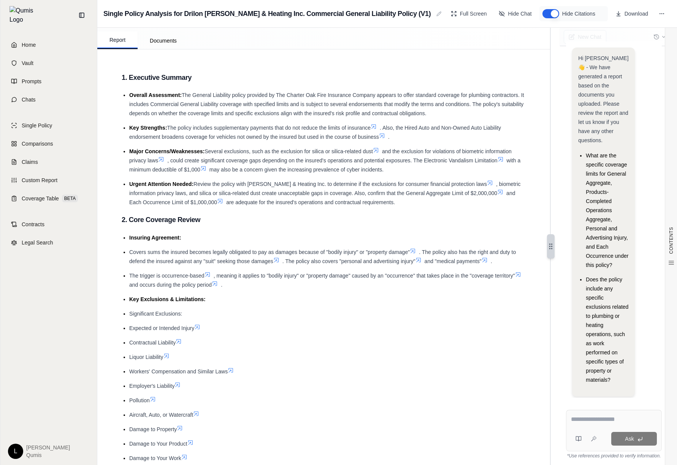
scroll to position [11, 0]
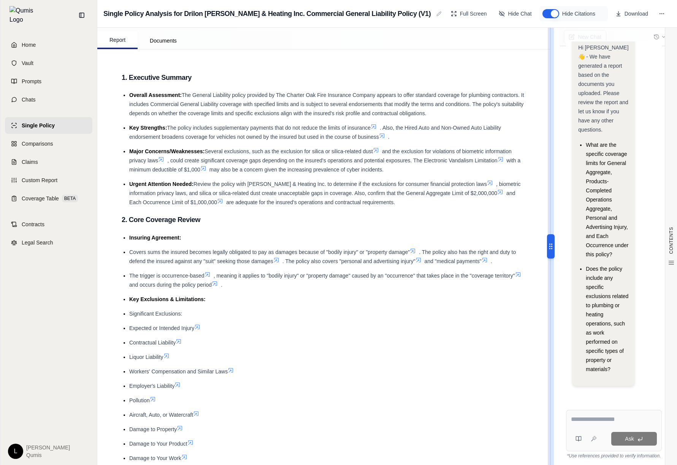
drag, startPoint x: 551, startPoint y: 245, endPoint x: 178, endPoint y: 241, distance: 372.8
click at [178, 241] on div "Report Documents CONTENTS Table of Contents 1. Executive Summary 2. Core Covera…" at bounding box center [386, 246] width 579 height 437
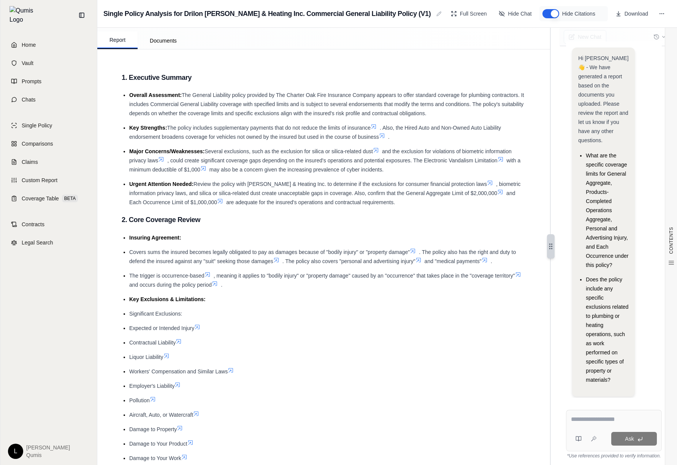
scroll to position [11, 0]
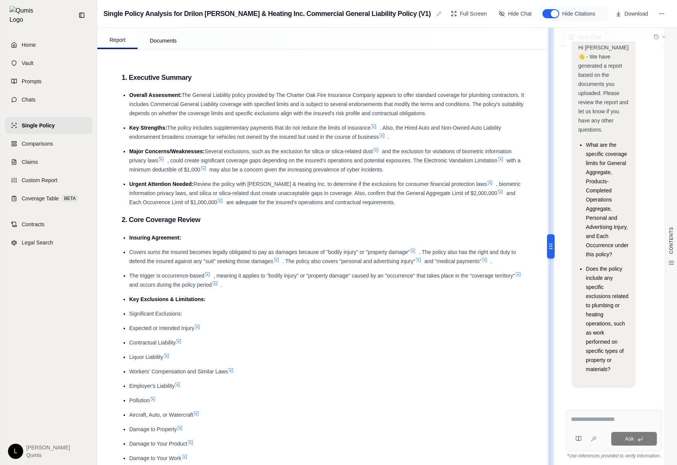
drag, startPoint x: 550, startPoint y: 249, endPoint x: 195, endPoint y: 273, distance: 355.7
click at [195, 273] on div "Report Documents CONTENTS Table of Contents 1. Executive Summary 2. Core Covera…" at bounding box center [386, 246] width 579 height 437
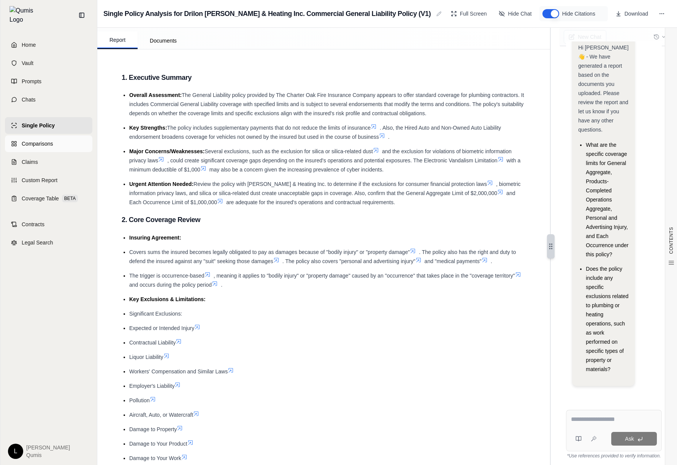
click at [57, 135] on link "Comparisons" at bounding box center [48, 143] width 87 height 17
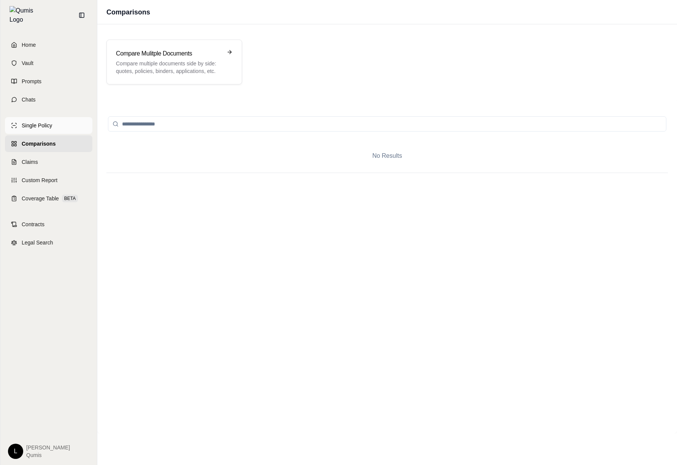
click at [65, 125] on link "Single Policy" at bounding box center [48, 125] width 87 height 17
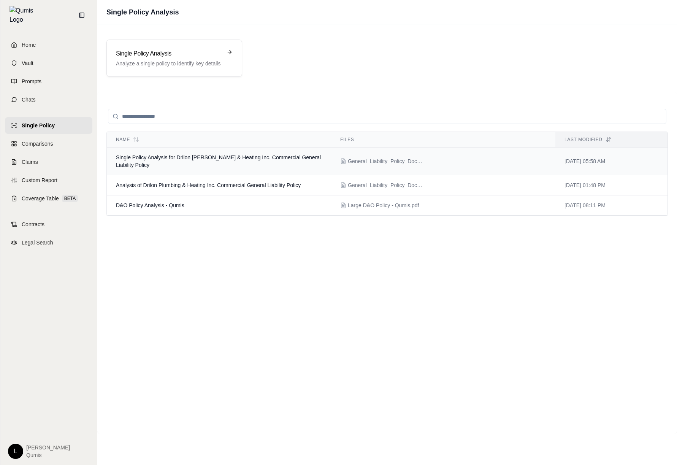
click at [236, 153] on td "Single Policy Analysis for Drilon [PERSON_NAME] & Heating Inc. Commercial Gener…" at bounding box center [219, 161] width 224 height 28
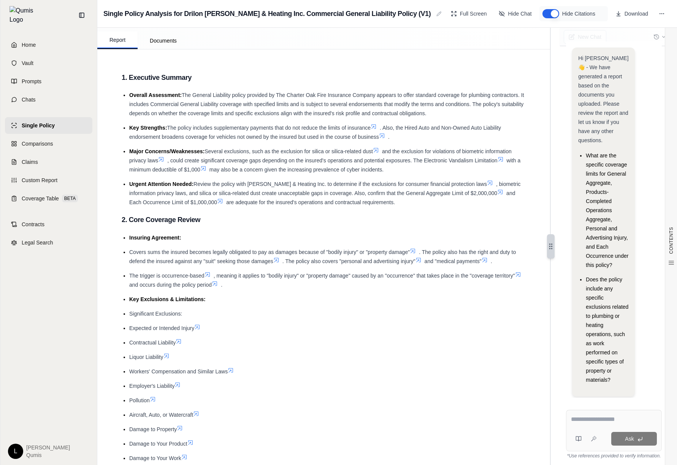
scroll to position [11, 0]
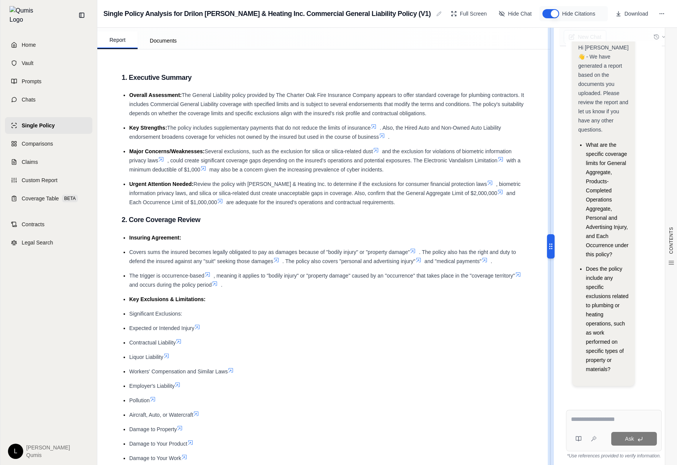
drag, startPoint x: 551, startPoint y: 245, endPoint x: 166, endPoint y: 256, distance: 385.1
click at [166, 256] on div "Report Documents CONTENTS Table of Contents 1. Executive Summary 2. Core Covera…" at bounding box center [386, 246] width 579 height 437
drag, startPoint x: 554, startPoint y: 252, endPoint x: 175, endPoint y: 258, distance: 378.5
click at [175, 258] on div "Report Documents CONTENTS Table of Contents 1. Executive Summary 2. Core Covera…" at bounding box center [386, 246] width 579 height 437
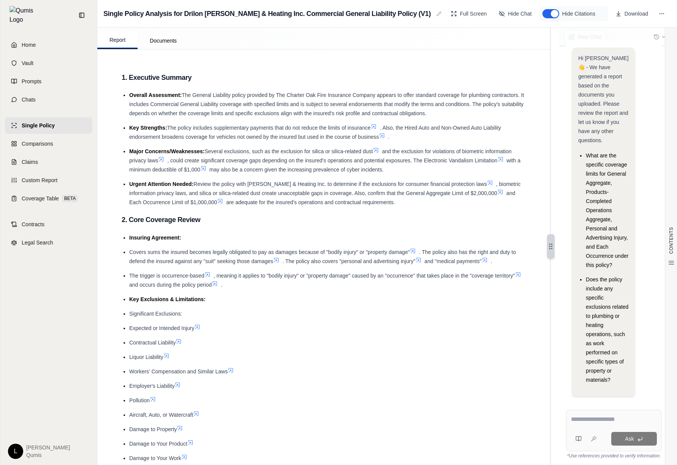
scroll to position [11, 0]
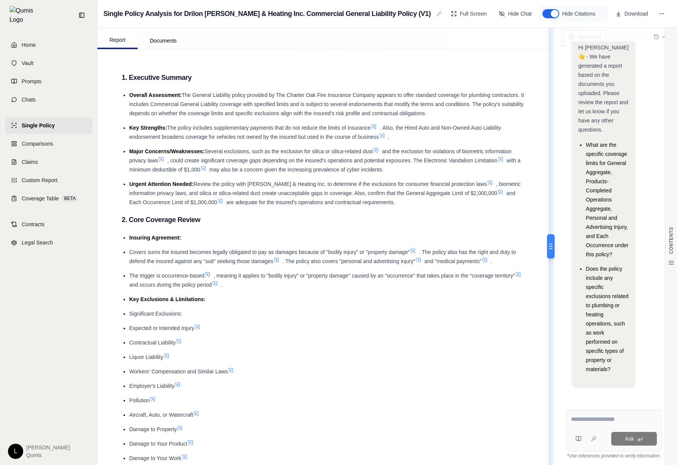
click at [552, 249] on circle at bounding box center [551, 248] width 1 height 1
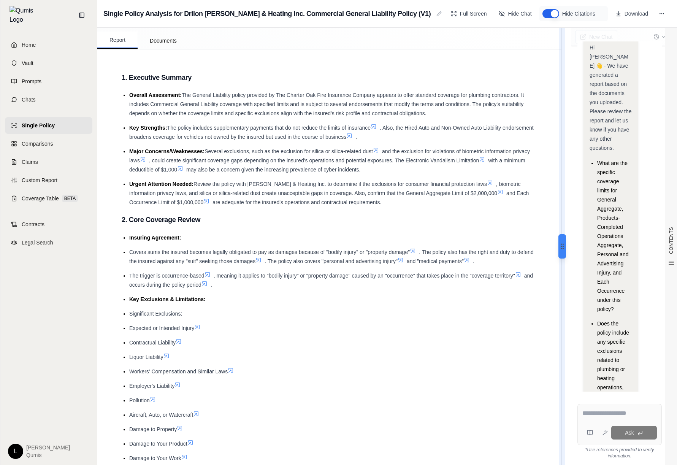
click at [558, 245] on icon at bounding box center [562, 246] width 8 height 8
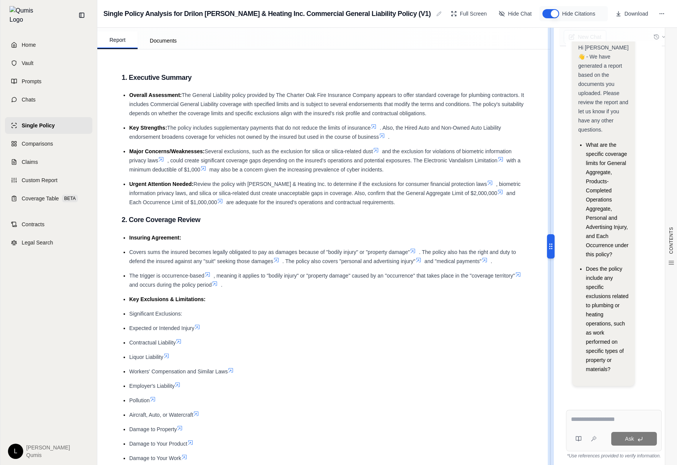
drag, startPoint x: 548, startPoint y: 245, endPoint x: 468, endPoint y: 257, distance: 80.2
click at [460, 247] on div "Report Documents CONTENTS Table of Contents 1. Executive Summary 2. Core Covera…" at bounding box center [386, 246] width 579 height 437
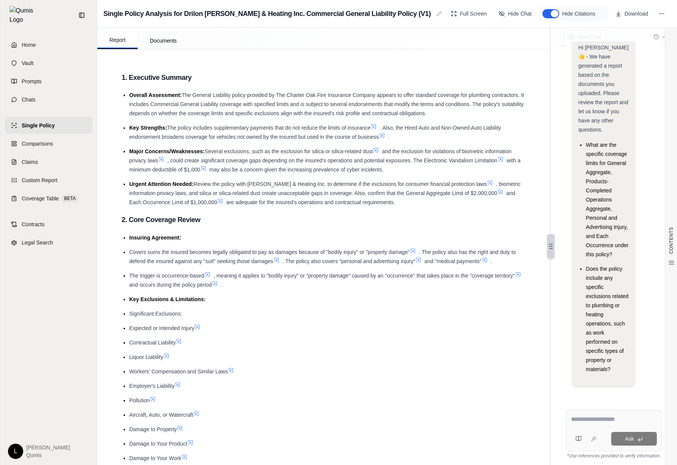
click at [604, 419] on textarea at bounding box center [614, 419] width 86 height 9
click at [44, 100] on link "Chats" at bounding box center [48, 99] width 87 height 17
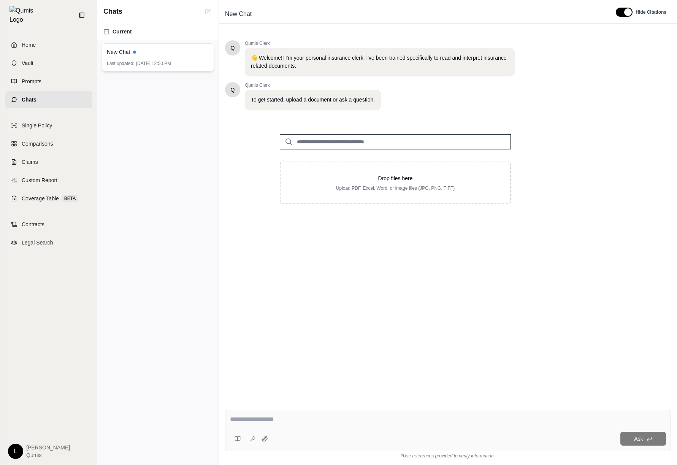
click at [171, 62] on span "Sep 24, 2025, 12:50 PM" at bounding box center [153, 63] width 35 height 6
click at [37, 36] on link "Home" at bounding box center [48, 44] width 87 height 17
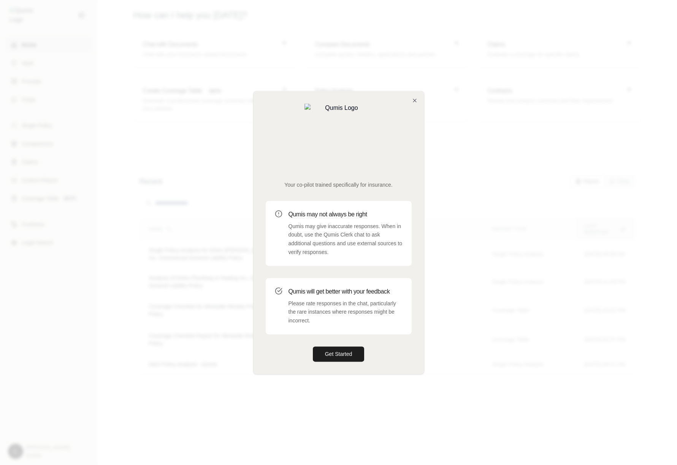
click at [52, 60] on div at bounding box center [338, 232] width 677 height 465
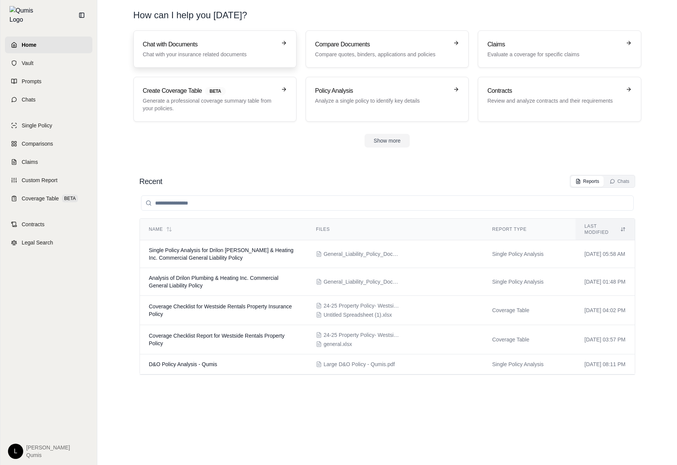
click at [189, 45] on h3 "Chat with Documents" at bounding box center [209, 44] width 133 height 9
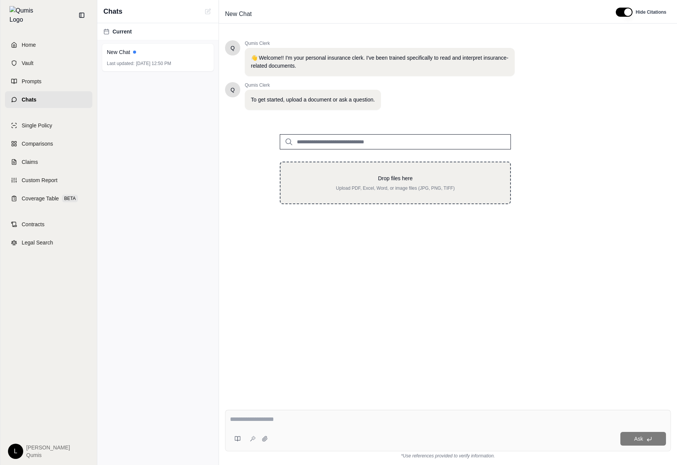
click at [358, 188] on p "Upload PDF, Excel, Word, or image files (JPG, PNG, TIFF)" at bounding box center [395, 188] width 205 height 6
type input "**********"
click at [421, 184] on div "Drop files here Upload PDF, Excel, Word, or image files (JPG, PNG, TIFF)" at bounding box center [395, 182] width 205 height 17
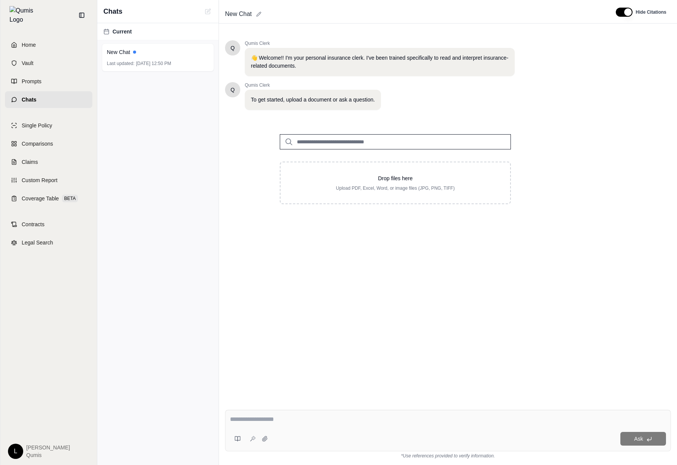
click at [241, 11] on span "New Chat" at bounding box center [238, 14] width 33 height 12
click at [204, 49] on div "New Chat" at bounding box center [158, 52] width 102 height 8
click at [395, 268] on div "Q Qumis Clerk 👋 Welcome!! I'm your personal insurance clerk. I've been trained …" at bounding box center [448, 215] width 446 height 363
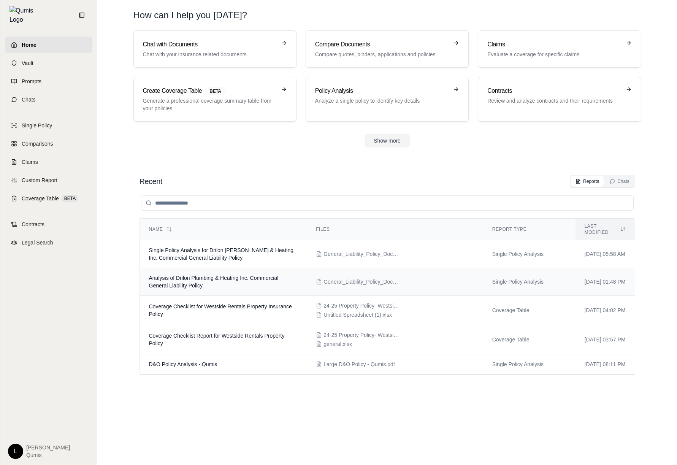
click at [286, 268] on td "Analysis of Drilon Plumbing & Heating Inc. Commercial General Liability Policy" at bounding box center [223, 282] width 167 height 28
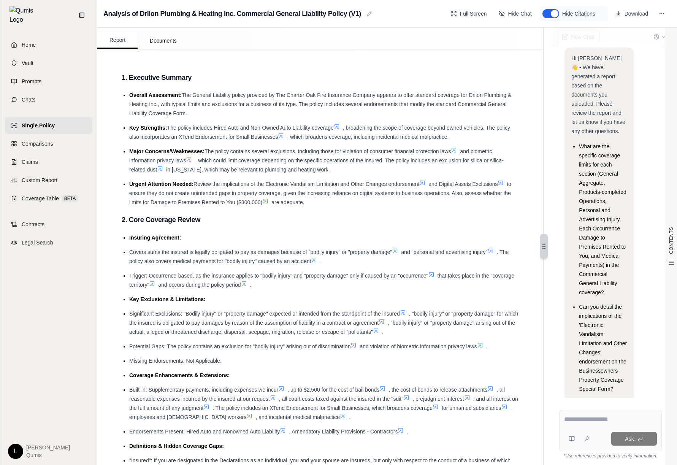
scroll to position [11, 0]
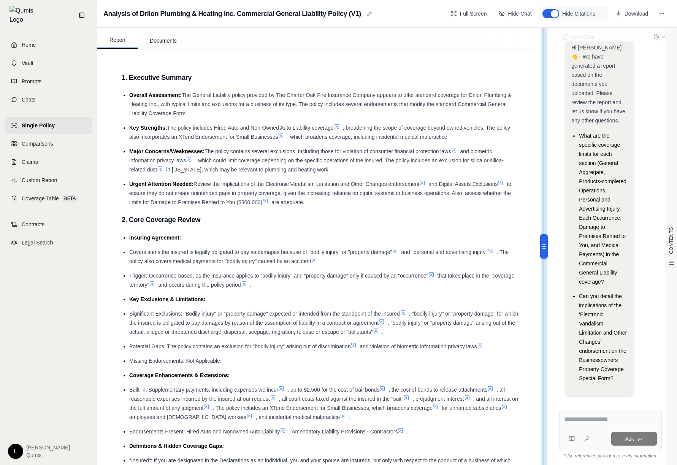
drag, startPoint x: 546, startPoint y: 244, endPoint x: 386, endPoint y: 228, distance: 160.8
click at [386, 228] on div "Report Documents CONTENTS Table of Contents 1. Executive Summary 2. Core Covera…" at bounding box center [386, 246] width 579 height 437
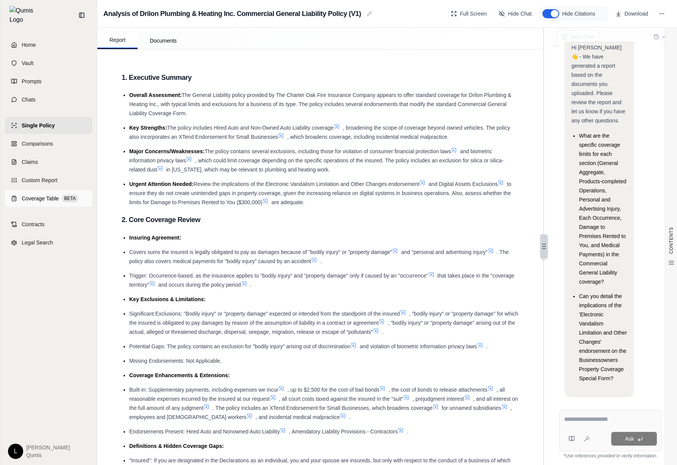
click at [73, 195] on span "BETA" at bounding box center [70, 199] width 16 height 8
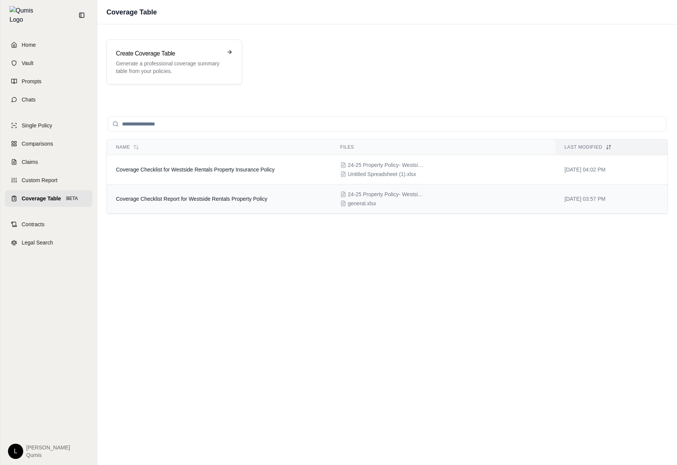
click at [414, 197] on span "24-25 Property Policy- Westside Villas- SWCN-00031 copy.PDF" at bounding box center [386, 194] width 76 height 8
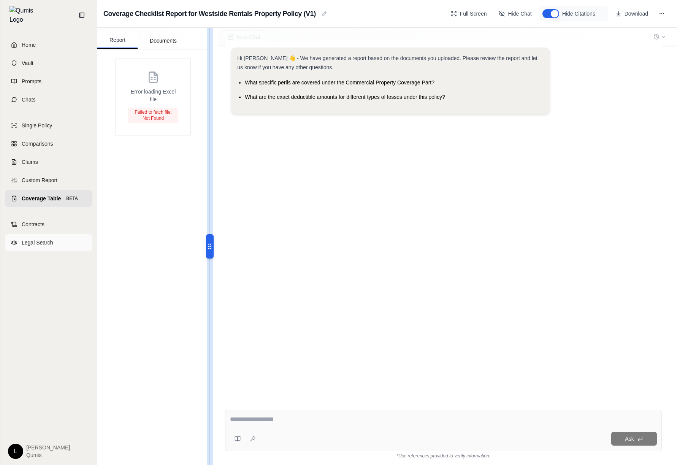
drag, startPoint x: 207, startPoint y: 245, endPoint x: 49, endPoint y: 234, distance: 158.5
click at [49, 234] on div "Home Vault Prompts Chats Single Policy Comparisons Claims Custom Report Coverag…" at bounding box center [338, 232] width 677 height 465
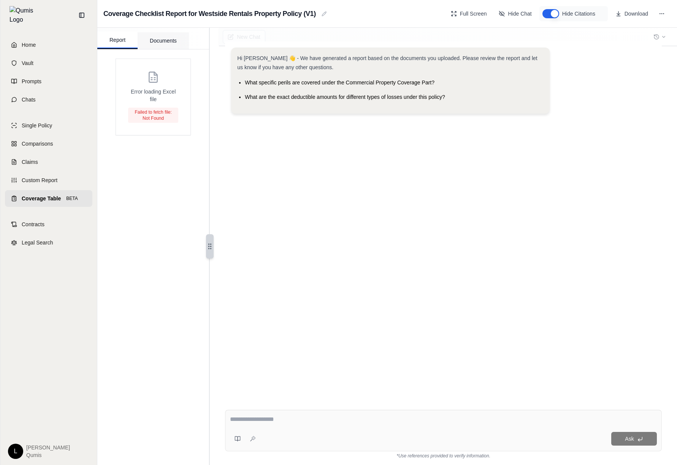
click at [163, 37] on button "Documents" at bounding box center [163, 40] width 51 height 17
click at [128, 40] on button "Report" at bounding box center [117, 40] width 40 height 17
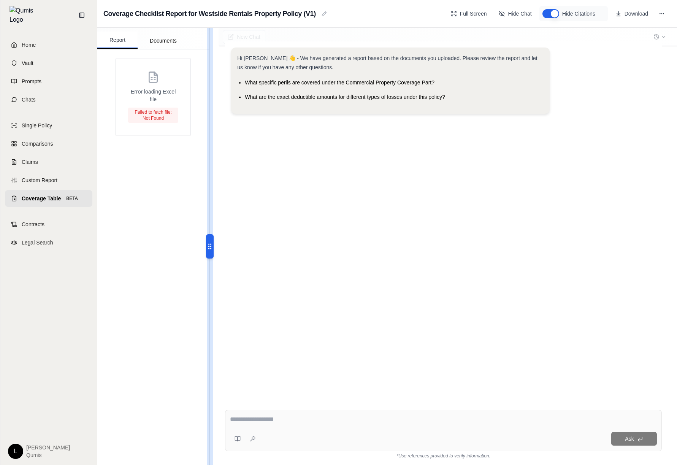
drag, startPoint x: 209, startPoint y: 244, endPoint x: -63, endPoint y: 230, distance: 271.7
click at [0, 230] on html "Home Vault Prompts Chats Single Policy Comparisons Claims Custom Report Coverag…" at bounding box center [338, 232] width 677 height 465
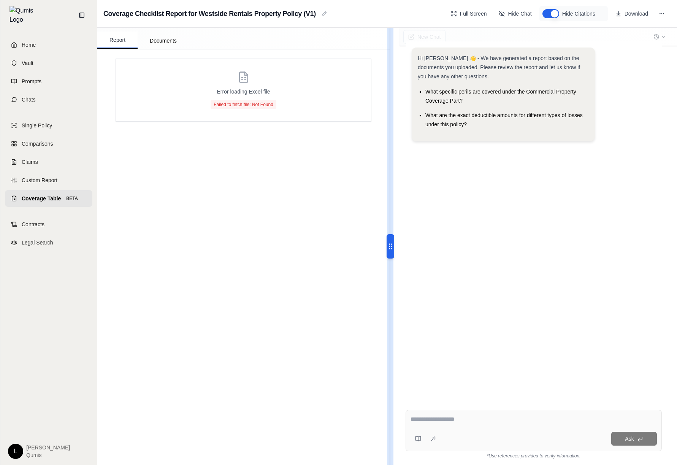
drag, startPoint x: 210, startPoint y: 246, endPoint x: 309, endPoint y: 273, distance: 102.8
click at [389, 271] on div "New Chat Hi [PERSON_NAME] 👋 - We have generated a report based on the documents…" at bounding box center [532, 246] width 287 height 437
